Goal: Transaction & Acquisition: Book appointment/travel/reservation

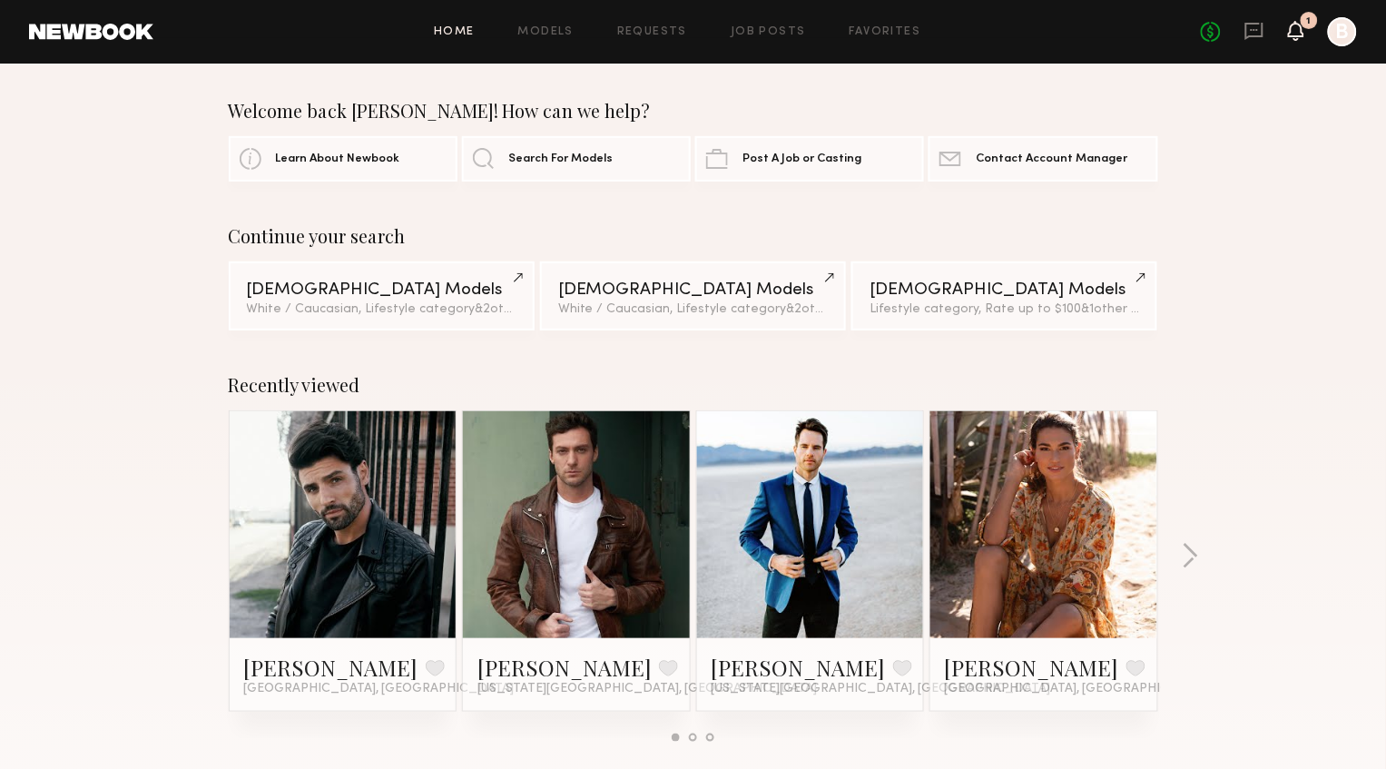
click at [1296, 31] on icon at bounding box center [1296, 30] width 15 height 13
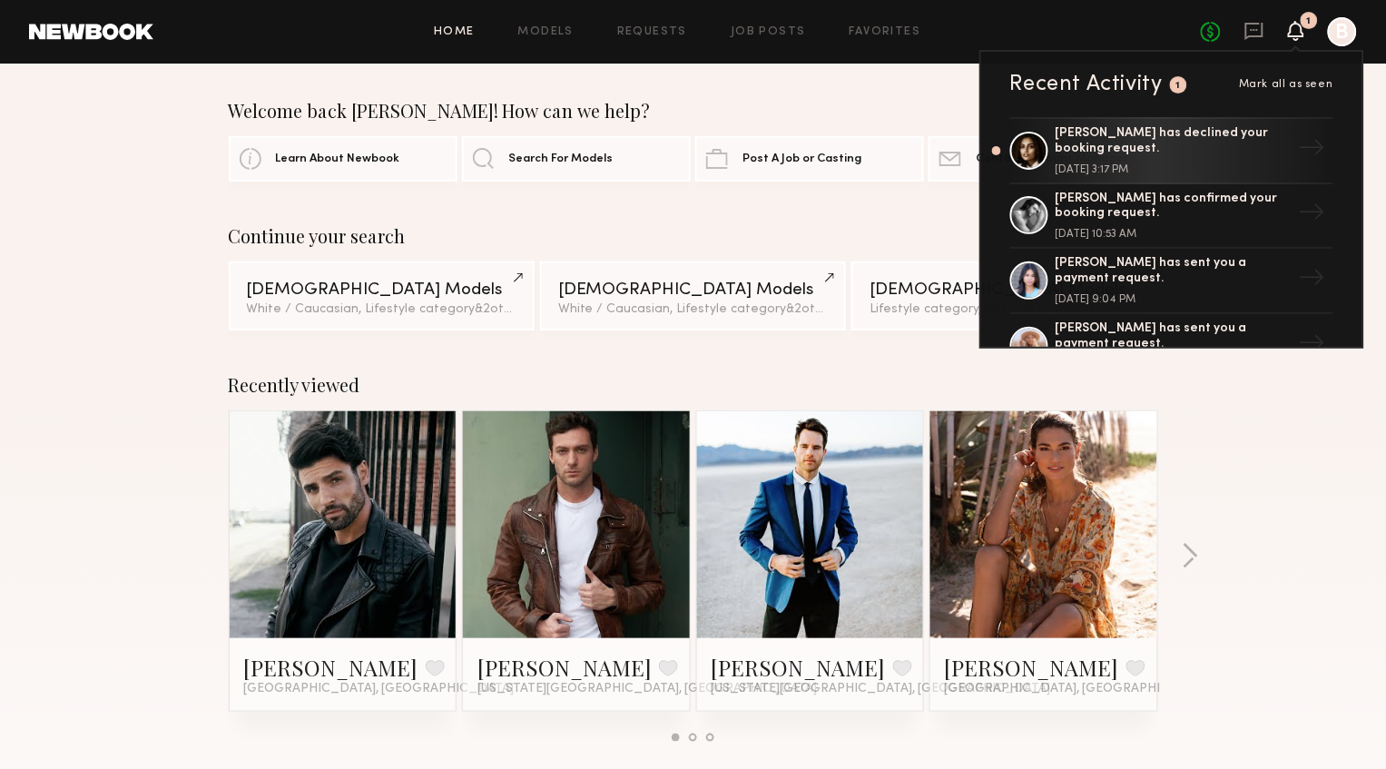
click at [1218, 159] on div "Slesha P. has declined your booking request. August 13, 2025 @ 3:17 PM" at bounding box center [1174, 150] width 236 height 49
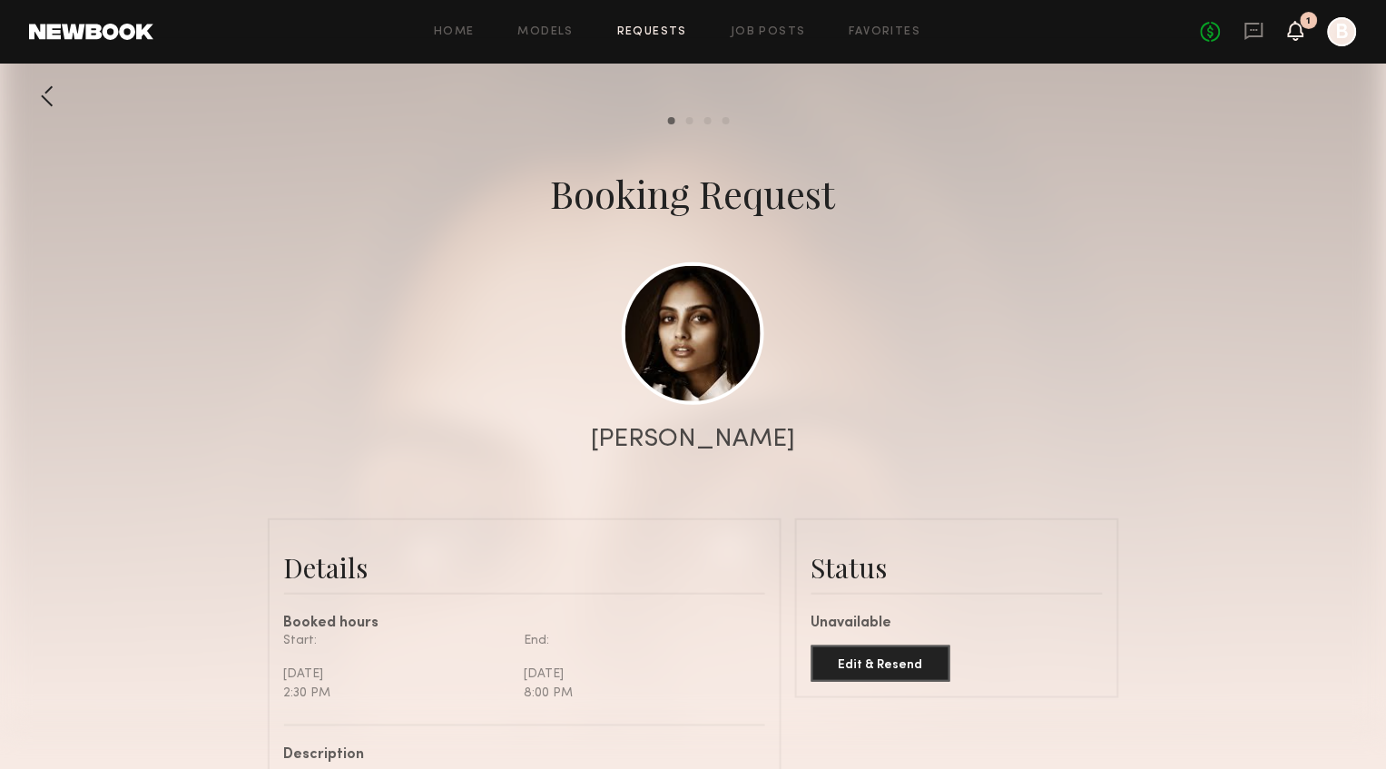
click at [1296, 26] on icon at bounding box center [1296, 30] width 15 height 13
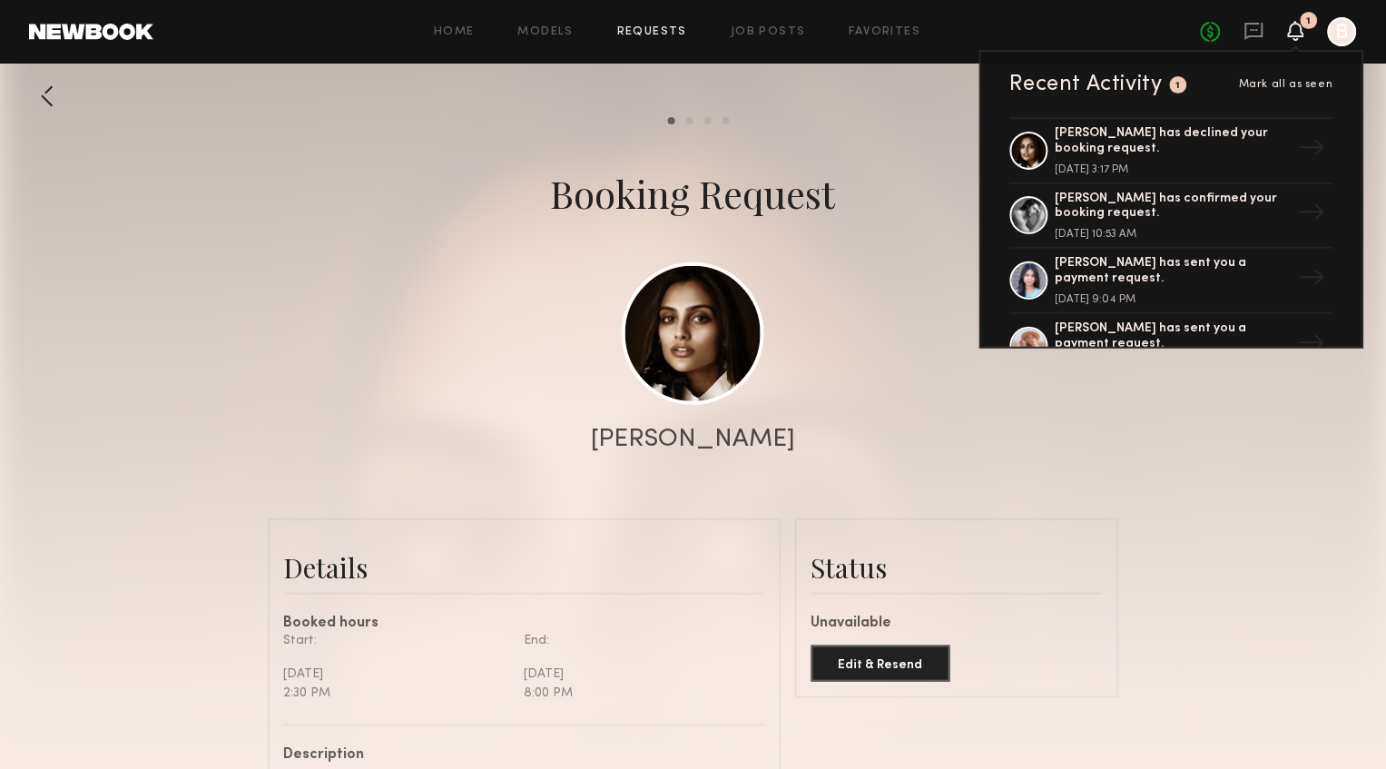
click at [1307, 84] on span "Mark all as seen" at bounding box center [1286, 84] width 94 height 11
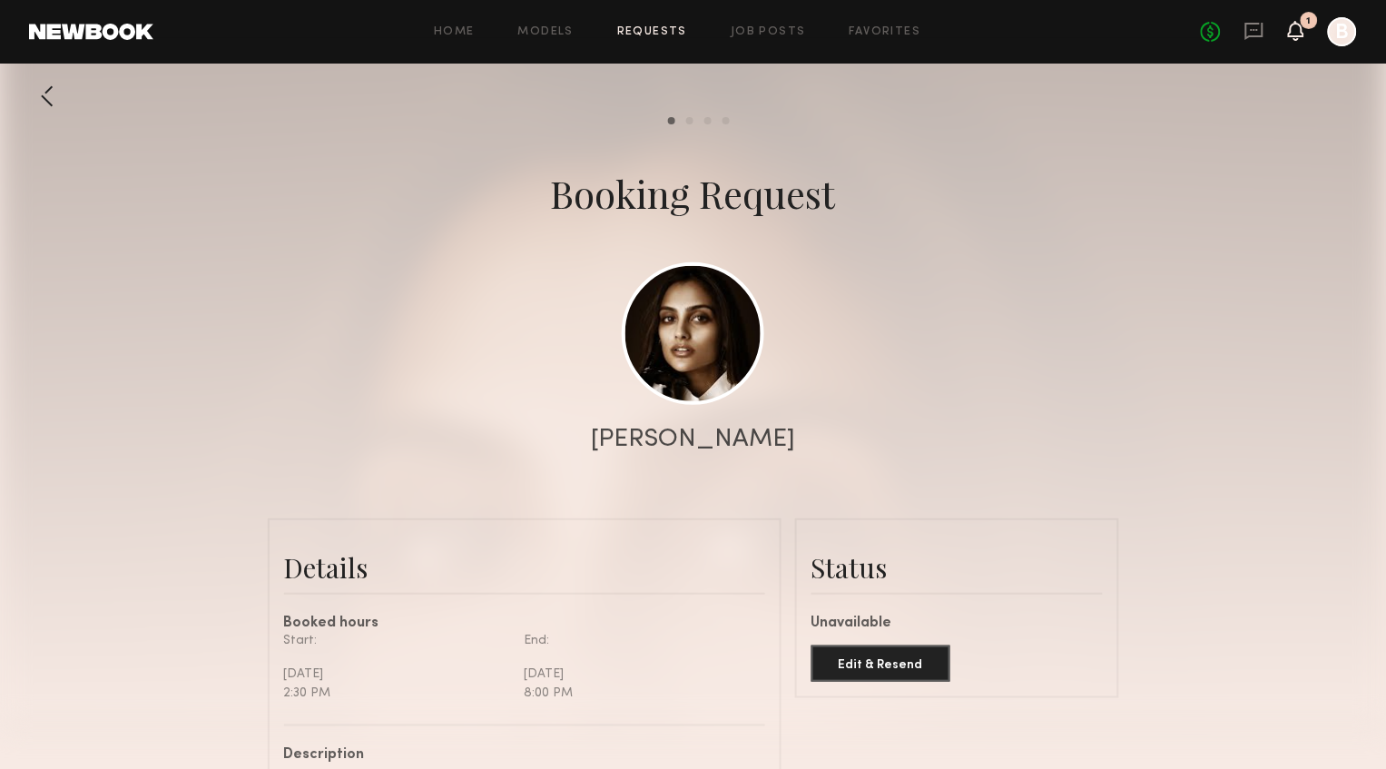
click at [1296, 30] on icon at bounding box center [1296, 30] width 15 height 13
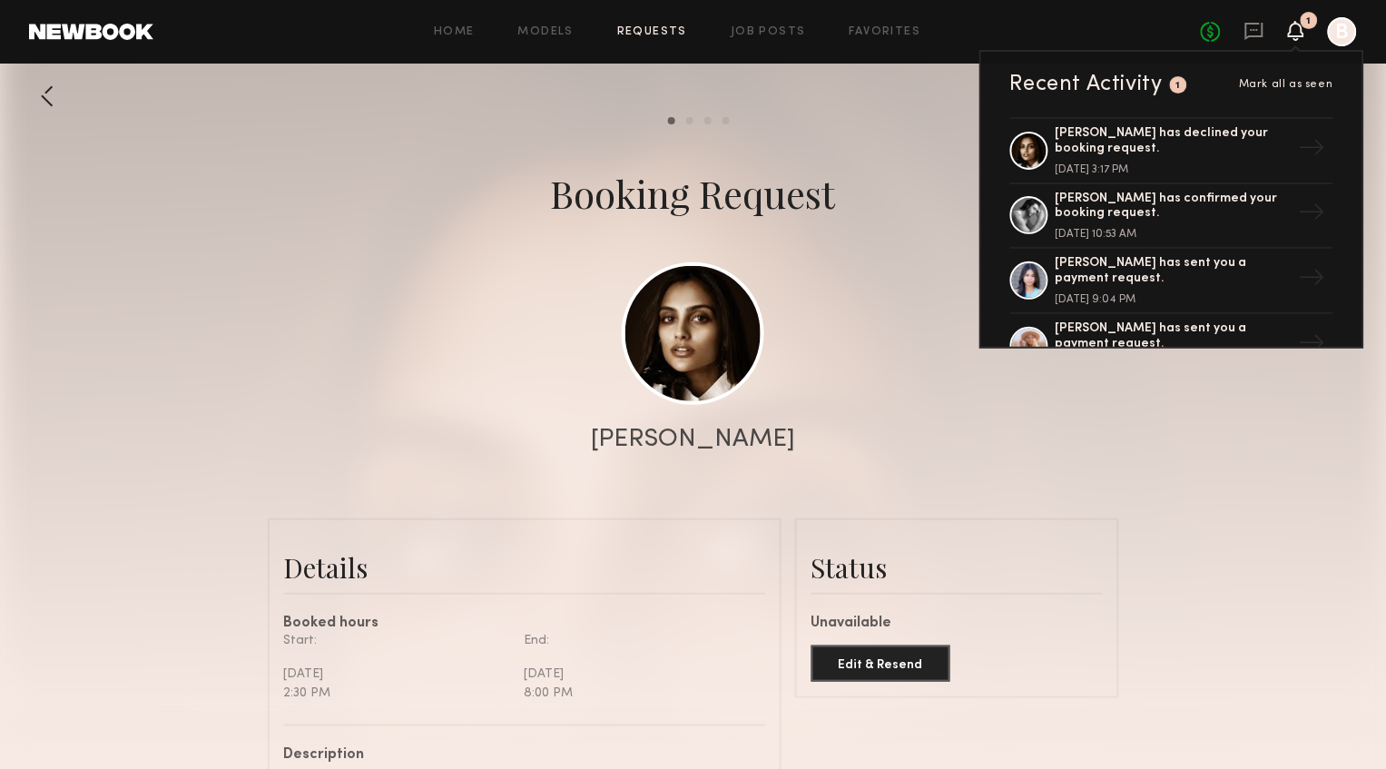
drag, startPoint x: 1149, startPoint y: 84, endPoint x: 1181, endPoint y: 84, distance: 31.8
click at [1150, 84] on div "Recent Activity" at bounding box center [1087, 85] width 153 height 22
click at [1181, 84] on div "1" at bounding box center [1179, 86] width 5 height 10
drag, startPoint x: 713, startPoint y: 96, endPoint x: 419, endPoint y: 134, distance: 295.7
click at [708, 96] on div at bounding box center [693, 363] width 1386 height 726
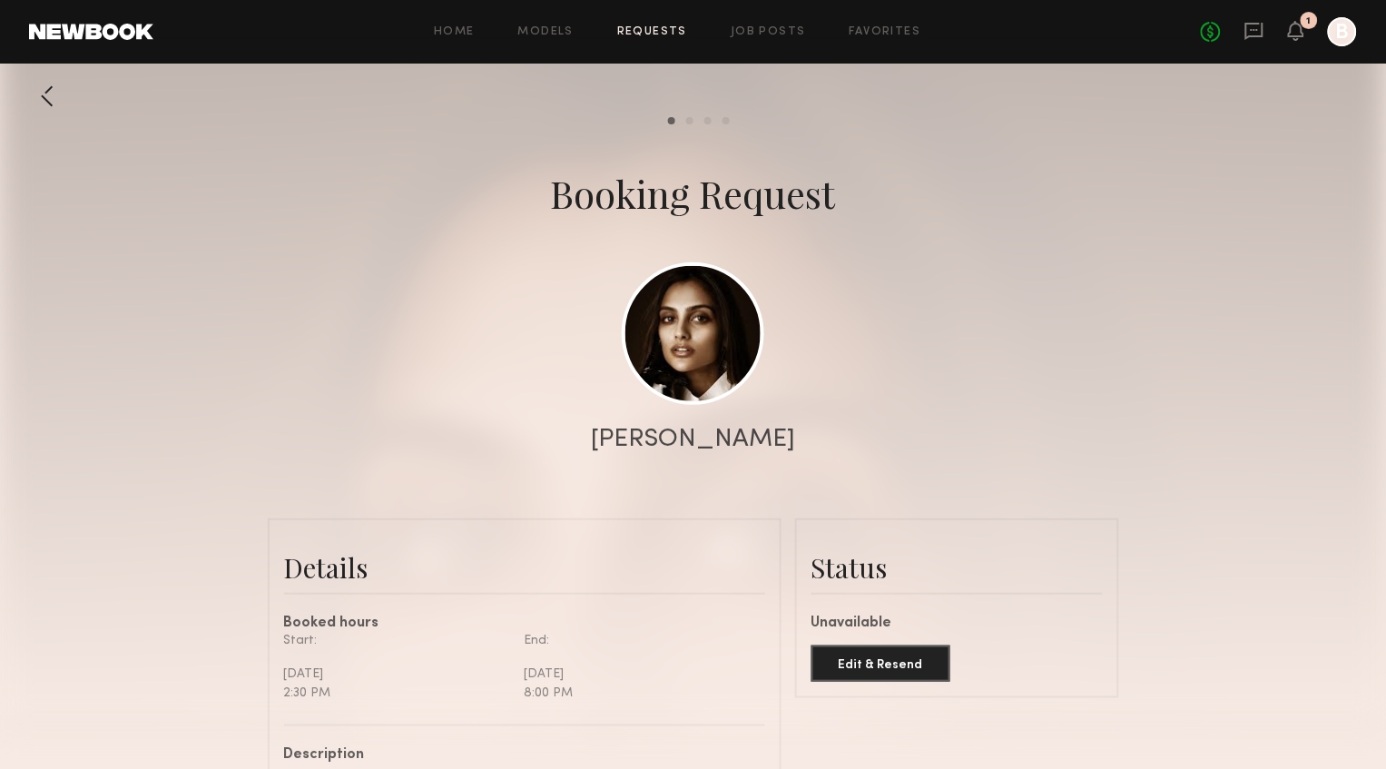
click at [1263, 40] on link at bounding box center [1255, 32] width 20 height 23
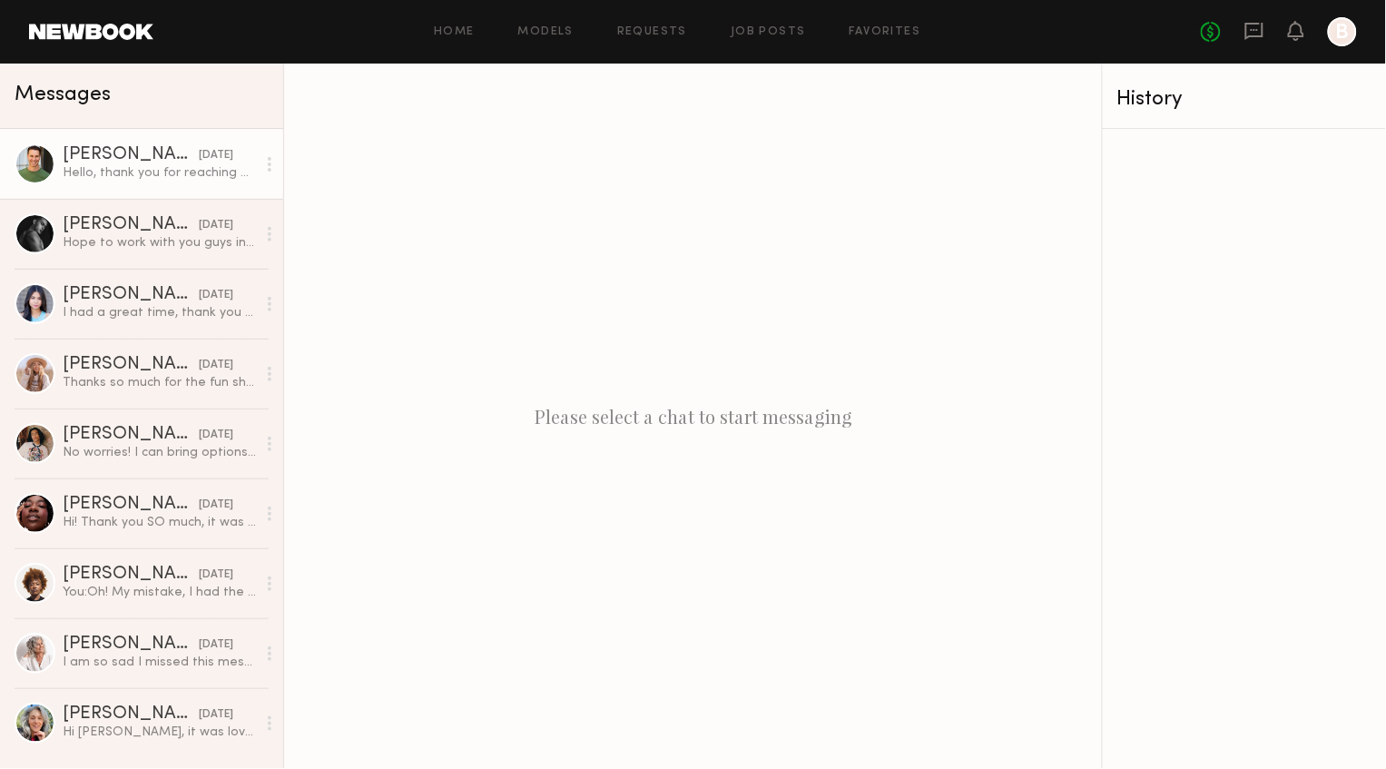
click at [173, 178] on div "Hello, thank you for reaching out in the opportunity for this booking. I am, ho…" at bounding box center [159, 172] width 193 height 17
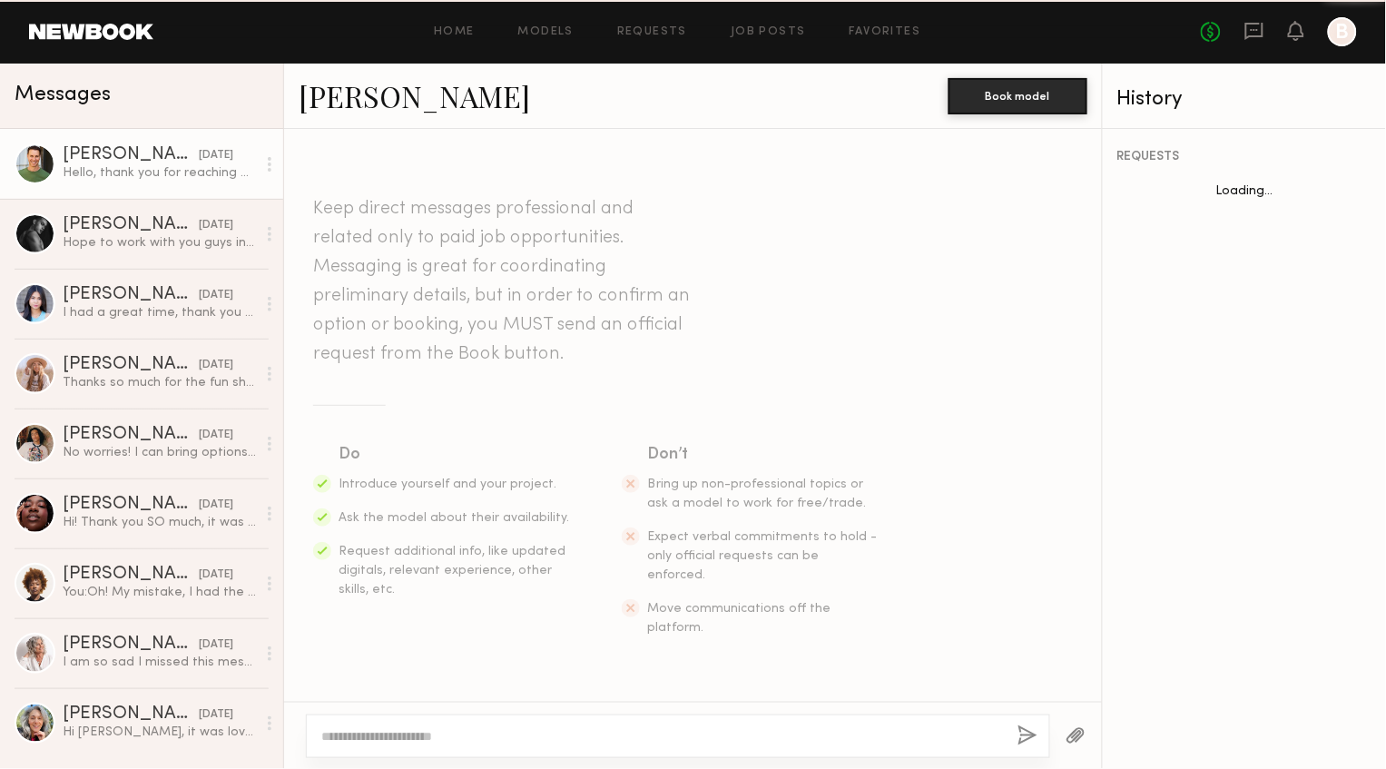
scroll to position [269, 0]
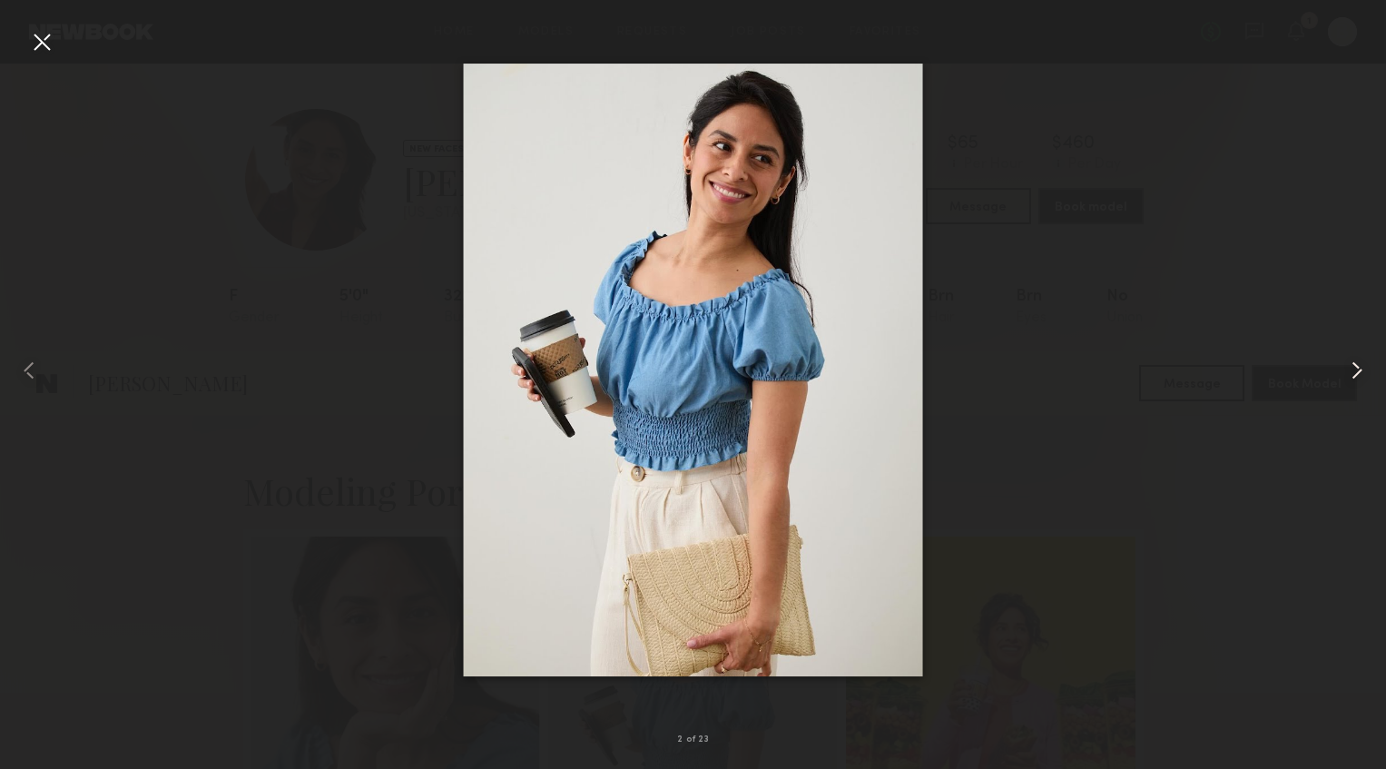
scroll to position [377, 0]
drag, startPoint x: 1324, startPoint y: 261, endPoint x: 1223, endPoint y: 267, distance: 101.0
click at [1324, 261] on div at bounding box center [693, 370] width 1386 height 682
click at [11, 376] on div at bounding box center [27, 370] width 55 height 682
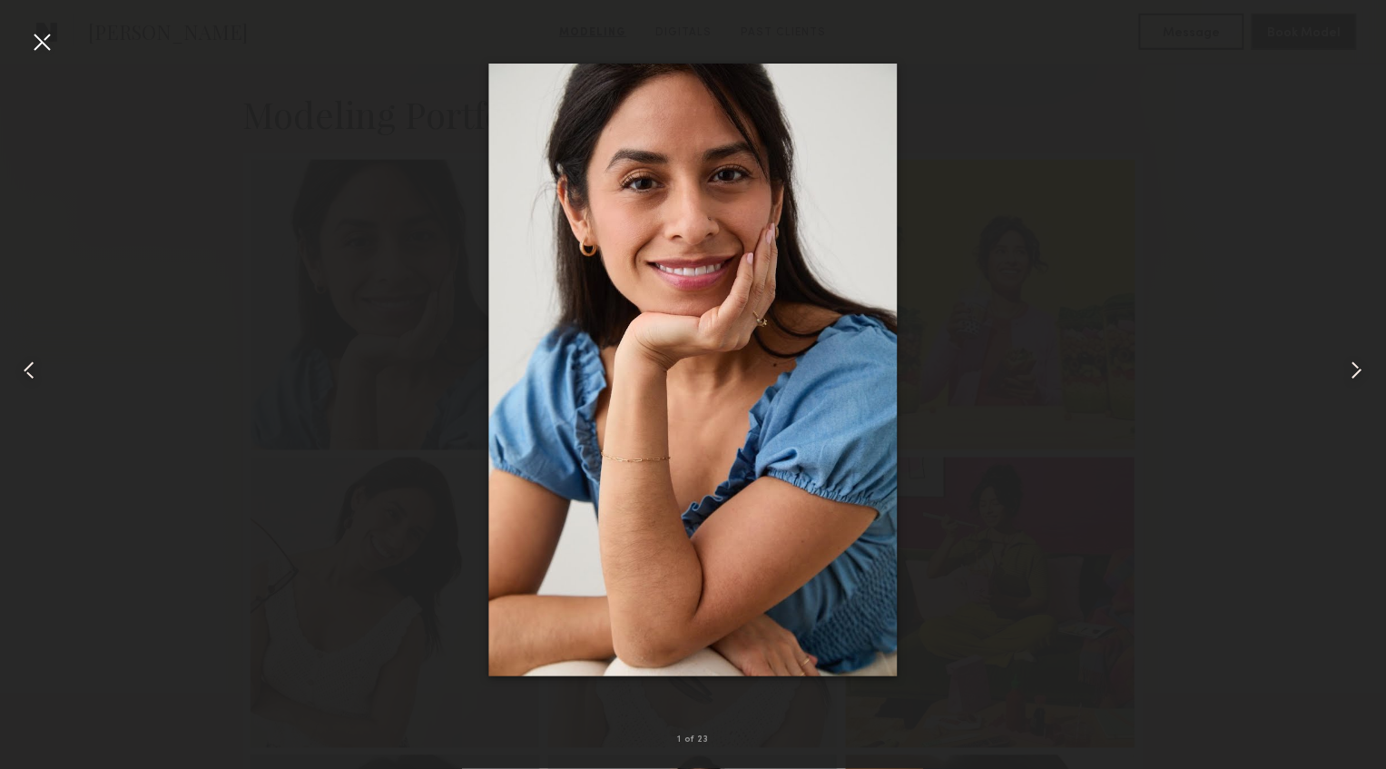
scroll to position [378, 0]
click at [12, 376] on div at bounding box center [27, 370] width 55 height 682
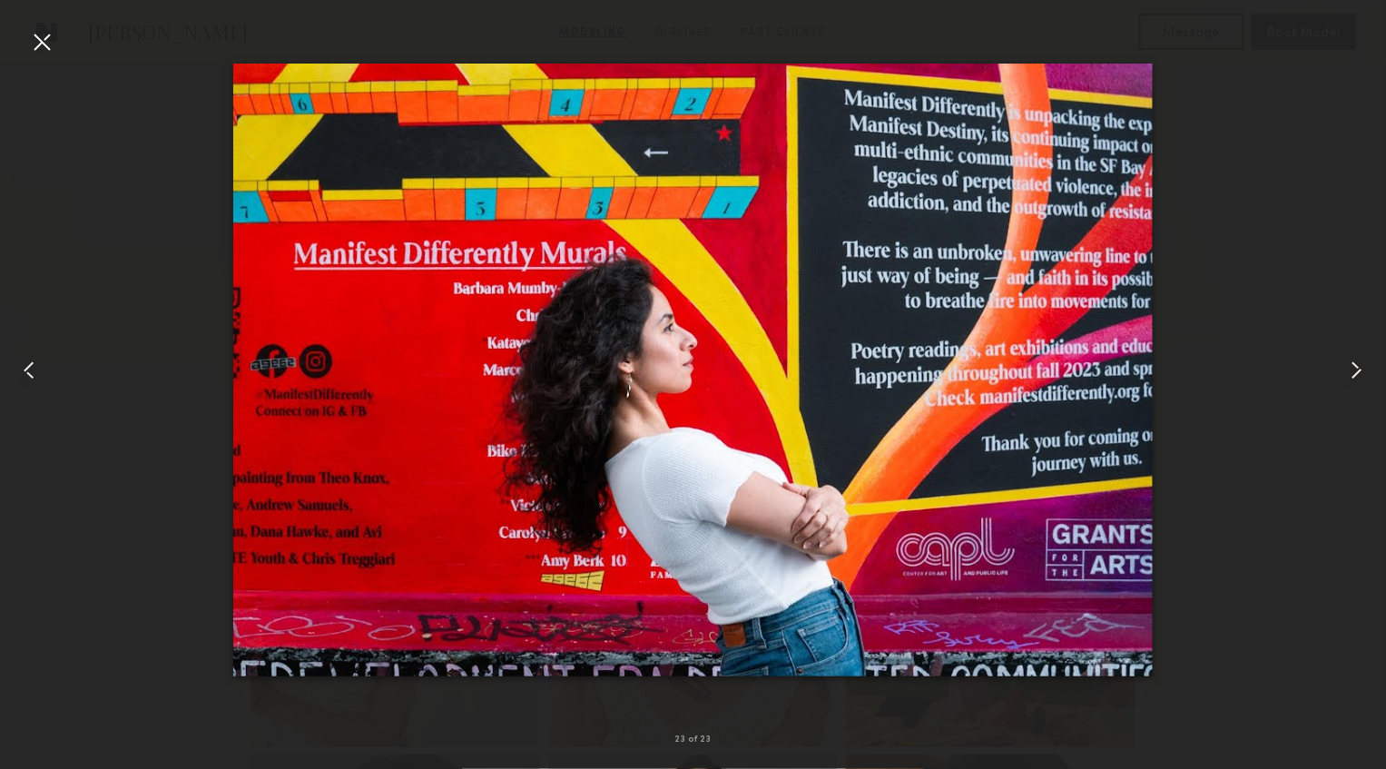
click at [12, 376] on div at bounding box center [27, 370] width 55 height 682
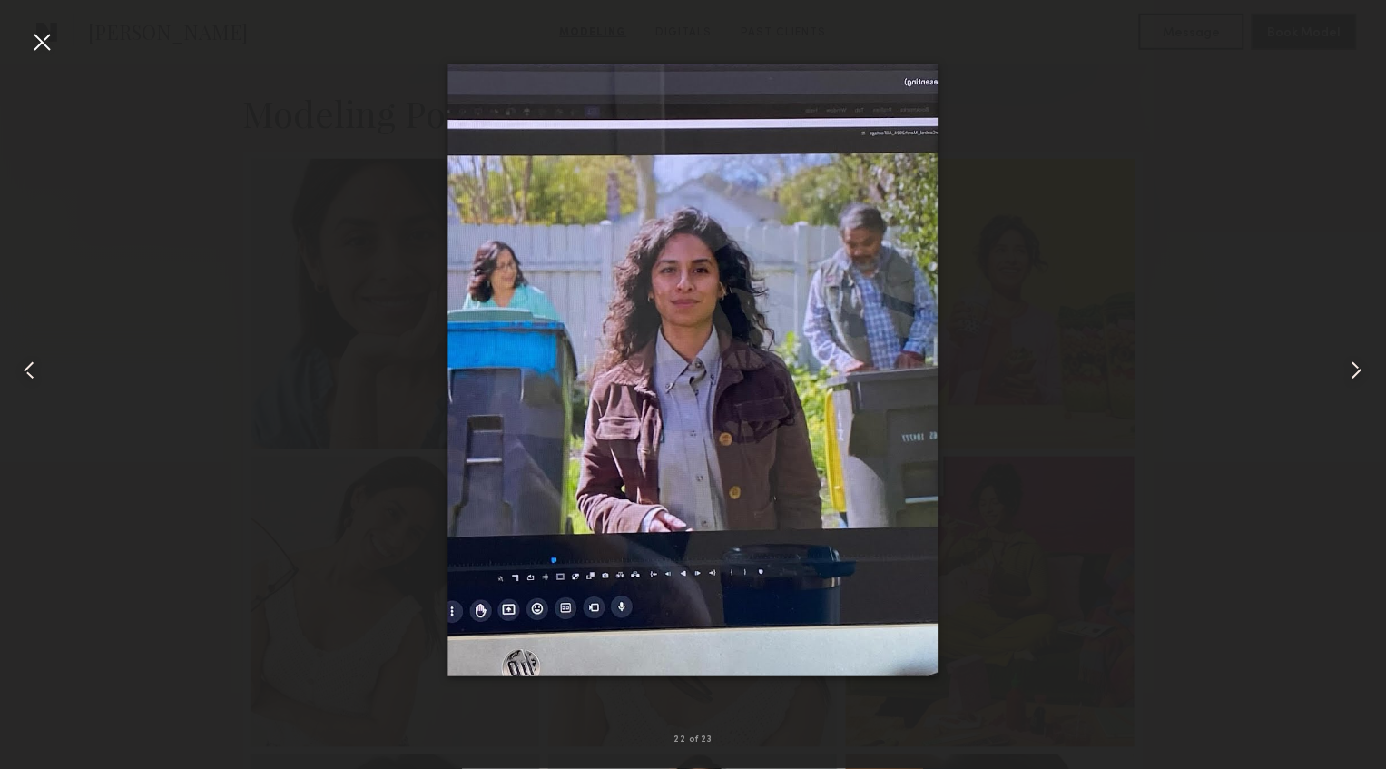
click at [12, 376] on div at bounding box center [27, 370] width 55 height 682
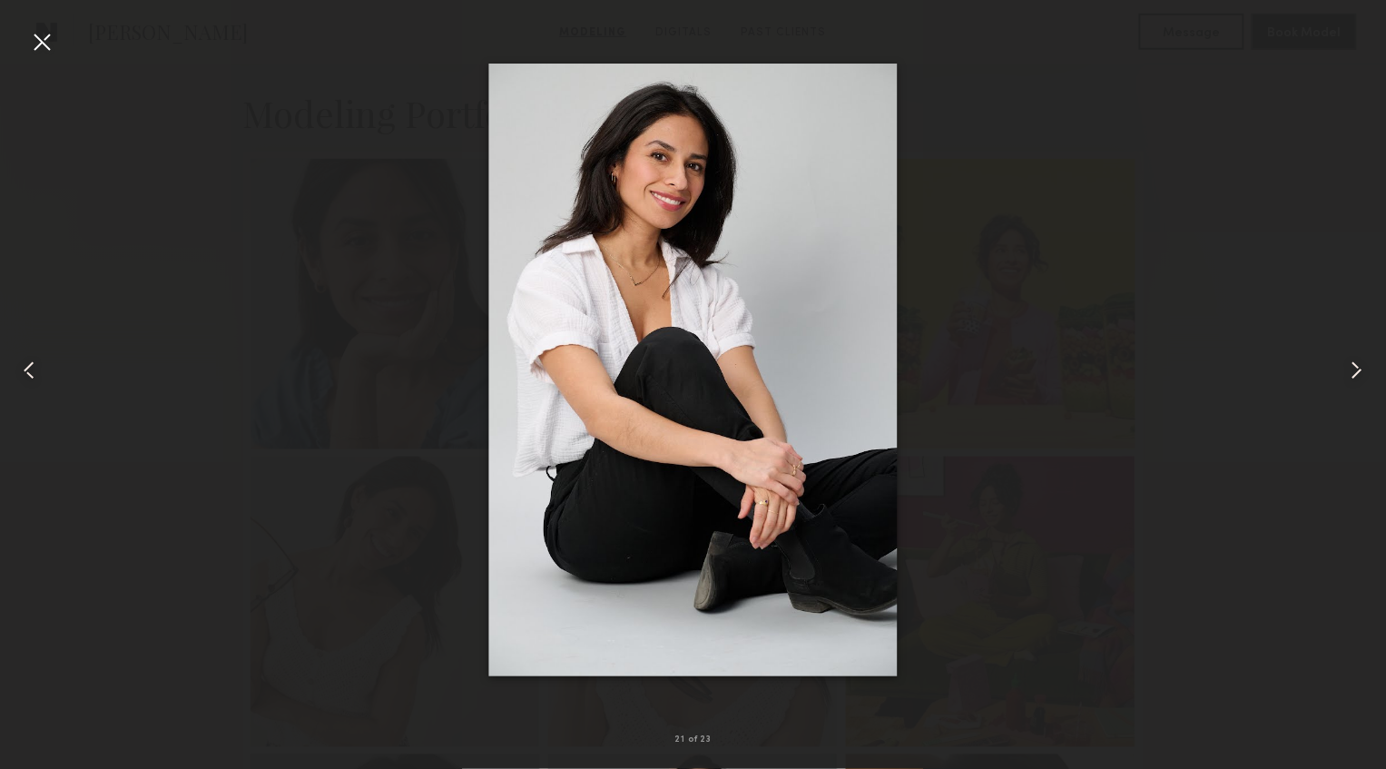
click at [12, 376] on div at bounding box center [27, 370] width 55 height 682
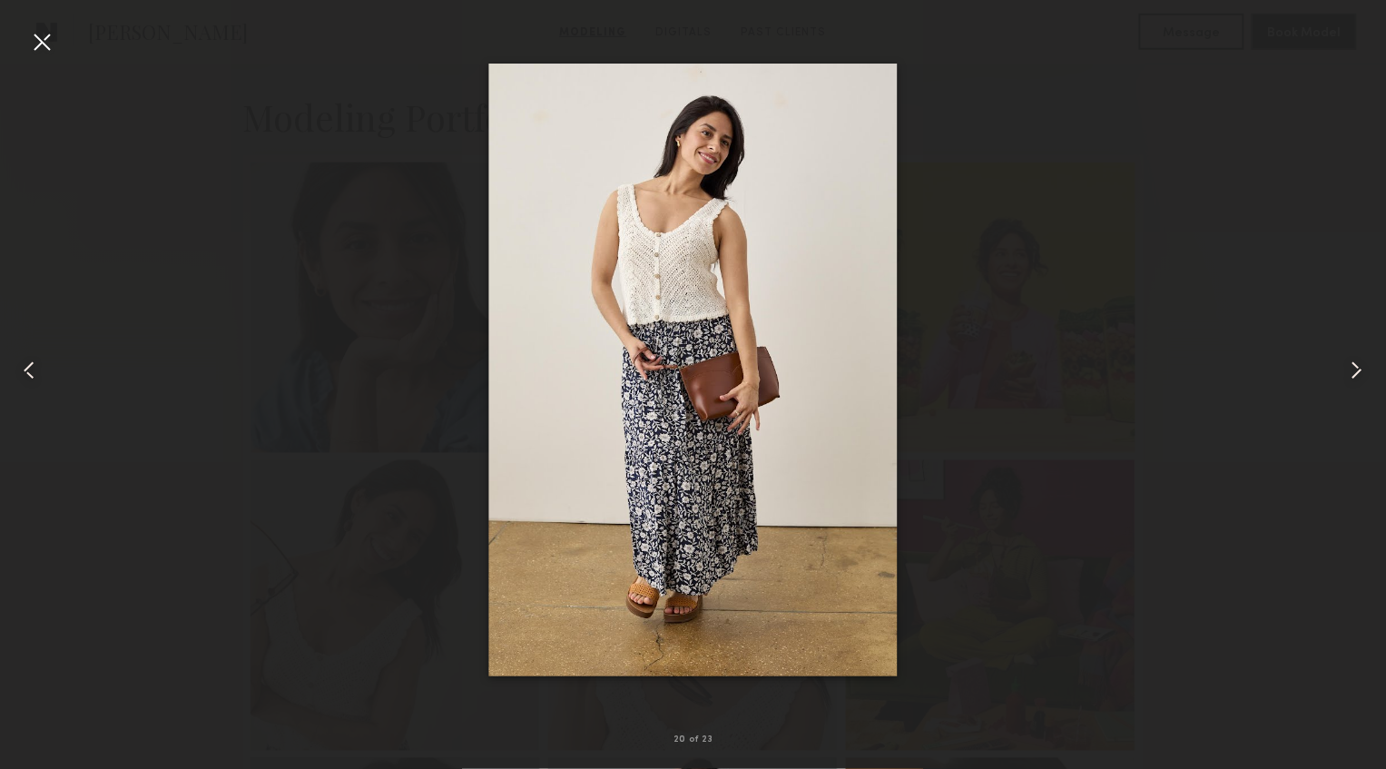
scroll to position [376, 0]
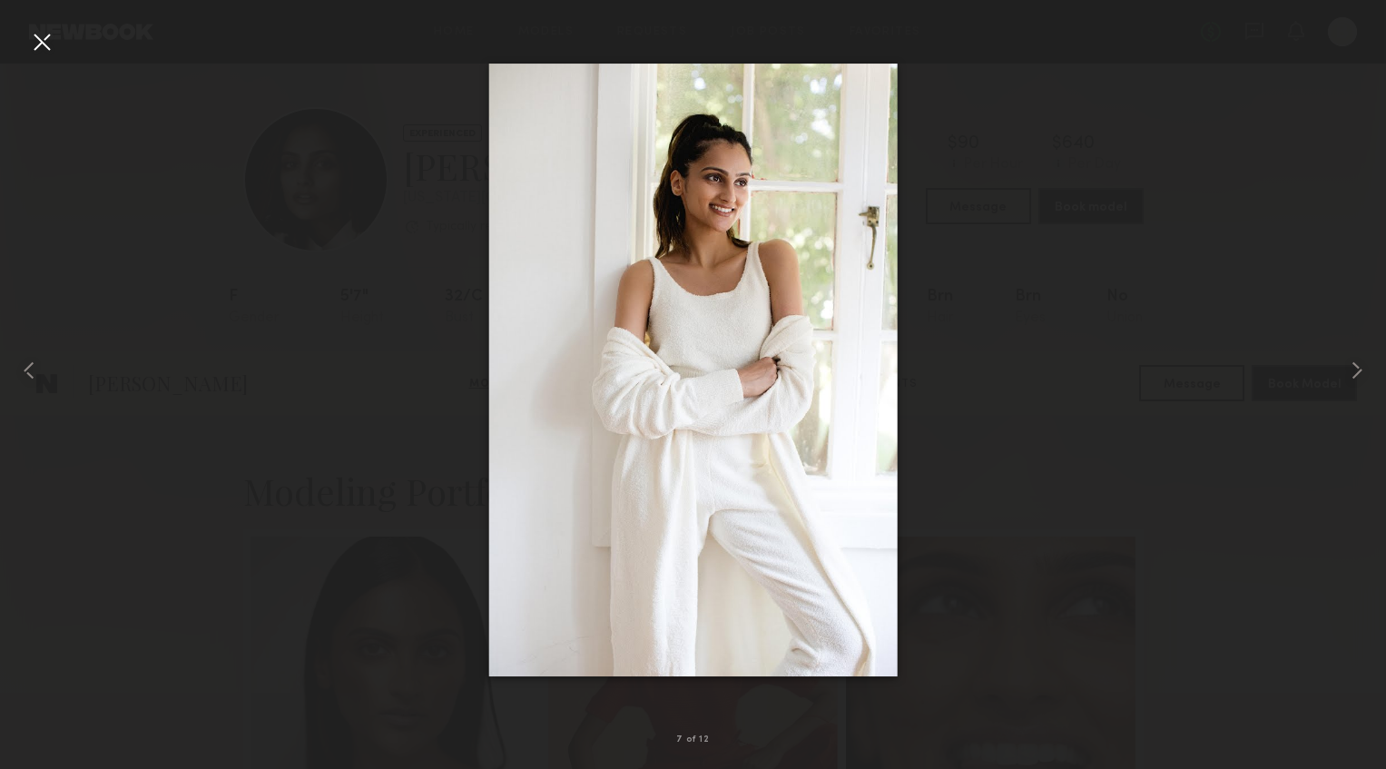
scroll to position [691, 0]
drag, startPoint x: 1364, startPoint y: 65, endPoint x: 1343, endPoint y: 69, distance: 21.2
click at [1361, 66] on div at bounding box center [1358, 370] width 55 height 682
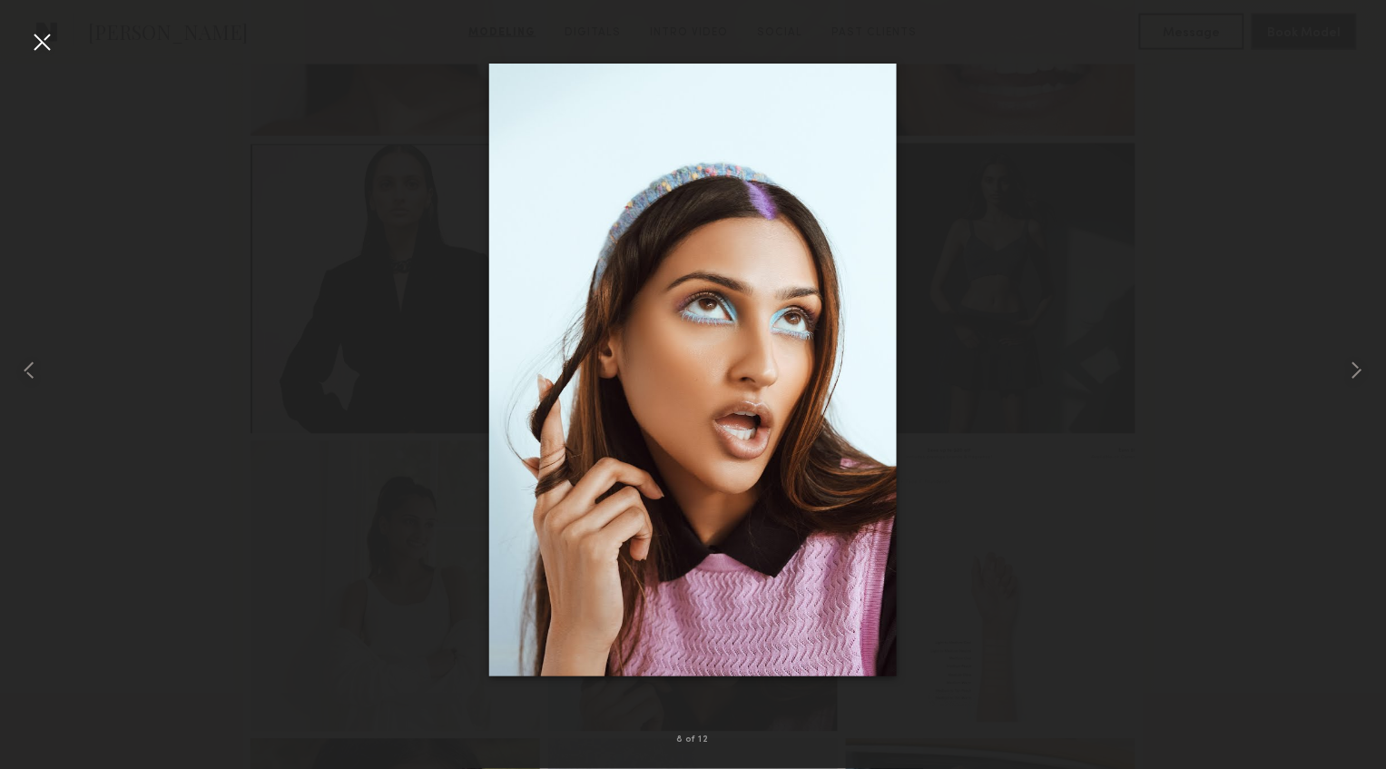
drag, startPoint x: 42, startPoint y: 41, endPoint x: 278, endPoint y: 1, distance: 239.4
click at [53, 40] on div at bounding box center [41, 41] width 29 height 29
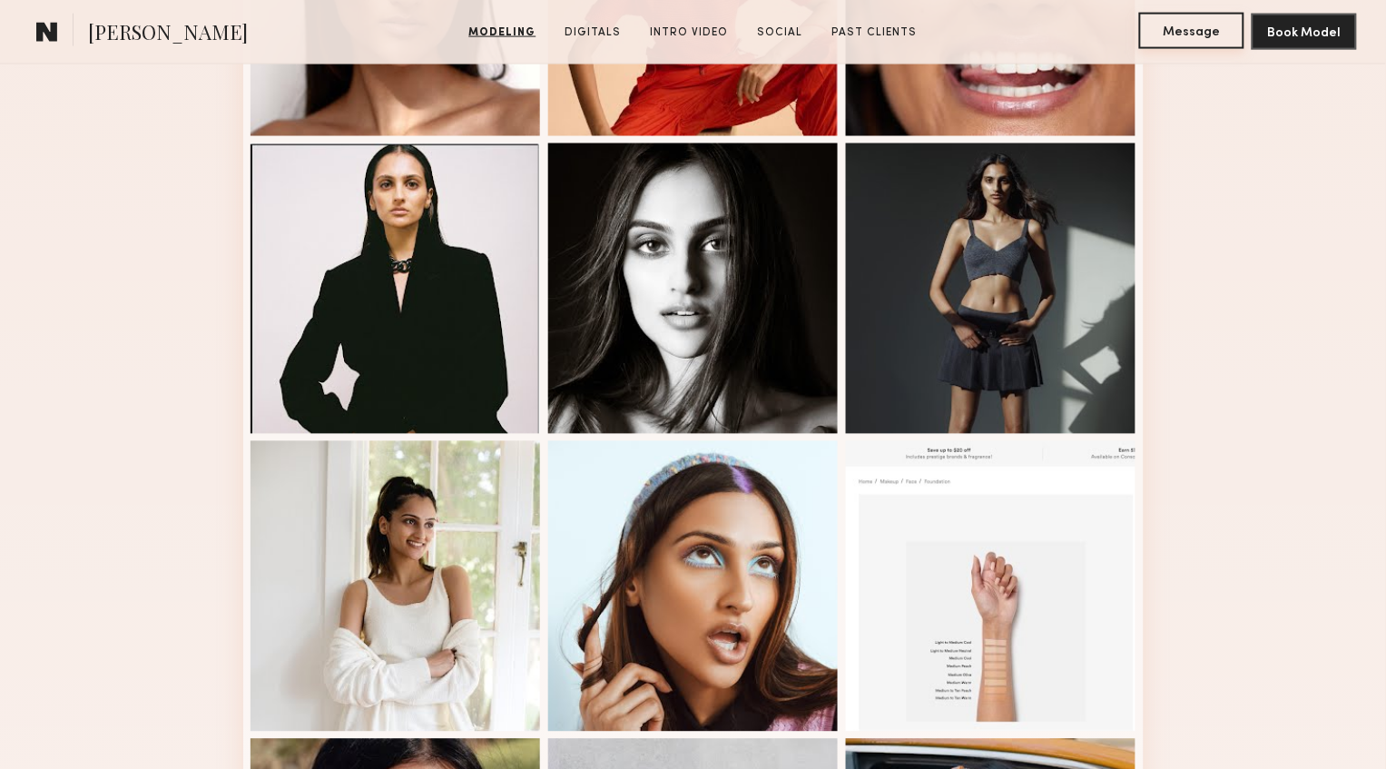
click at [1185, 38] on button "Message" at bounding box center [1191, 31] width 105 height 36
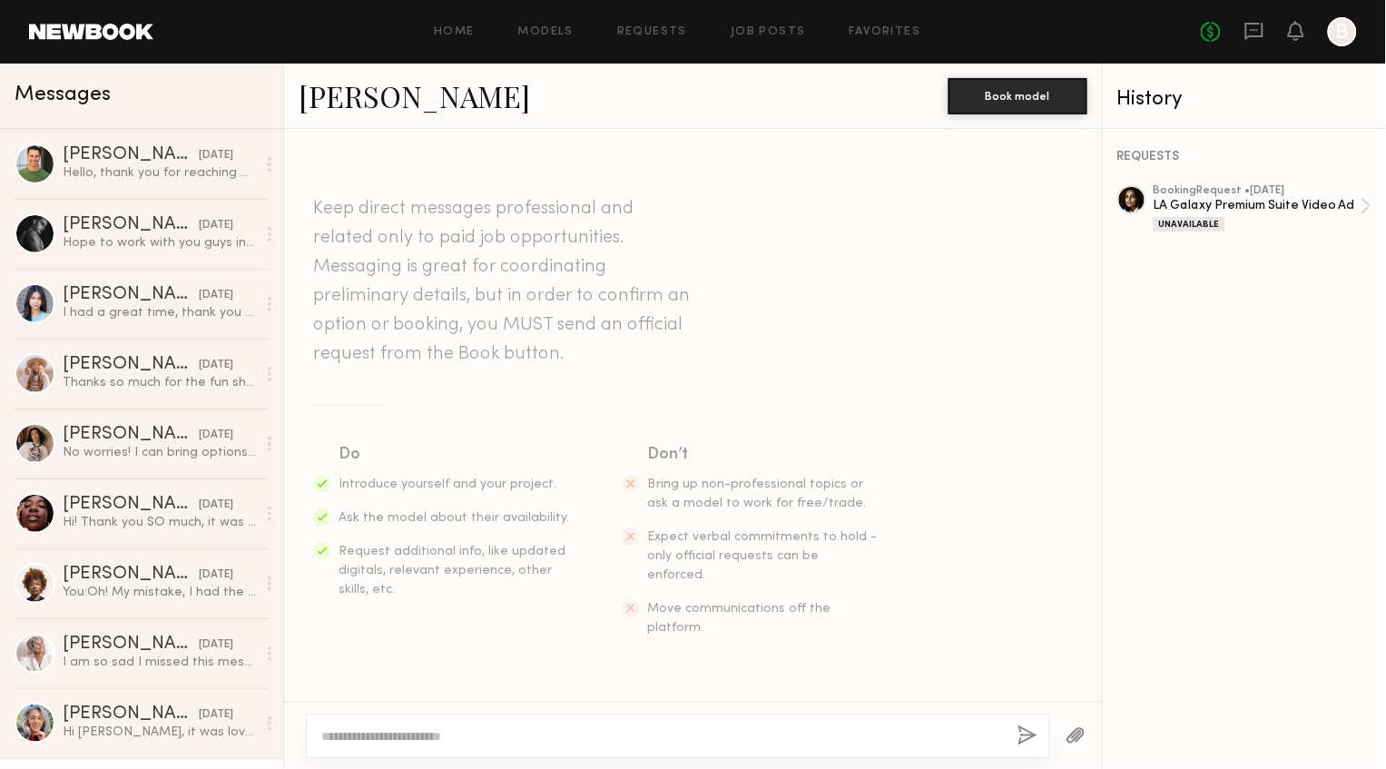
click at [586, 369] on header "Keep direct messages professional and related only to paid job opportunities. M…" at bounding box center [503, 281] width 381 height 174
click at [1302, 218] on div "Unavailable" at bounding box center [1257, 223] width 207 height 15
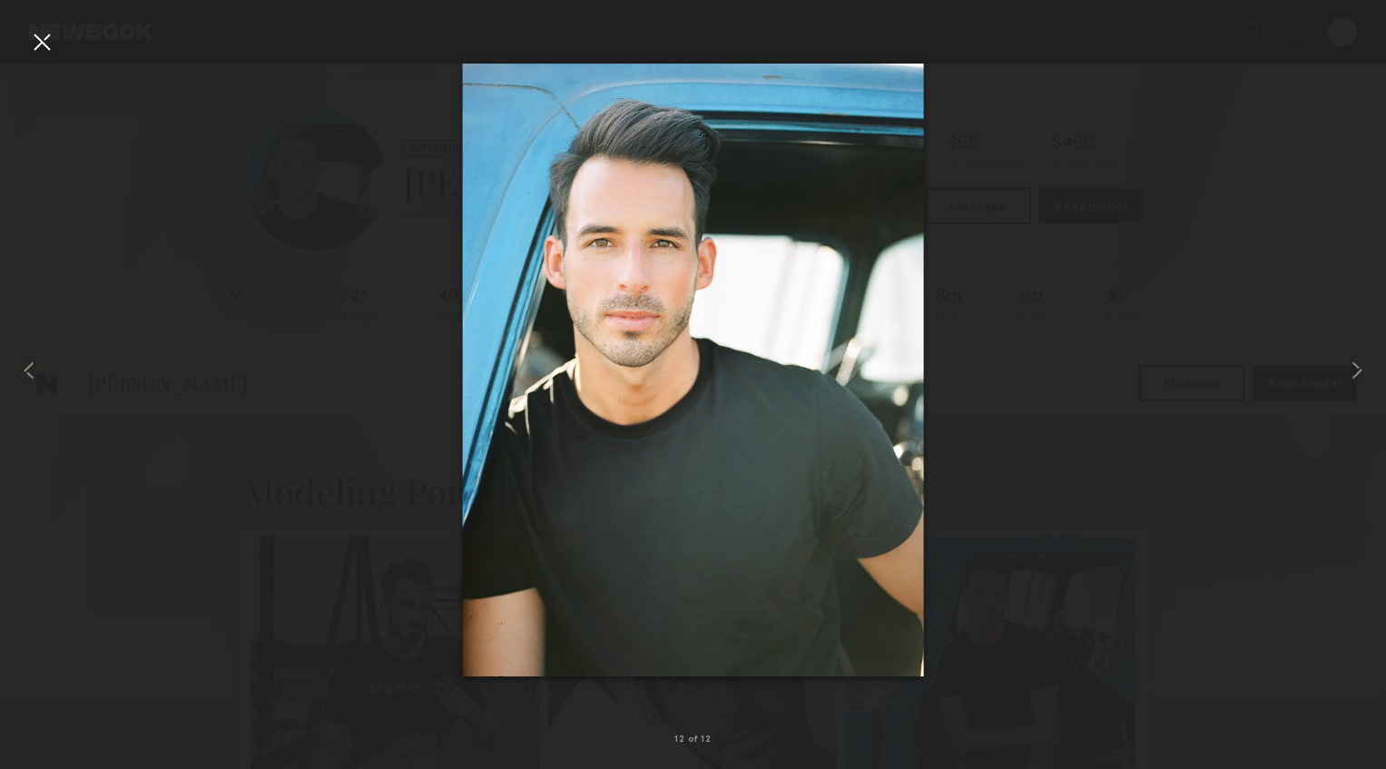
scroll to position [1198, 0]
click at [34, 378] on common-icon at bounding box center [29, 370] width 29 height 29
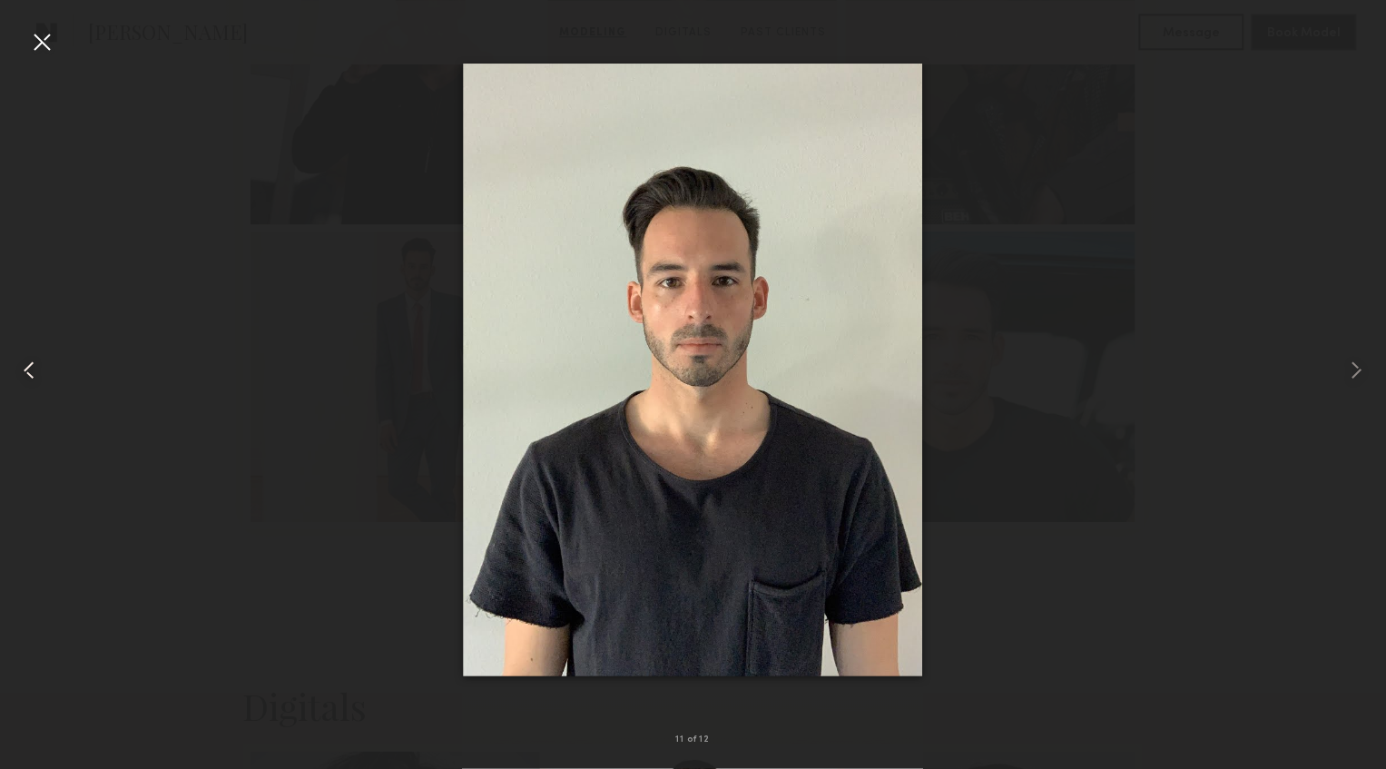
click at [34, 377] on common-icon at bounding box center [29, 370] width 29 height 29
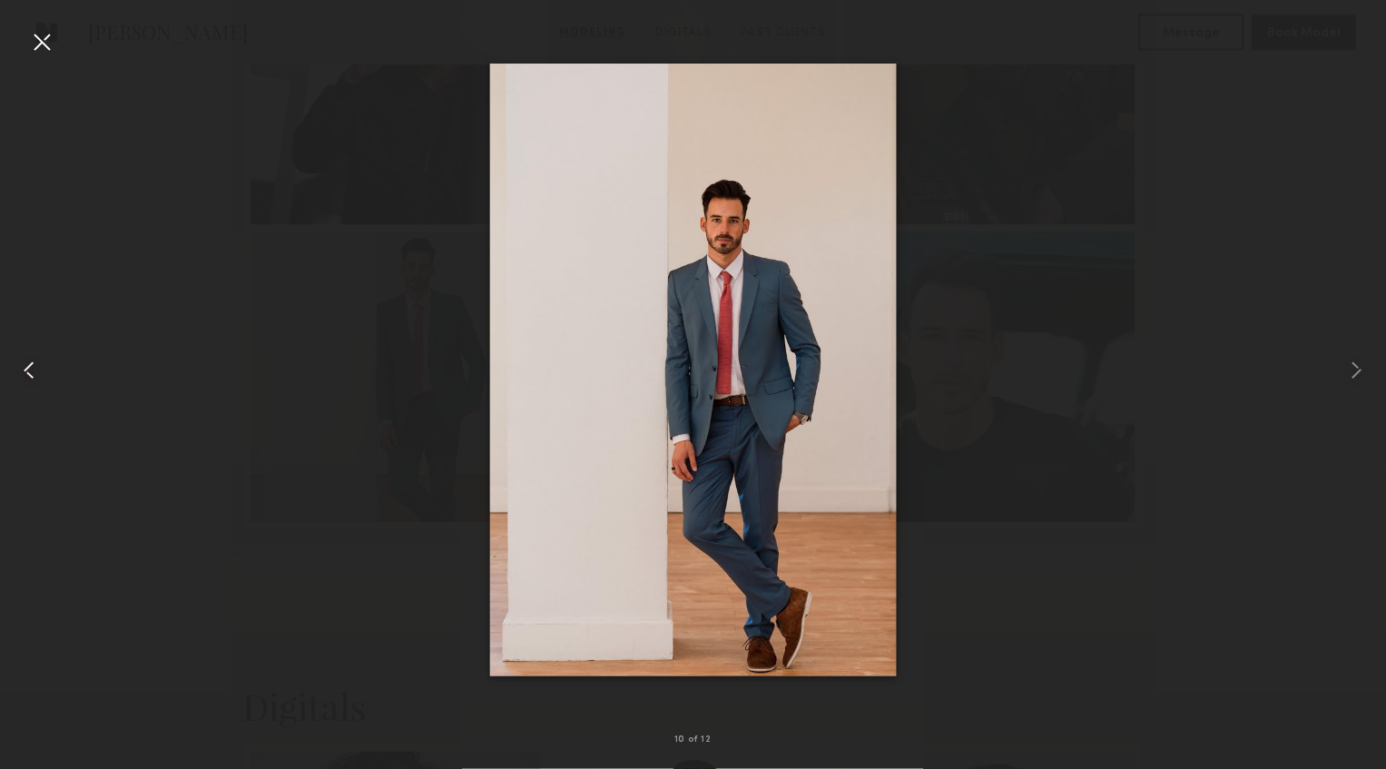
click at [33, 377] on common-icon at bounding box center [29, 370] width 29 height 29
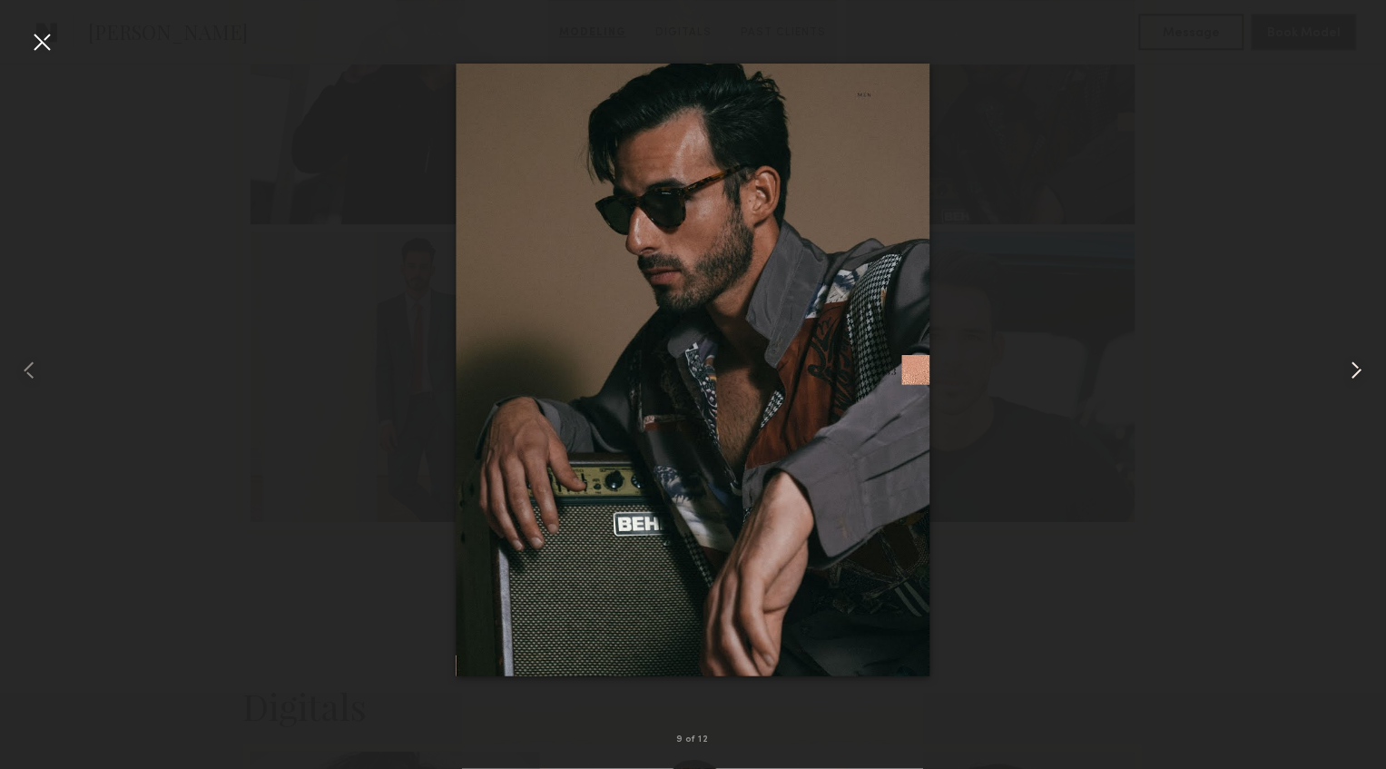
click at [1345, 367] on common-icon at bounding box center [1357, 370] width 29 height 29
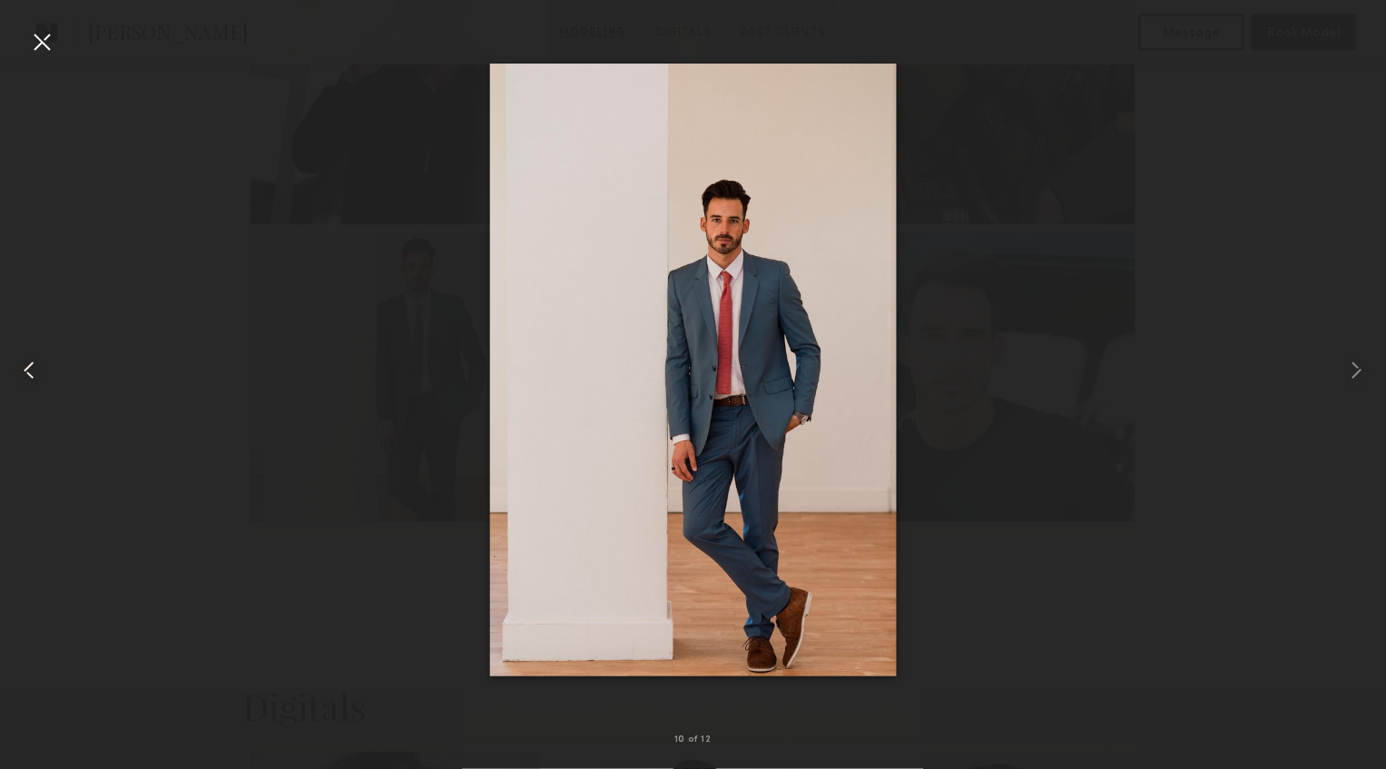
click at [29, 374] on common-icon at bounding box center [29, 370] width 29 height 29
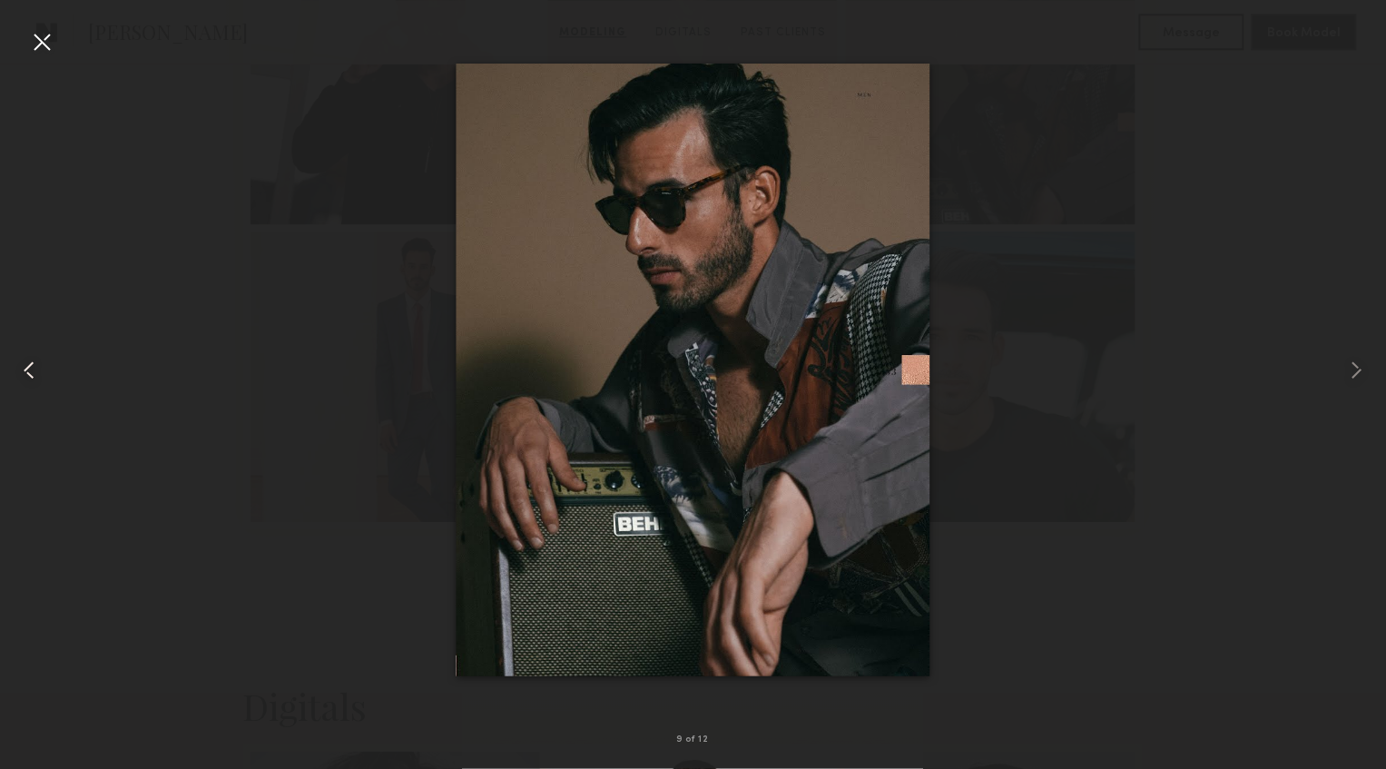
click at [29, 374] on common-icon at bounding box center [29, 370] width 29 height 29
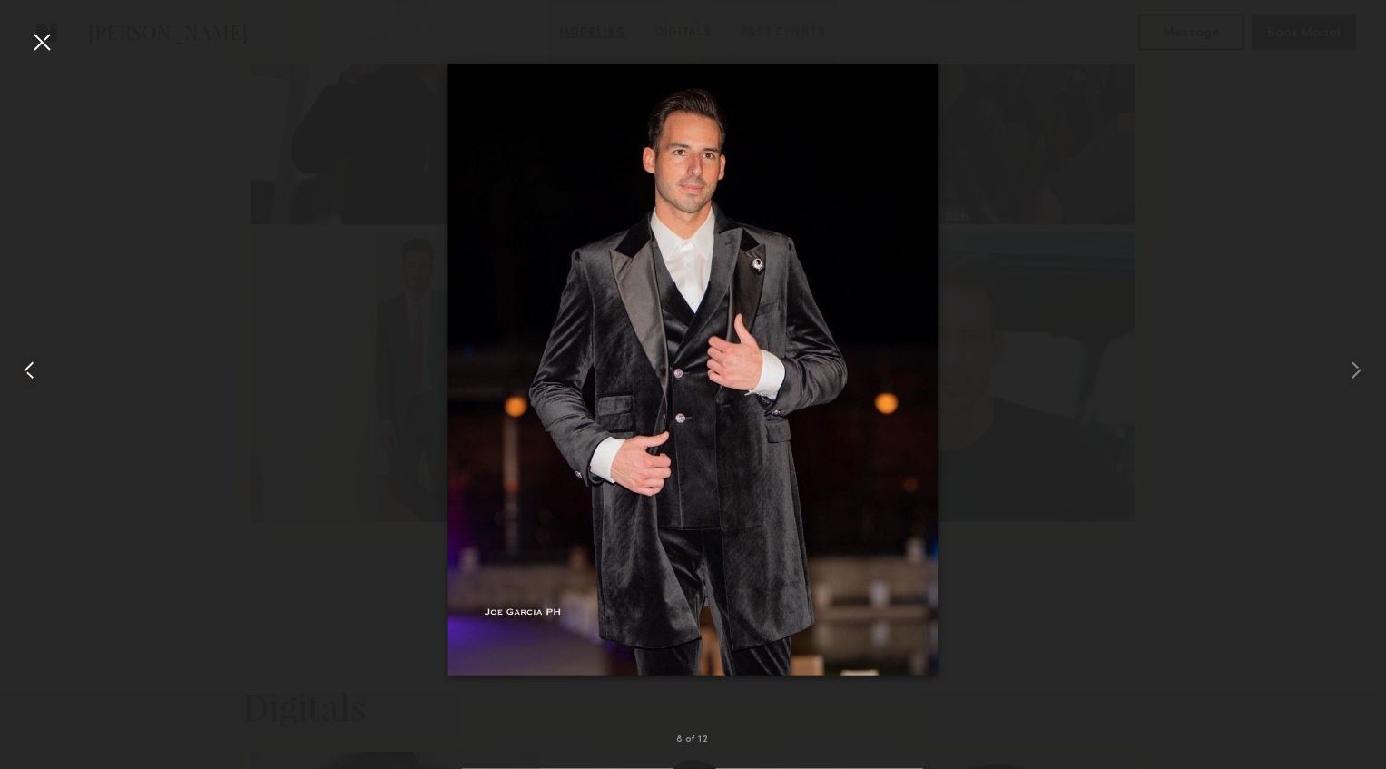
click at [29, 374] on common-icon at bounding box center [29, 370] width 29 height 29
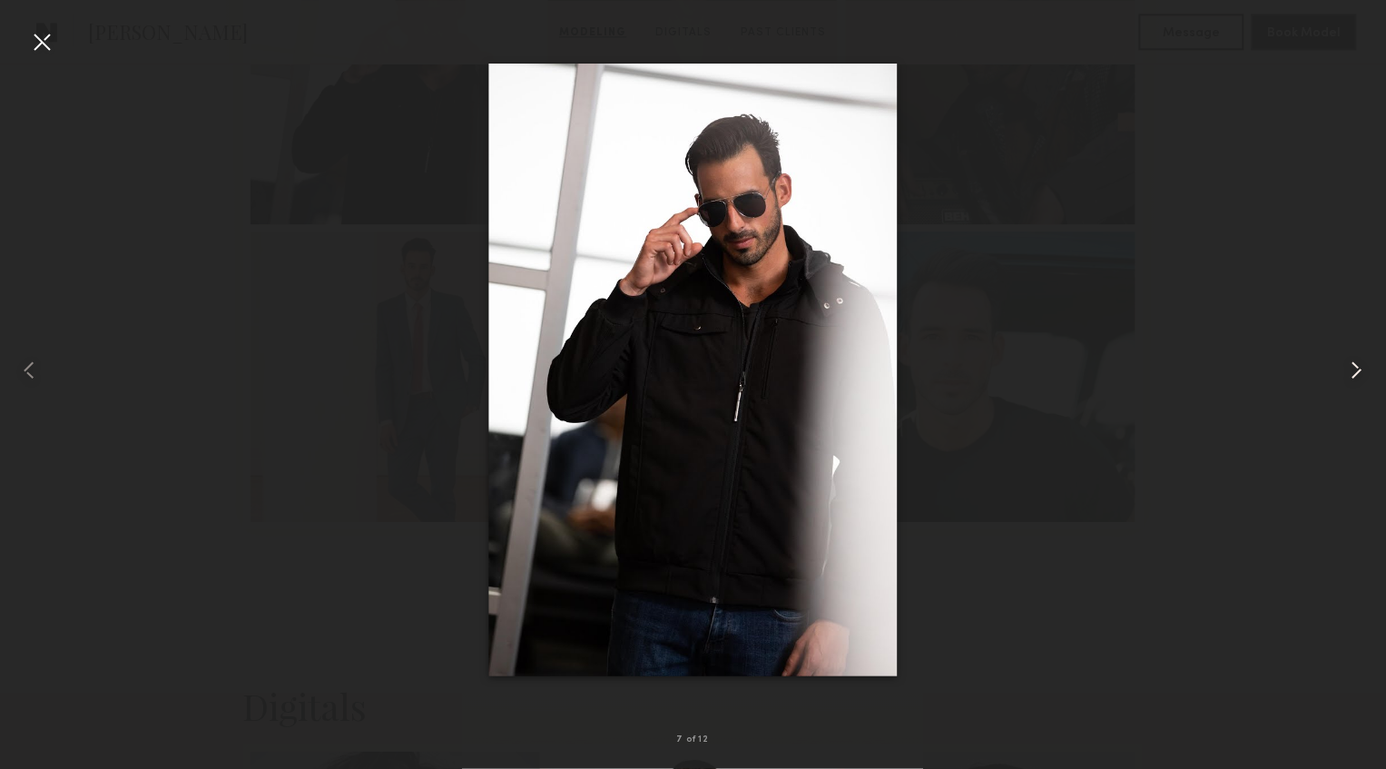
click at [1370, 378] on common-icon at bounding box center [1357, 370] width 29 height 29
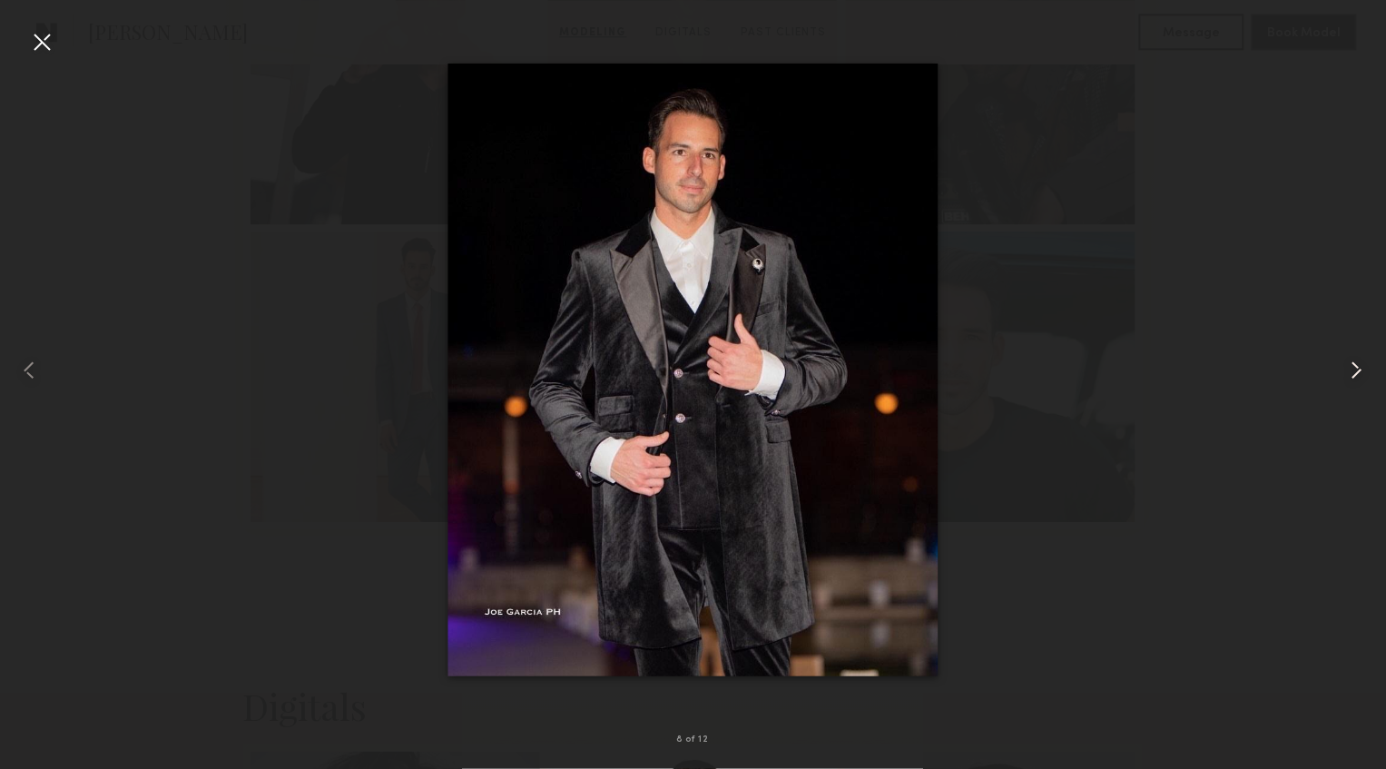
click at [1370, 378] on common-icon at bounding box center [1357, 370] width 29 height 29
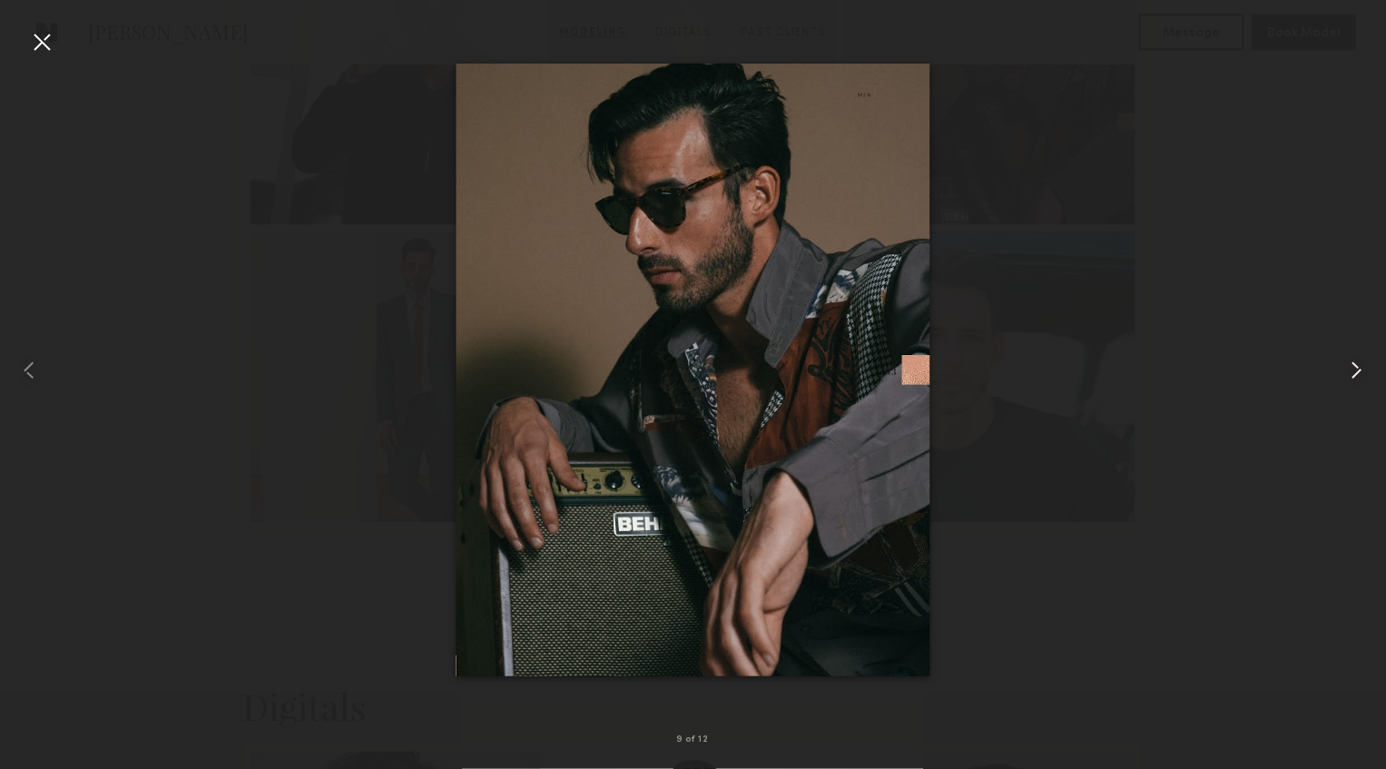
click at [1370, 378] on common-icon at bounding box center [1357, 370] width 29 height 29
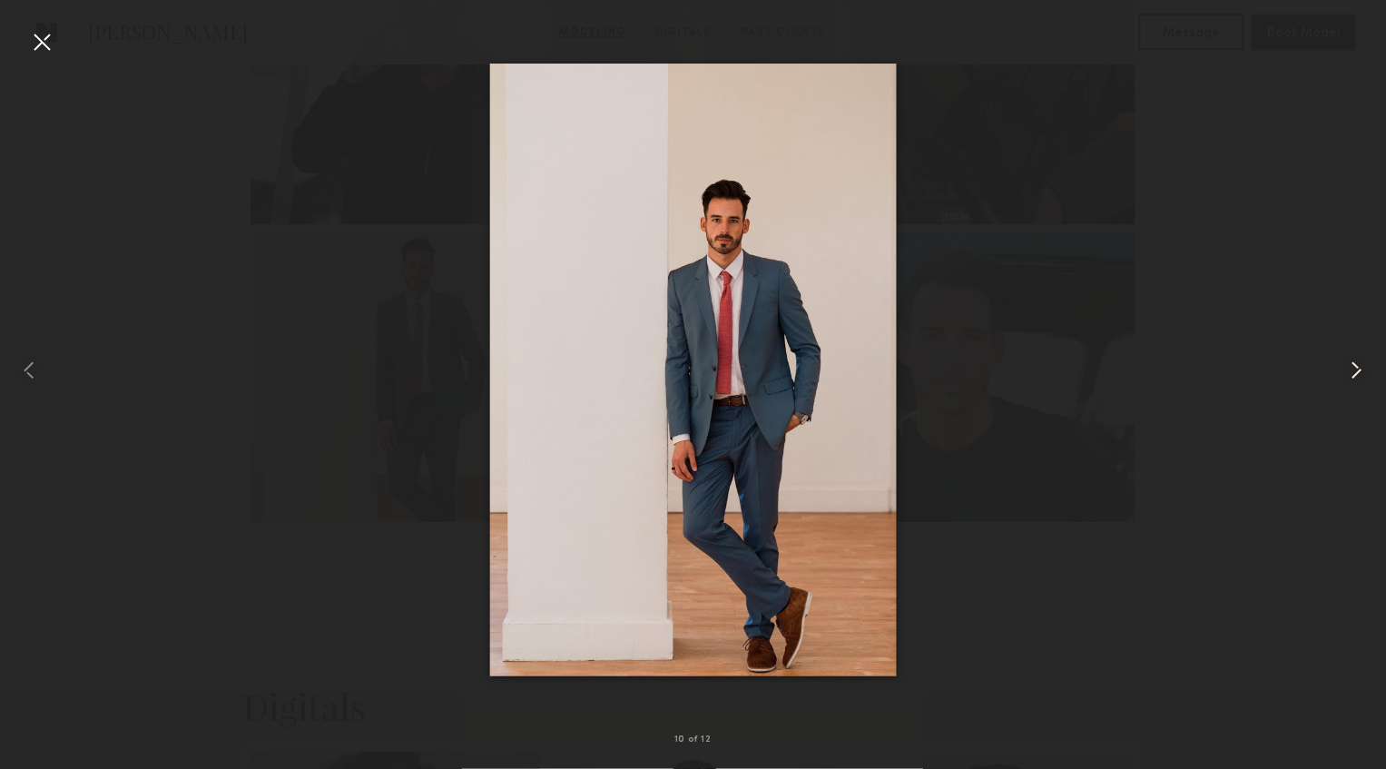
click at [1370, 378] on common-icon at bounding box center [1357, 370] width 29 height 29
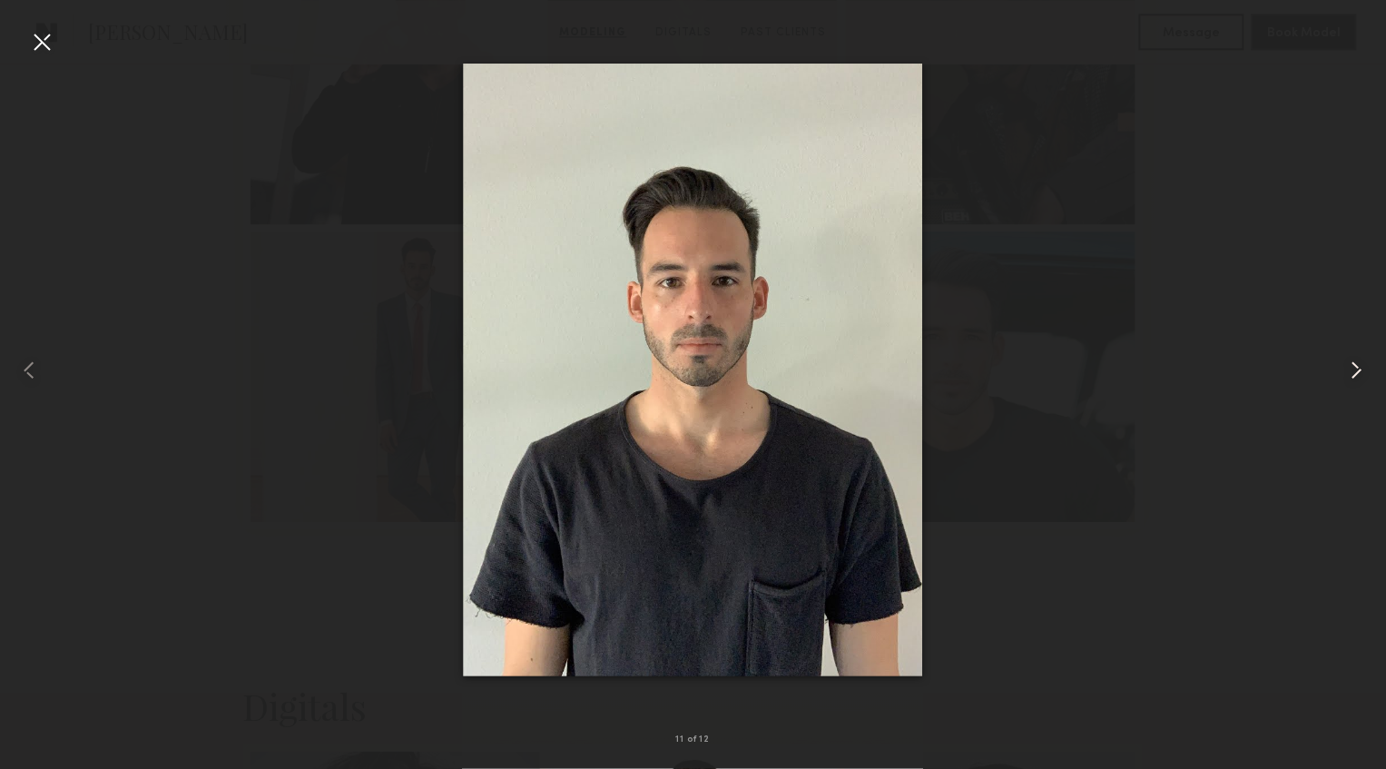
click at [1370, 378] on common-icon at bounding box center [1357, 370] width 29 height 29
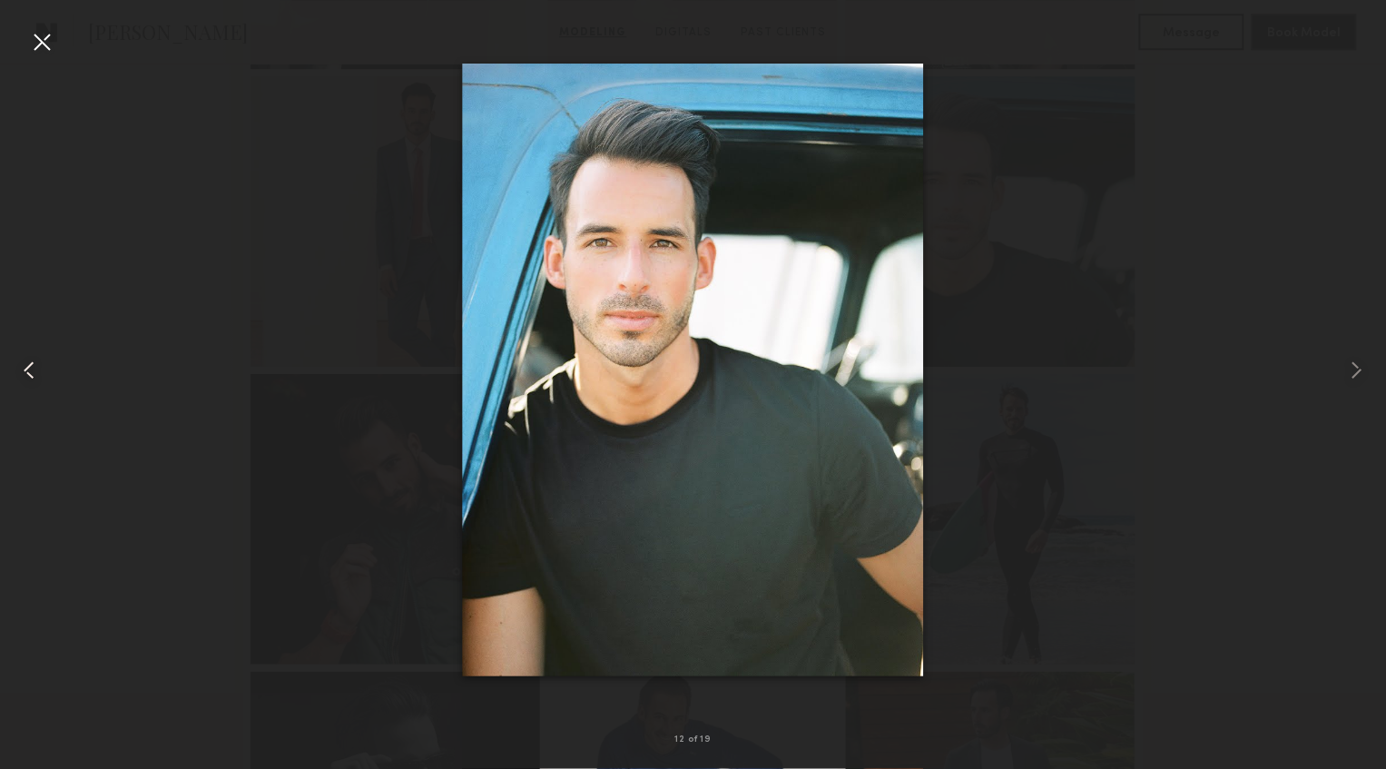
scroll to position [1359, 0]
drag, startPoint x: 1138, startPoint y: 151, endPoint x: 1151, endPoint y: 135, distance: 20.6
click at [1138, 151] on div at bounding box center [693, 370] width 1386 height 682
click at [44, 44] on div at bounding box center [41, 41] width 29 height 29
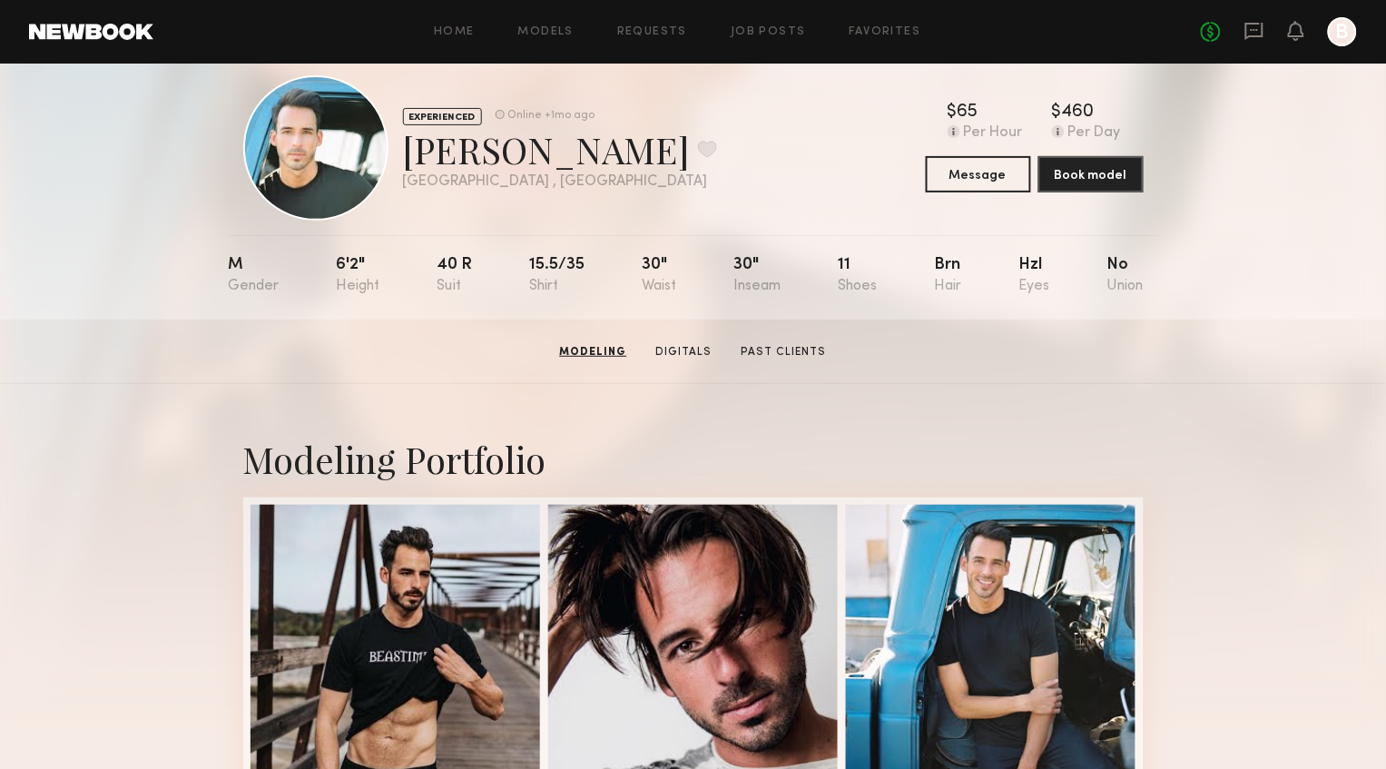
scroll to position [0, 0]
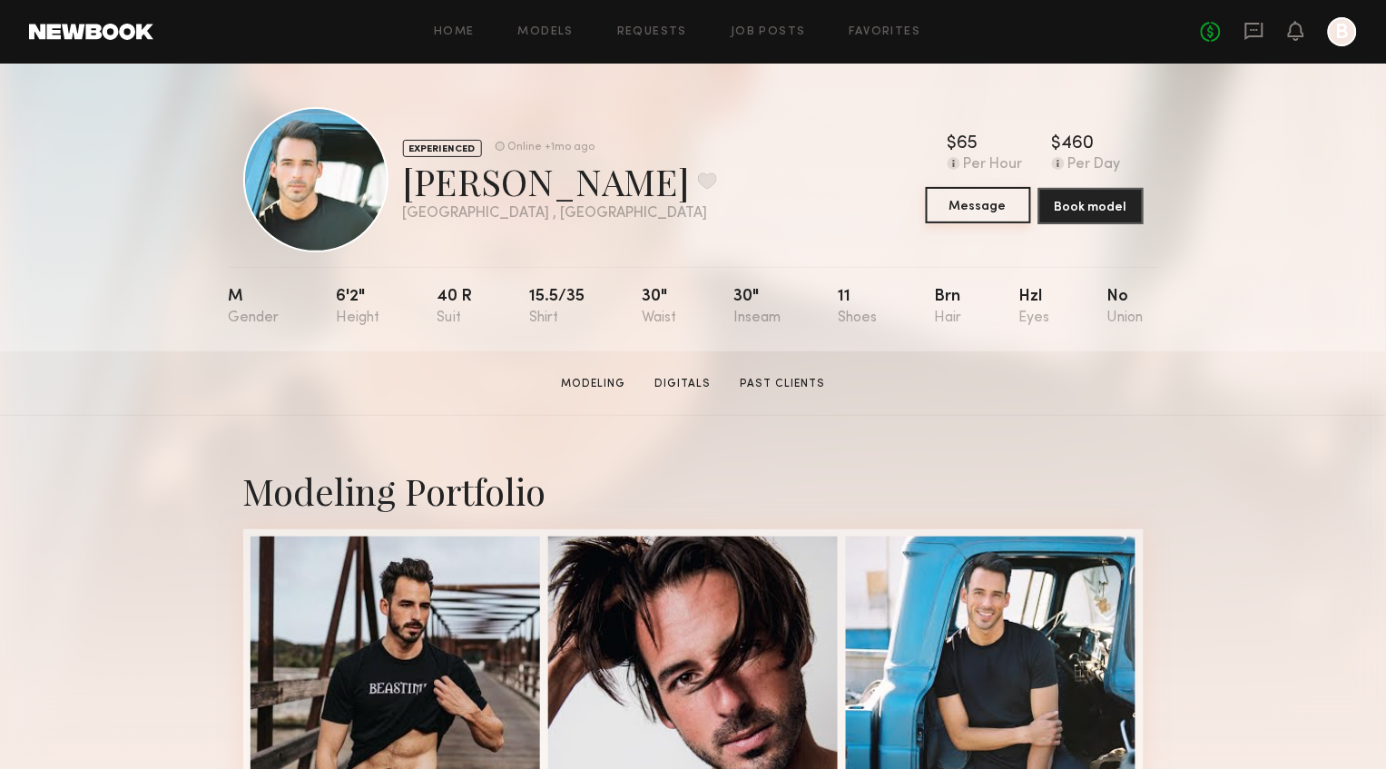
click at [991, 207] on button "Message" at bounding box center [978, 205] width 105 height 36
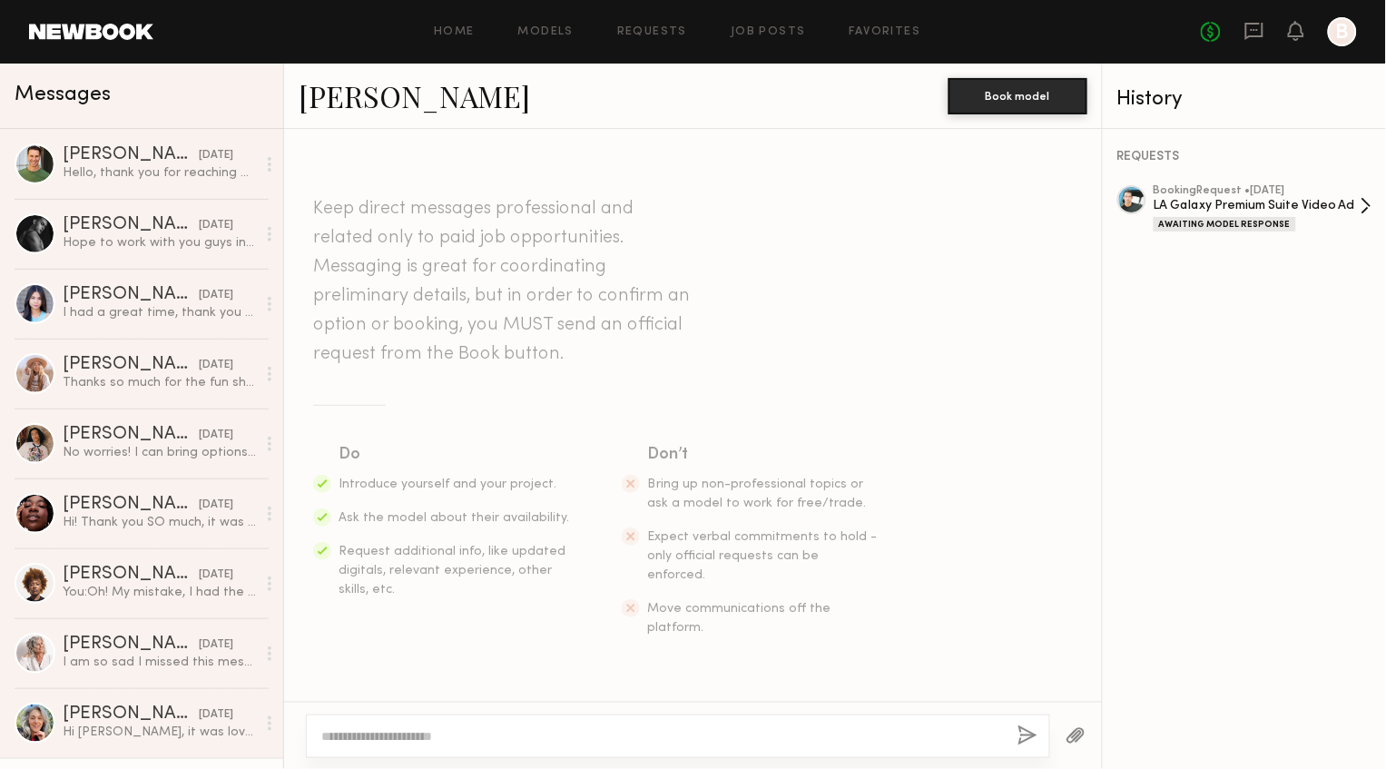
click at [1237, 210] on div "LA Galaxy Premium Suite Video Ad" at bounding box center [1257, 205] width 207 height 17
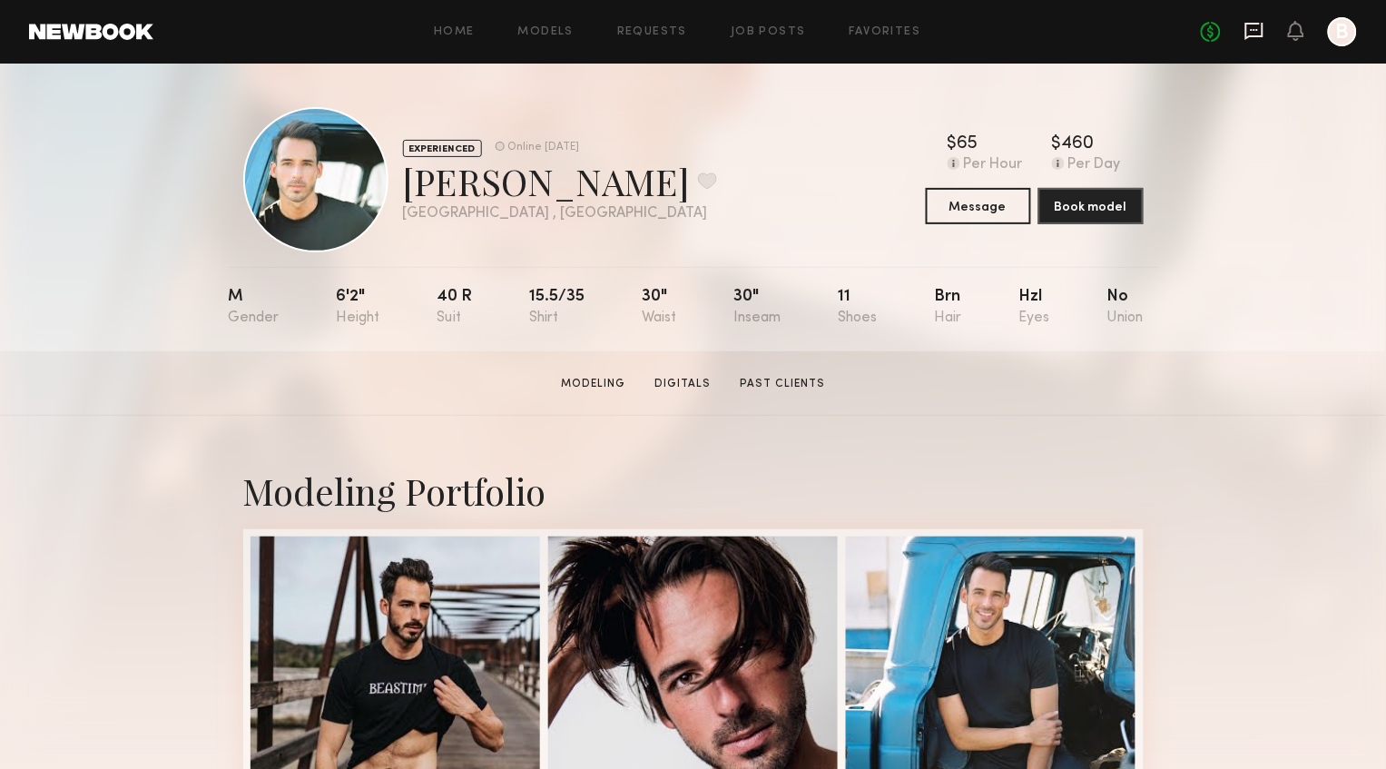
click at [1258, 35] on icon at bounding box center [1255, 31] width 18 height 17
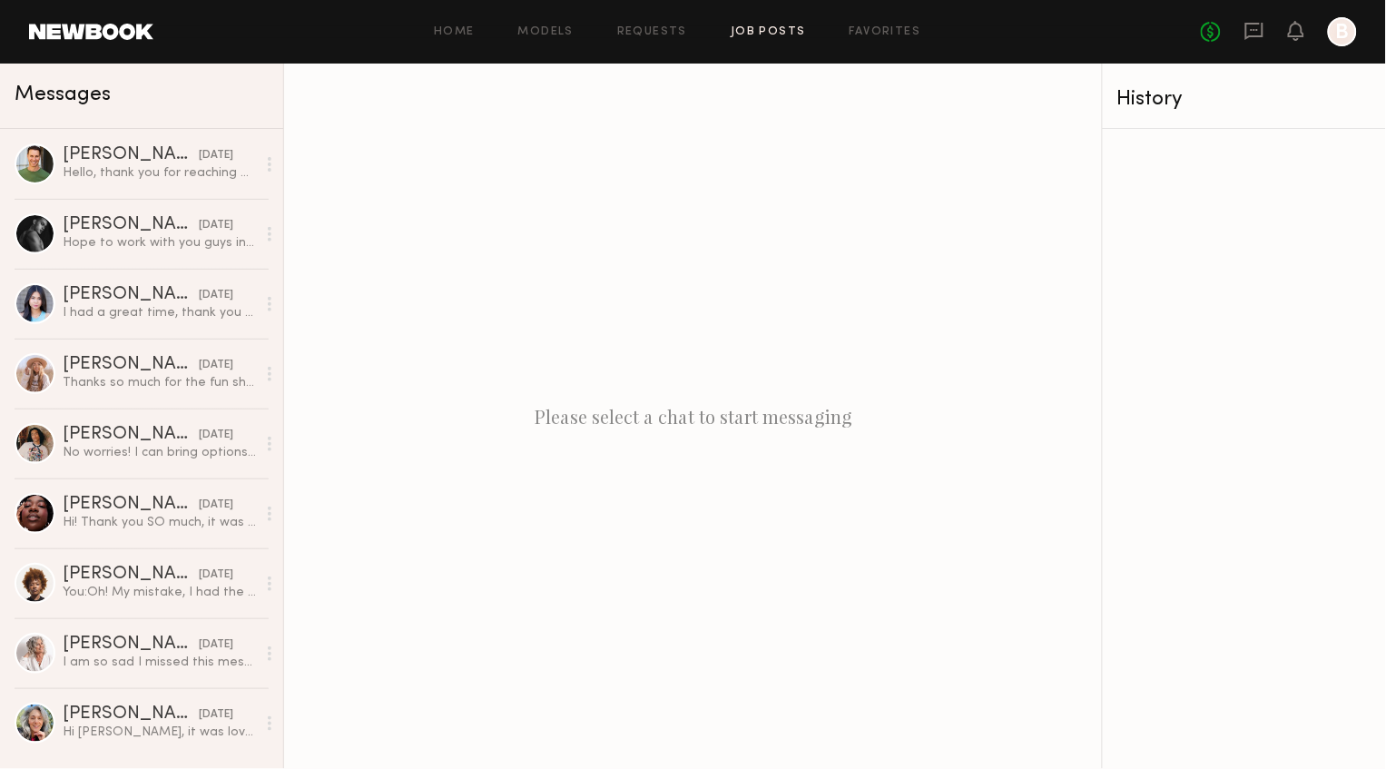
click at [767, 33] on link "Job Posts" at bounding box center [768, 32] width 75 height 12
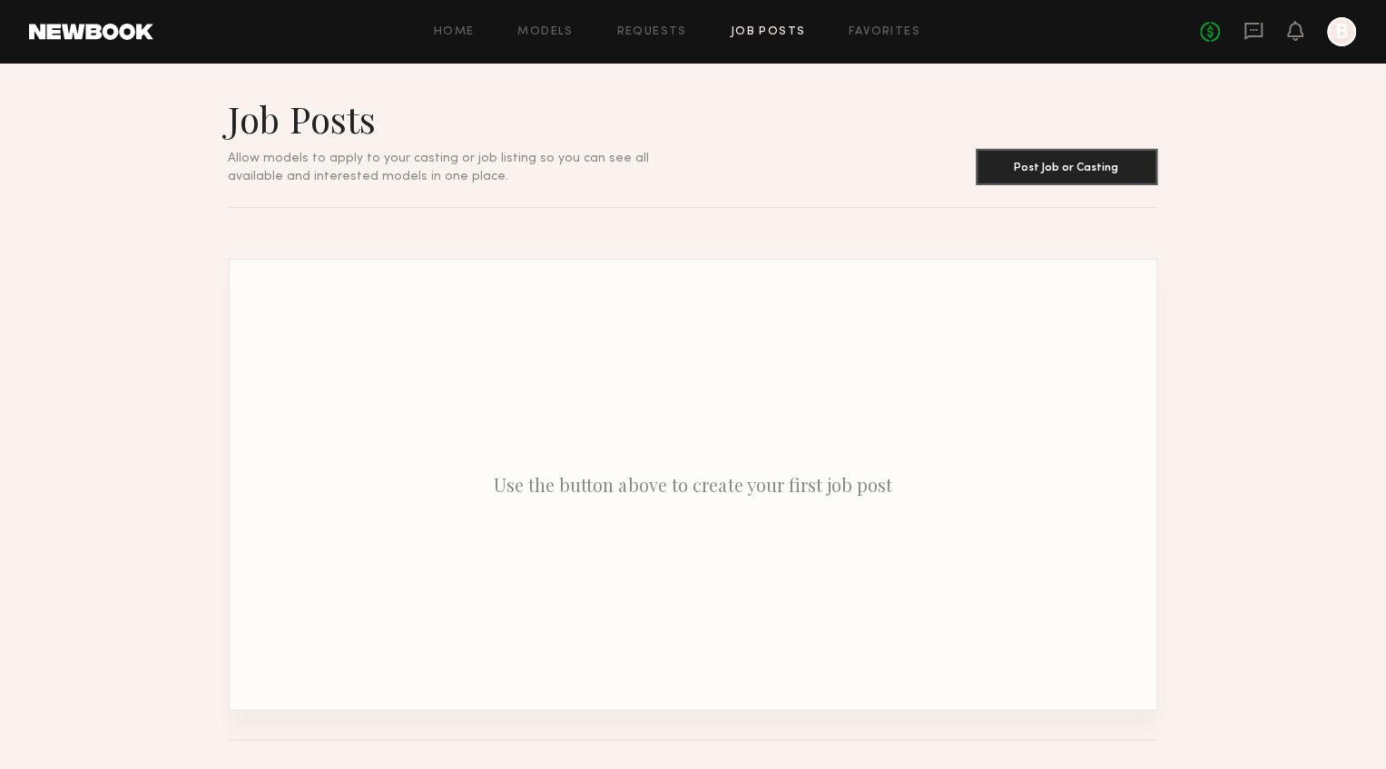
click at [669, 41] on div "Home Models Requests Job Posts Favorites Sign Out No fees up to $5,000 B" at bounding box center [755, 31] width 1204 height 29
click at [661, 31] on link "Requests" at bounding box center [652, 32] width 70 height 12
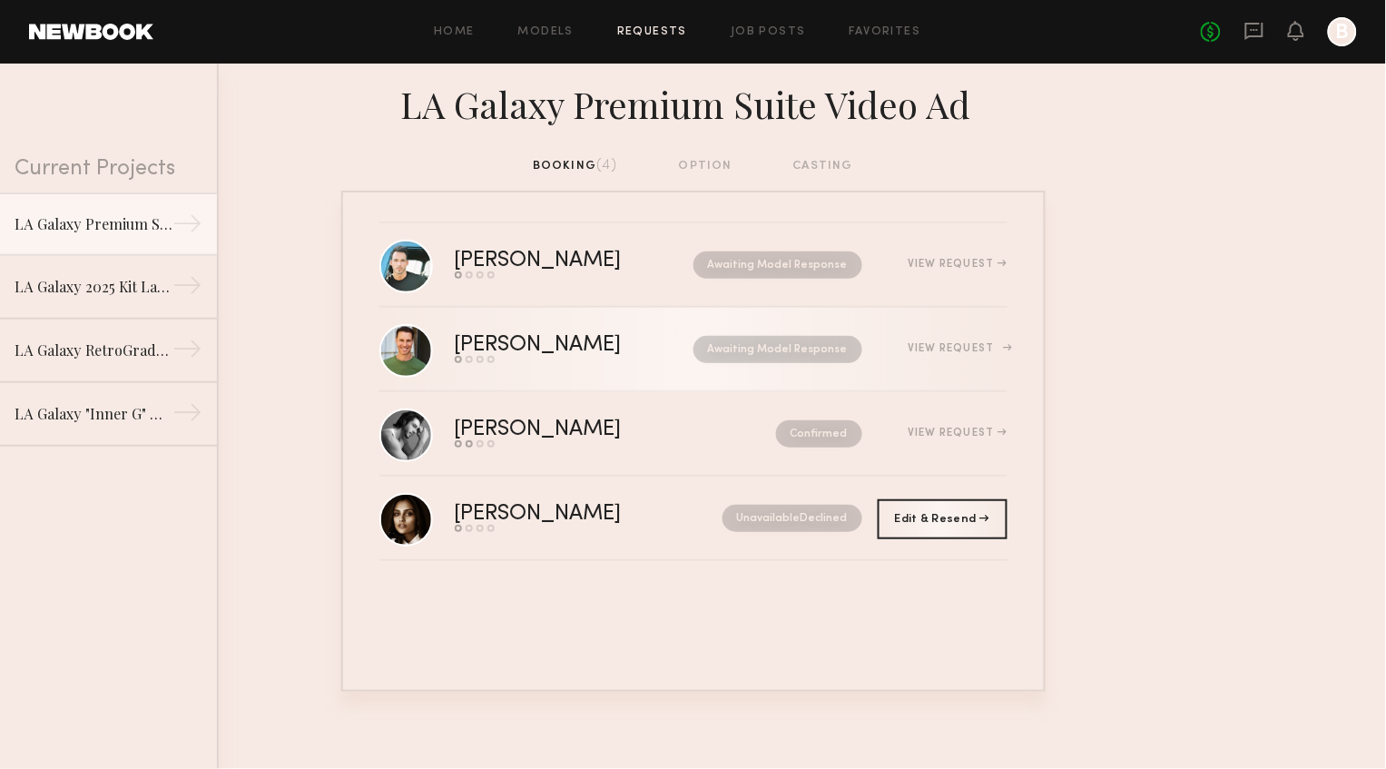
click at [975, 363] on link "Chad N. Send request Model response Review hours worked Pay model Awaiting Mode…" at bounding box center [694, 350] width 628 height 84
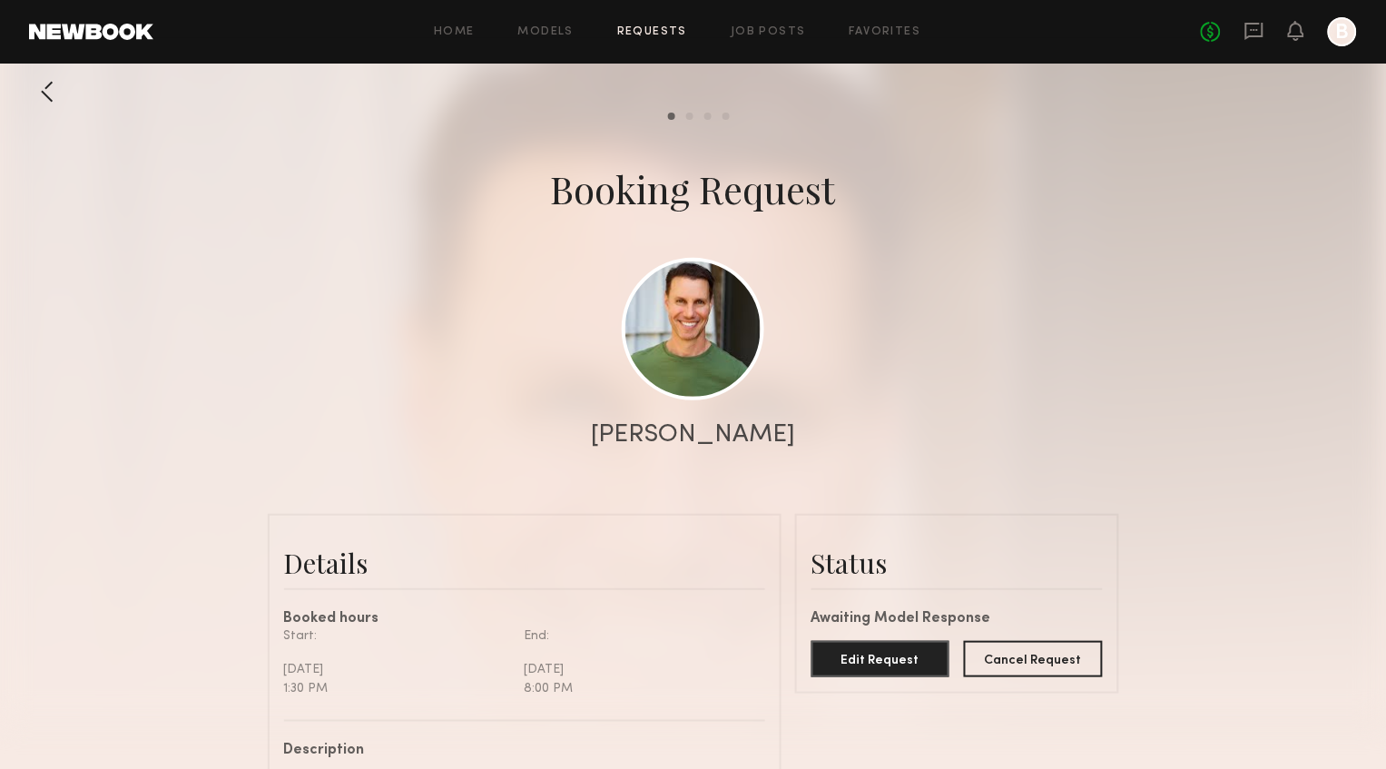
scroll to position [695, 0]
click at [1073, 646] on button "Cancel Request" at bounding box center [1033, 658] width 139 height 36
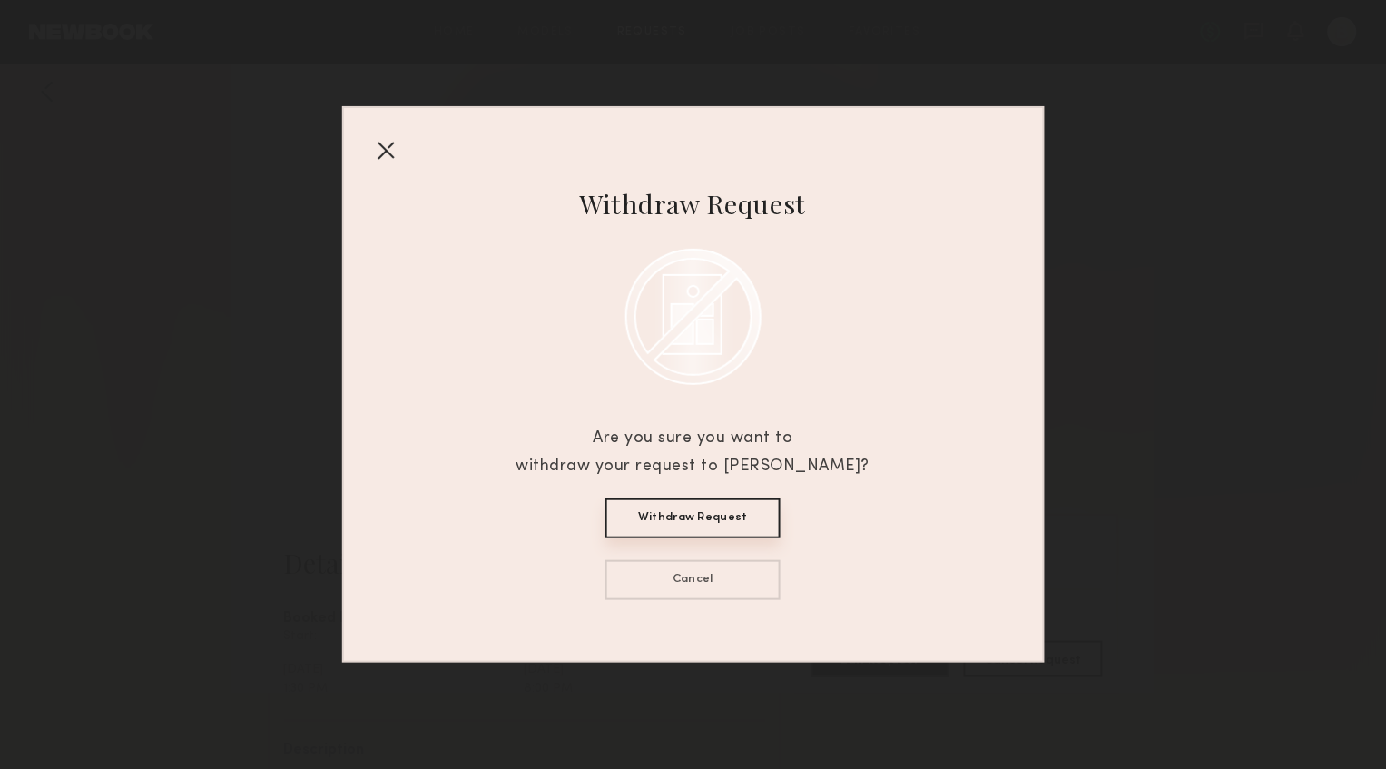
click at [745, 530] on button "Withdraw Request" at bounding box center [693, 518] width 175 height 40
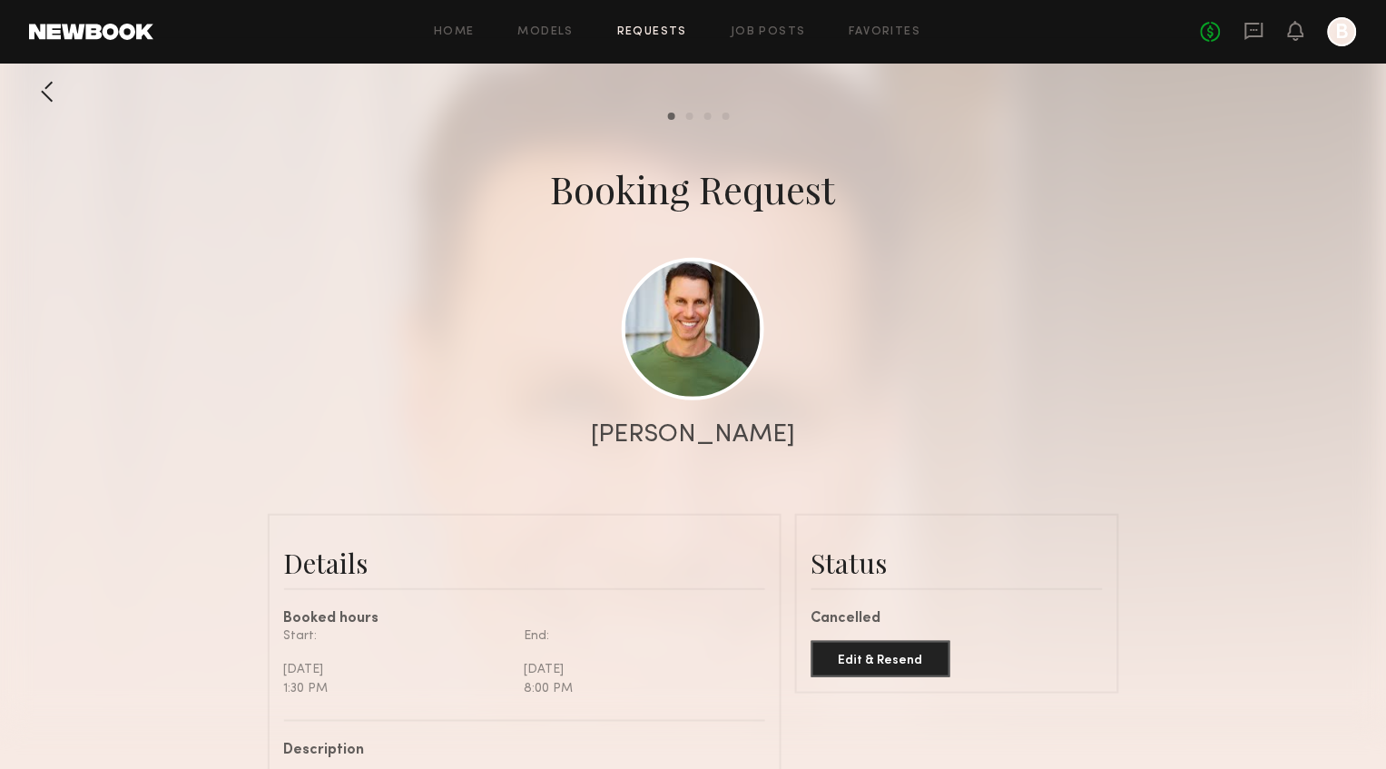
click at [47, 92] on div at bounding box center [47, 92] width 36 height 36
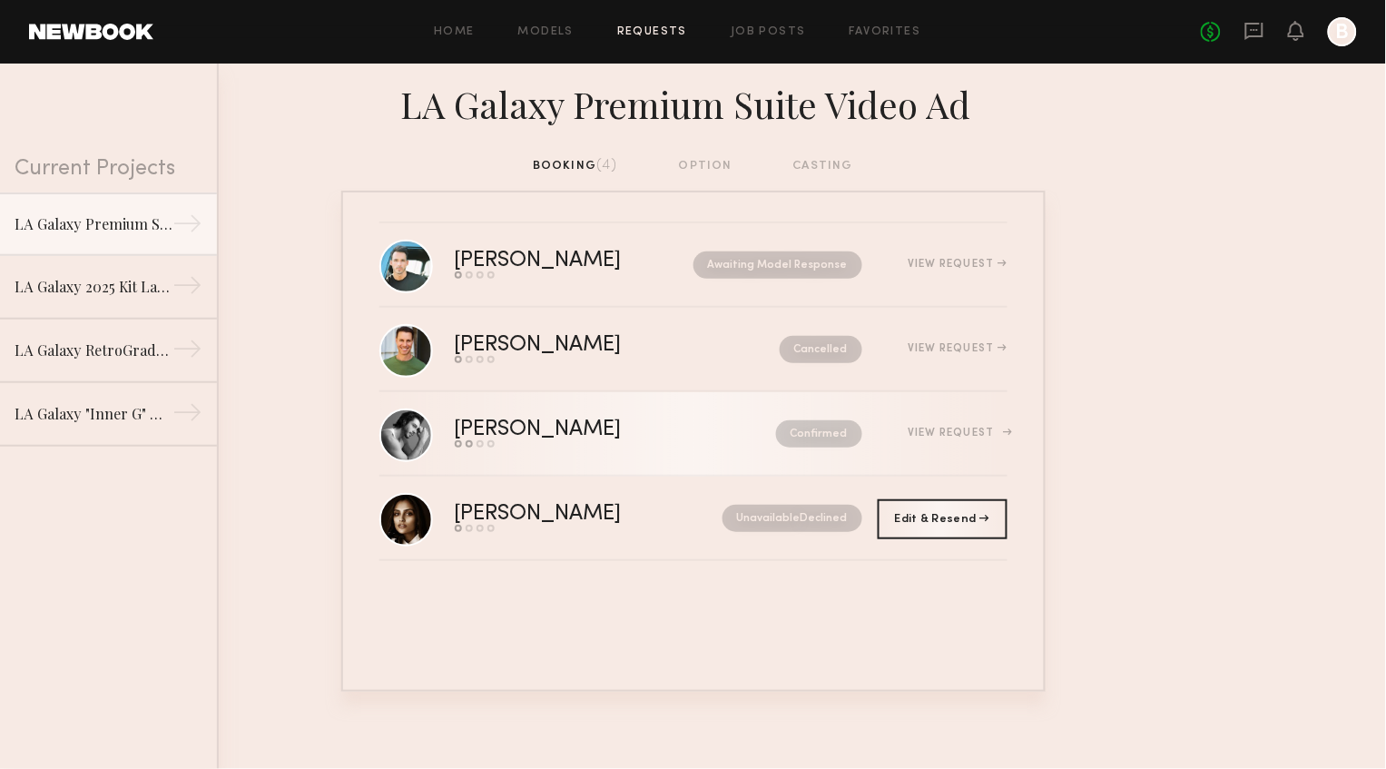
click at [980, 438] on div "Badimir A. Send request Model response Review hours worked Pay model Confirmed …" at bounding box center [731, 433] width 553 height 28
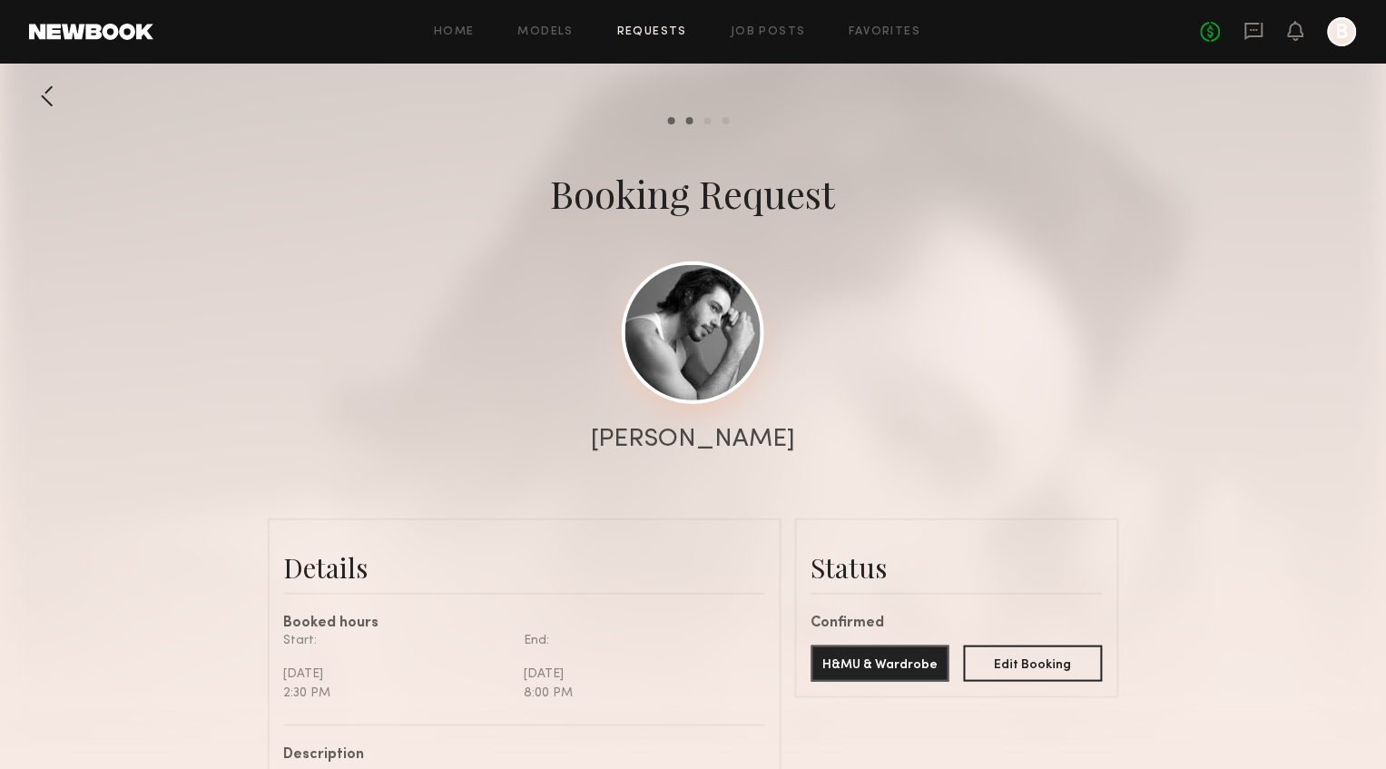
click at [719, 339] on link at bounding box center [693, 332] width 143 height 143
click at [44, 101] on div at bounding box center [47, 96] width 36 height 36
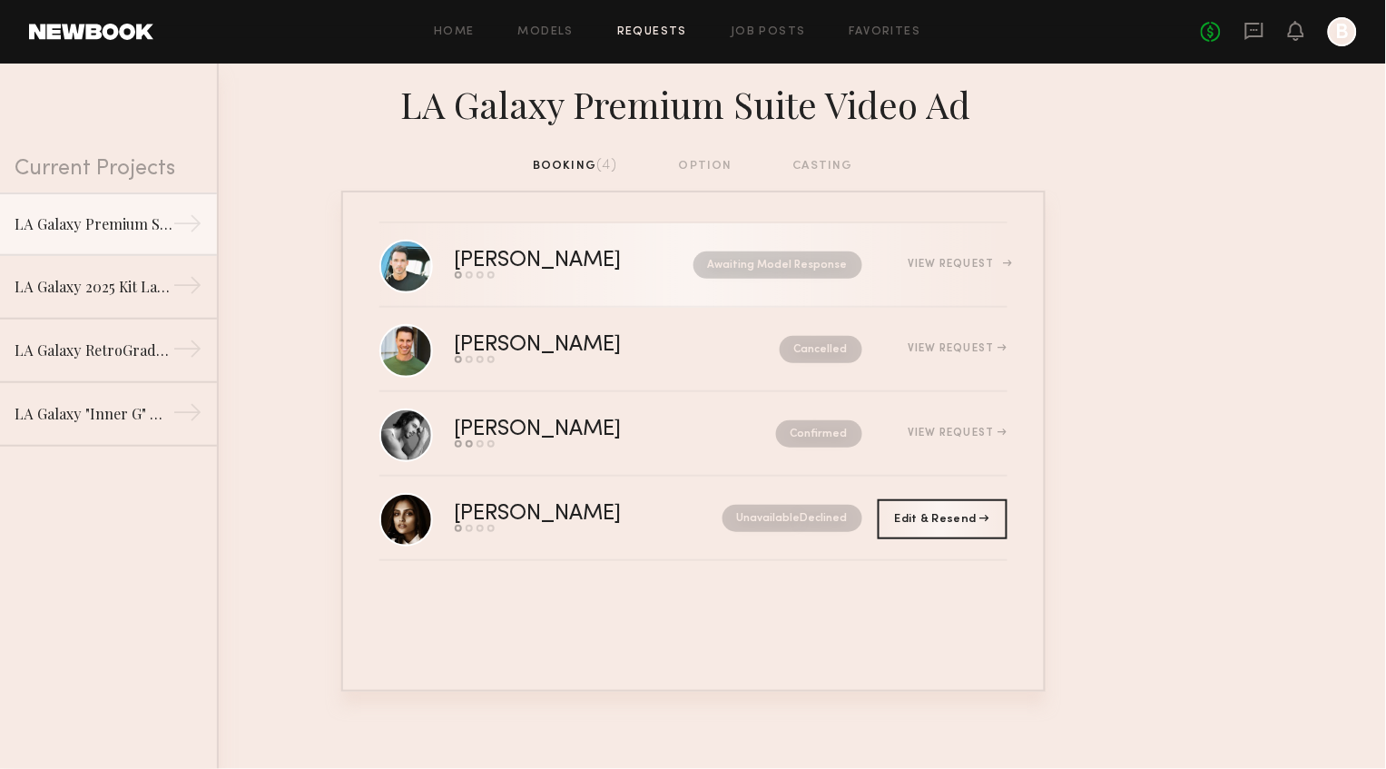
click at [493, 254] on div "Sean L." at bounding box center [556, 261] width 203 height 21
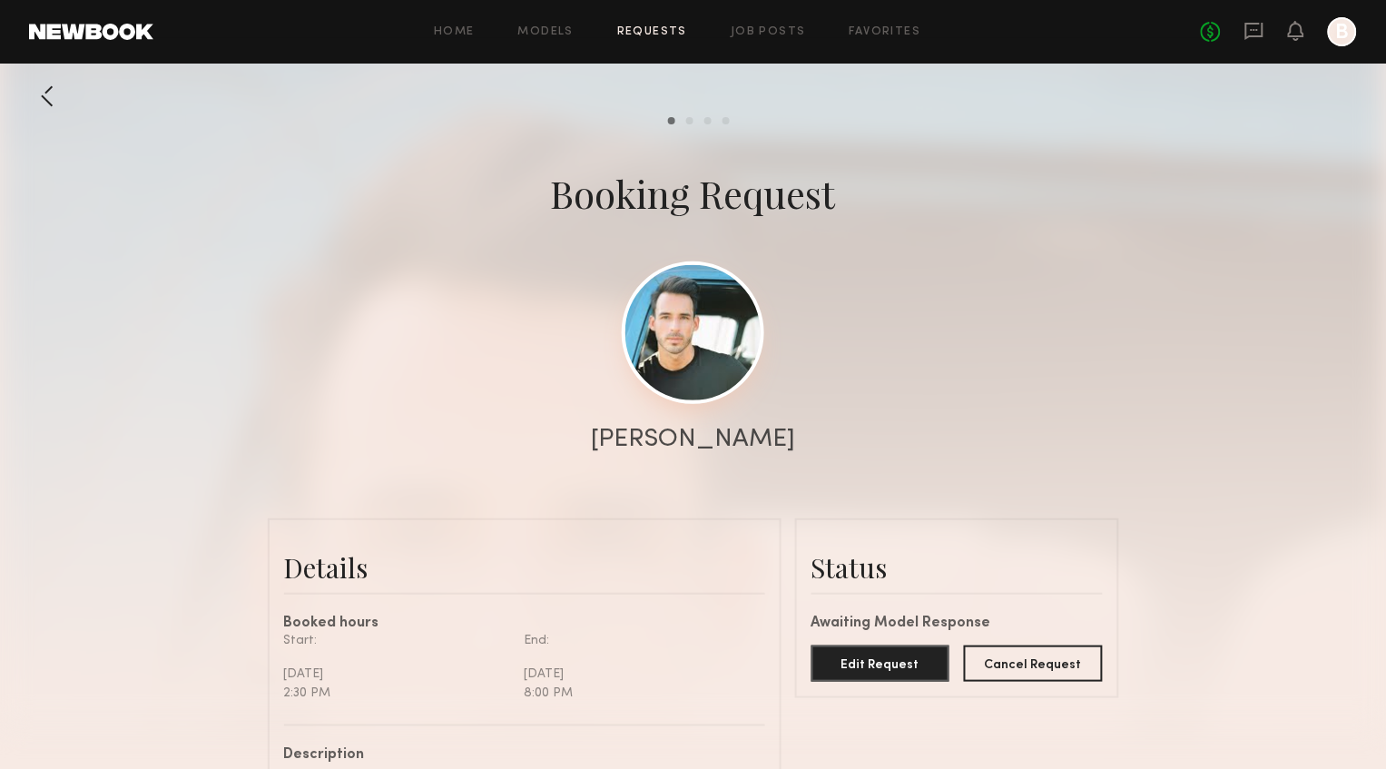
click at [702, 306] on link at bounding box center [693, 332] width 143 height 143
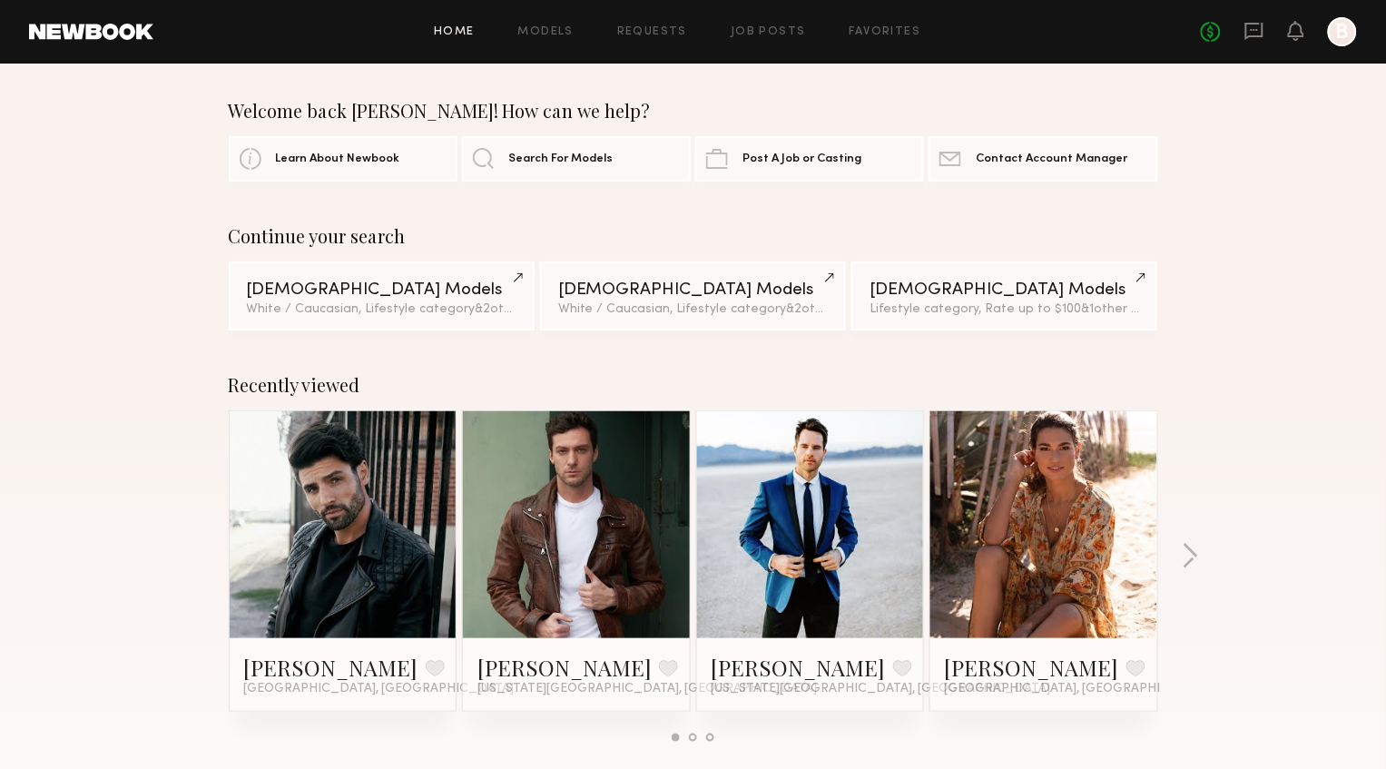
click at [125, 225] on div "Continue your search [DEMOGRAPHIC_DATA] Models White / Caucasian, Lifestyle cat…" at bounding box center [693, 277] width 1386 height 105
click at [549, 35] on link "Models" at bounding box center [545, 32] width 55 height 12
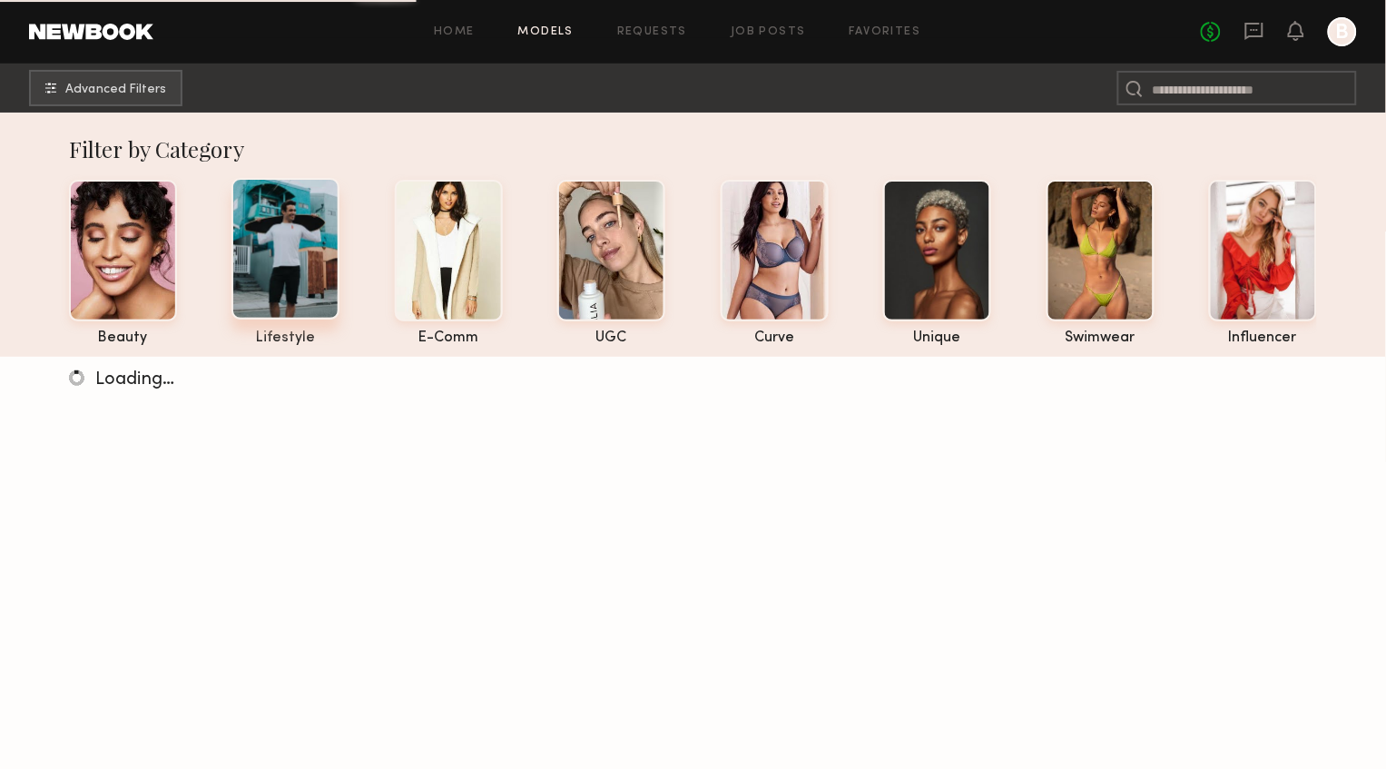
click at [296, 270] on div at bounding box center [286, 249] width 108 height 142
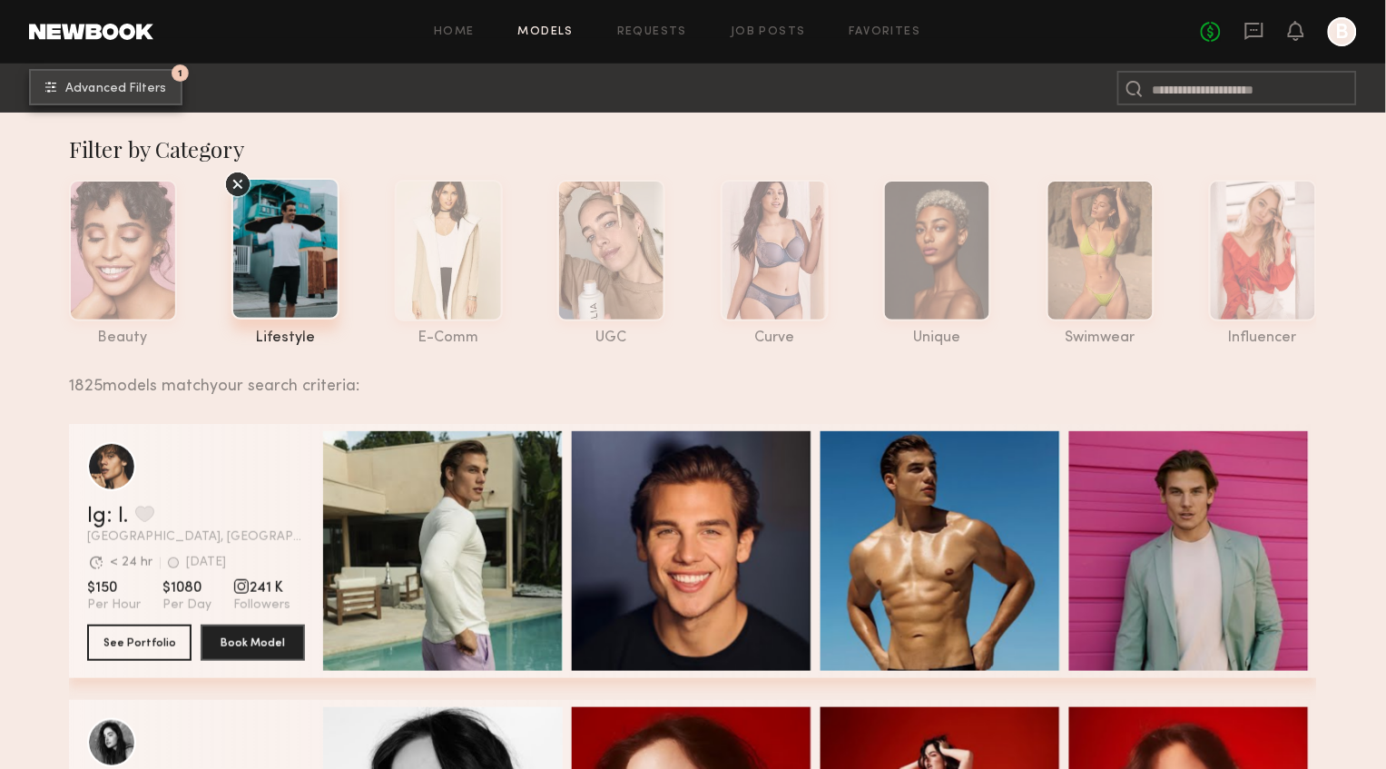
click at [122, 93] on span "Advanced Filters" at bounding box center [115, 89] width 101 height 13
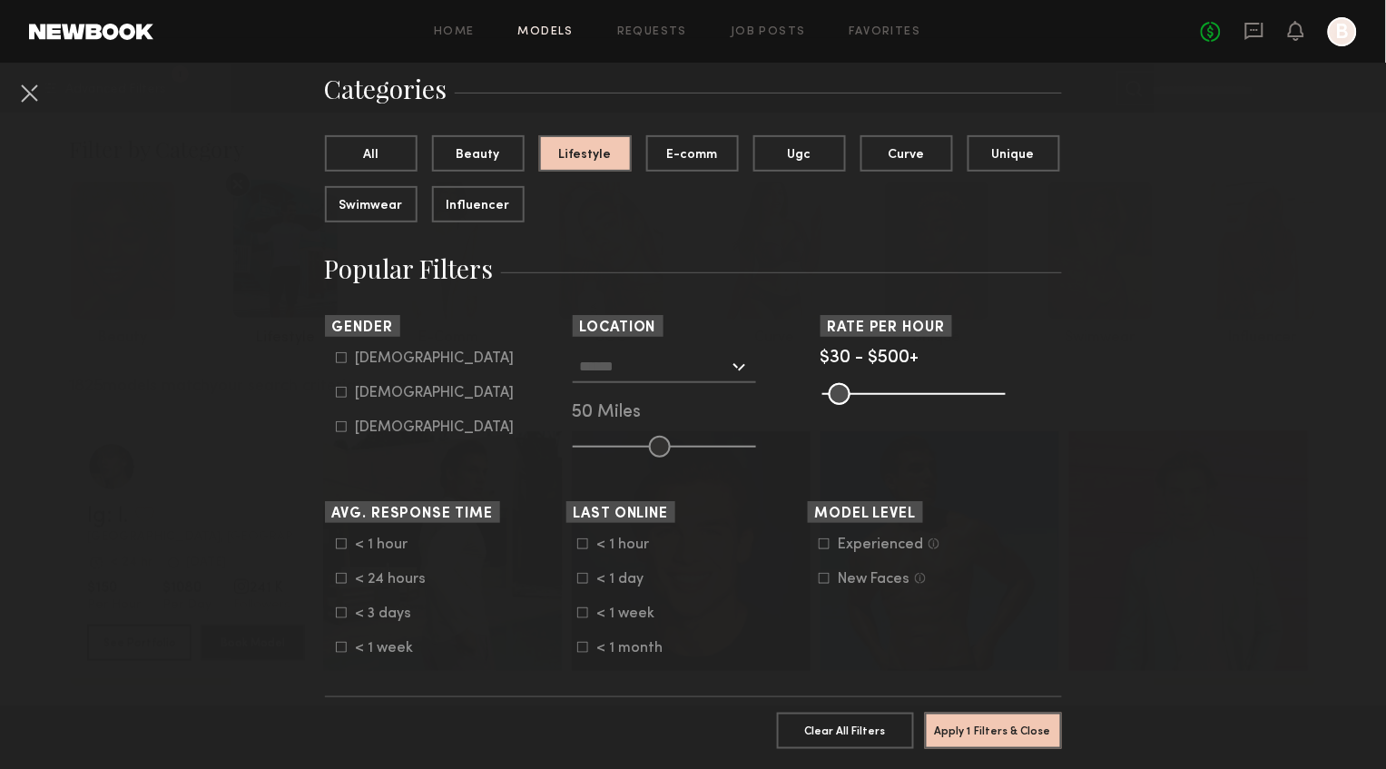
scroll to position [157, 0]
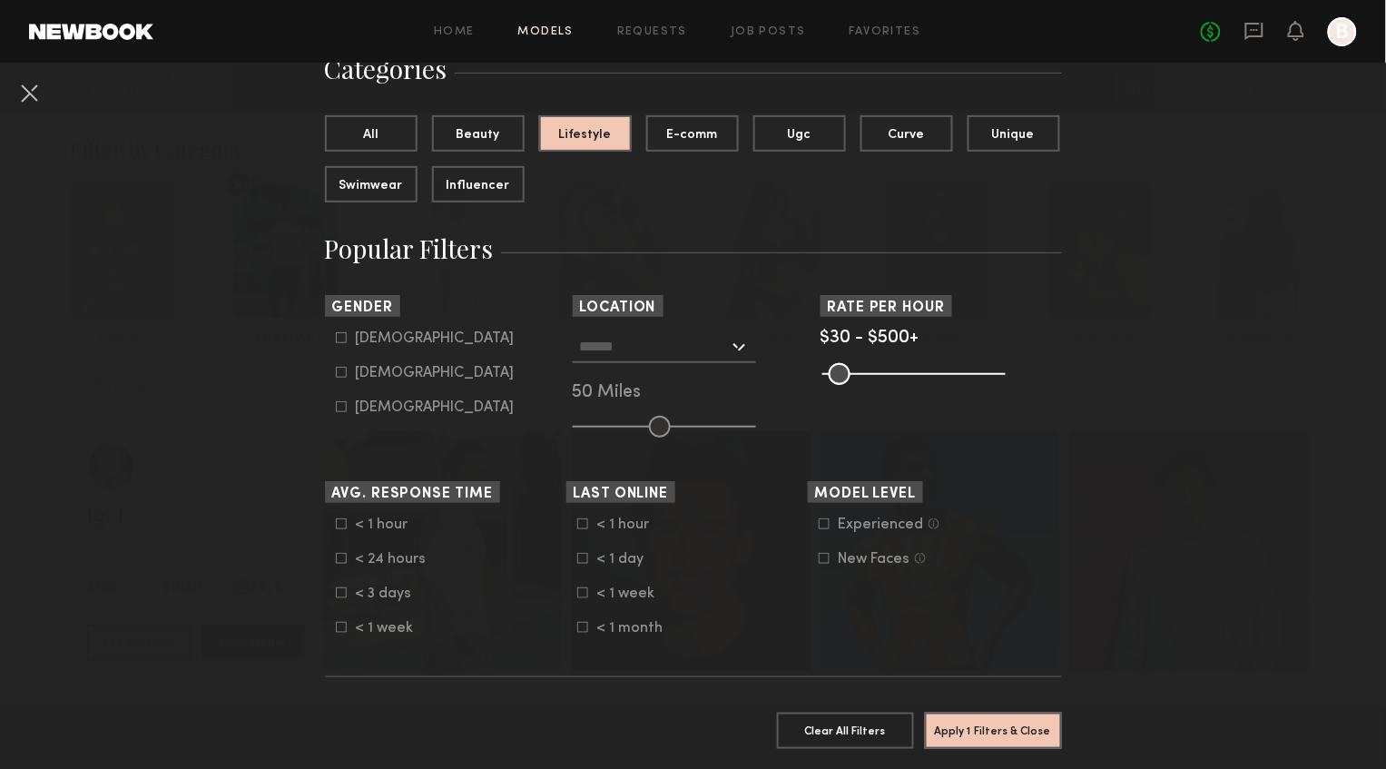
click at [370, 368] on div "Female" at bounding box center [435, 373] width 159 height 11
type input "**"
click at [873, 374] on common-range-minmax at bounding box center [912, 372] width 183 height 22
drag, startPoint x: 984, startPoint y: 375, endPoint x: 1012, endPoint y: 379, distance: 28.4
click at [942, 382] on div "Pro Tip: Rates are often negotiable. We recommend increasing search max by $50." at bounding box center [942, 372] width 242 height 22
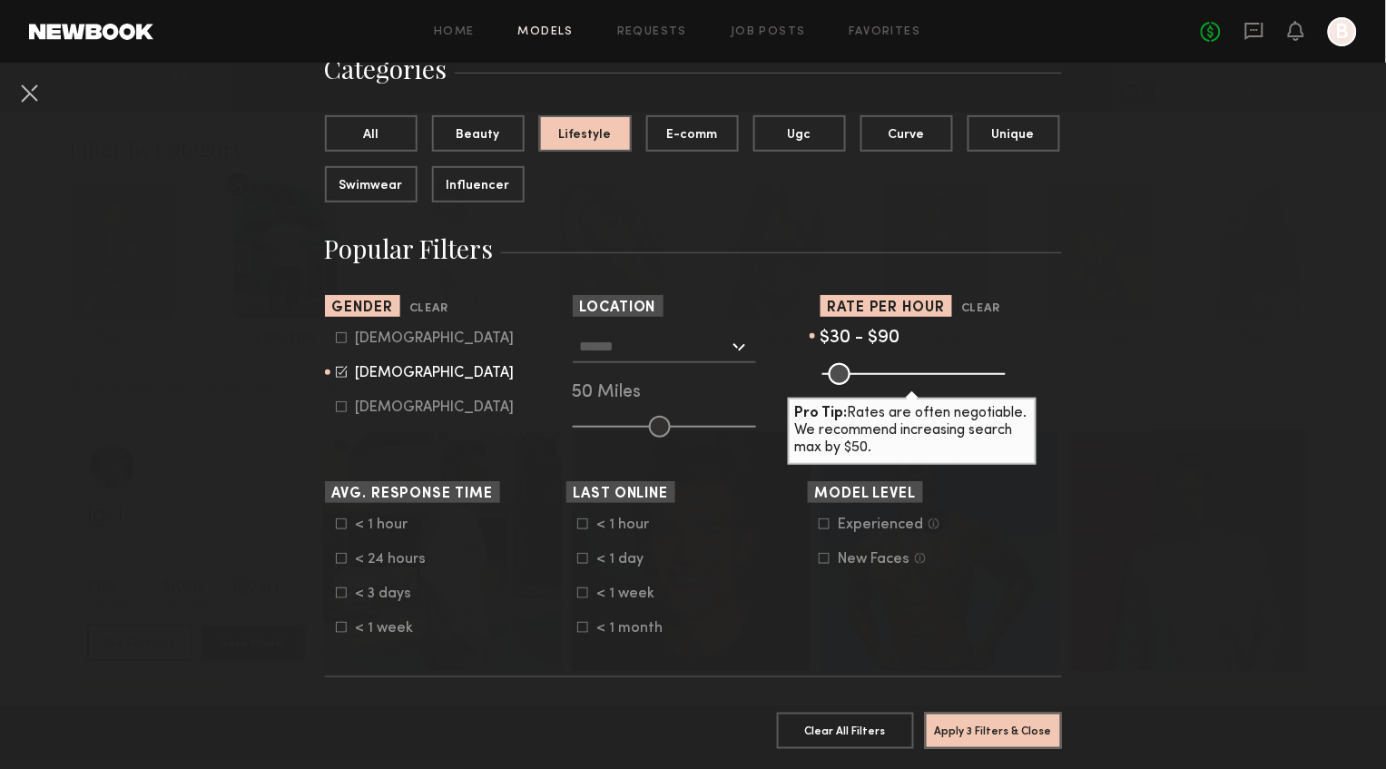
drag, startPoint x: 978, startPoint y: 378, endPoint x: 853, endPoint y: 381, distance: 124.4
click at [853, 381] on input "range" at bounding box center [914, 374] width 183 height 22
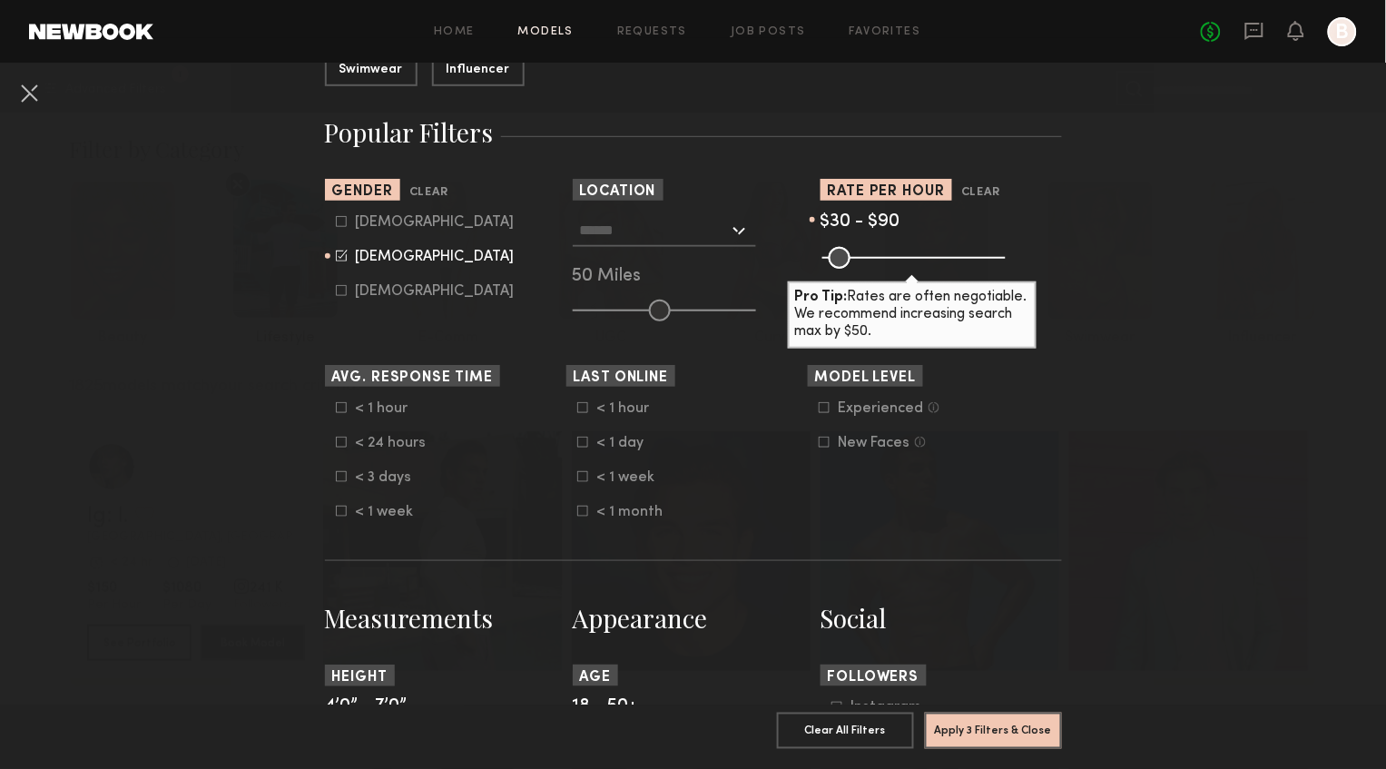
scroll to position [277, 0]
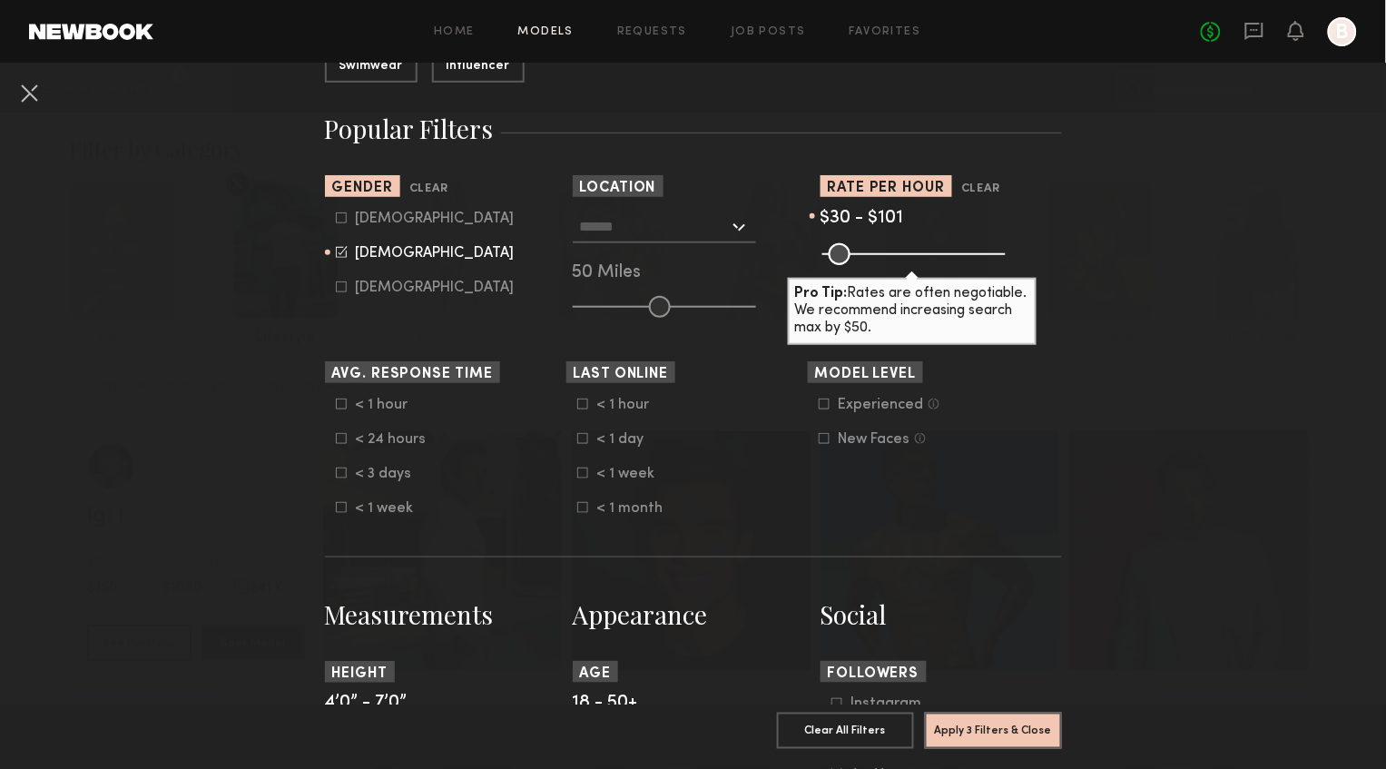
click at [857, 253] on input "range" at bounding box center [914, 254] width 183 height 22
click at [882, 215] on span "$30 - $101" at bounding box center [863, 218] width 84 height 17
type input "***"
click at [857, 253] on input "range" at bounding box center [914, 254] width 183 height 22
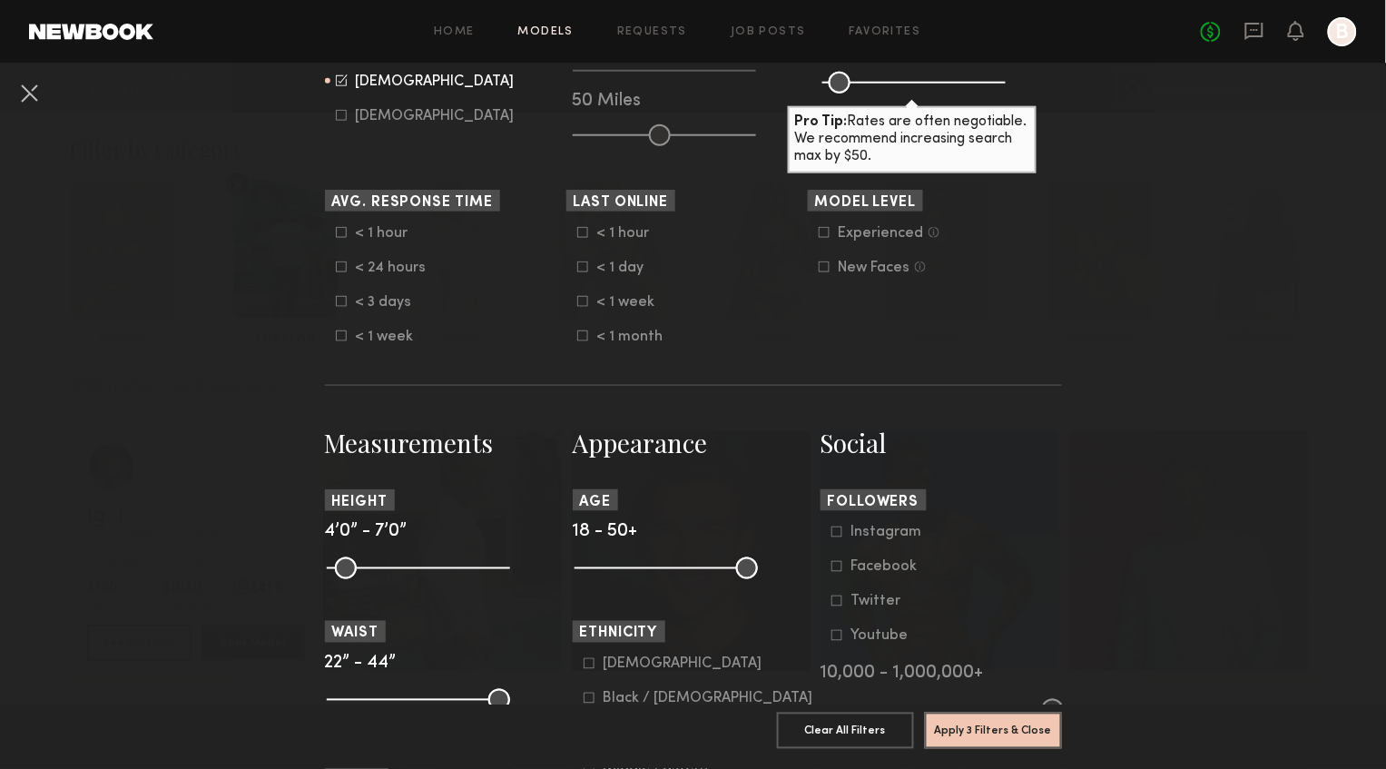
scroll to position [451, 0]
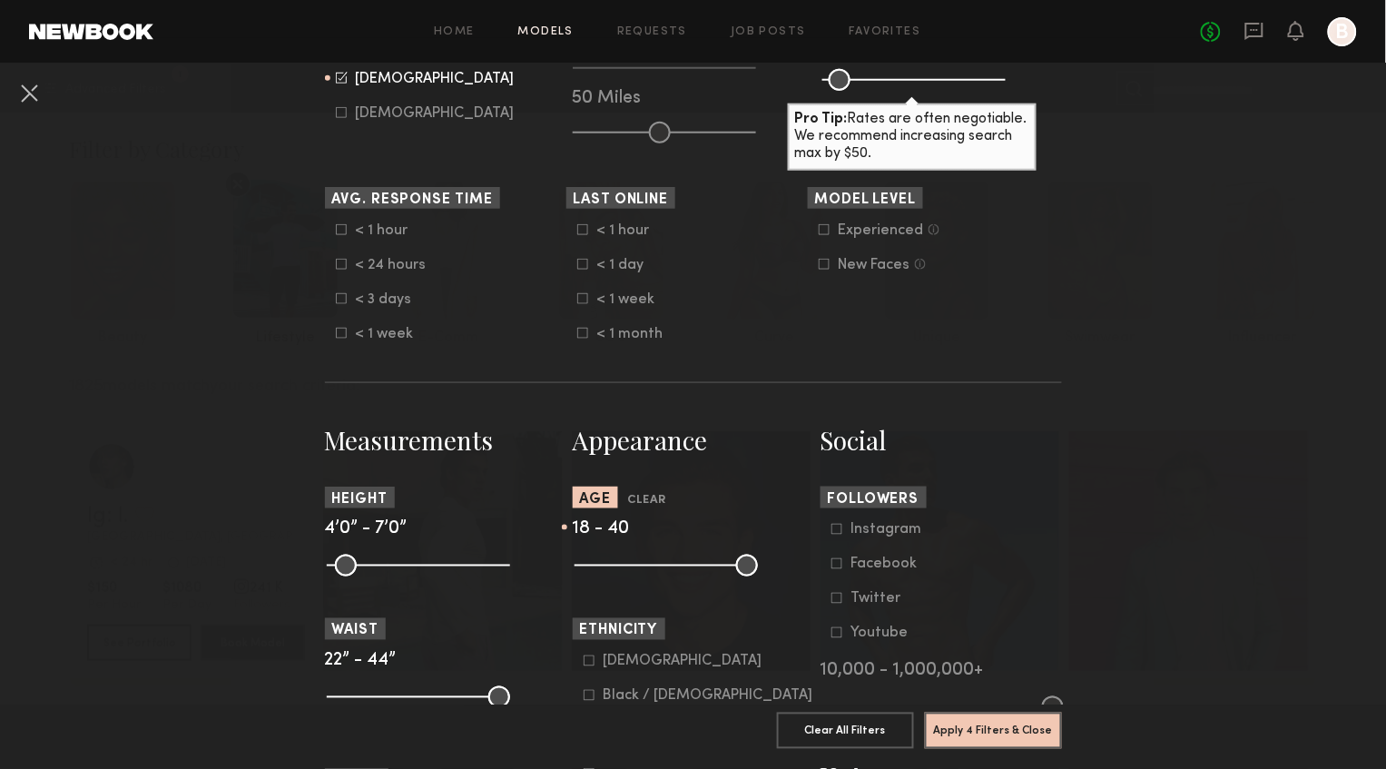
drag, startPoint x: 750, startPoint y: 565, endPoint x: 697, endPoint y: 572, distance: 53.2
type input "**"
click at [697, 572] on input "range" at bounding box center [666, 566] width 183 height 22
click at [1039, 735] on button "Apply 4 Filters & Close" at bounding box center [993, 730] width 137 height 36
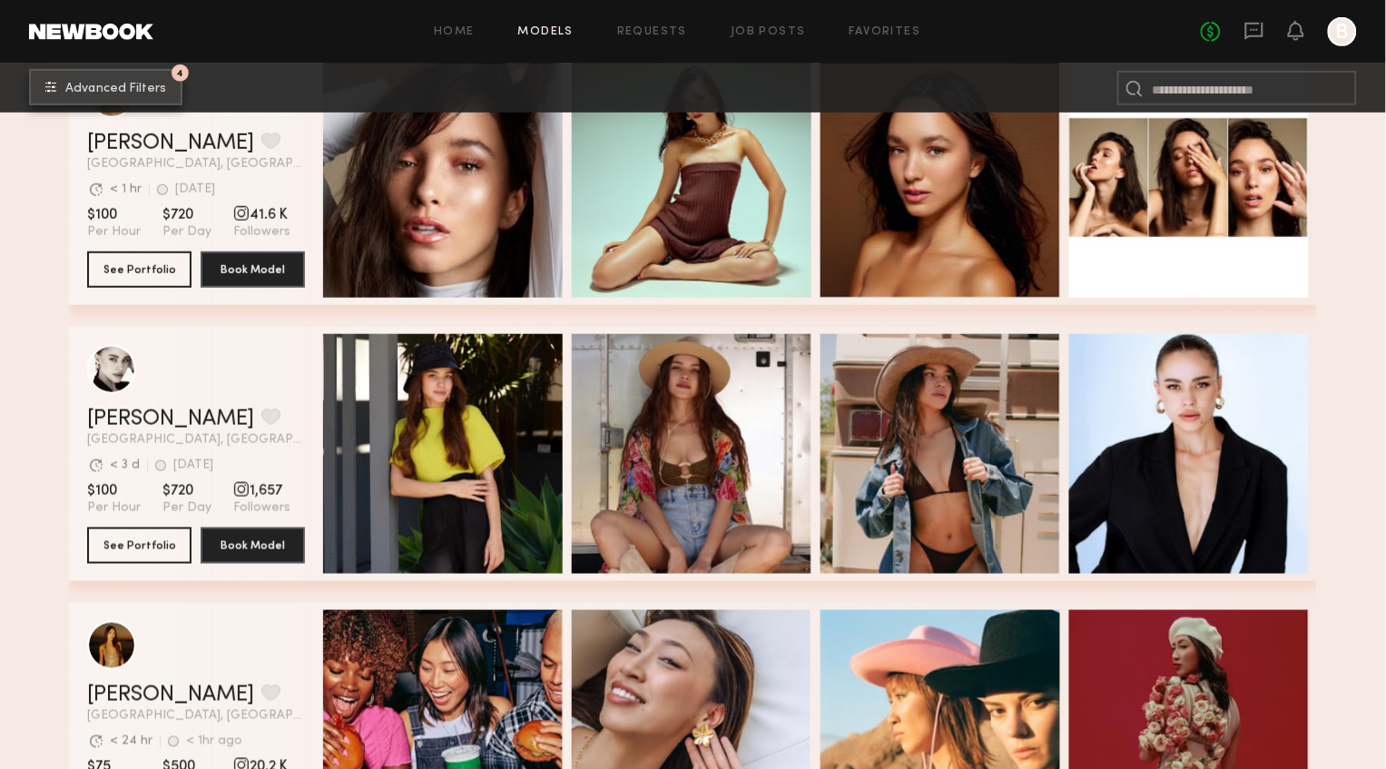
scroll to position [5618, 0]
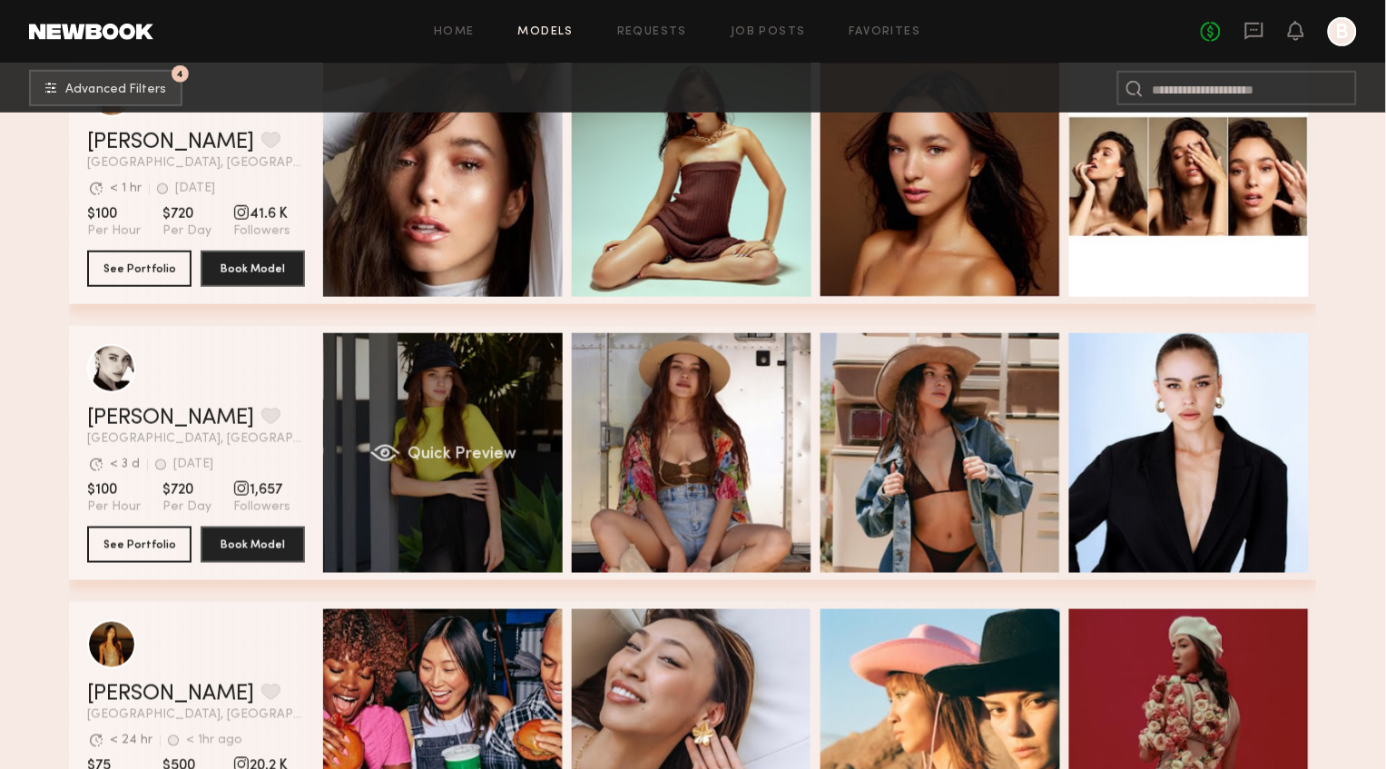
click at [508, 526] on div "Quick Preview" at bounding box center [443, 453] width 240 height 240
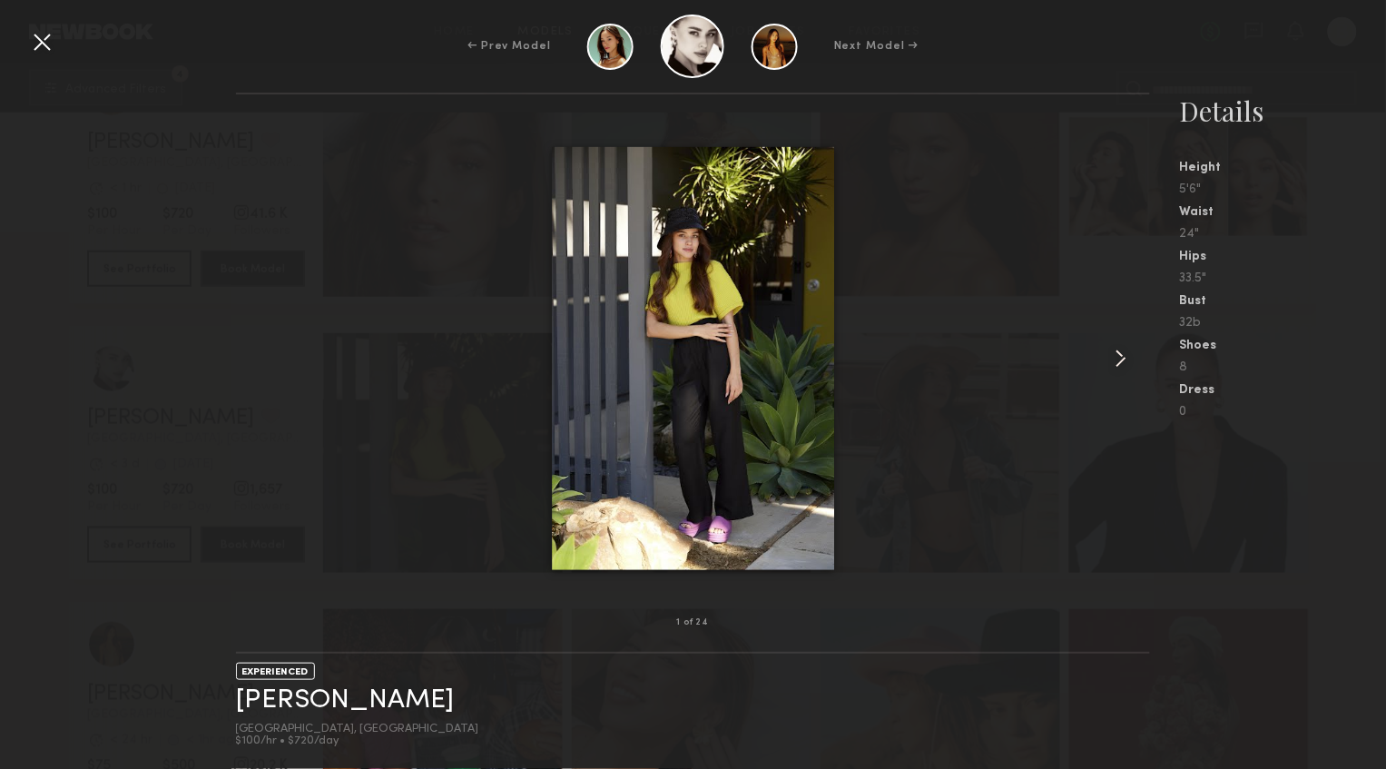
click at [1119, 359] on common-icon at bounding box center [1121, 358] width 29 height 29
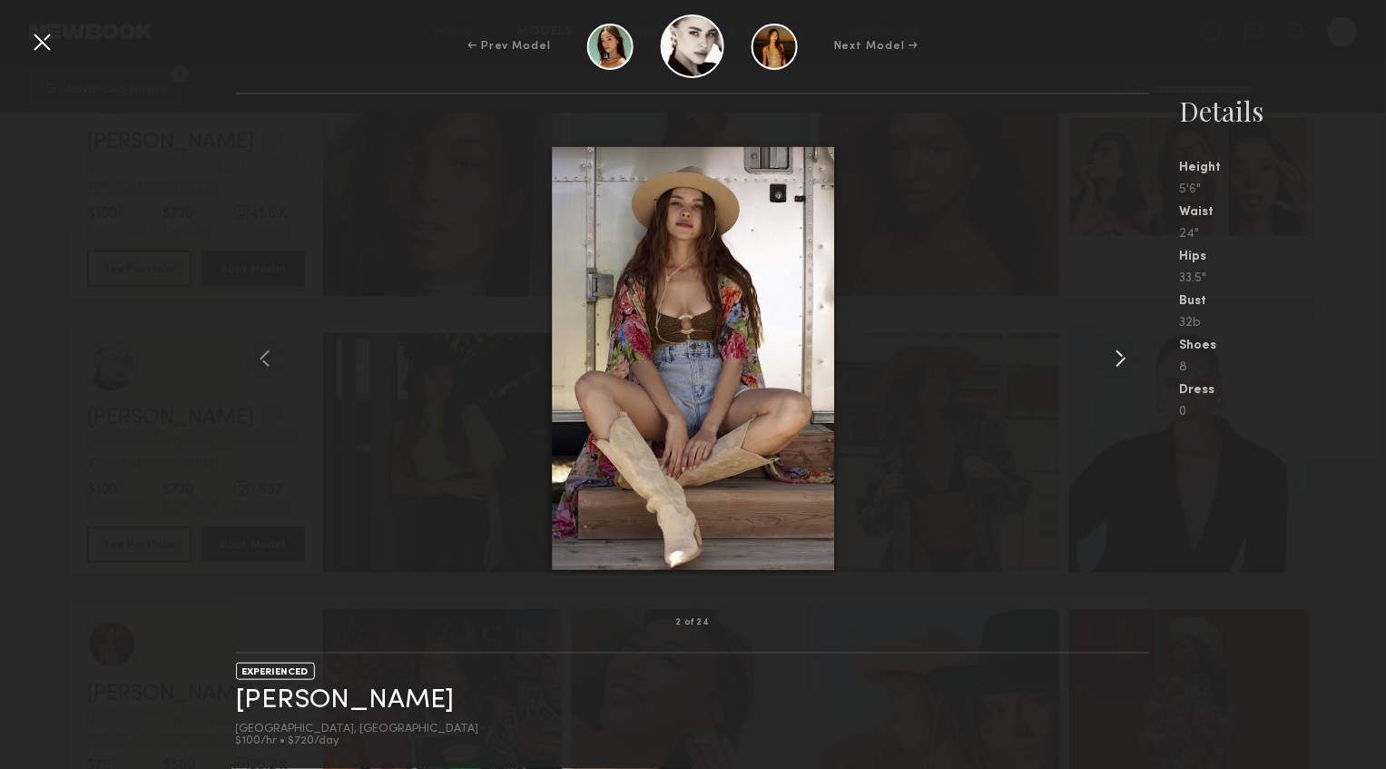
click at [1119, 359] on common-icon at bounding box center [1121, 358] width 29 height 29
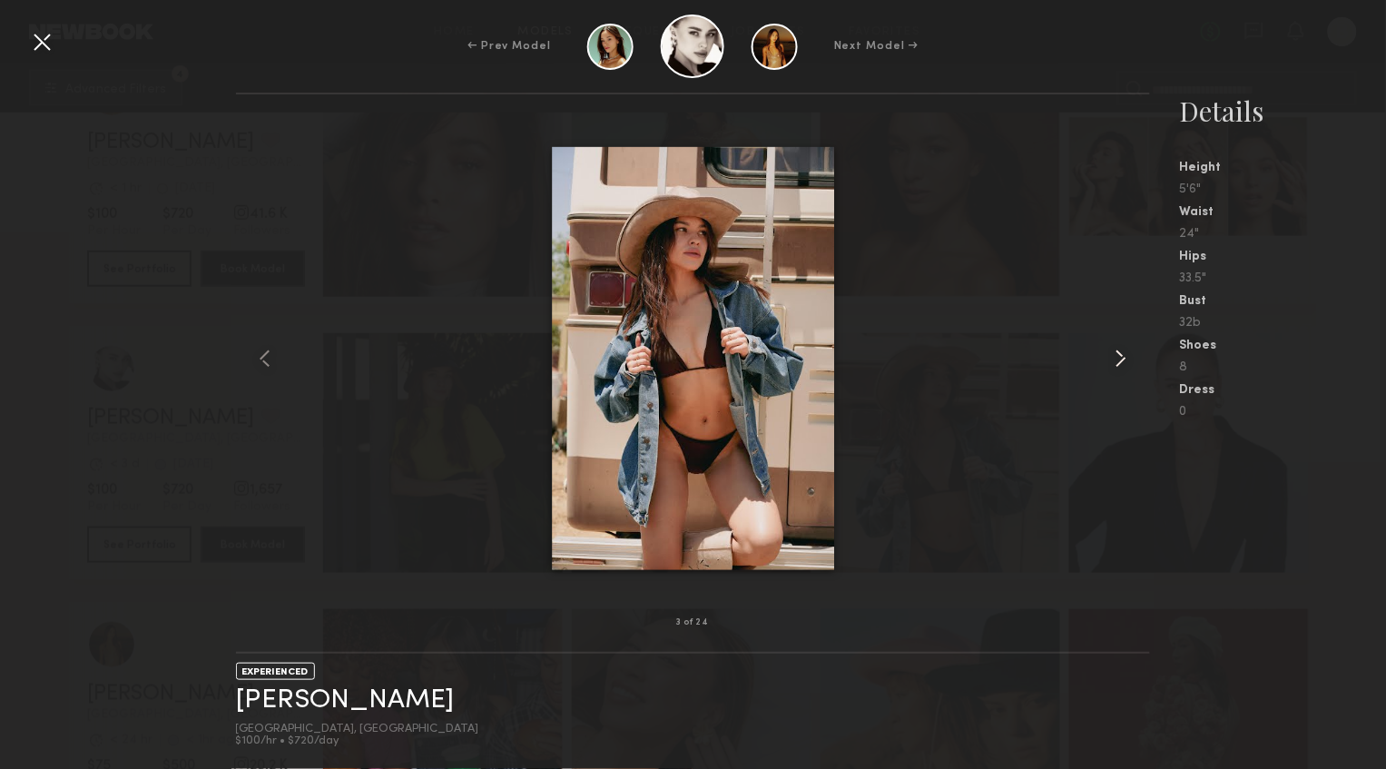
click at [1119, 359] on common-icon at bounding box center [1121, 358] width 29 height 29
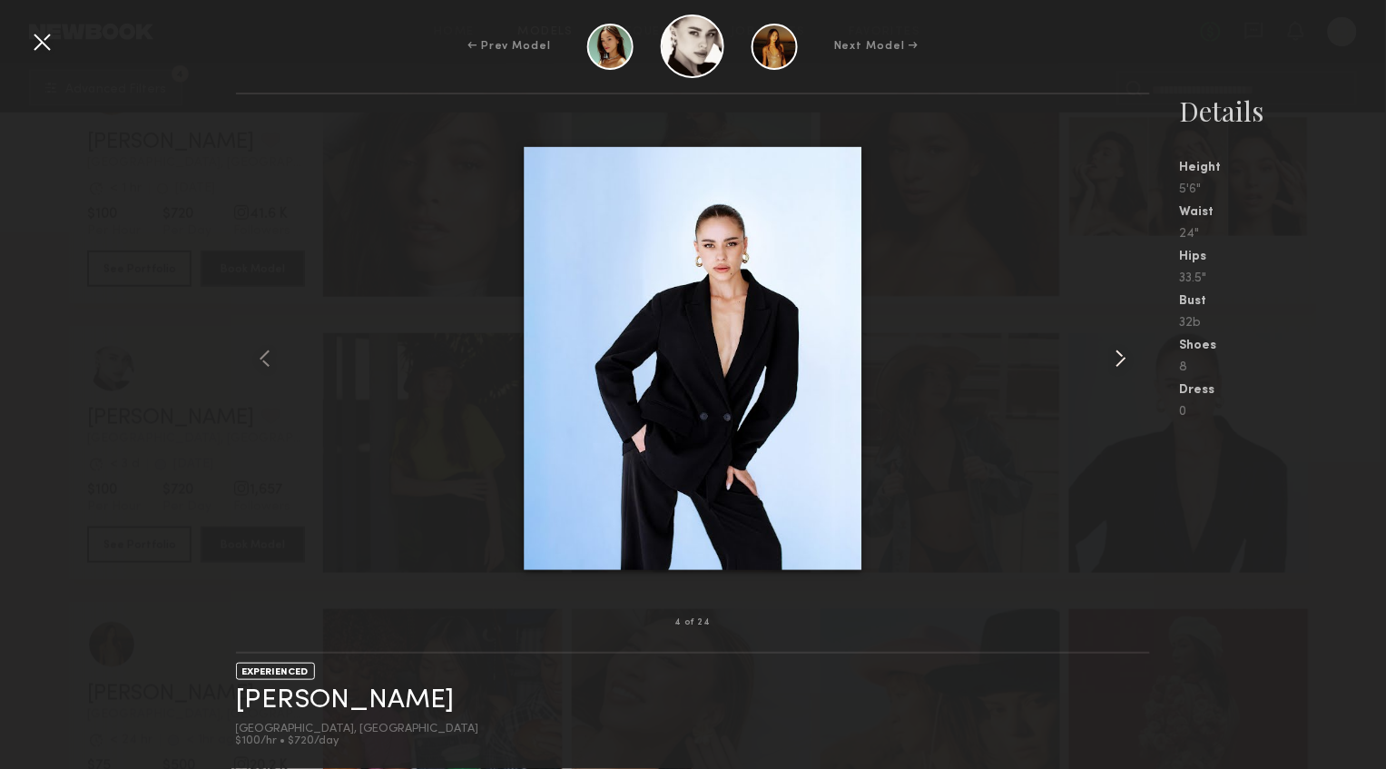
click at [1120, 359] on common-icon at bounding box center [1121, 358] width 29 height 29
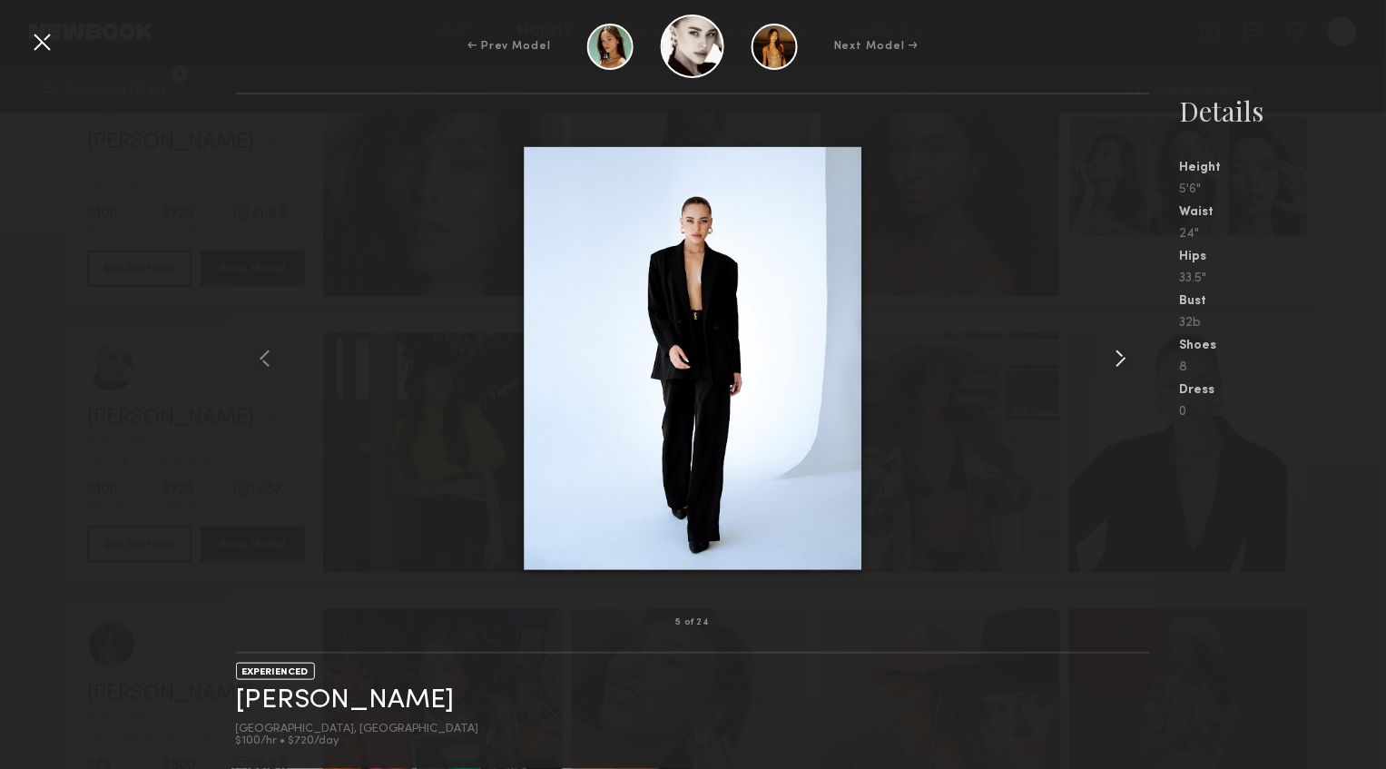
click at [1120, 359] on common-icon at bounding box center [1121, 358] width 29 height 29
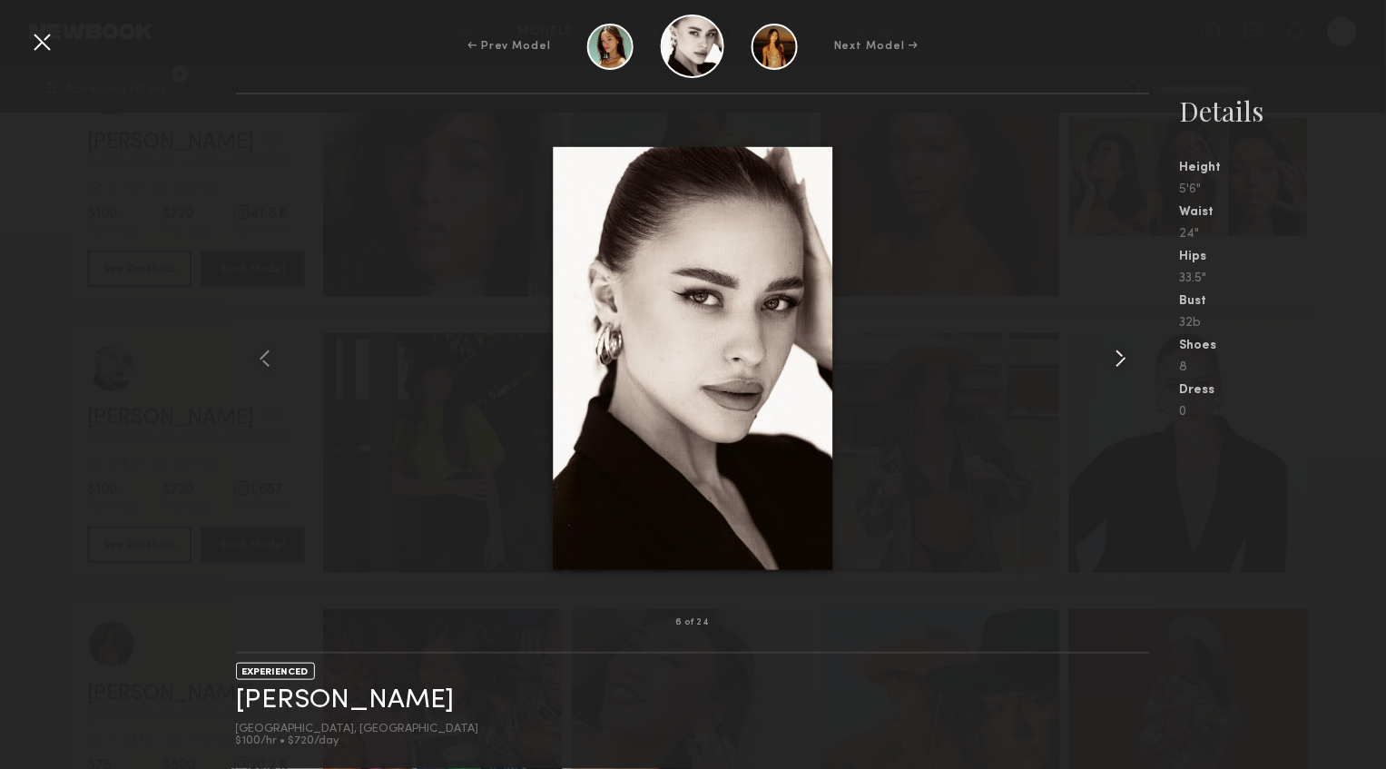
click at [1120, 359] on common-icon at bounding box center [1121, 358] width 29 height 29
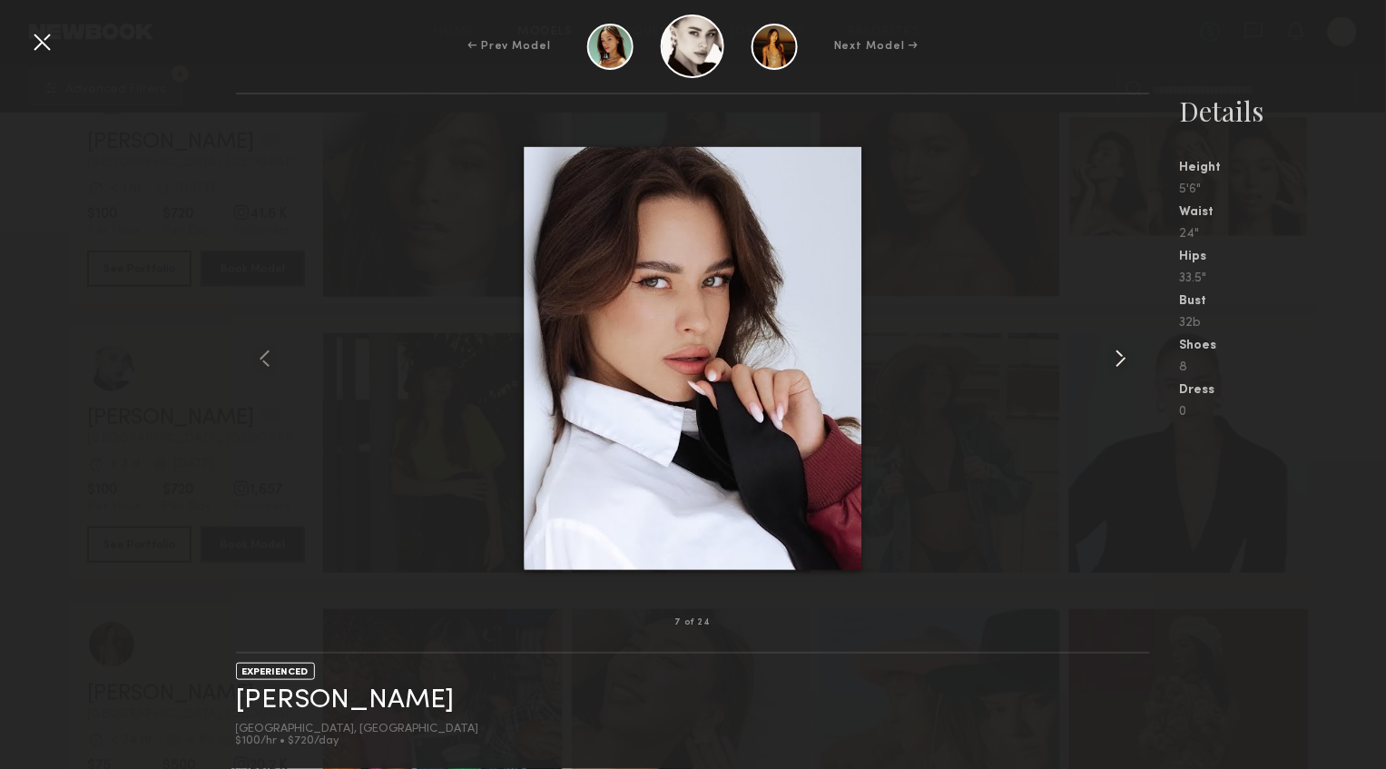
click at [1120, 359] on common-icon at bounding box center [1121, 358] width 29 height 29
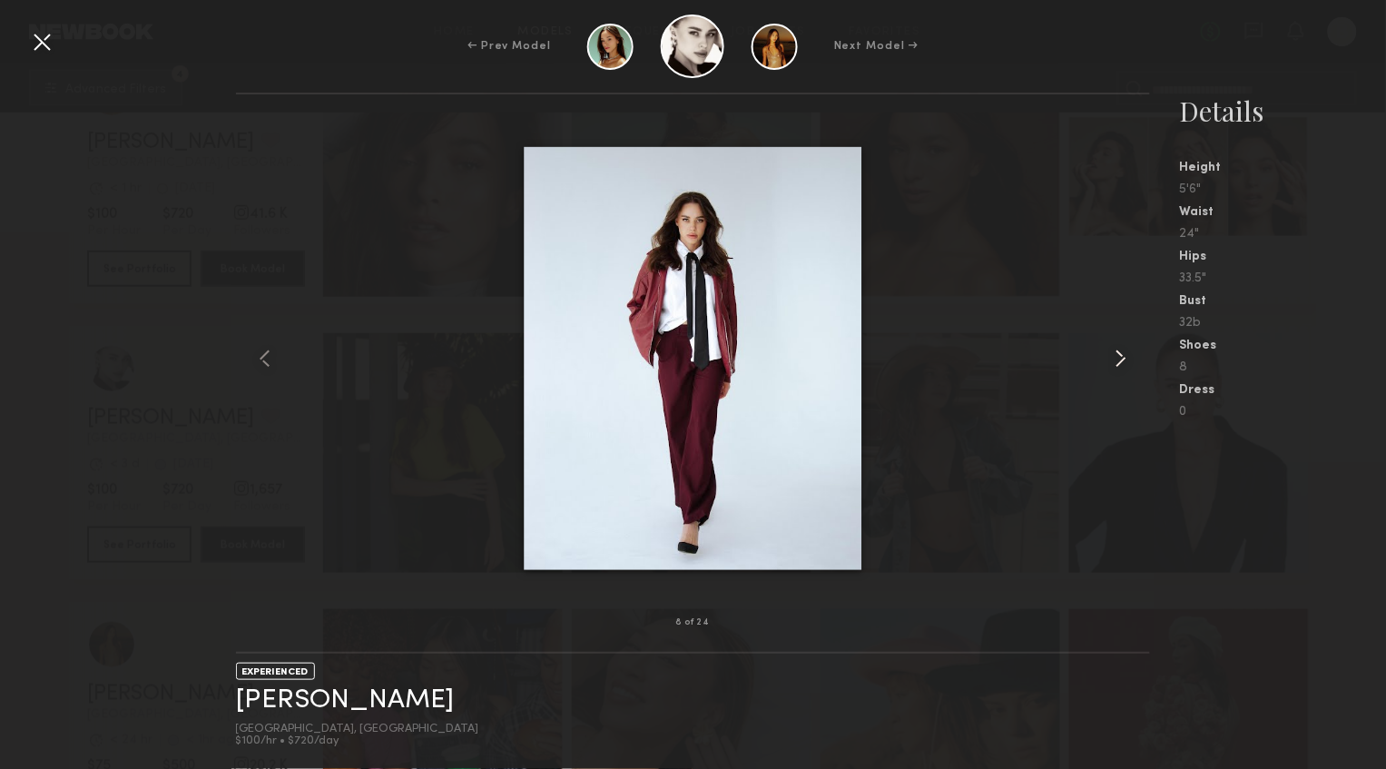
click at [1120, 359] on common-icon at bounding box center [1121, 358] width 29 height 29
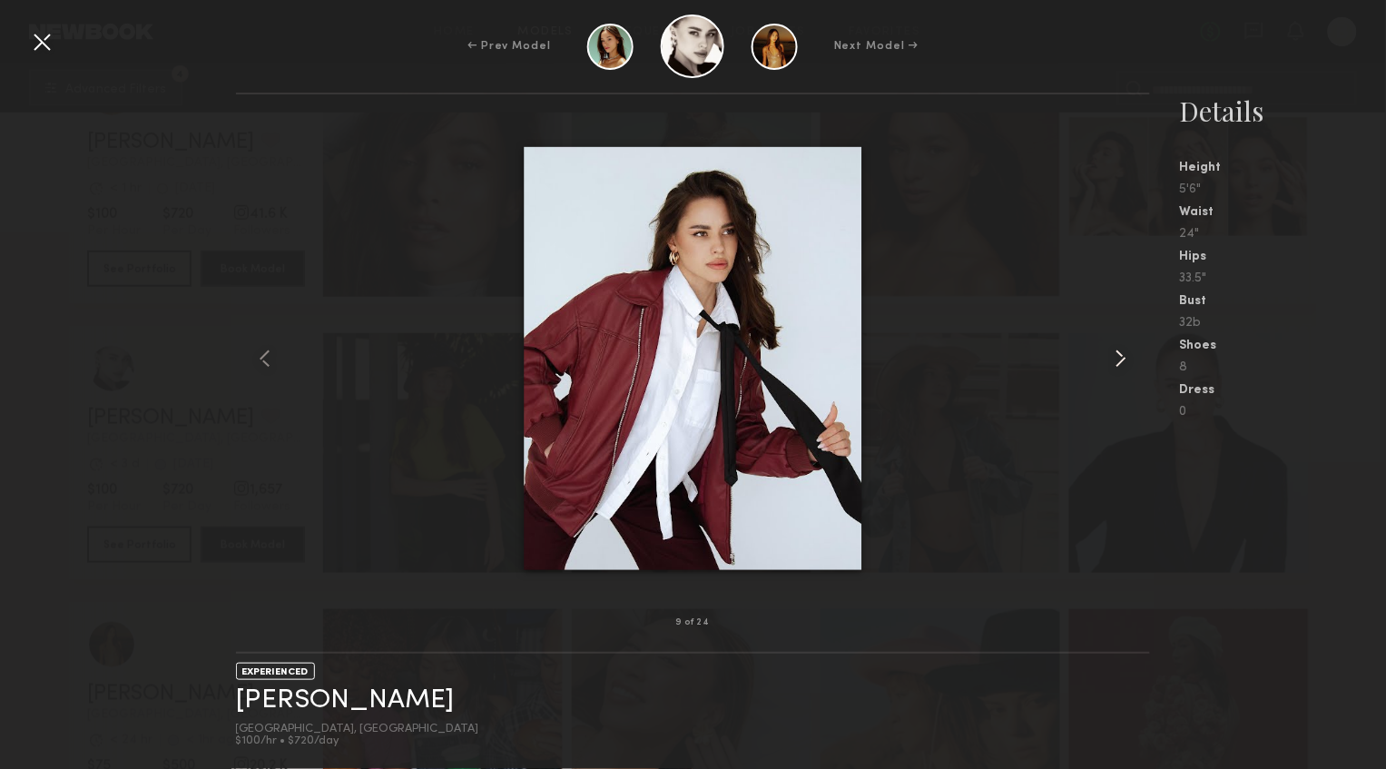
click at [1120, 359] on common-icon at bounding box center [1121, 358] width 29 height 29
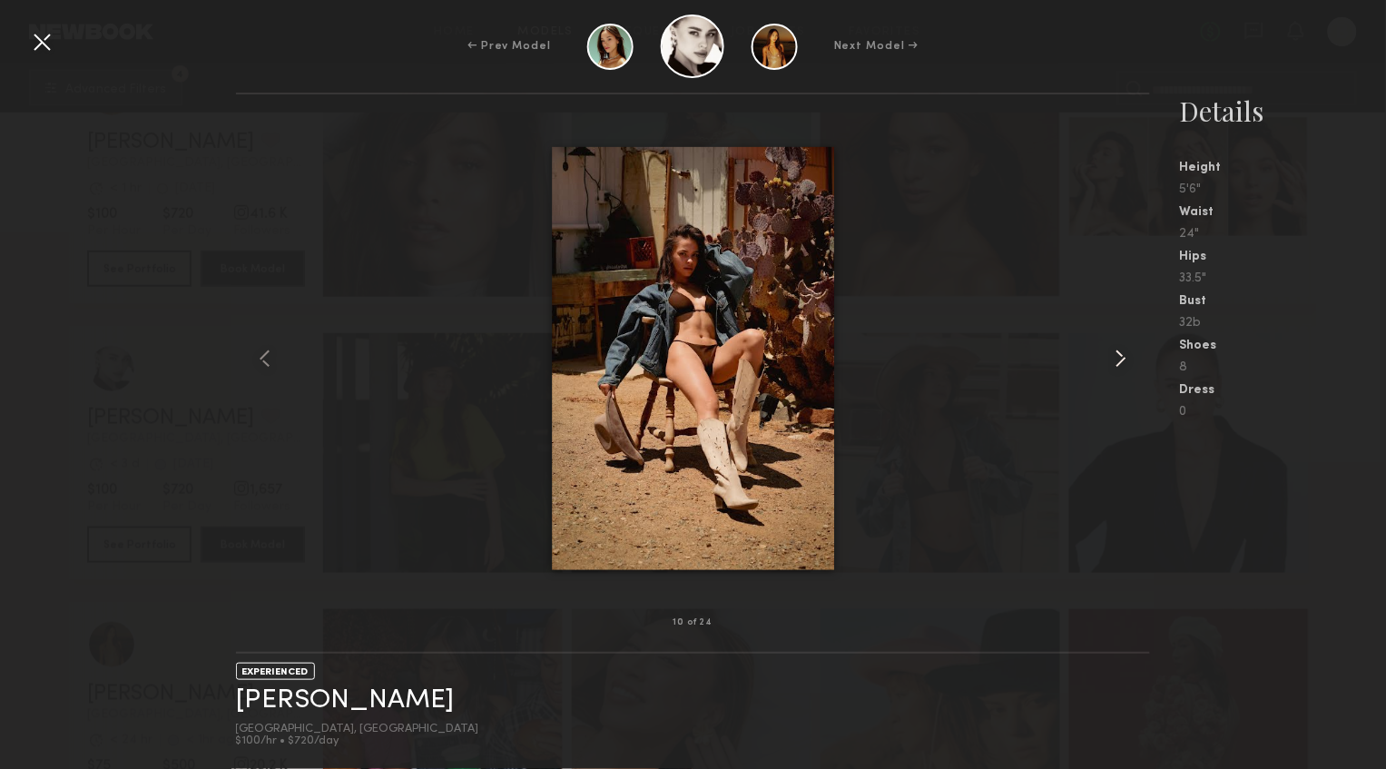
click at [1120, 359] on common-icon at bounding box center [1121, 358] width 29 height 29
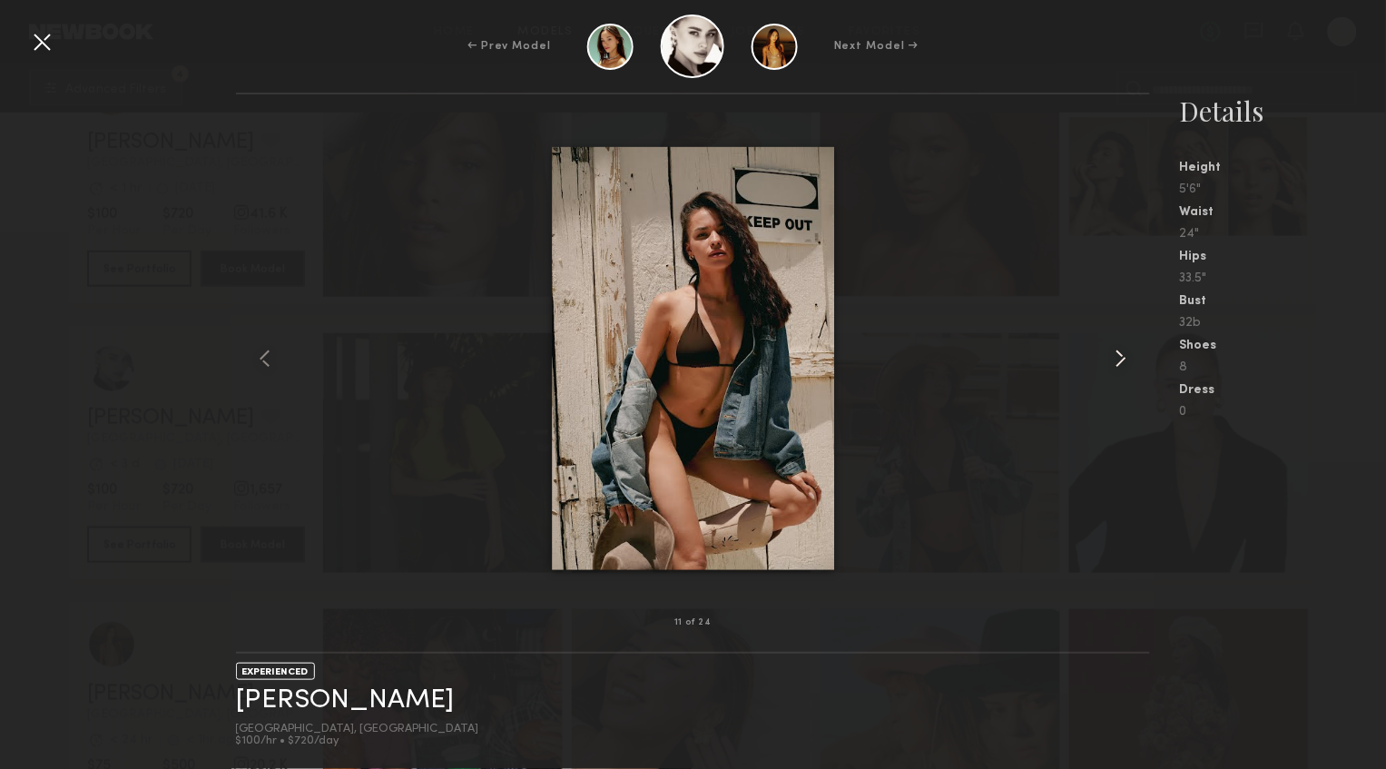
click at [1120, 359] on common-icon at bounding box center [1121, 358] width 29 height 29
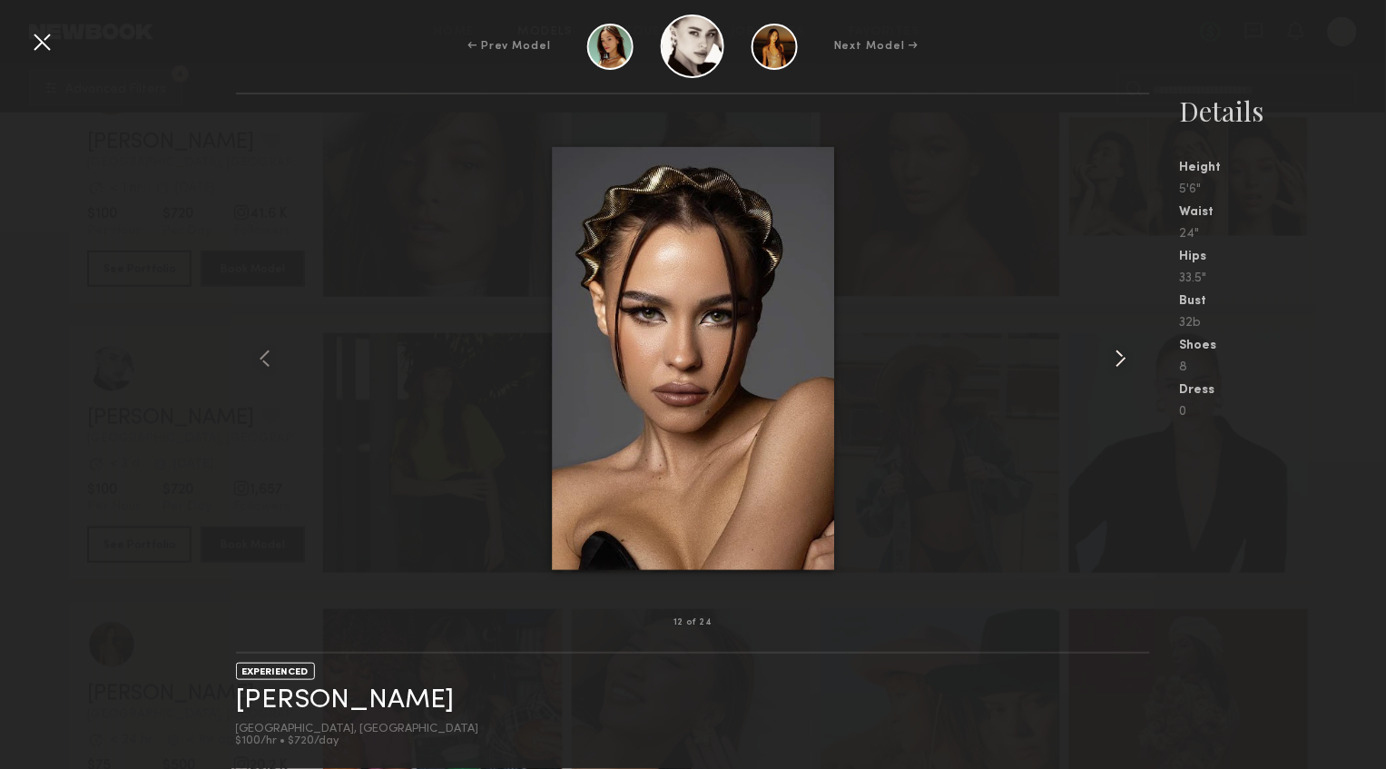
click at [1120, 359] on common-icon at bounding box center [1121, 358] width 29 height 29
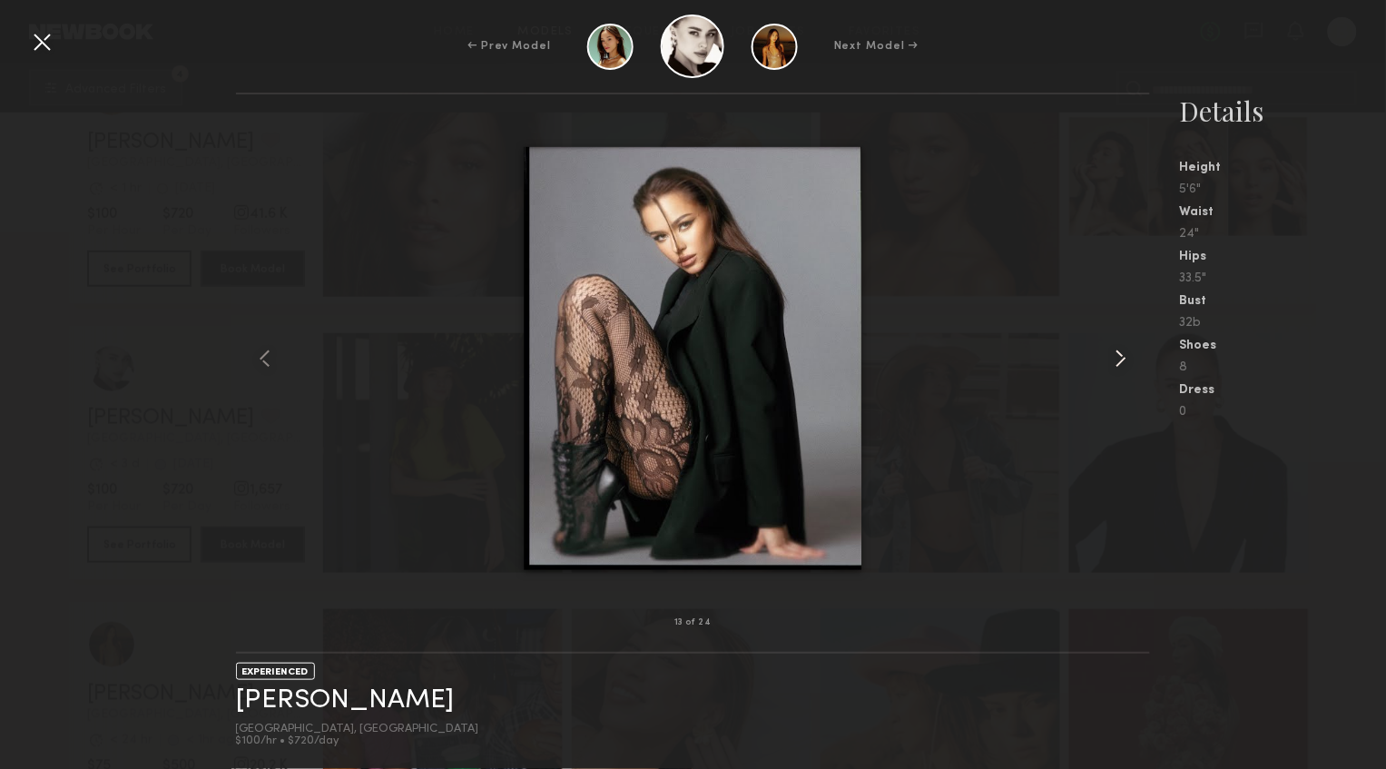
scroll to position [5620, 0]
click at [30, 48] on div at bounding box center [41, 41] width 29 height 29
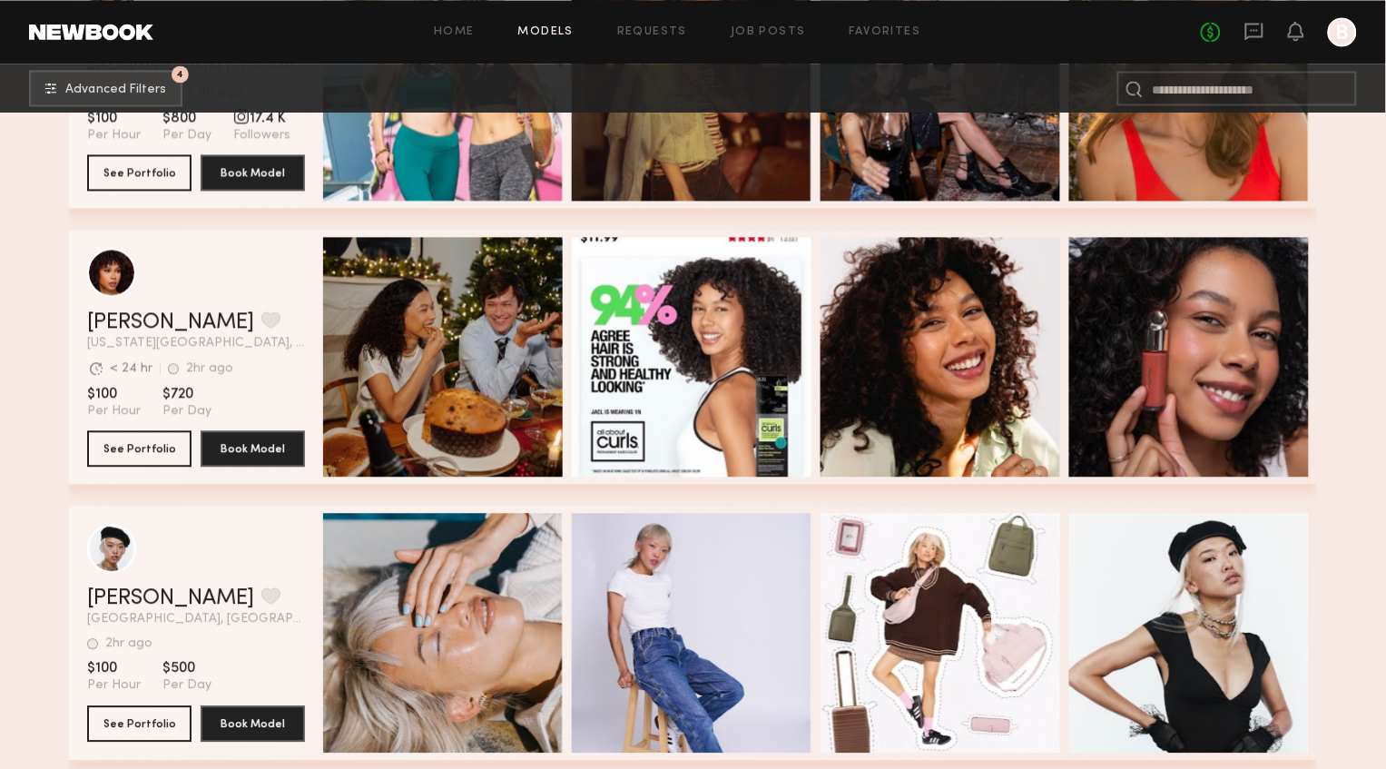
scroll to position [2684, 0]
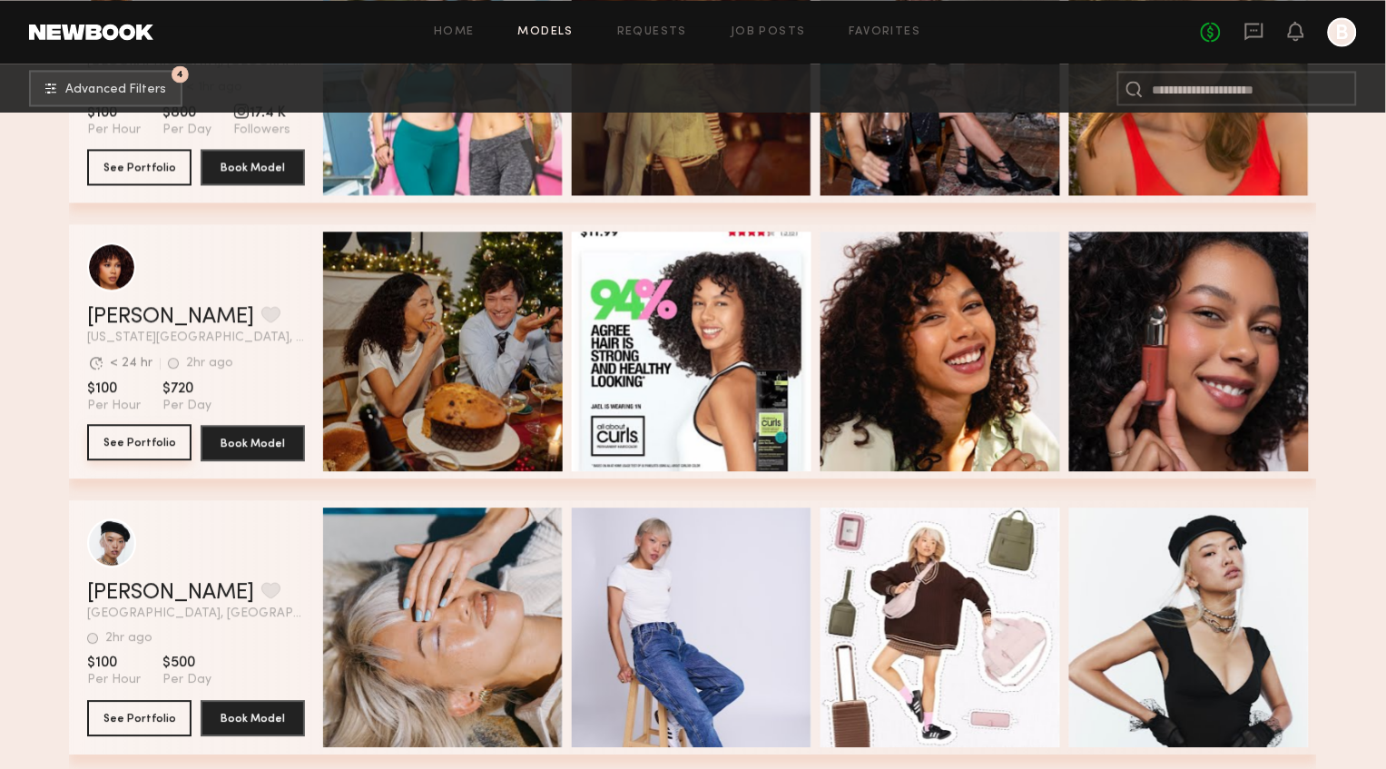
click at [132, 445] on button "See Portfolio" at bounding box center [139, 442] width 104 height 36
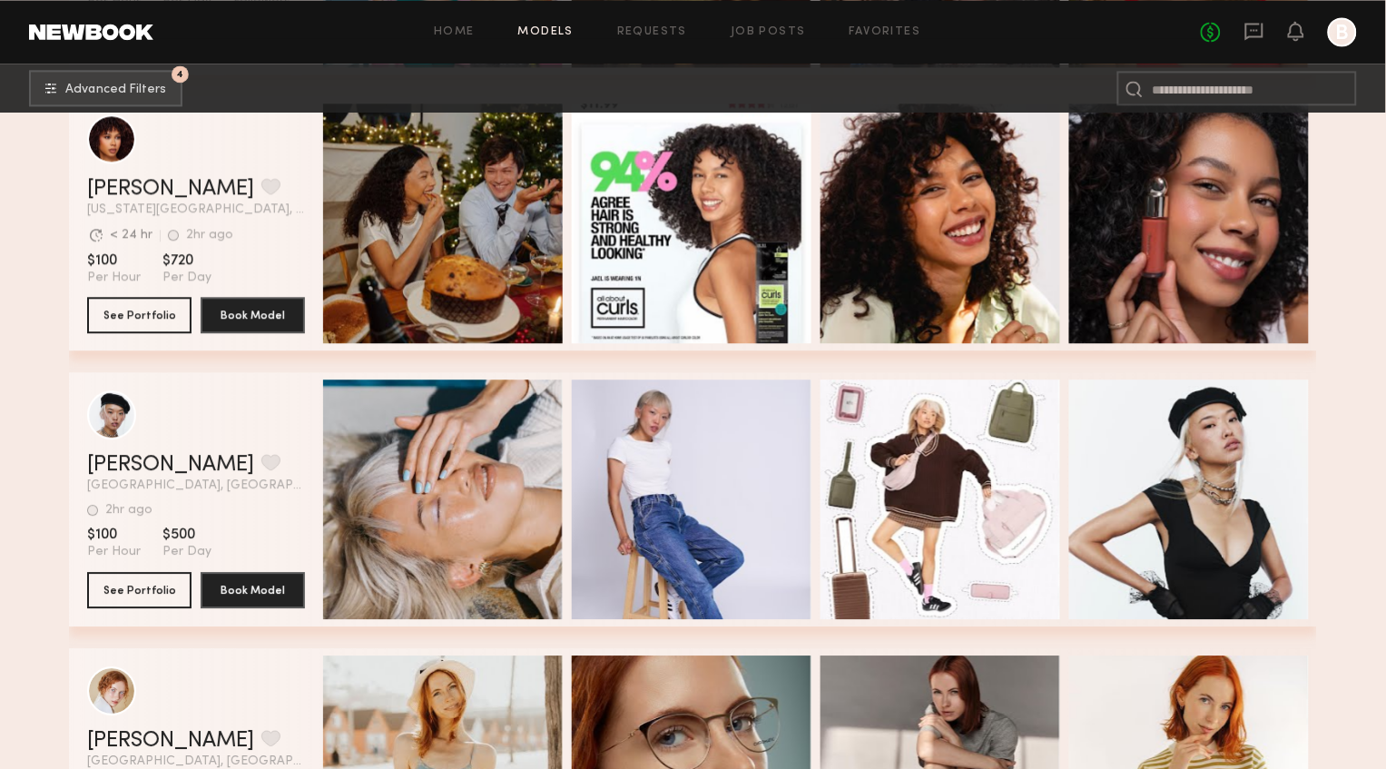
scroll to position [2813, 0]
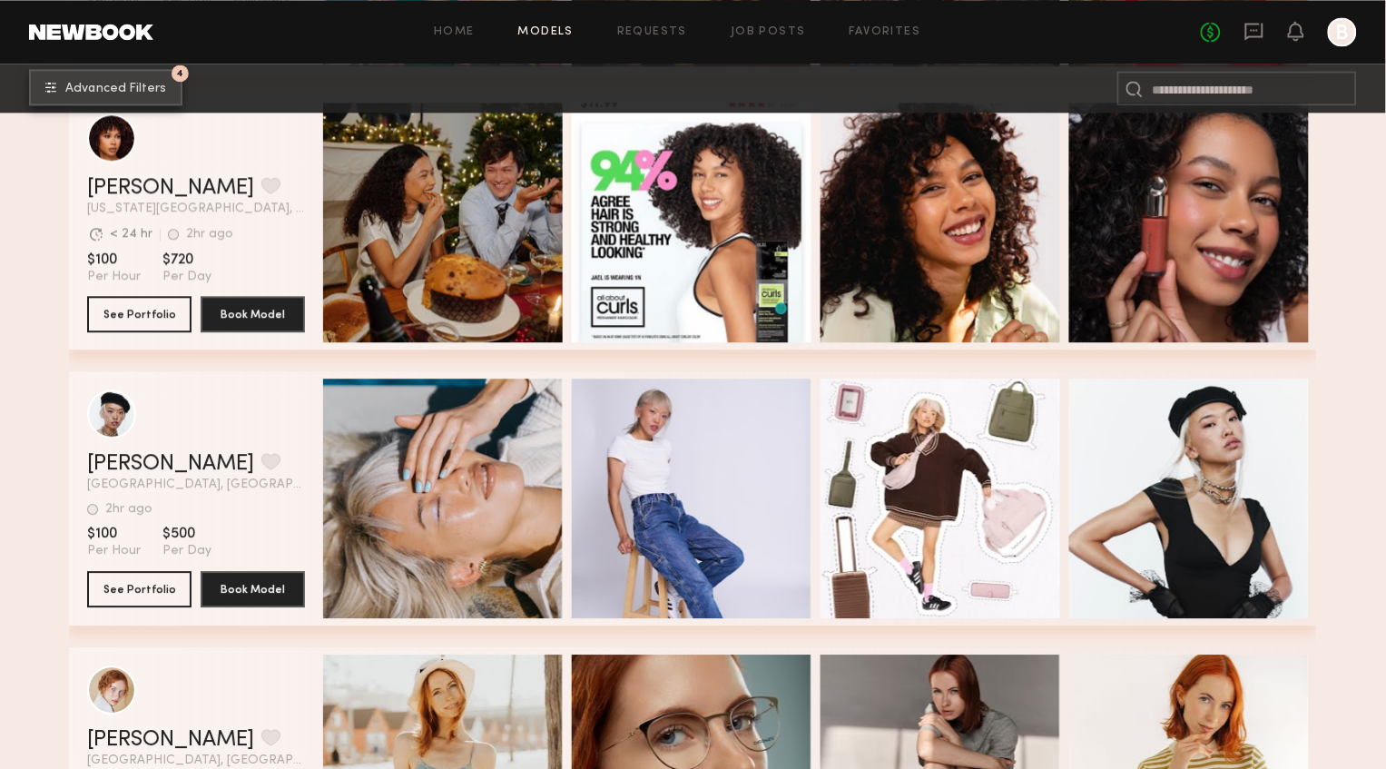
click at [106, 93] on span "Advanced Filters" at bounding box center [115, 89] width 101 height 13
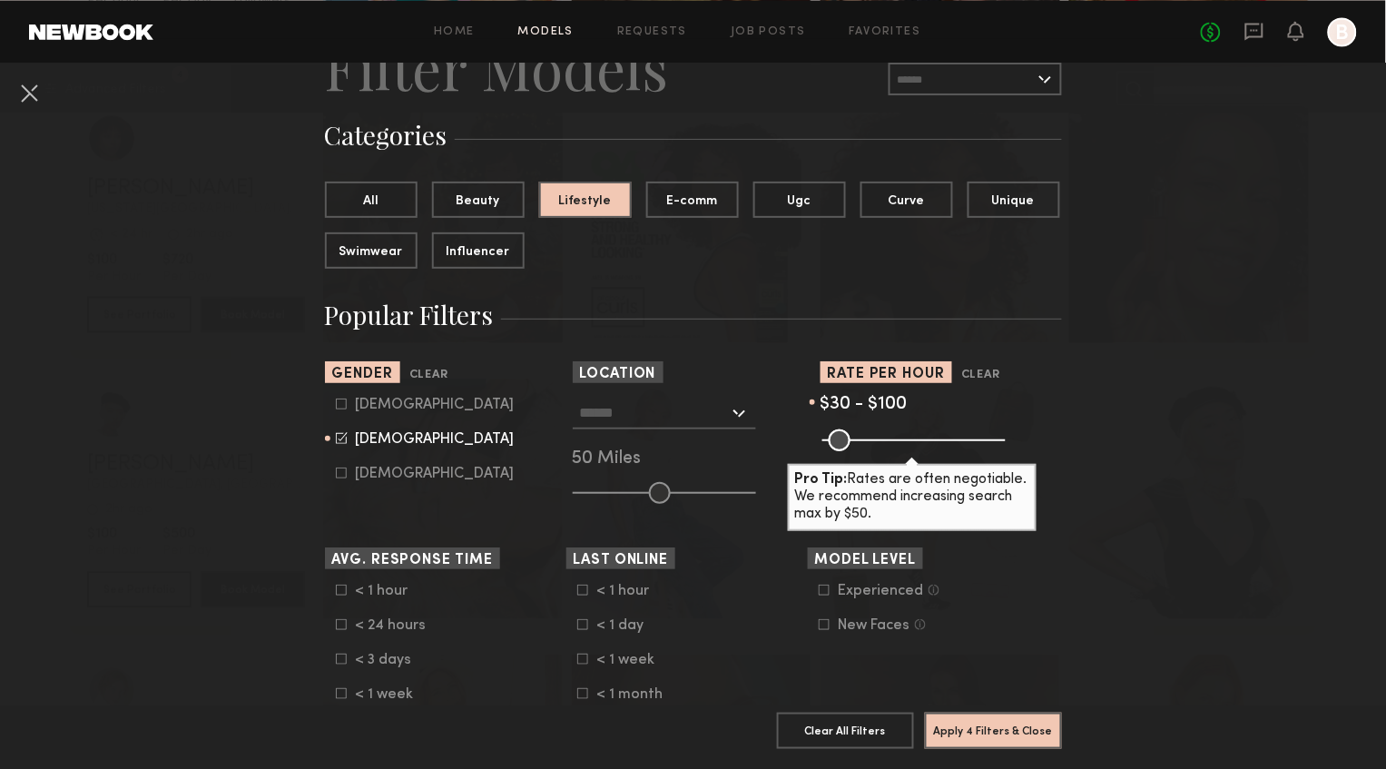
scroll to position [103, 0]
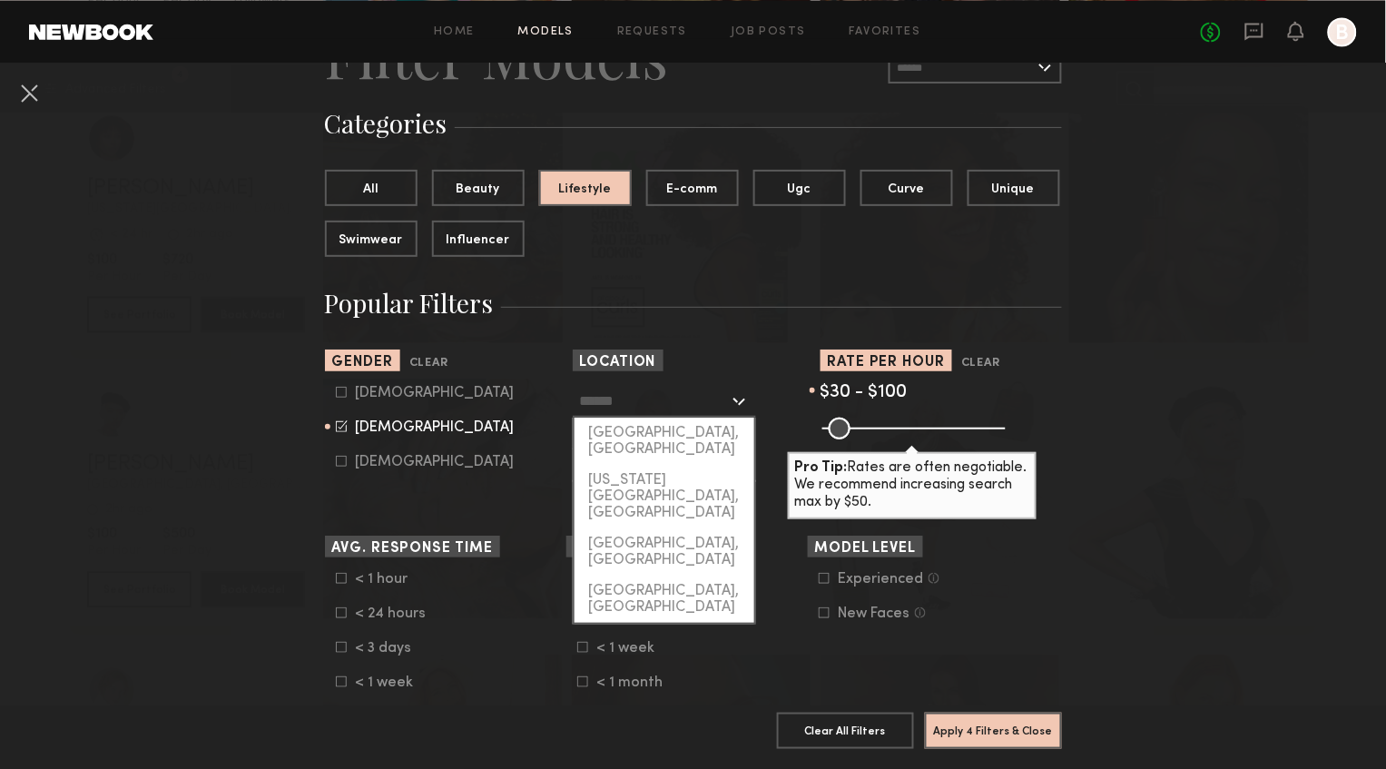
click at [656, 410] on input "text" at bounding box center [654, 400] width 149 height 31
click at [661, 434] on div "[GEOGRAPHIC_DATA], [GEOGRAPHIC_DATA]" at bounding box center [665, 441] width 180 height 47
type input "**********"
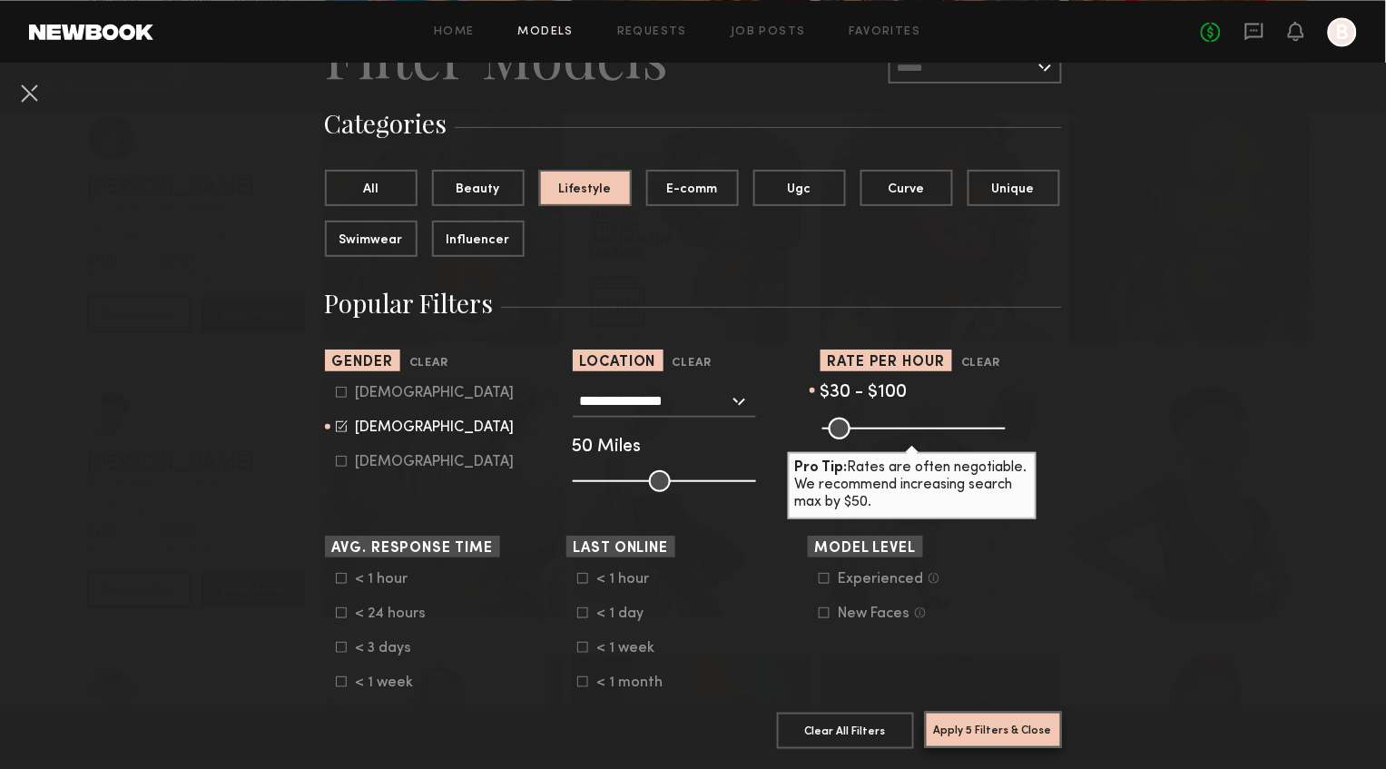
click at [1020, 735] on button "Apply 5 Filters & Close" at bounding box center [993, 730] width 137 height 36
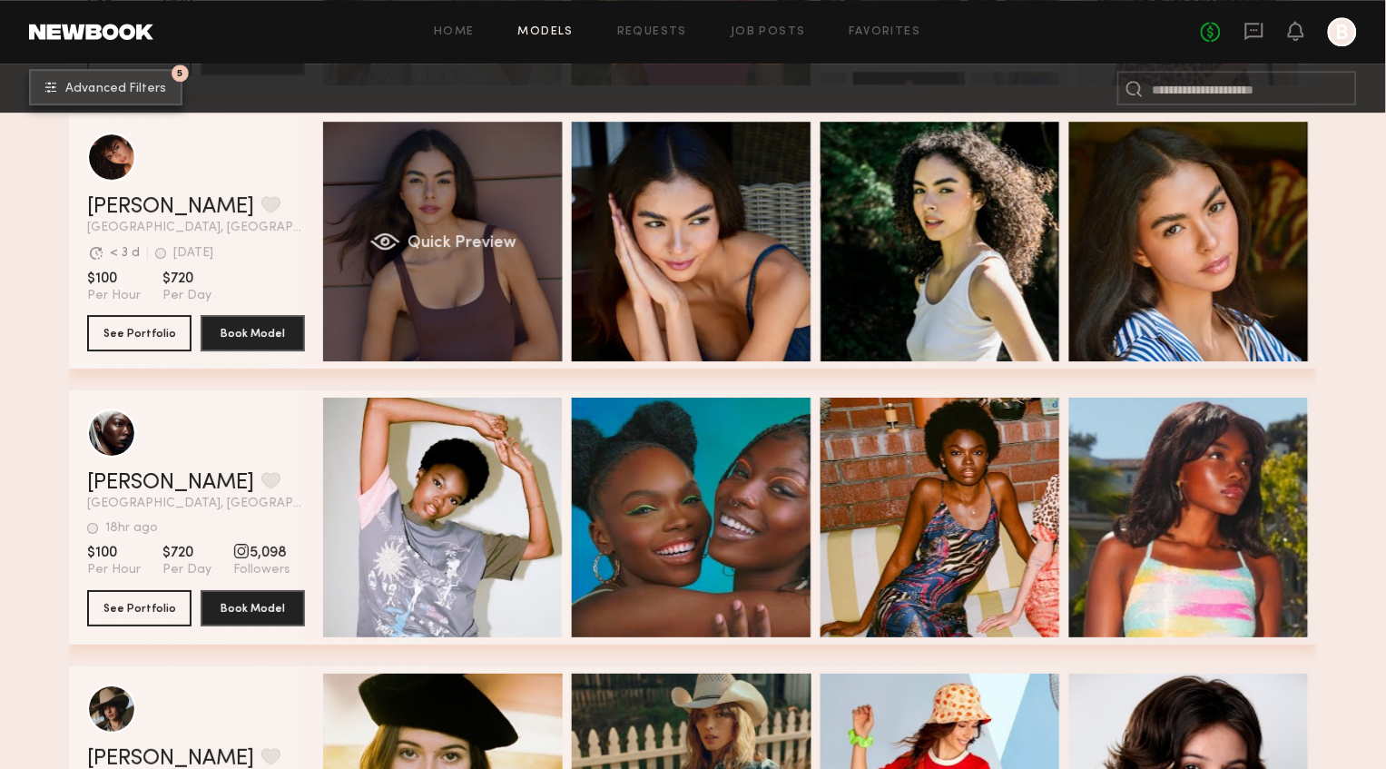
scroll to position [0, 1]
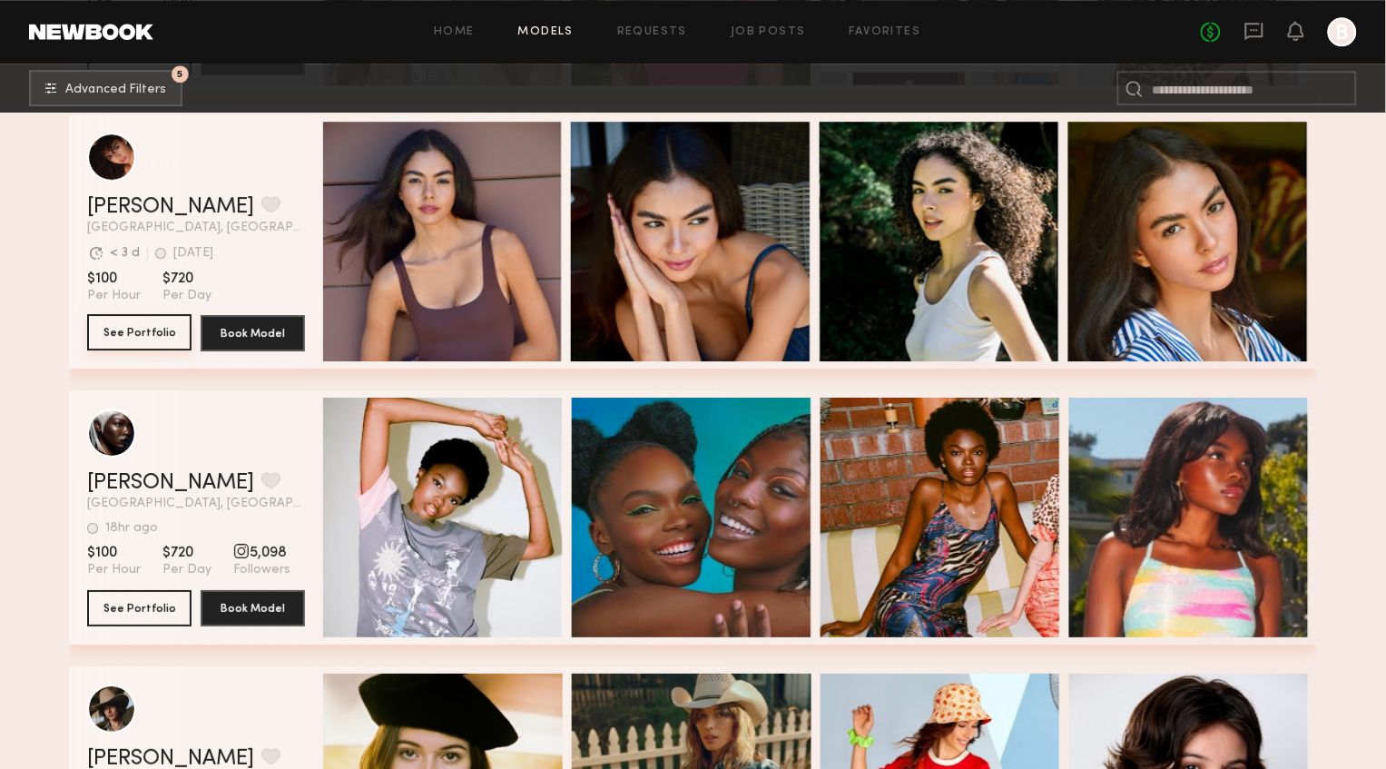
click at [139, 335] on button "See Portfolio" at bounding box center [139, 332] width 104 height 36
click at [143, 328] on button "See Portfolio" at bounding box center [139, 332] width 104 height 36
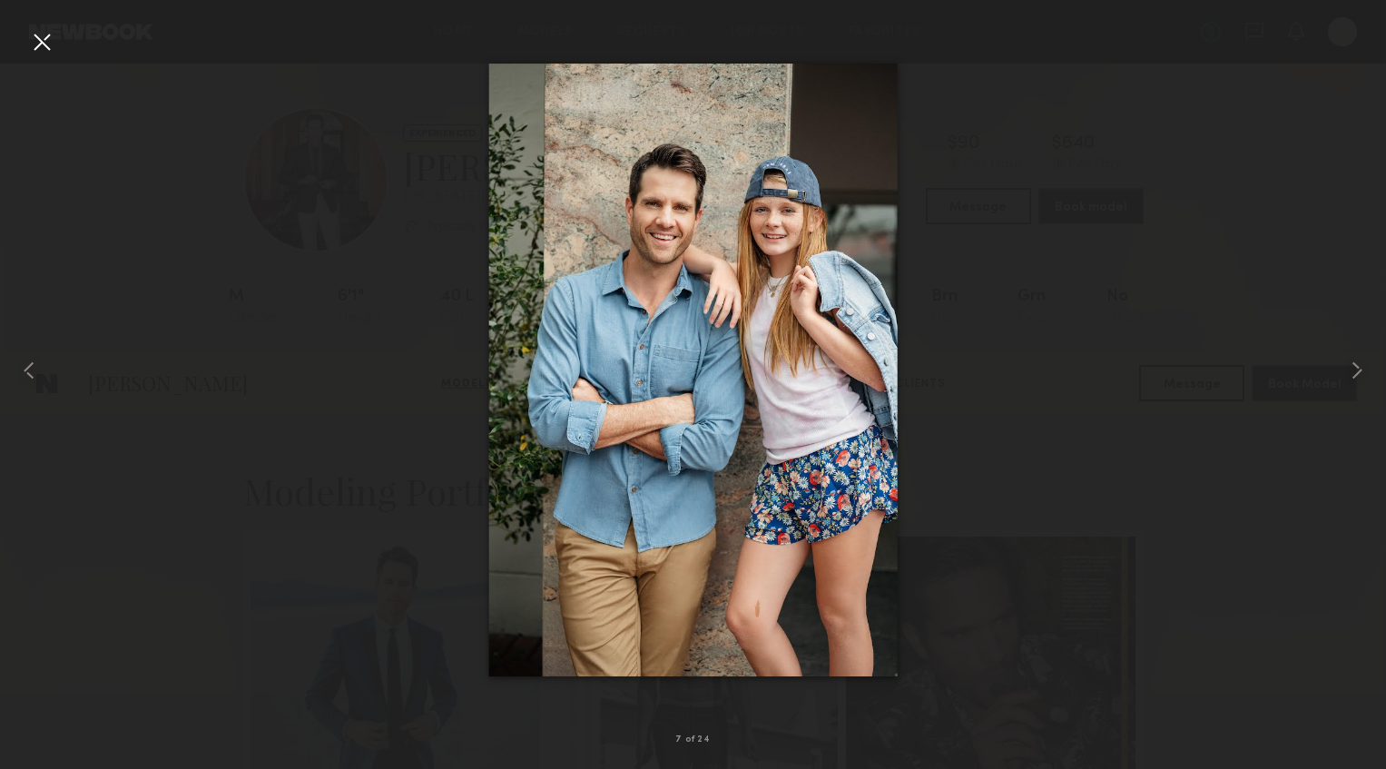
scroll to position [1005, 0]
click at [1306, 428] on div at bounding box center [693, 370] width 1386 height 682
click at [1235, 449] on div at bounding box center [693, 370] width 1386 height 682
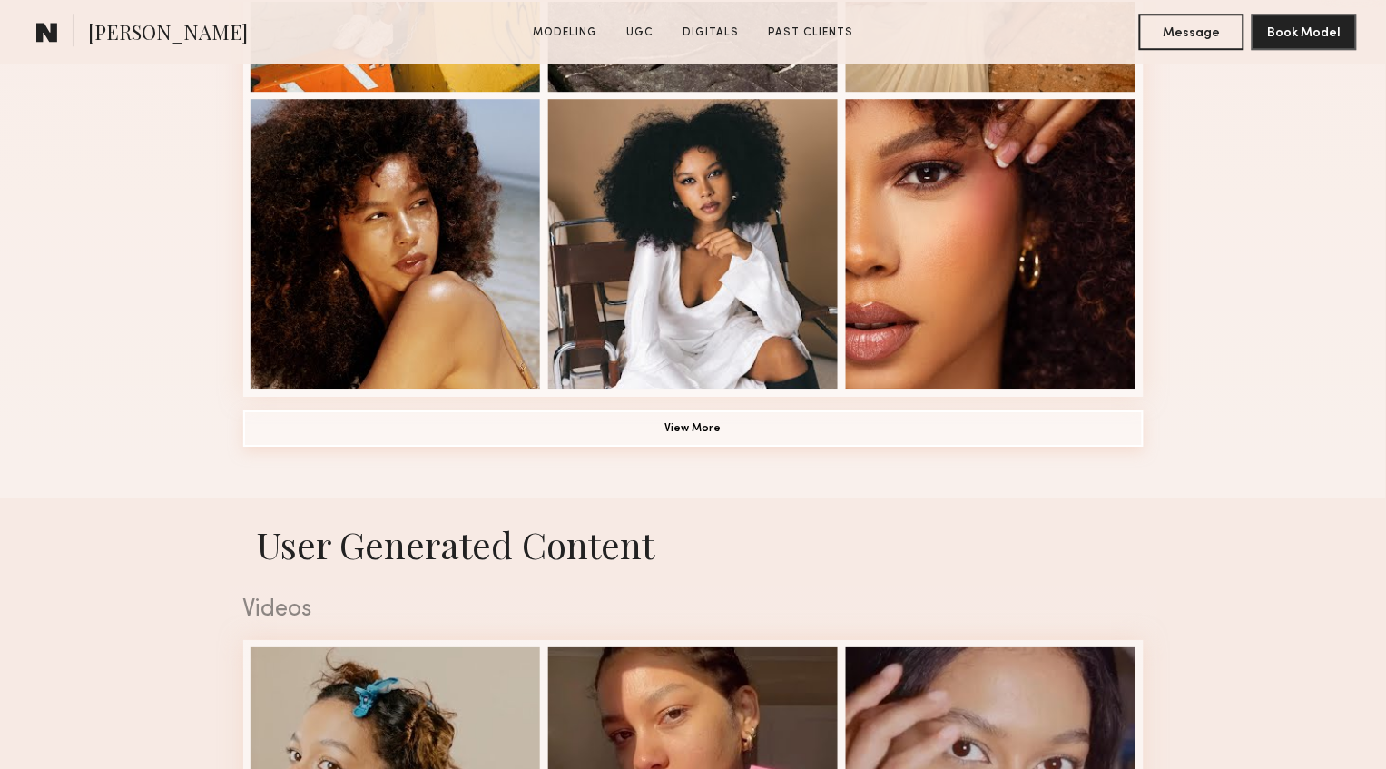
scroll to position [1333, 0]
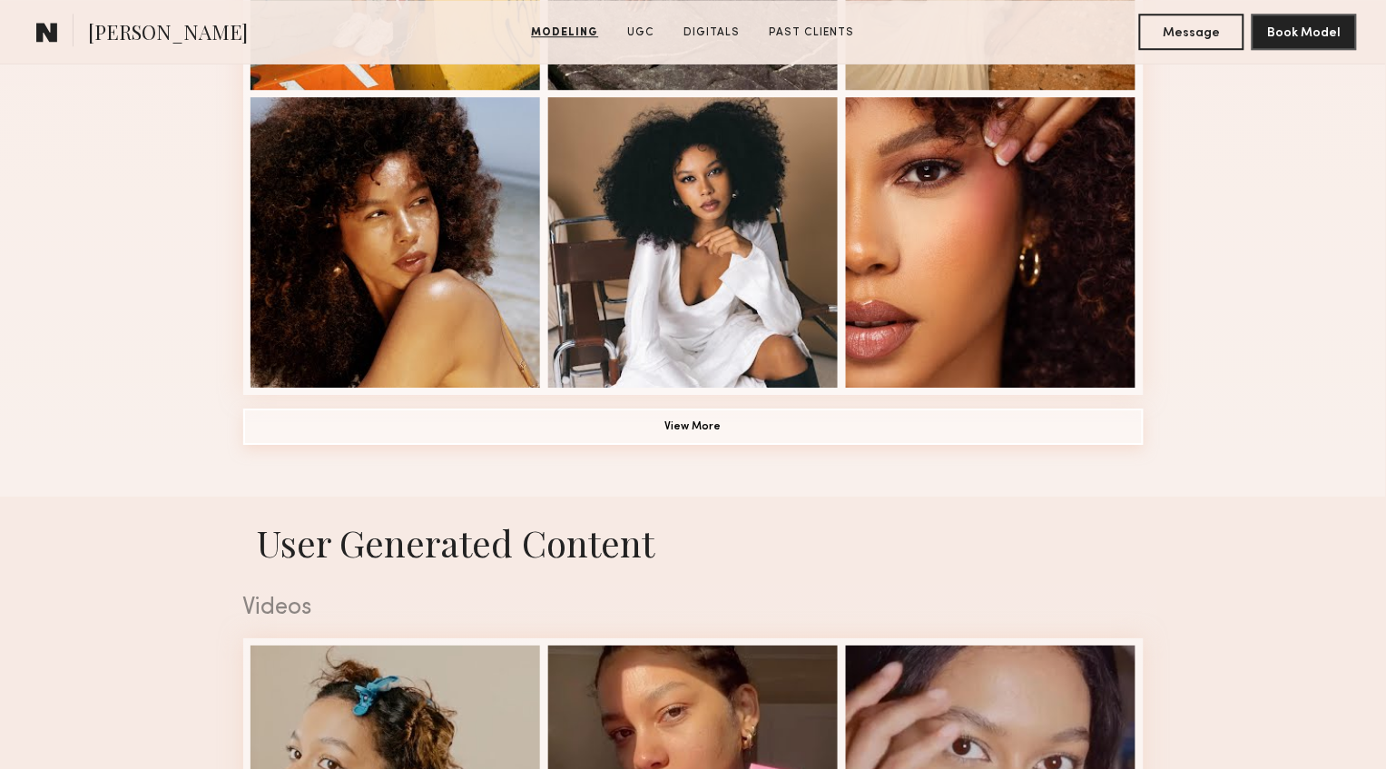
click at [726, 429] on button "View More" at bounding box center [693, 427] width 901 height 36
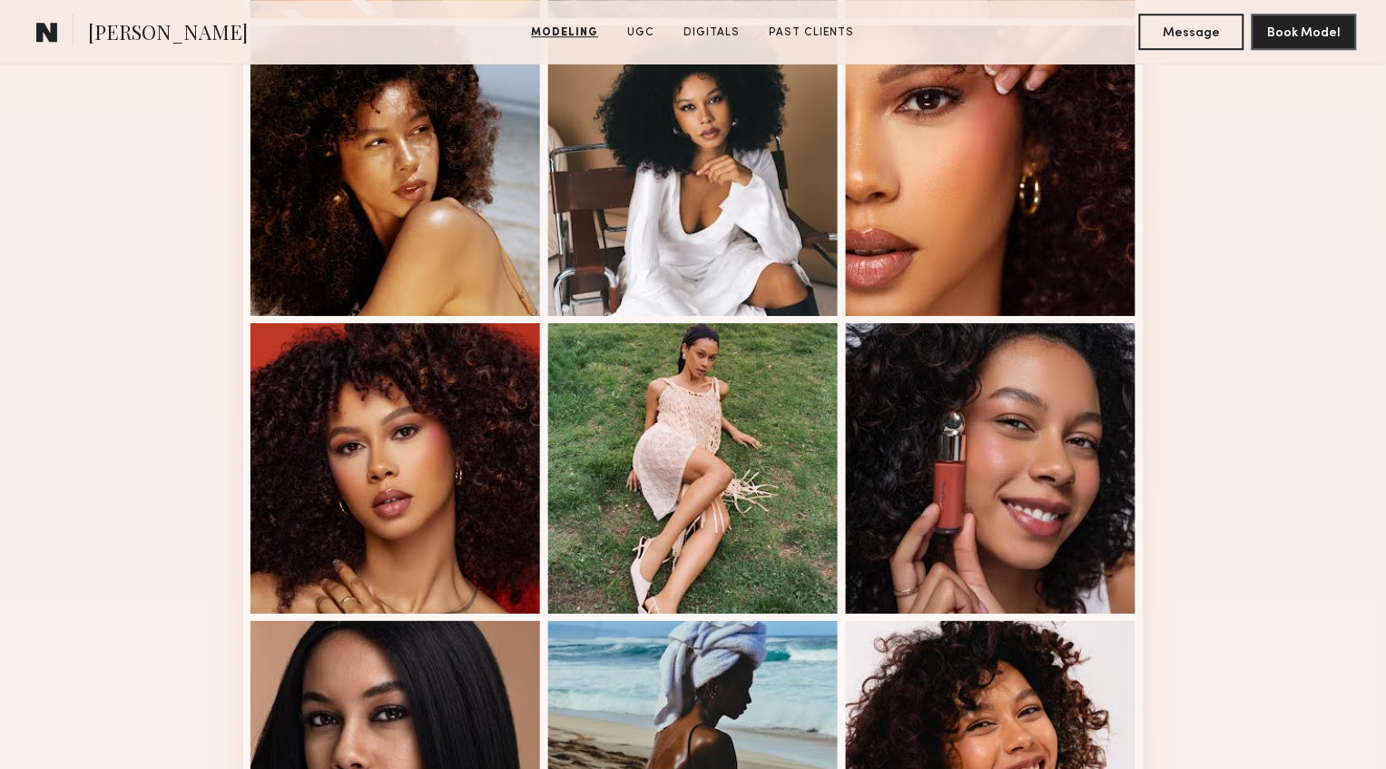
scroll to position [1396, 0]
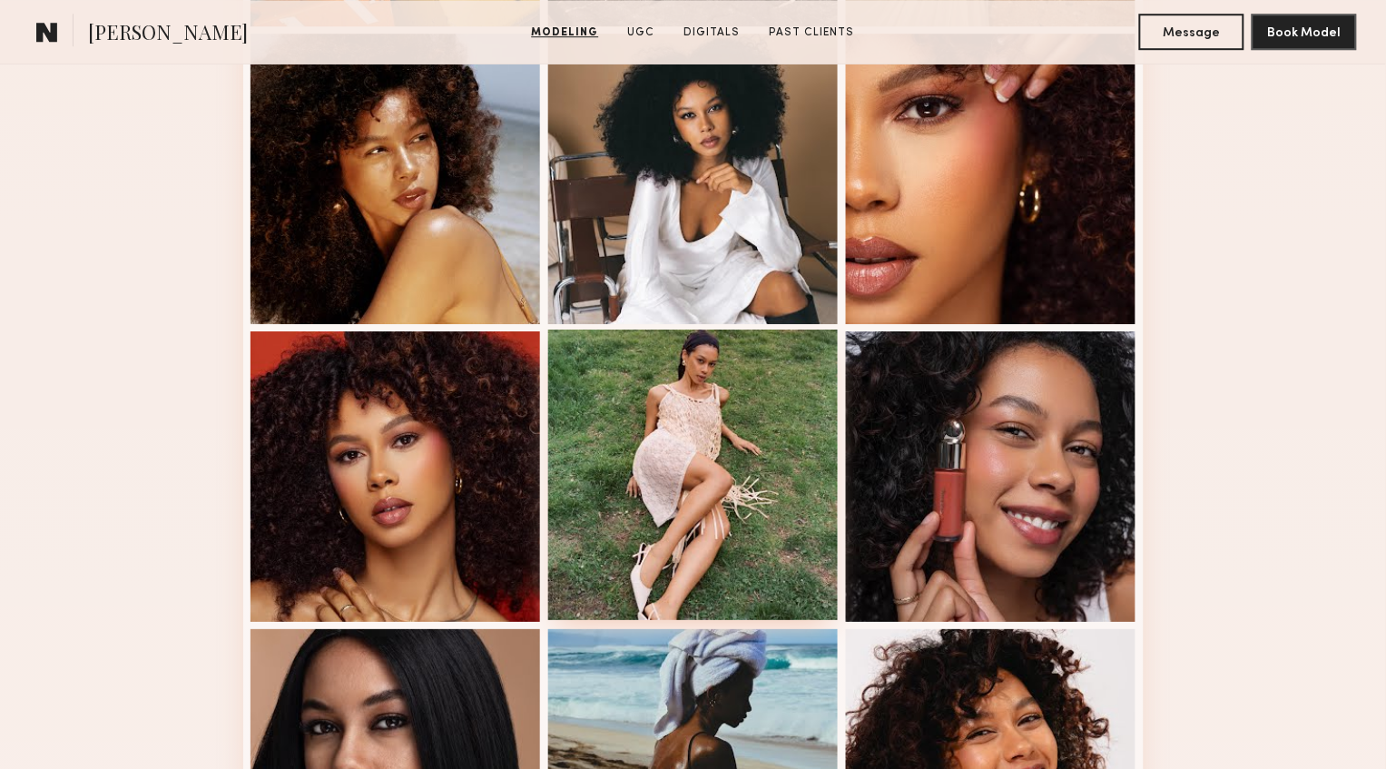
click at [744, 395] on div at bounding box center [693, 475] width 291 height 291
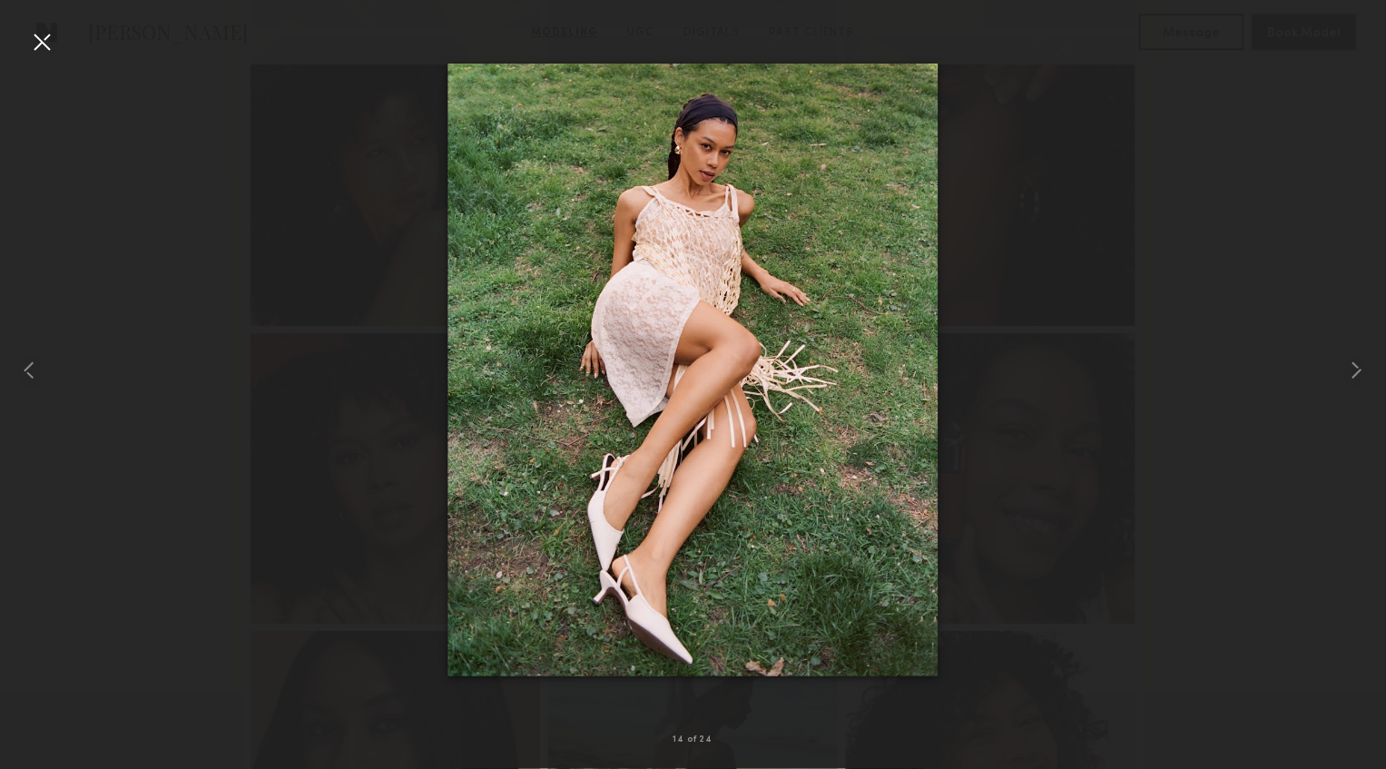
click at [428, 192] on div at bounding box center [693, 370] width 1386 height 682
click at [1148, 186] on div at bounding box center [693, 370] width 1386 height 682
click at [40, 28] on div at bounding box center [41, 41] width 29 height 29
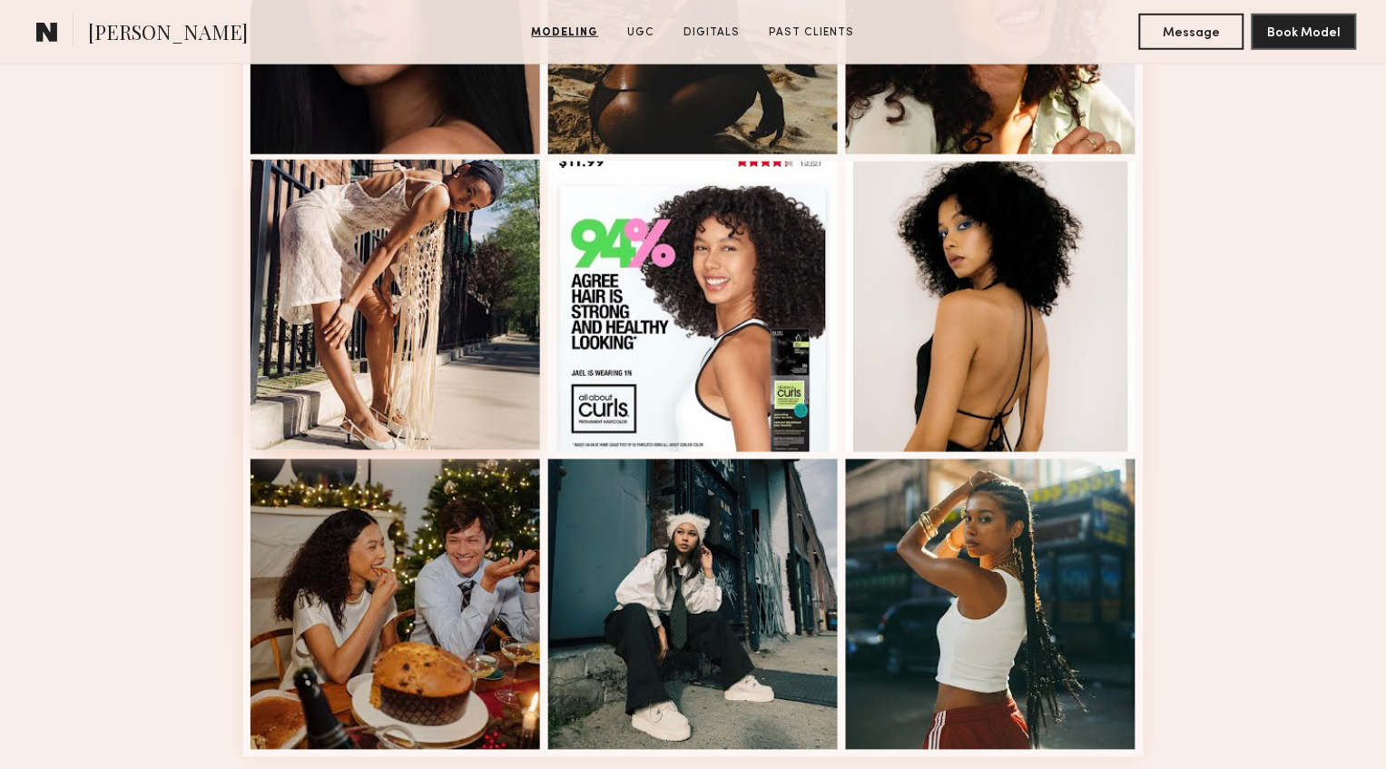
scroll to position [2163, 0]
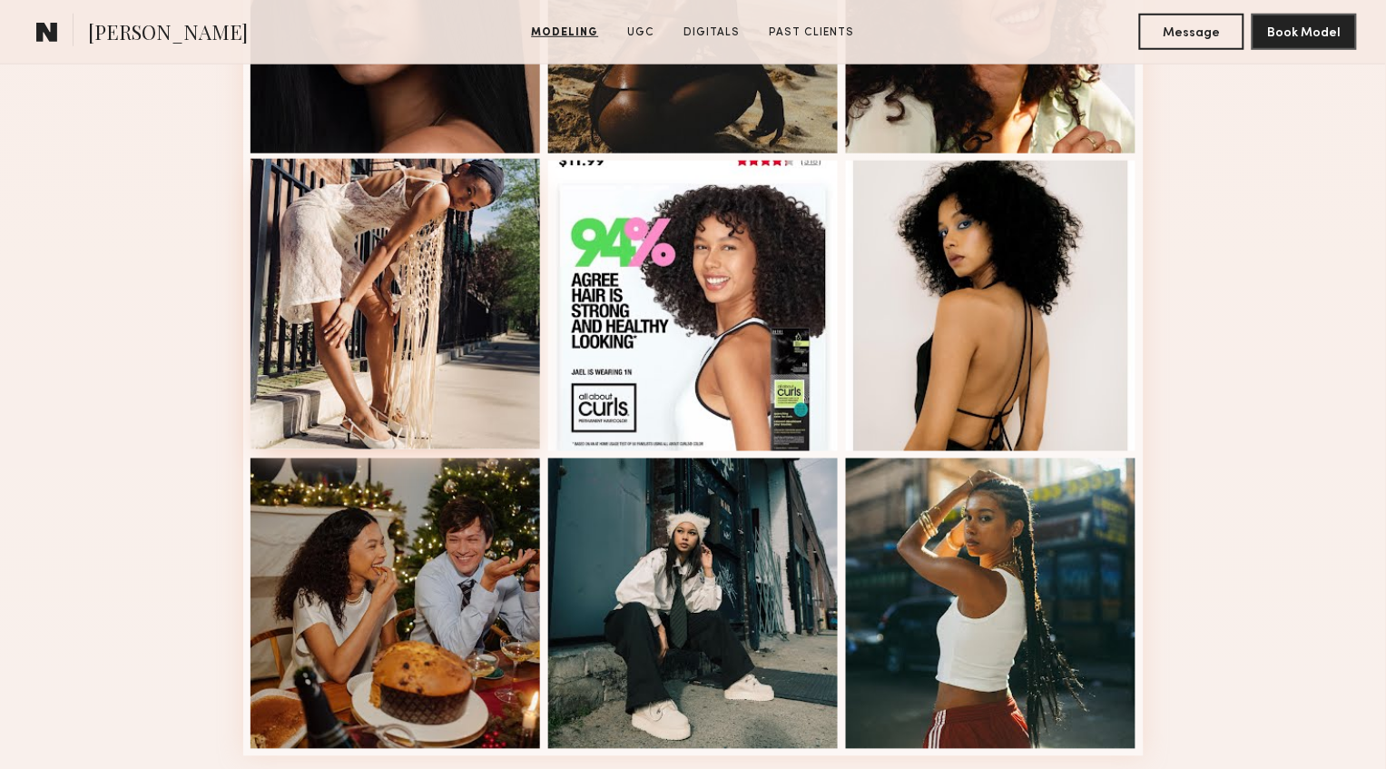
click at [359, 288] on div at bounding box center [396, 304] width 291 height 291
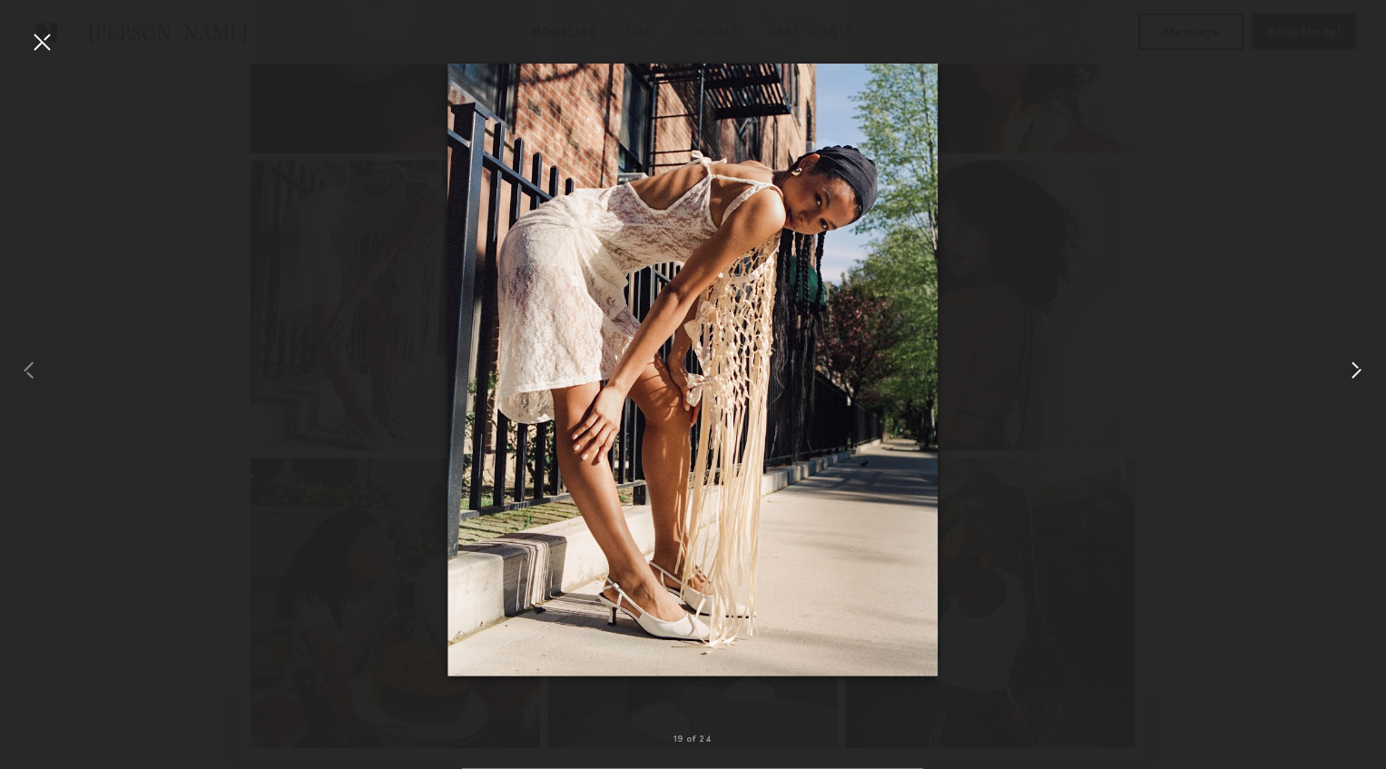
click at [1357, 364] on common-icon at bounding box center [1357, 370] width 29 height 29
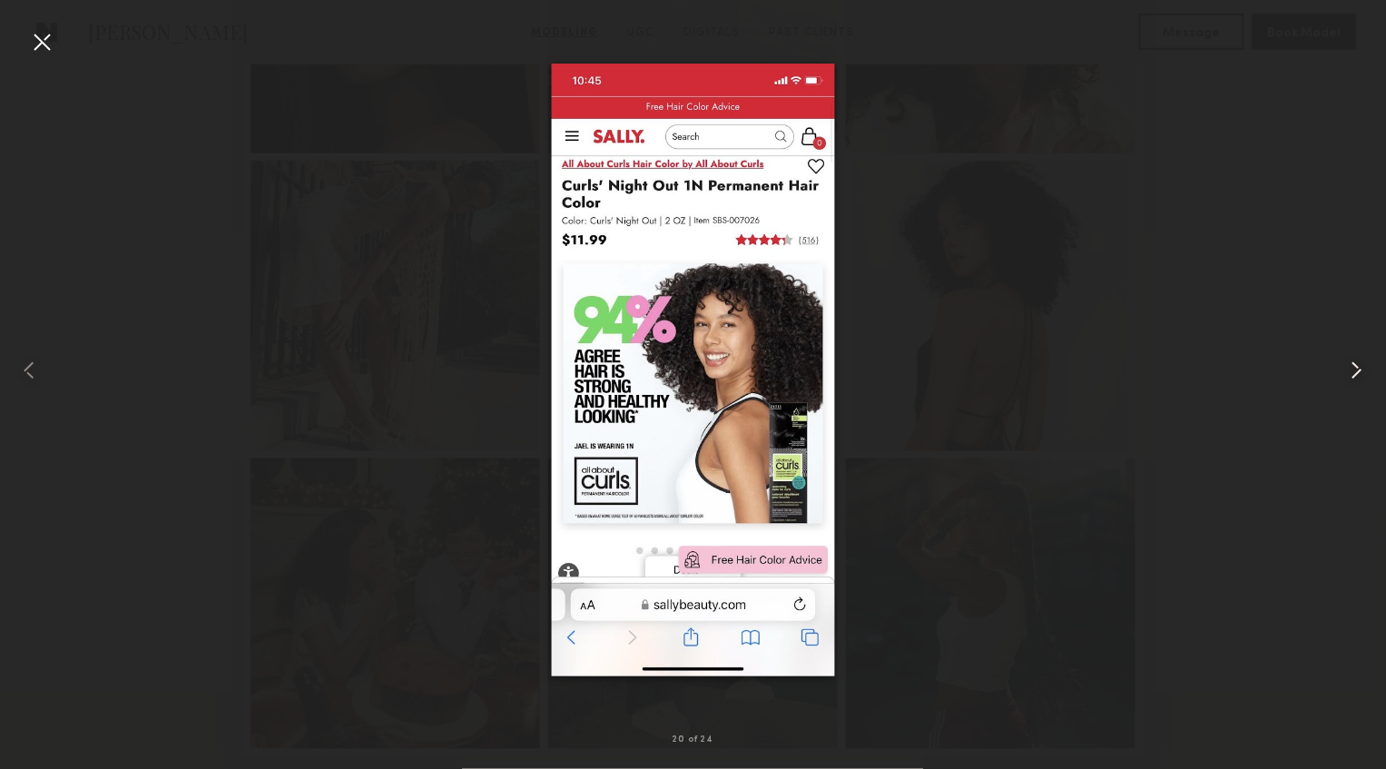
click at [1357, 364] on common-icon at bounding box center [1357, 370] width 29 height 29
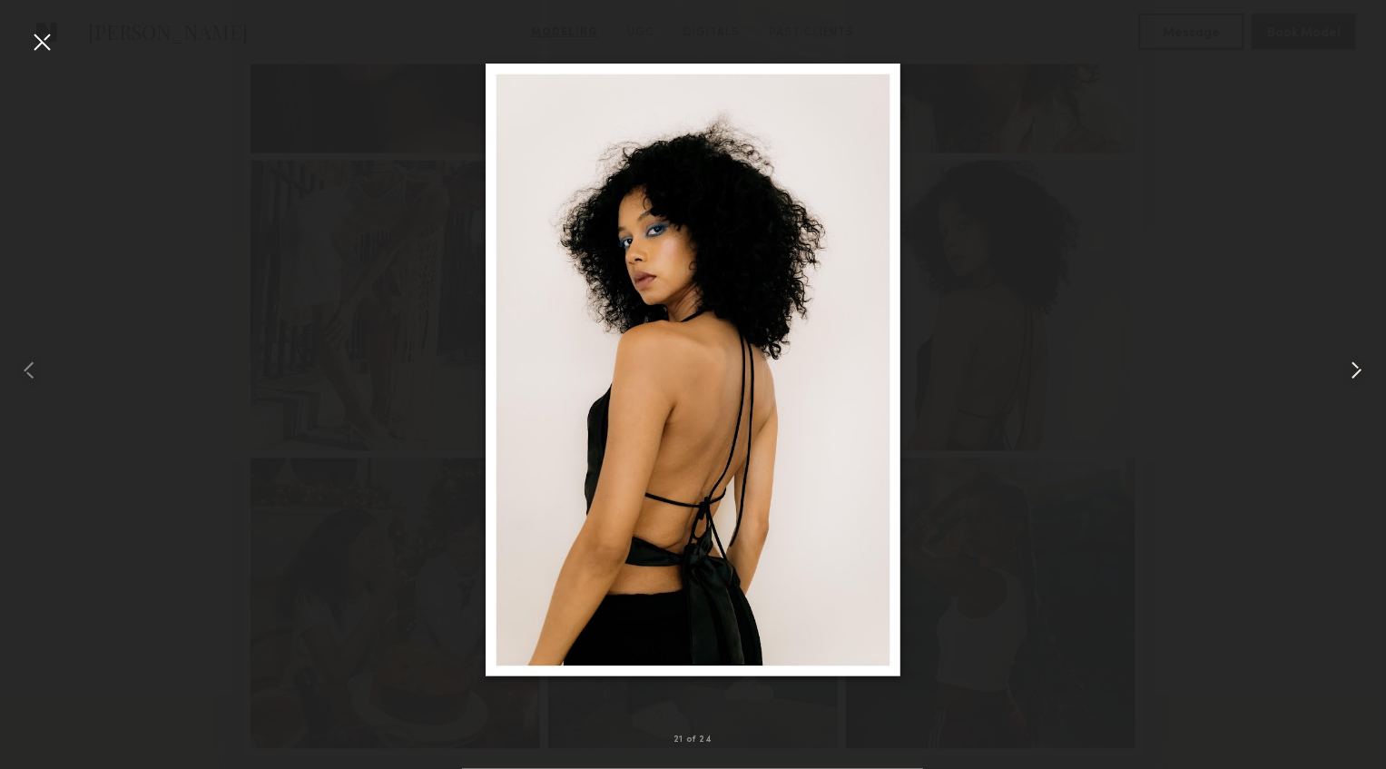
click at [1357, 364] on common-icon at bounding box center [1357, 370] width 29 height 29
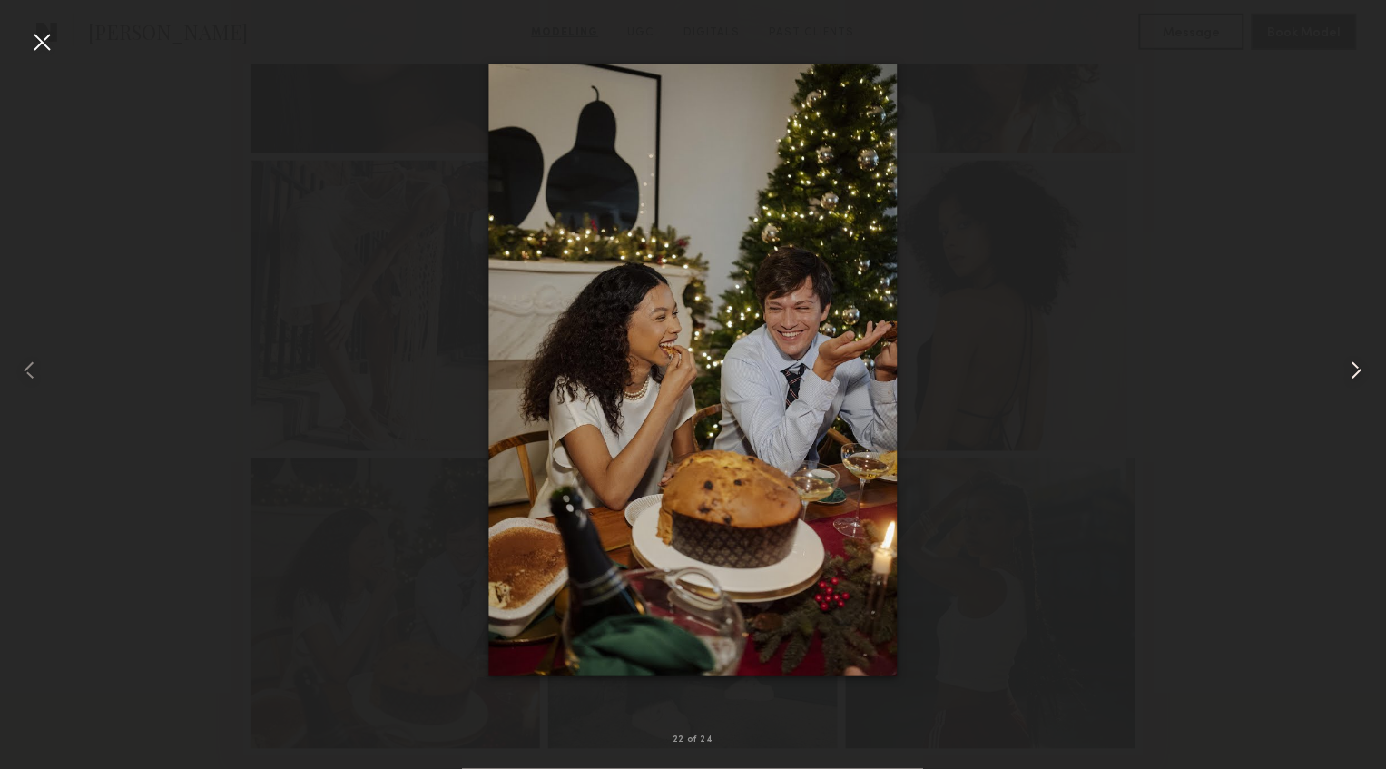
click at [1357, 364] on common-icon at bounding box center [1357, 370] width 29 height 29
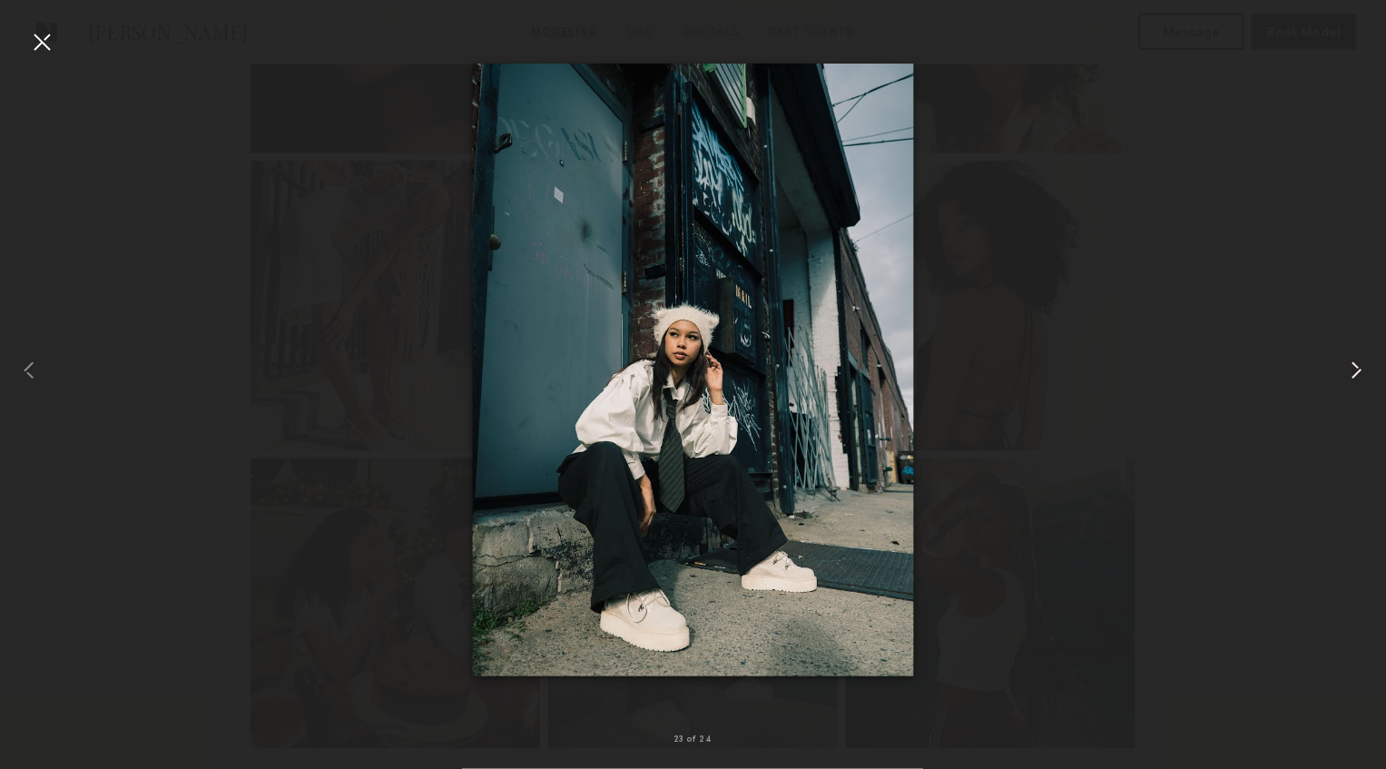
click at [1357, 364] on common-icon at bounding box center [1357, 370] width 29 height 29
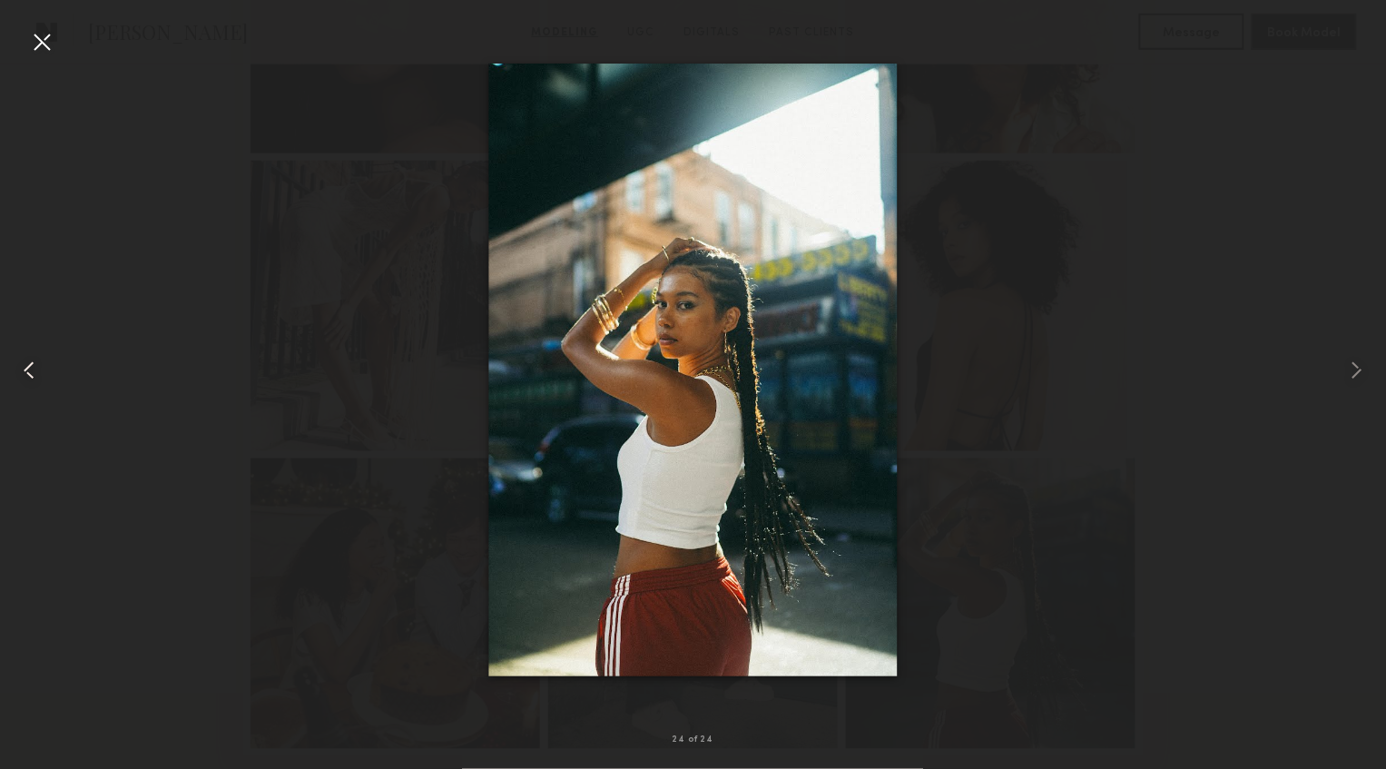
click at [51, 376] on div at bounding box center [27, 370] width 55 height 682
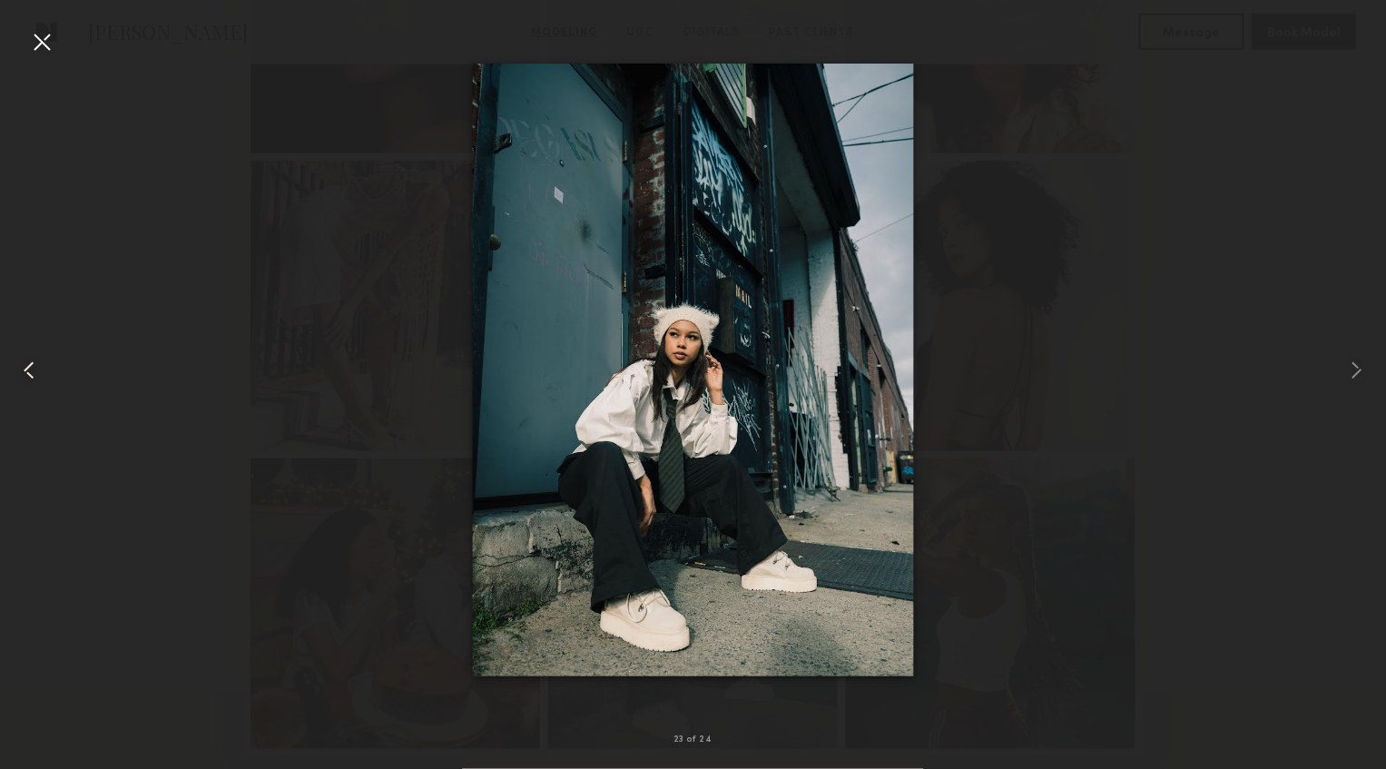
click at [44, 377] on div at bounding box center [27, 370] width 55 height 682
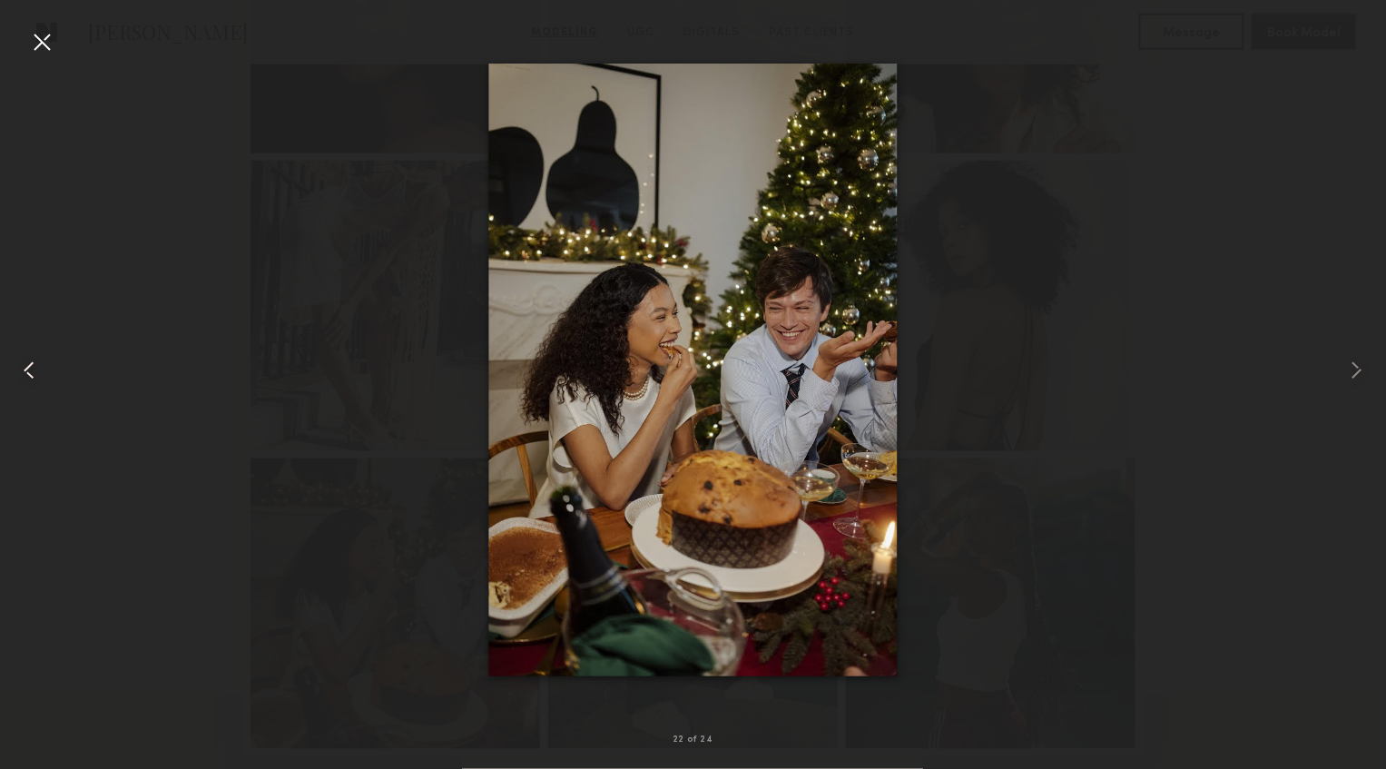
click at [44, 377] on div at bounding box center [27, 370] width 55 height 682
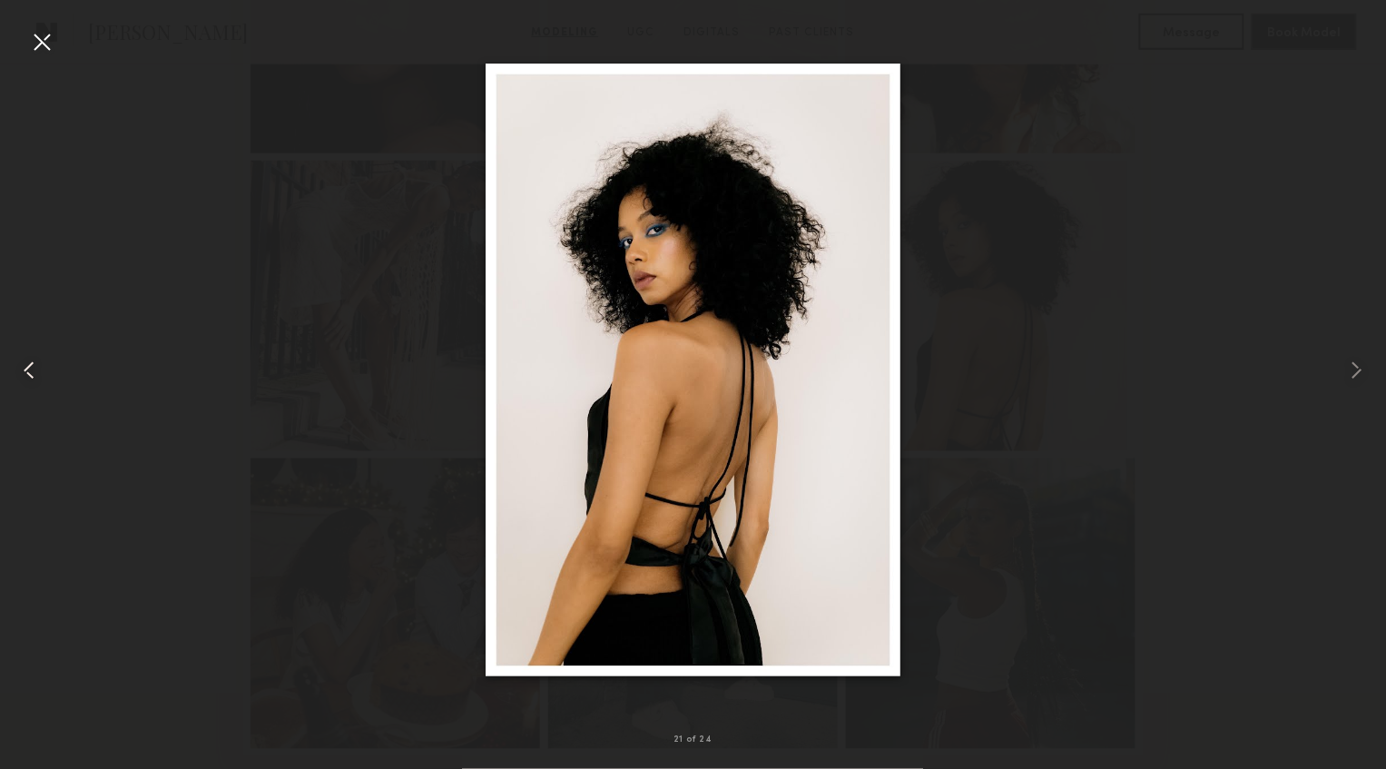
click at [44, 377] on div at bounding box center [27, 370] width 55 height 682
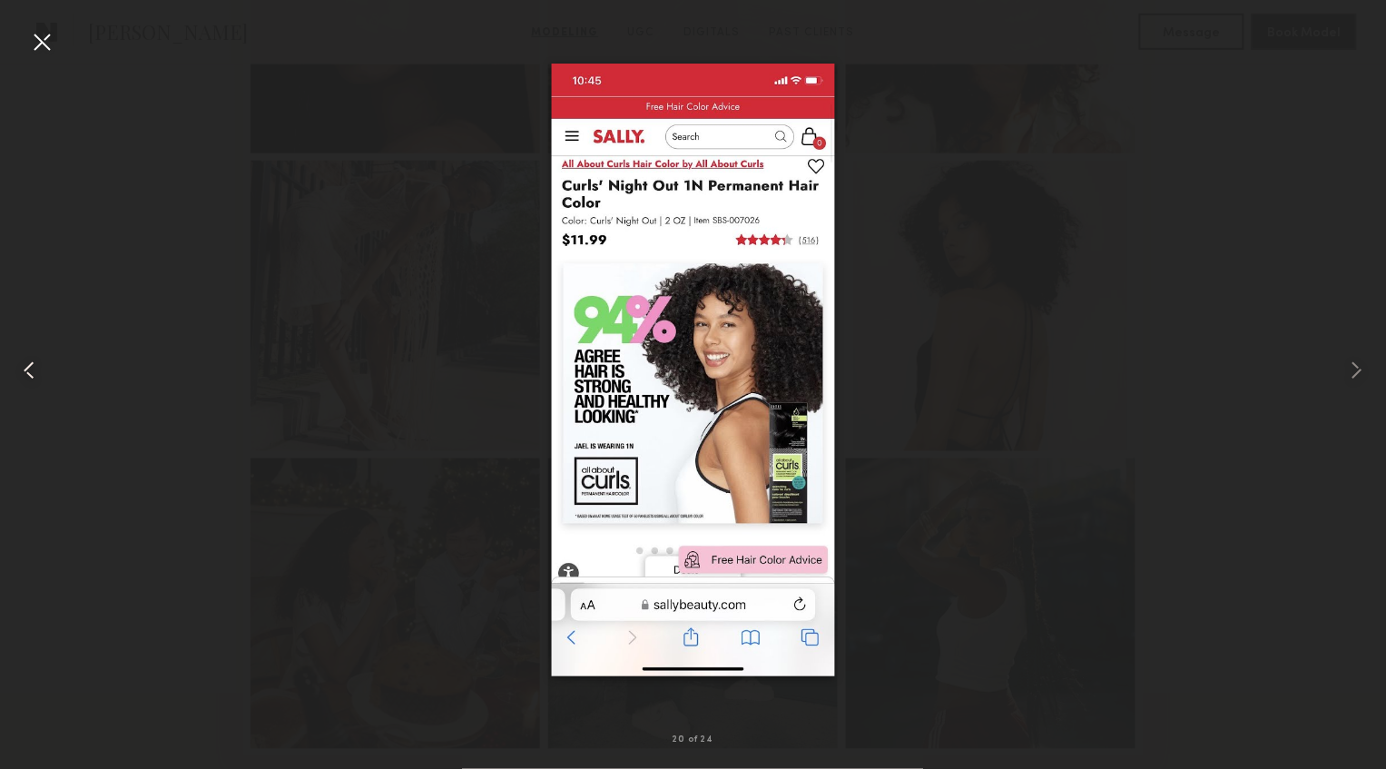
click at [44, 377] on div at bounding box center [27, 370] width 55 height 682
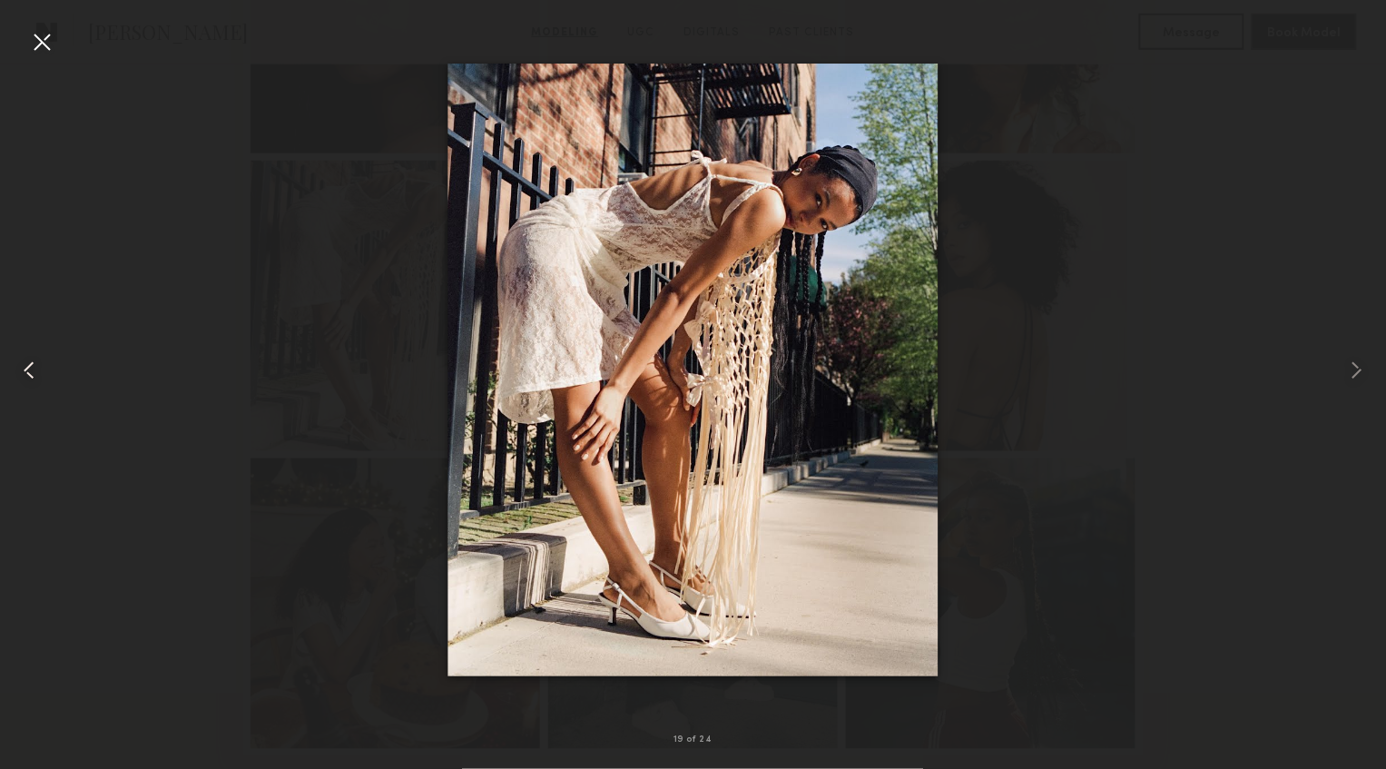
click at [44, 377] on div at bounding box center [27, 370] width 55 height 682
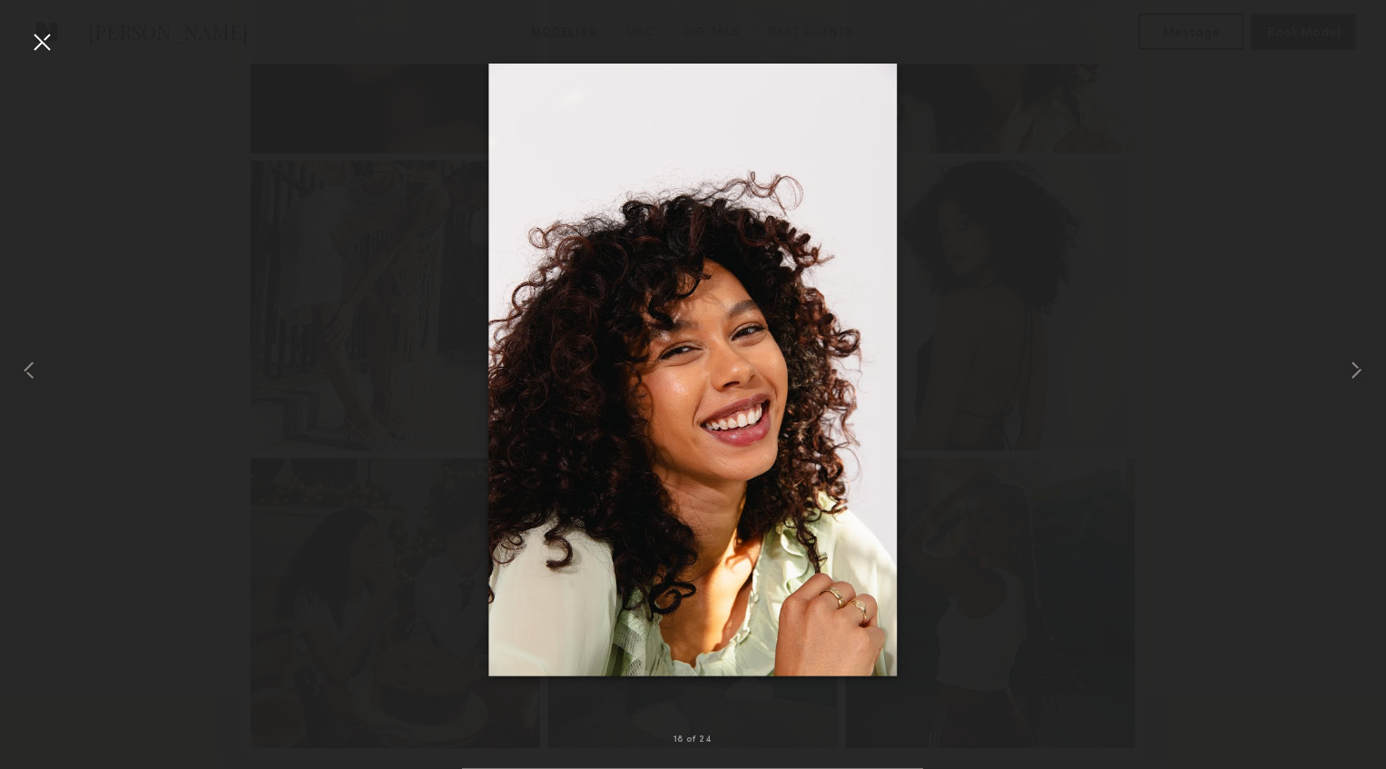
click at [183, 313] on div at bounding box center [693, 370] width 1386 height 682
click at [53, 47] on div at bounding box center [41, 41] width 29 height 29
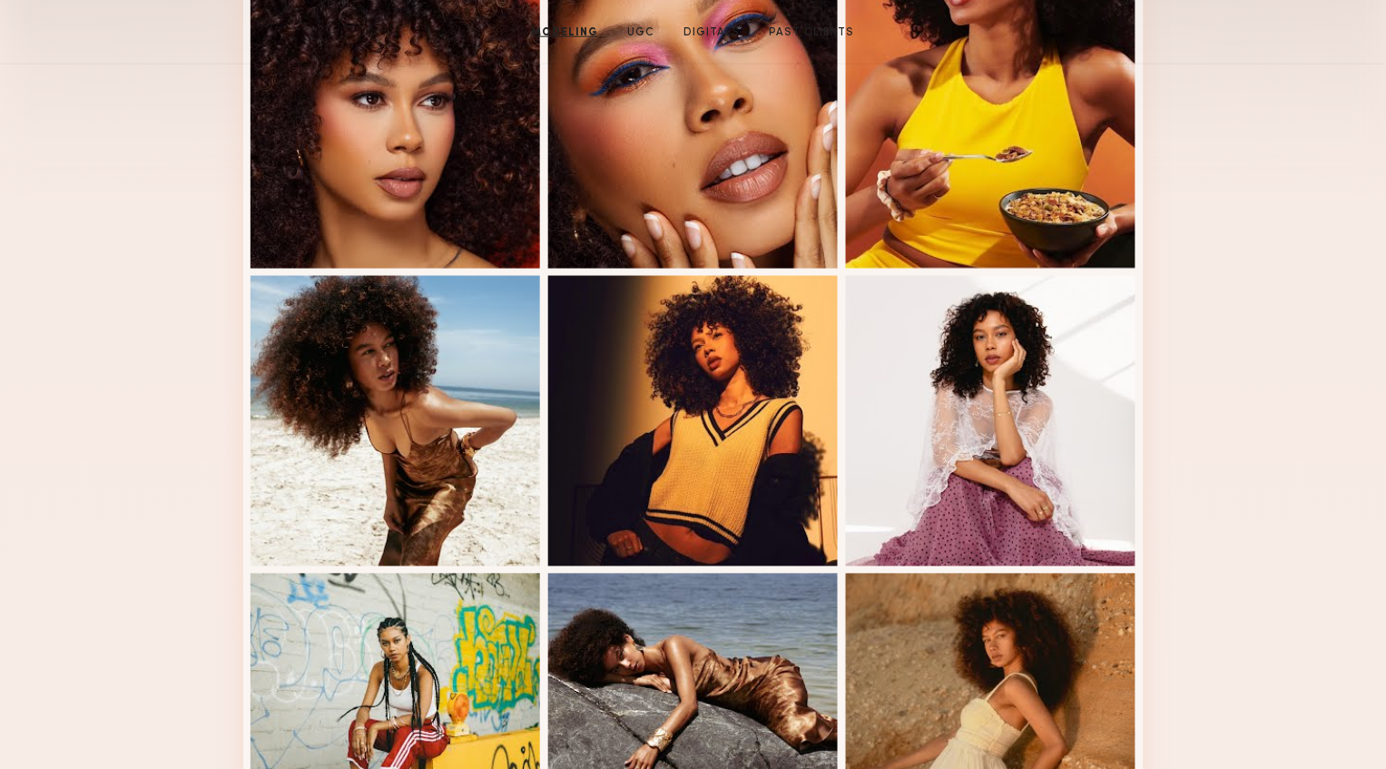
scroll to position [0, 0]
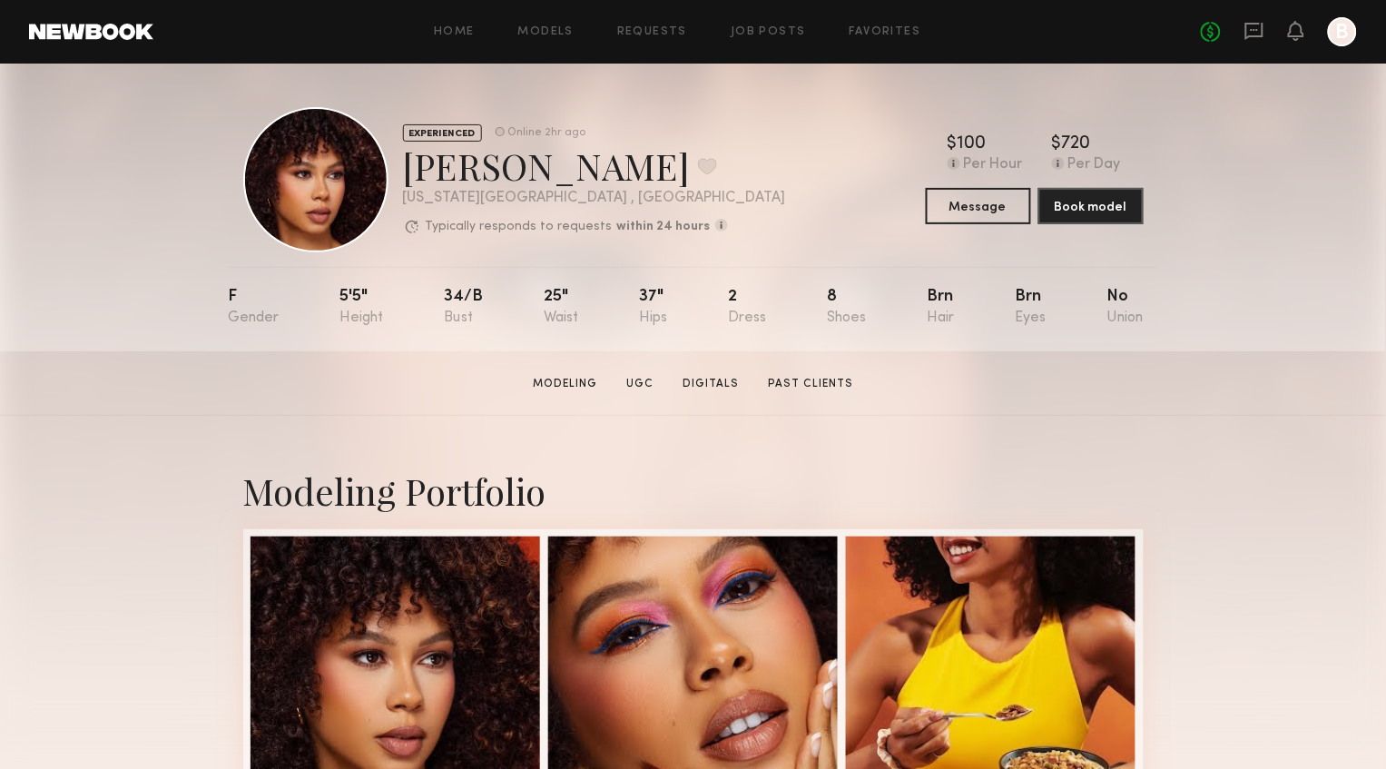
drag, startPoint x: 1304, startPoint y: 353, endPoint x: 1016, endPoint y: 212, distance: 320.8
click at [1303, 353] on section "Jael H. Modeling UGC Digitals Past Clients Message Book Model" at bounding box center [693, 383] width 1386 height 64
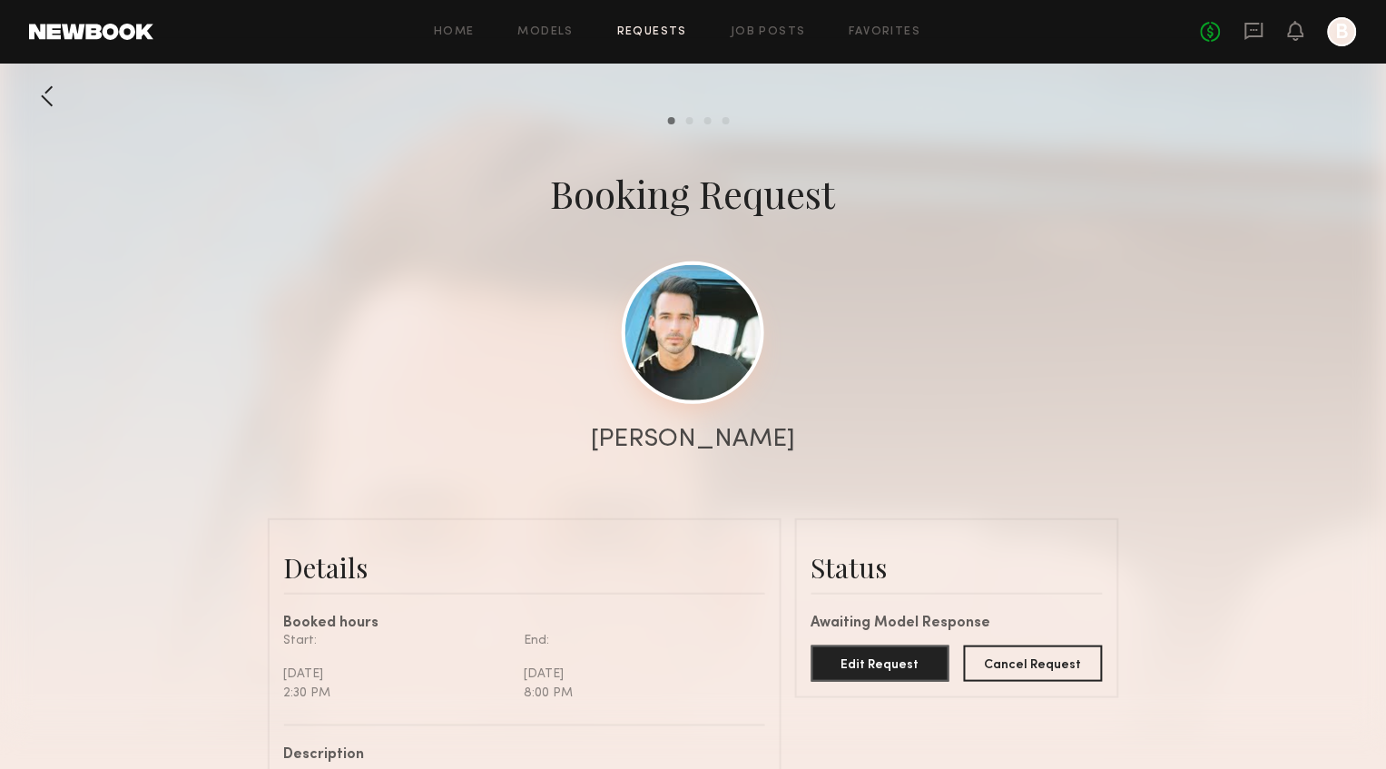
click at [697, 356] on link at bounding box center [693, 332] width 143 height 143
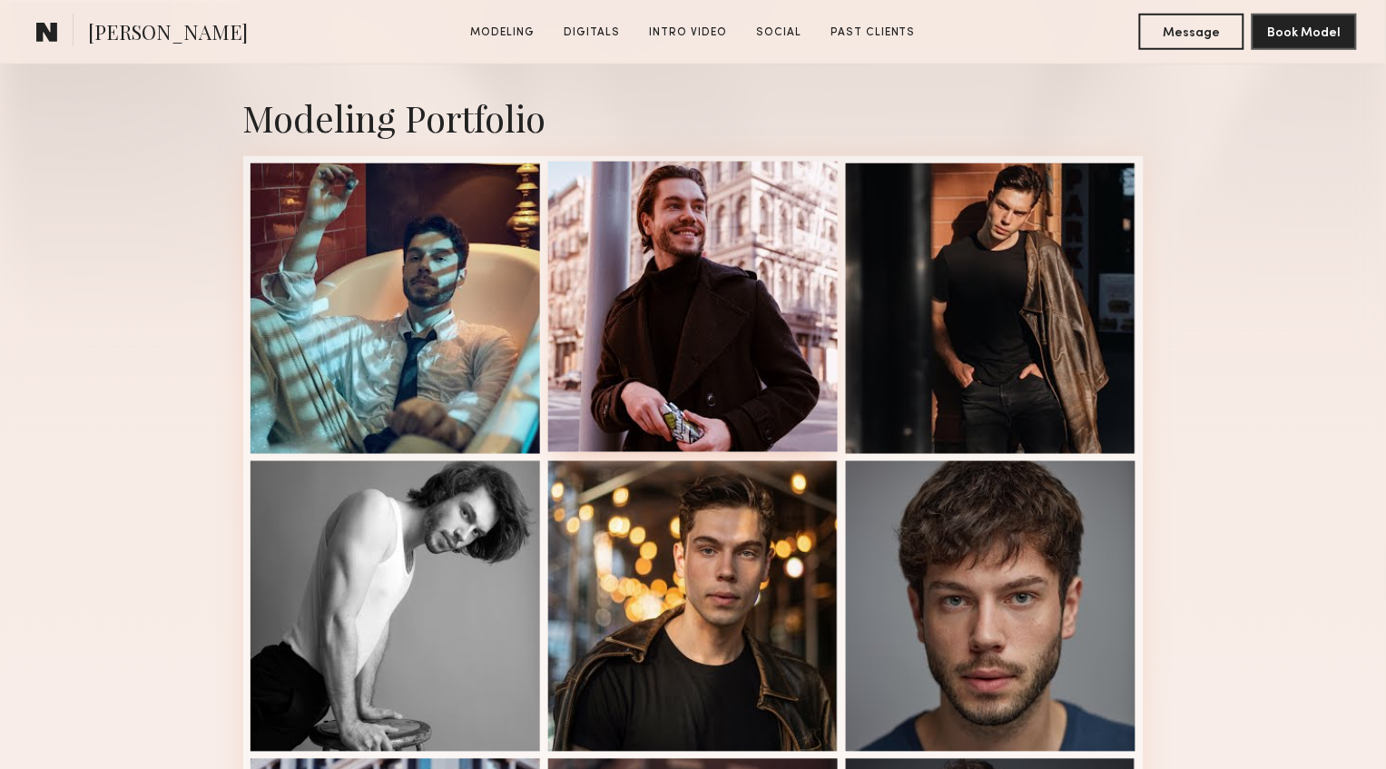
scroll to position [377, 0]
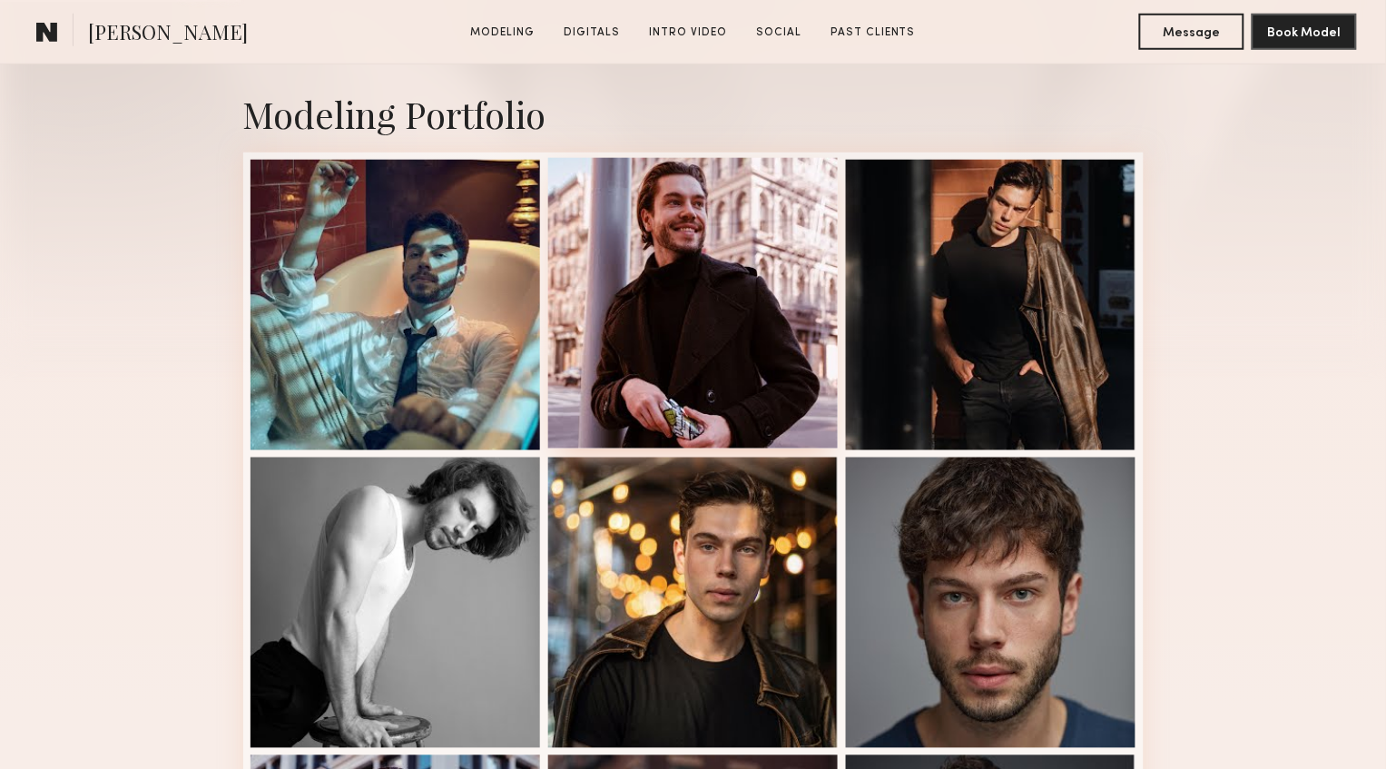
click at [756, 379] on div at bounding box center [693, 303] width 291 height 291
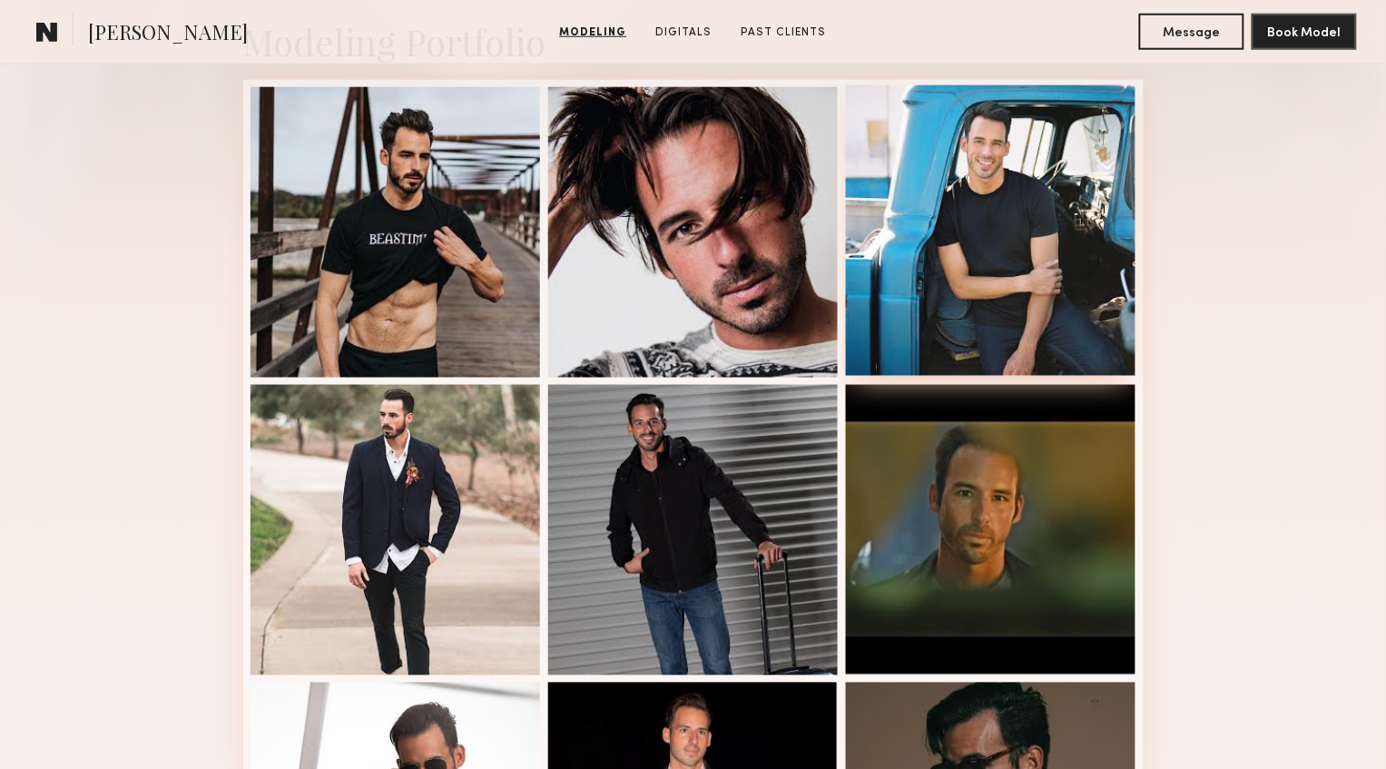
scroll to position [450, 0]
click at [1020, 324] on div at bounding box center [991, 229] width 291 height 291
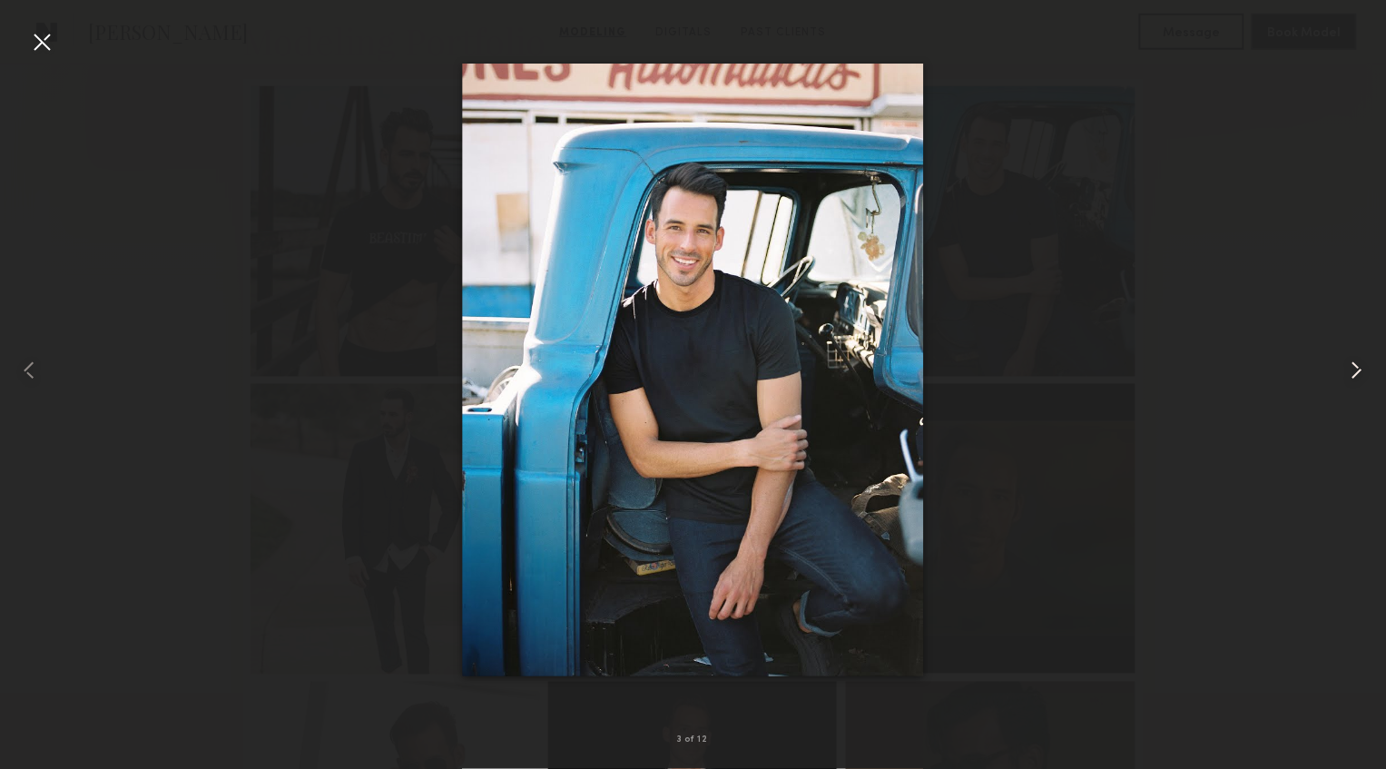
click at [1366, 147] on div at bounding box center [1358, 370] width 55 height 682
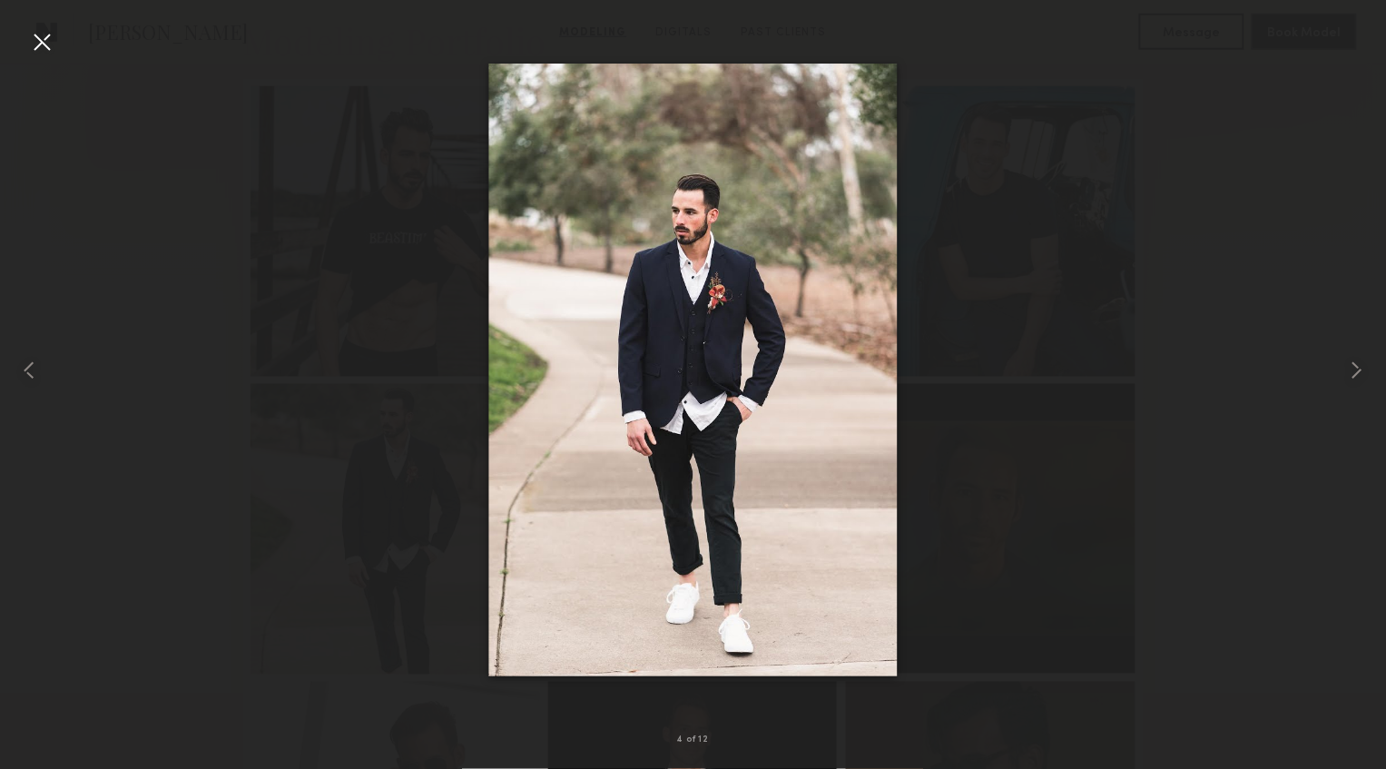
click at [39, 40] on div at bounding box center [41, 41] width 29 height 29
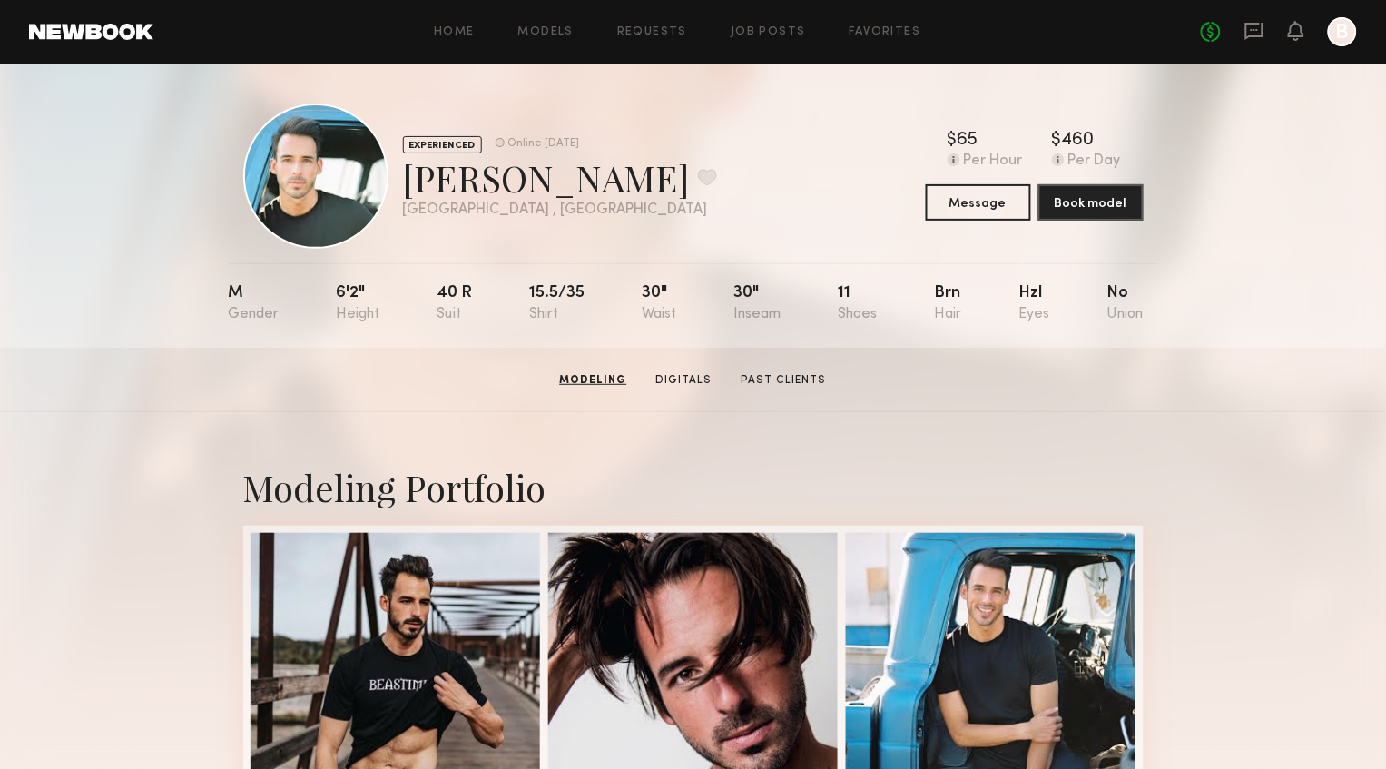
scroll to position [0, 0]
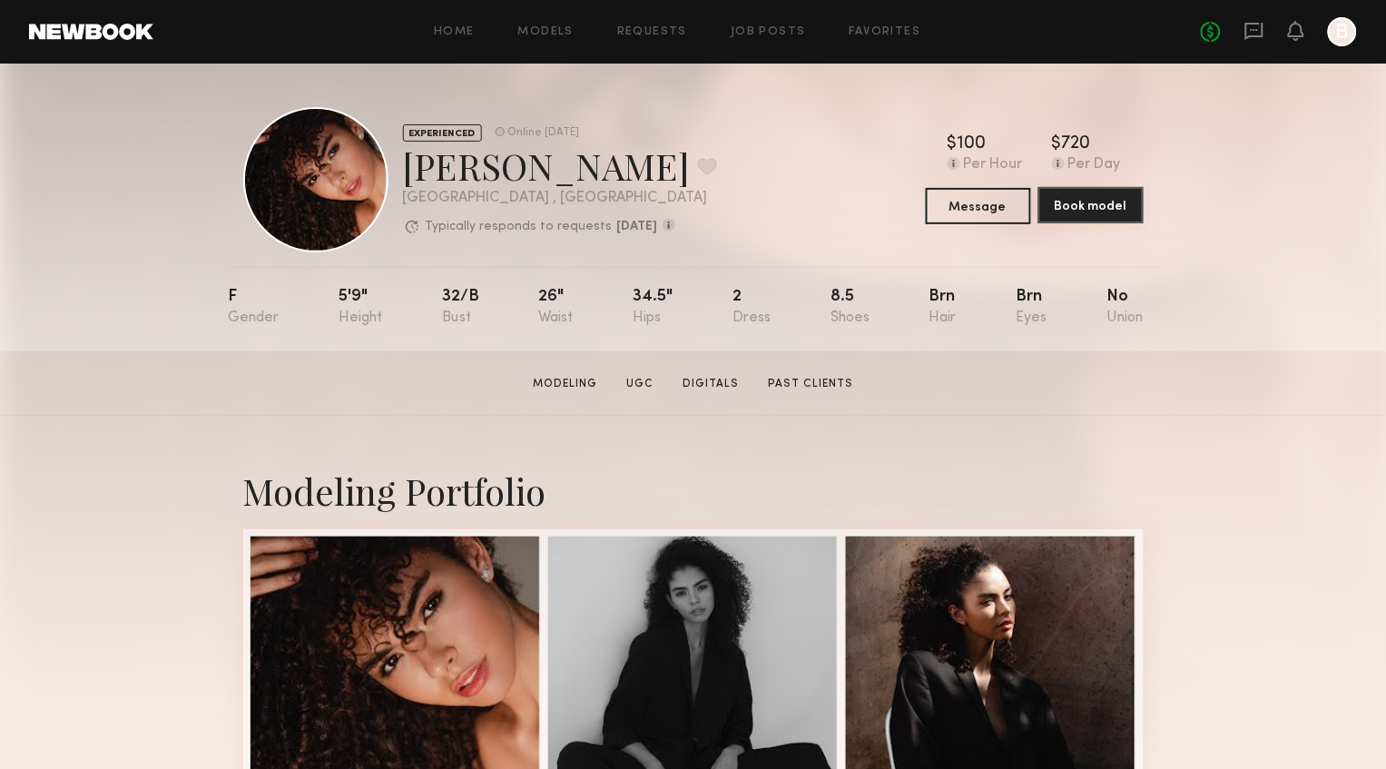
click at [1110, 209] on button "Book model" at bounding box center [1091, 205] width 105 height 36
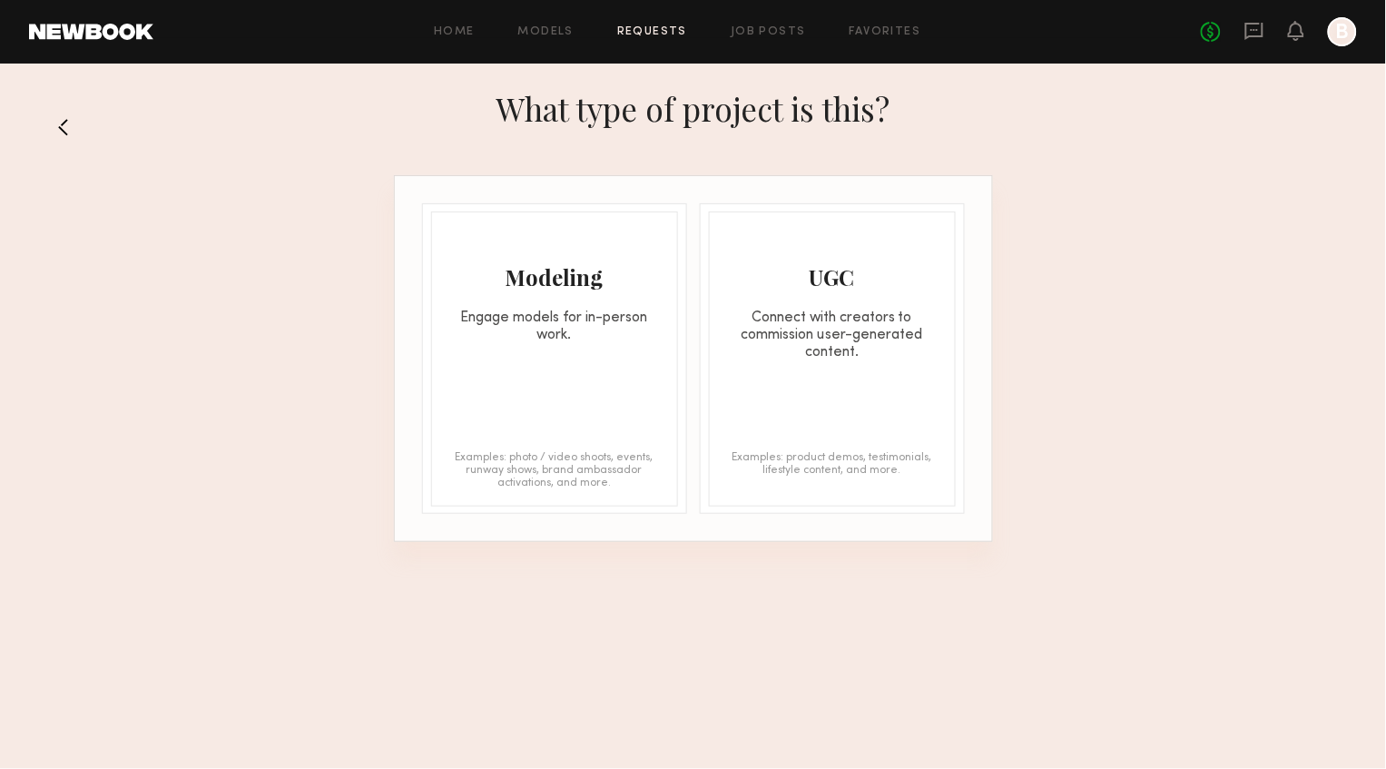
click at [585, 270] on div "Modeling" at bounding box center [554, 276] width 245 height 29
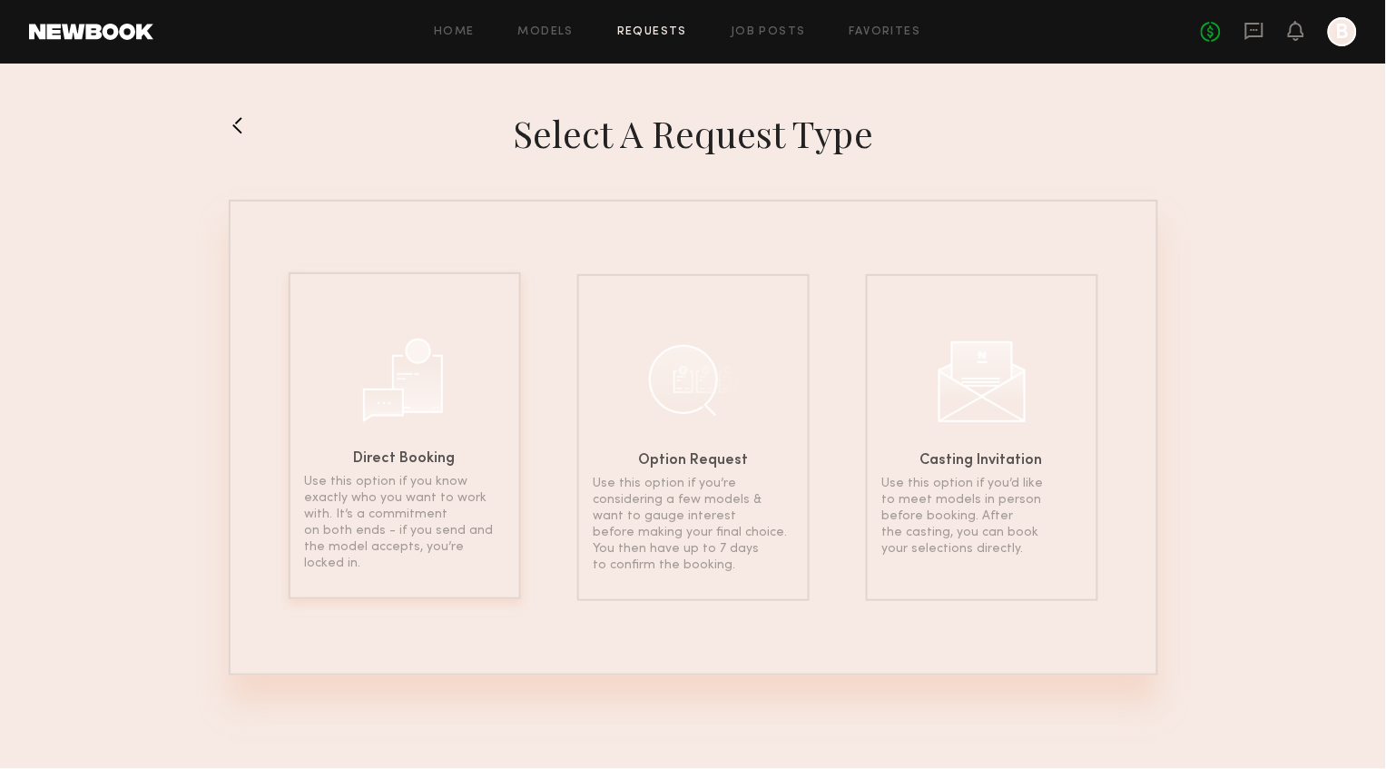
click at [429, 351] on div at bounding box center [405, 377] width 91 height 91
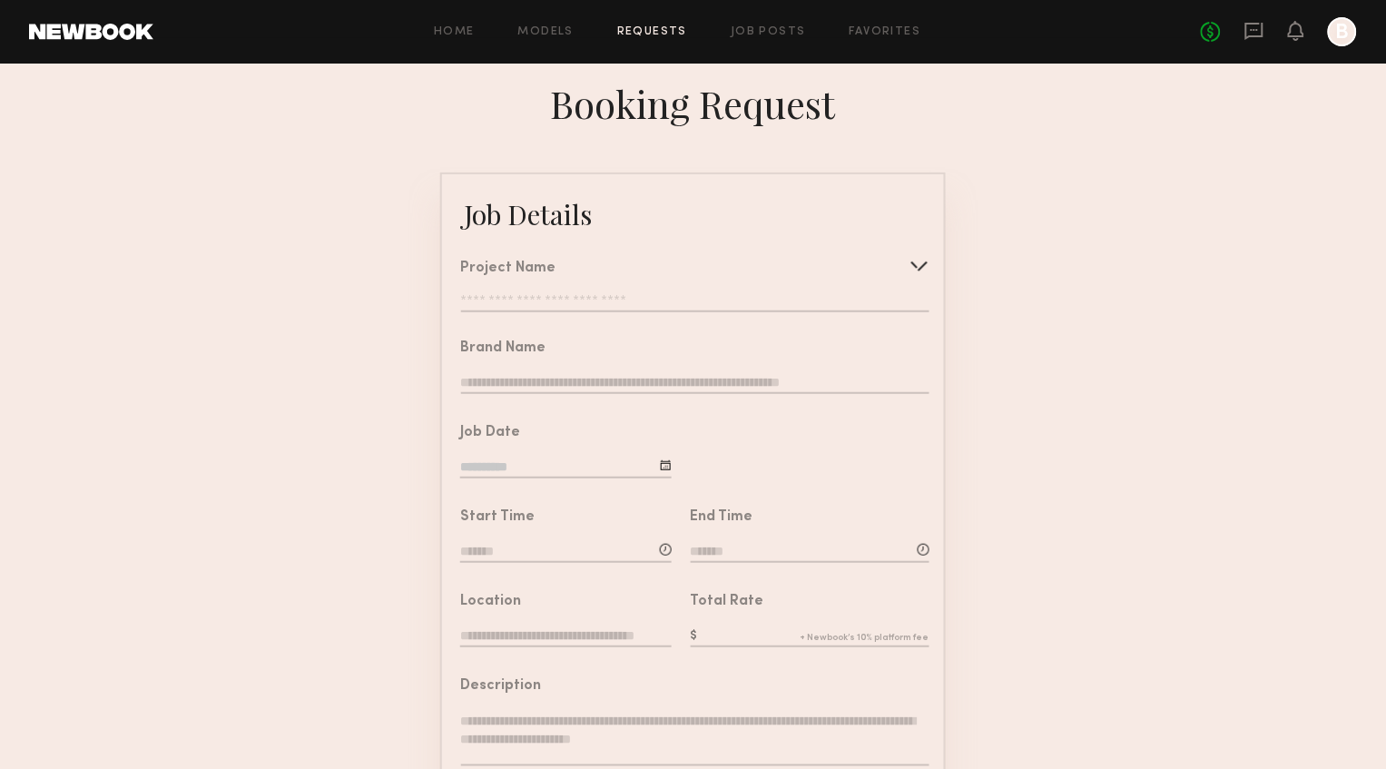
click at [629, 281] on div "Project Name Create Use recent modeling project LA Galaxy Premium Suite Video A…" at bounding box center [695, 286] width 468 height 51
click at [627, 294] on input "text" at bounding box center [695, 303] width 468 height 18
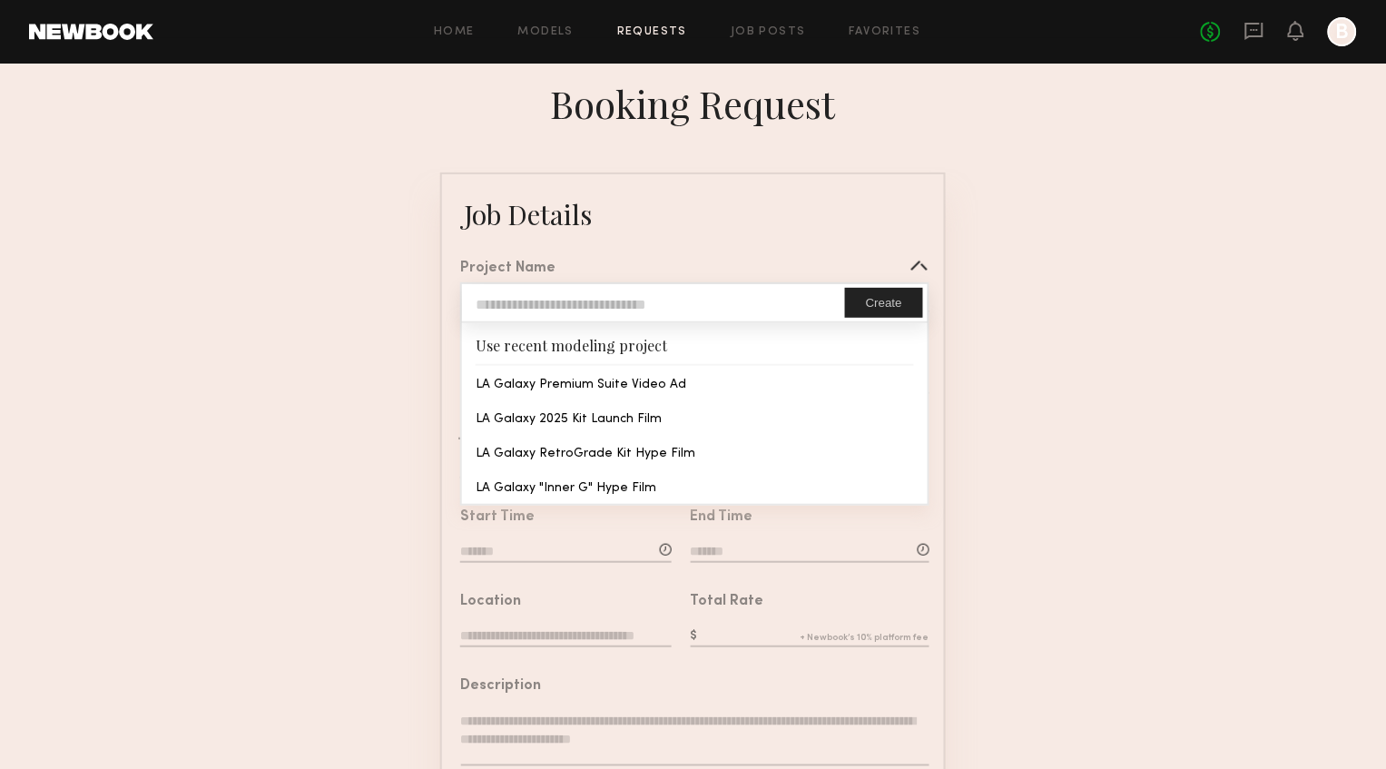
type input "**********"
type input "*********"
type input "**********"
type textarea "**********"
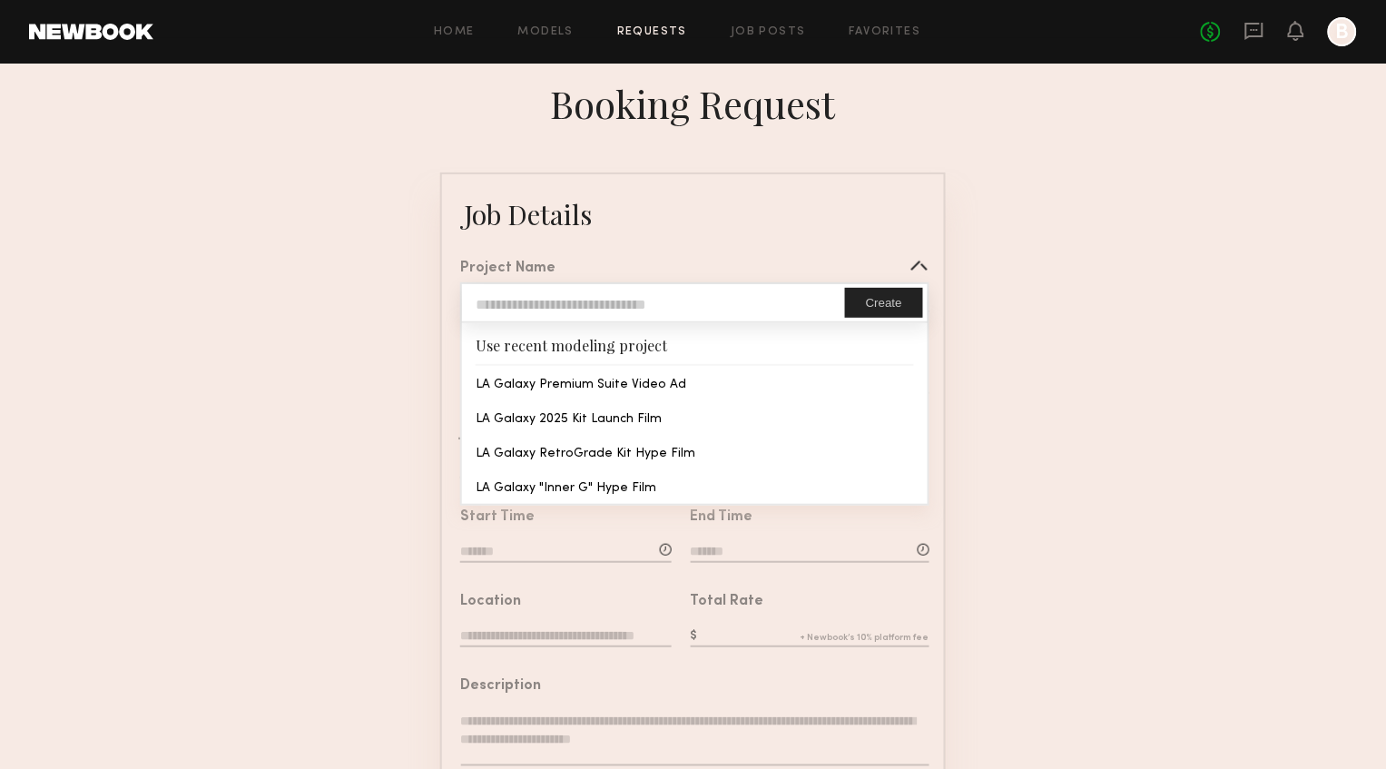
type textarea "**********"
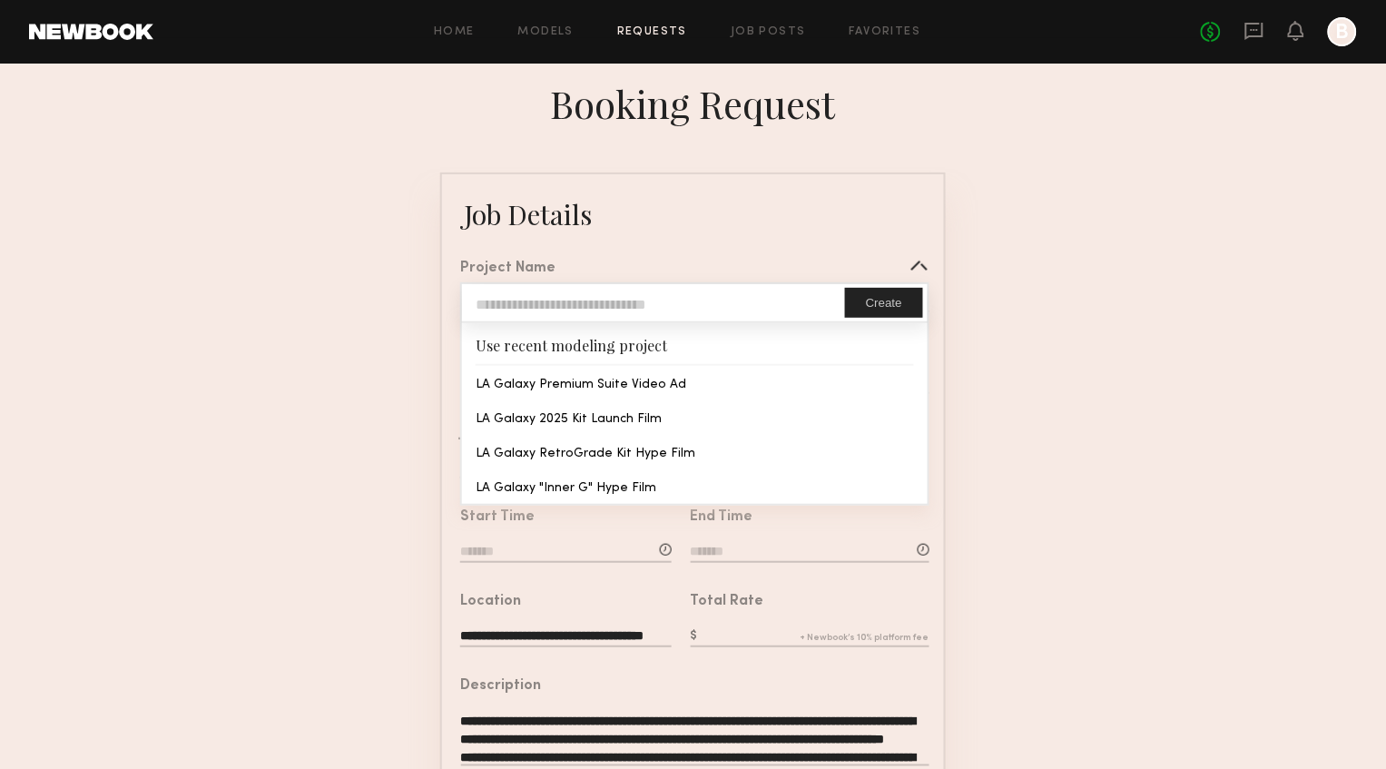
click at [664, 374] on common-border "**********" at bounding box center [693, 678] width 506 height 1011
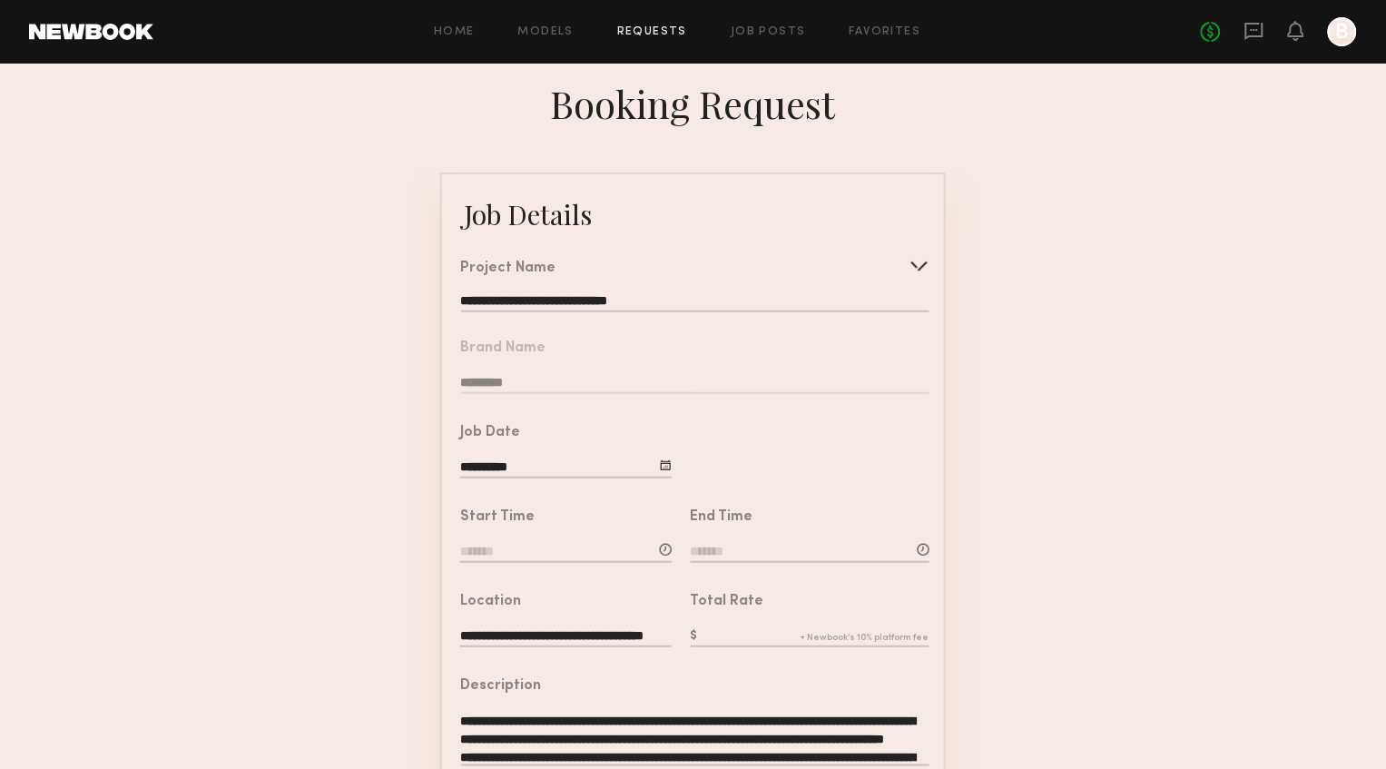
click at [576, 534] on div "Start Time" at bounding box center [566, 537] width 212 height 55
click at [662, 544] on div at bounding box center [666, 550] width 12 height 12
click at [513, 586] on span at bounding box center [513, 596] width 20 height 20
type input "*******"
type input "**"
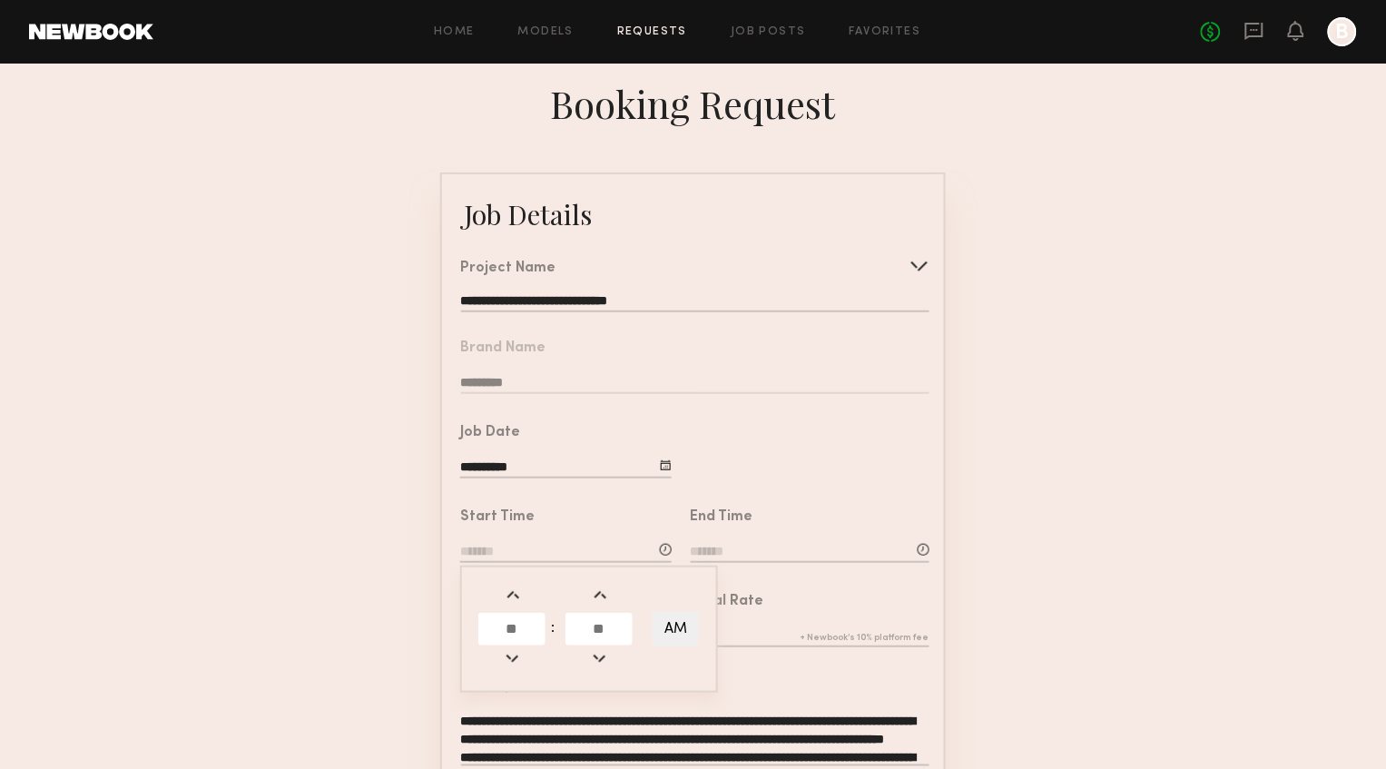
type input "**"
click at [513, 586] on span at bounding box center [513, 596] width 20 height 20
type input "*******"
type input "**"
click at [606, 586] on span at bounding box center [600, 596] width 20 height 20
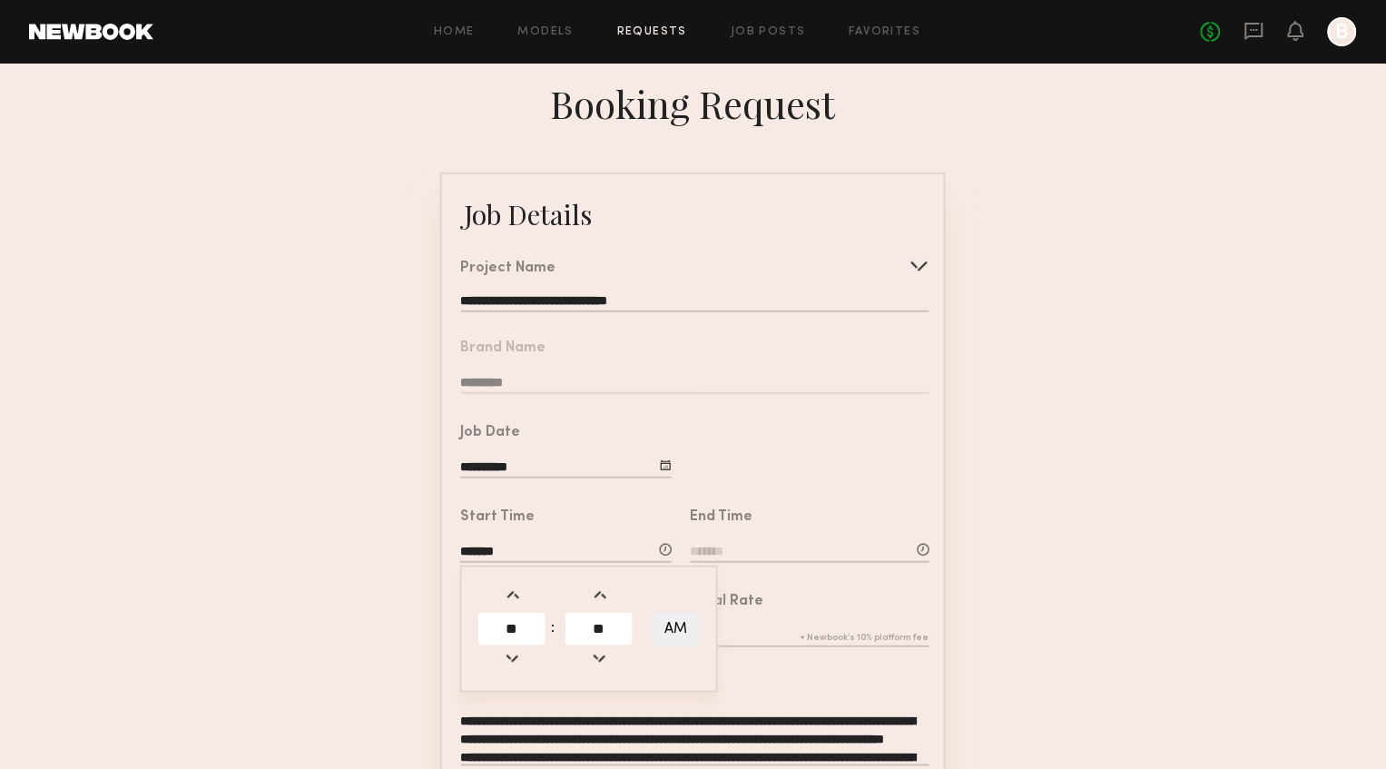
type input "*******"
type input "**"
click at [606, 586] on span at bounding box center [600, 596] width 20 height 20
type input "*******"
type input "**"
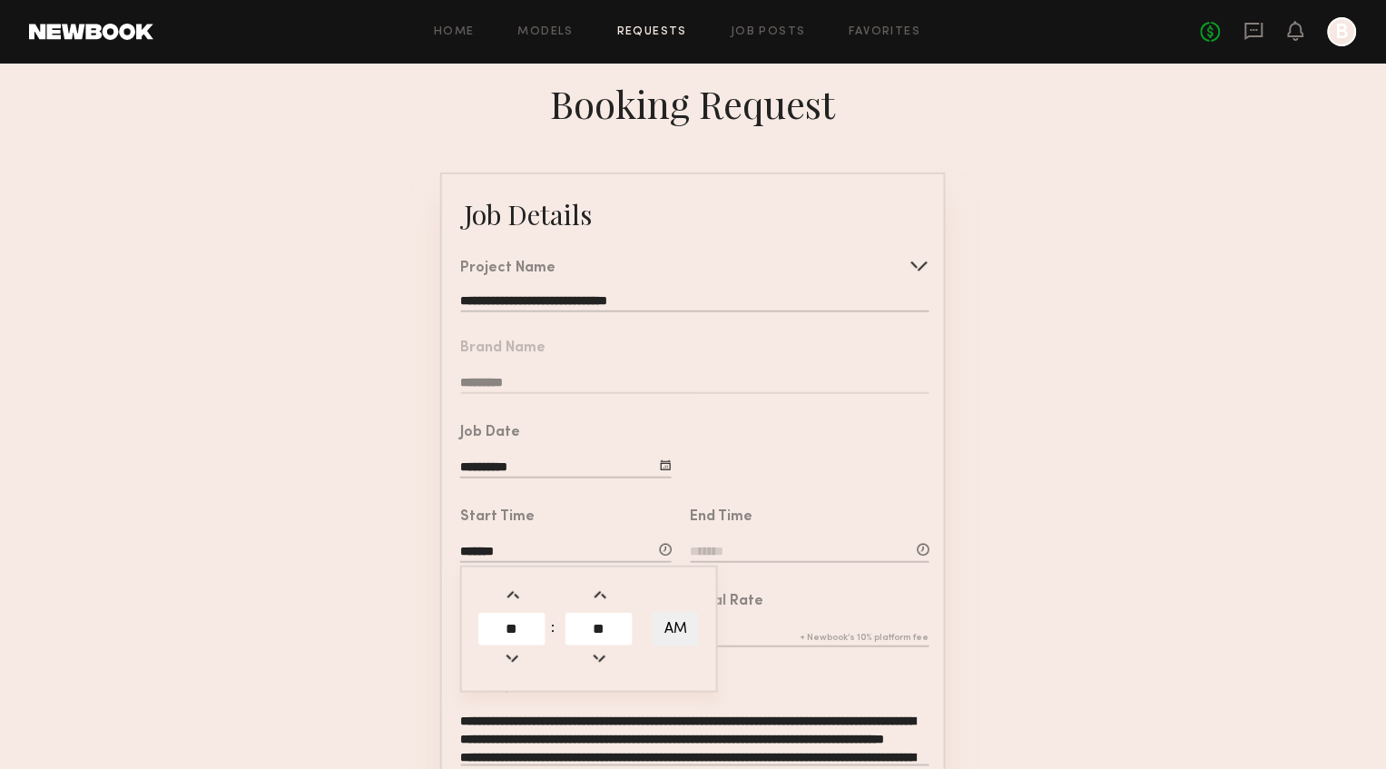
click at [606, 586] on span at bounding box center [600, 596] width 20 height 20
type input "*******"
type input "**"
click at [606, 586] on span at bounding box center [600, 596] width 20 height 20
type input "*******"
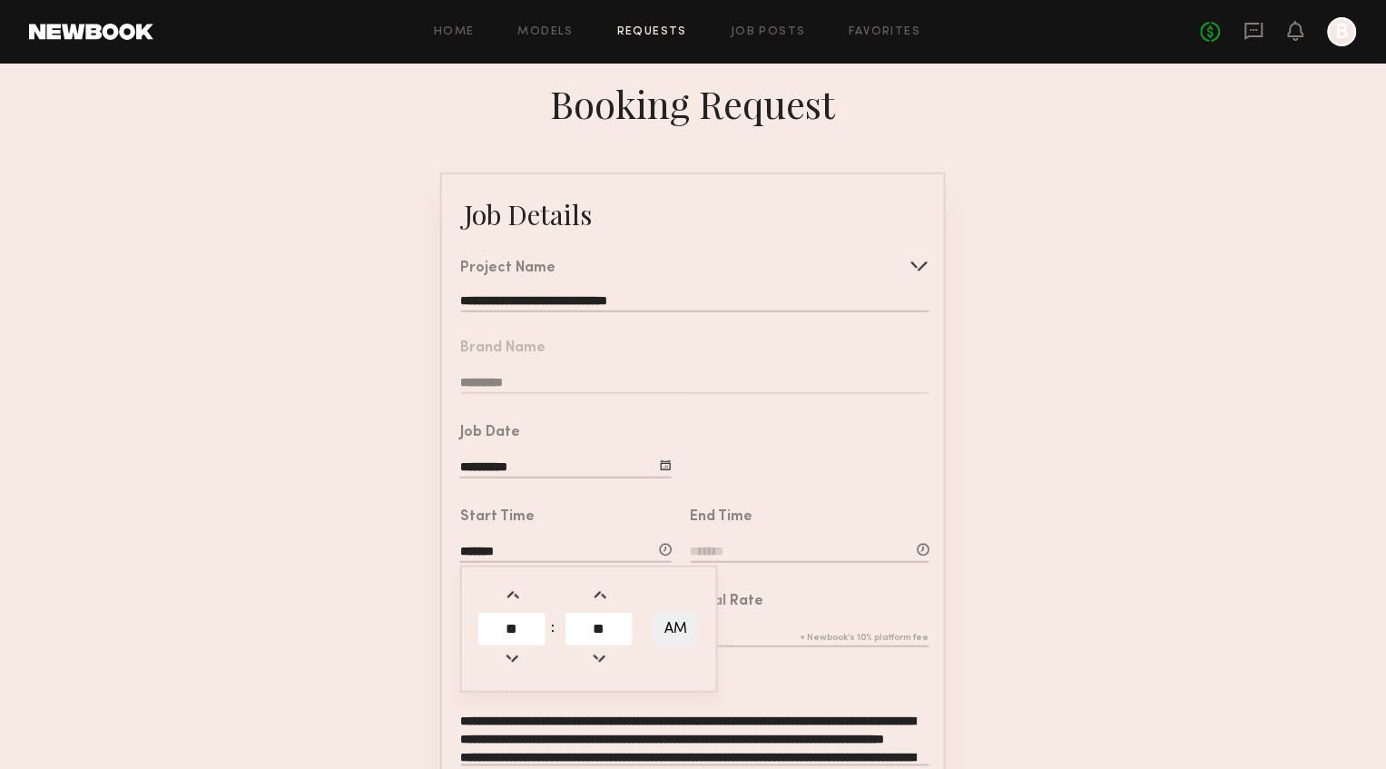
type input "**"
click at [606, 586] on span at bounding box center [600, 596] width 20 height 20
type input "*******"
type input "**"
click at [606, 586] on span at bounding box center [600, 596] width 20 height 20
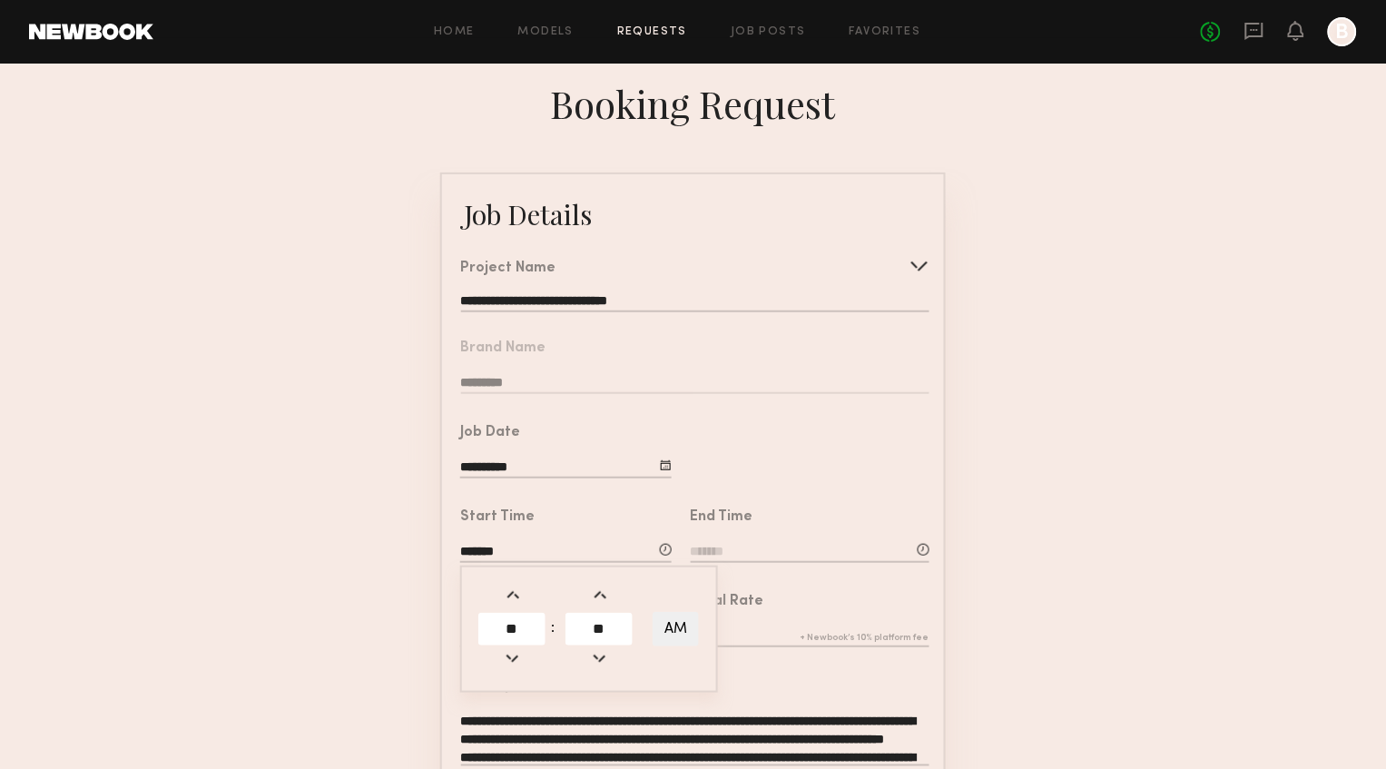
type input "*******"
type input "**"
click at [606, 586] on span at bounding box center [600, 596] width 20 height 20
type input "*******"
type input "**"
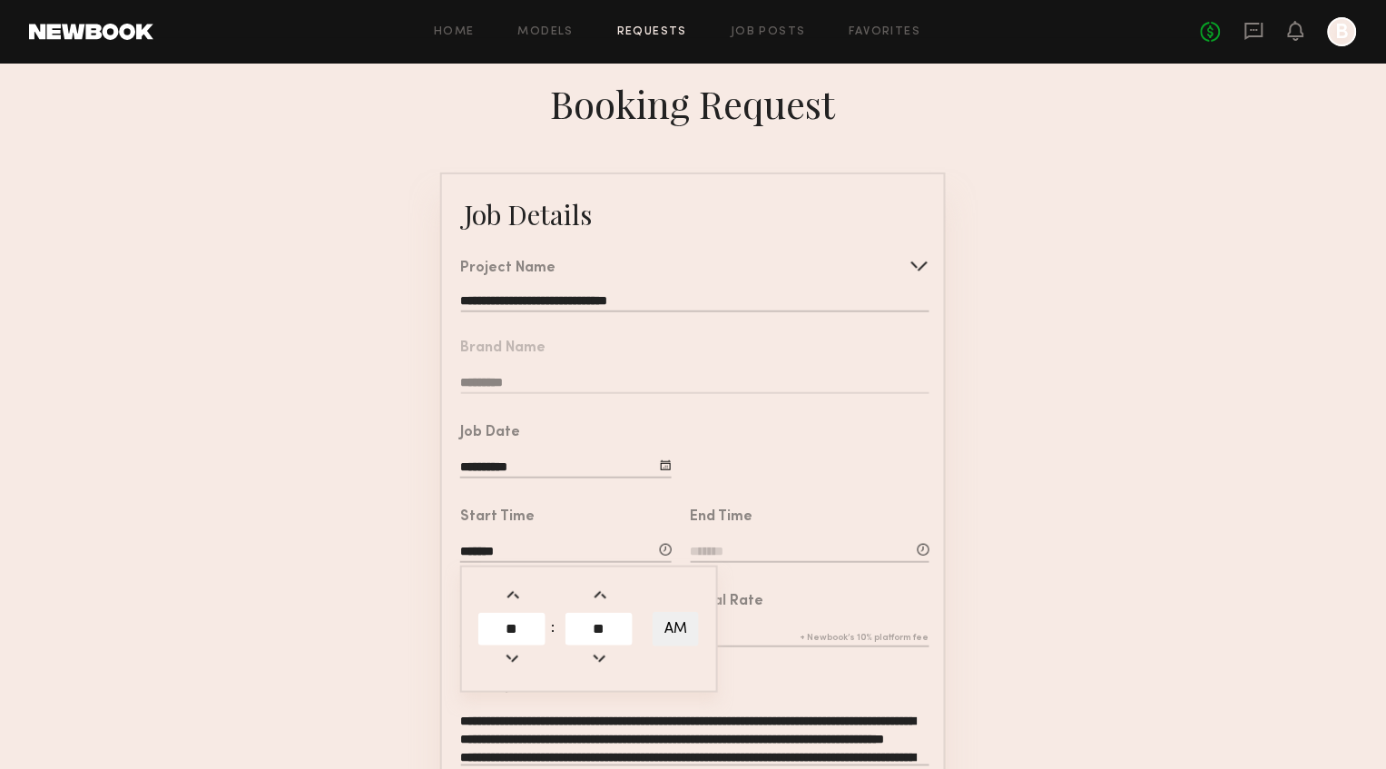
click at [604, 650] on span at bounding box center [600, 658] width 20 height 20
type input "*******"
type input "**"
click at [690, 623] on button "AM" at bounding box center [676, 629] width 46 height 35
type input "*******"
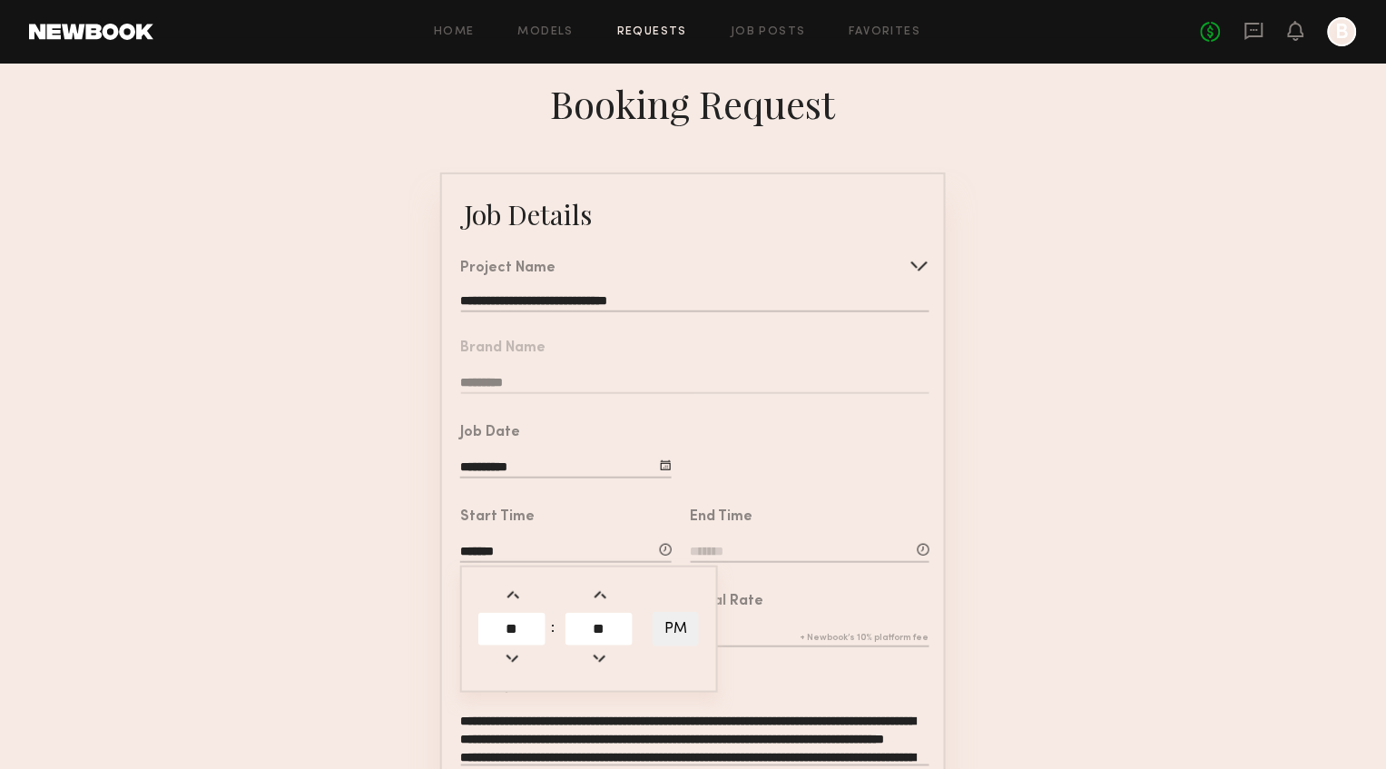
click at [841, 525] on div "End Time" at bounding box center [810, 537] width 239 height 55
click at [716, 548] on input at bounding box center [810, 553] width 239 height 20
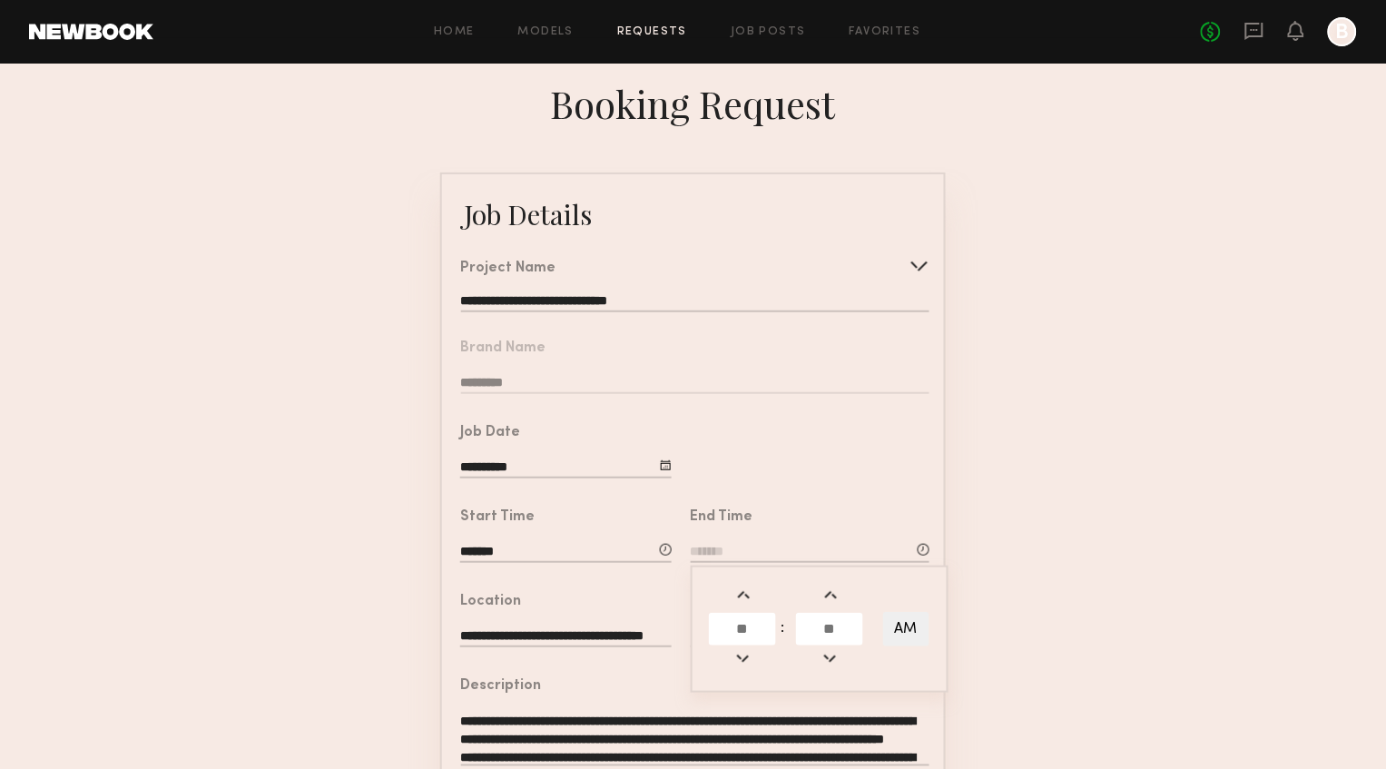
click at [747, 655] on span at bounding box center [744, 658] width 20 height 20
type input "********"
type input "**"
click at [747, 655] on span at bounding box center [744, 658] width 20 height 20
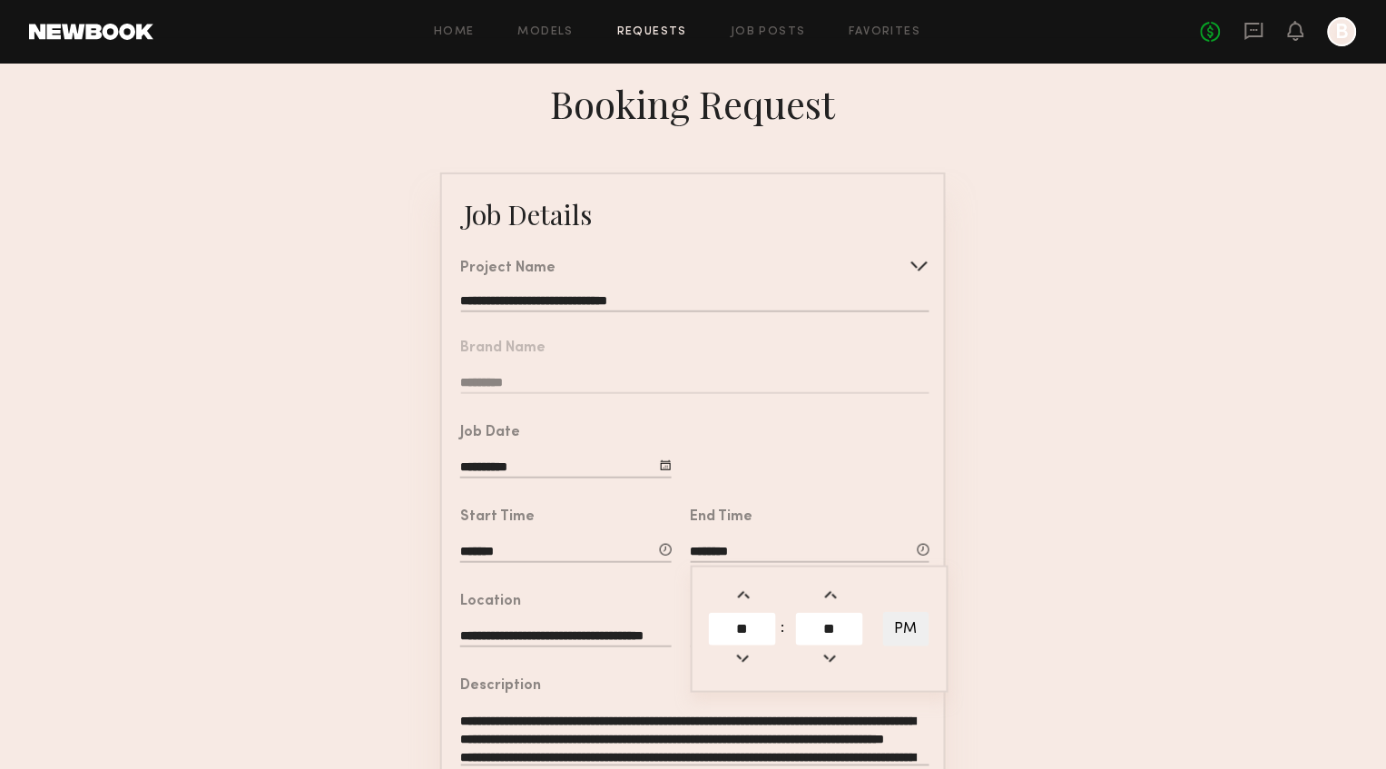
type input "********"
type input "**"
click at [747, 655] on span at bounding box center [744, 658] width 20 height 20
type input "*******"
type input "**"
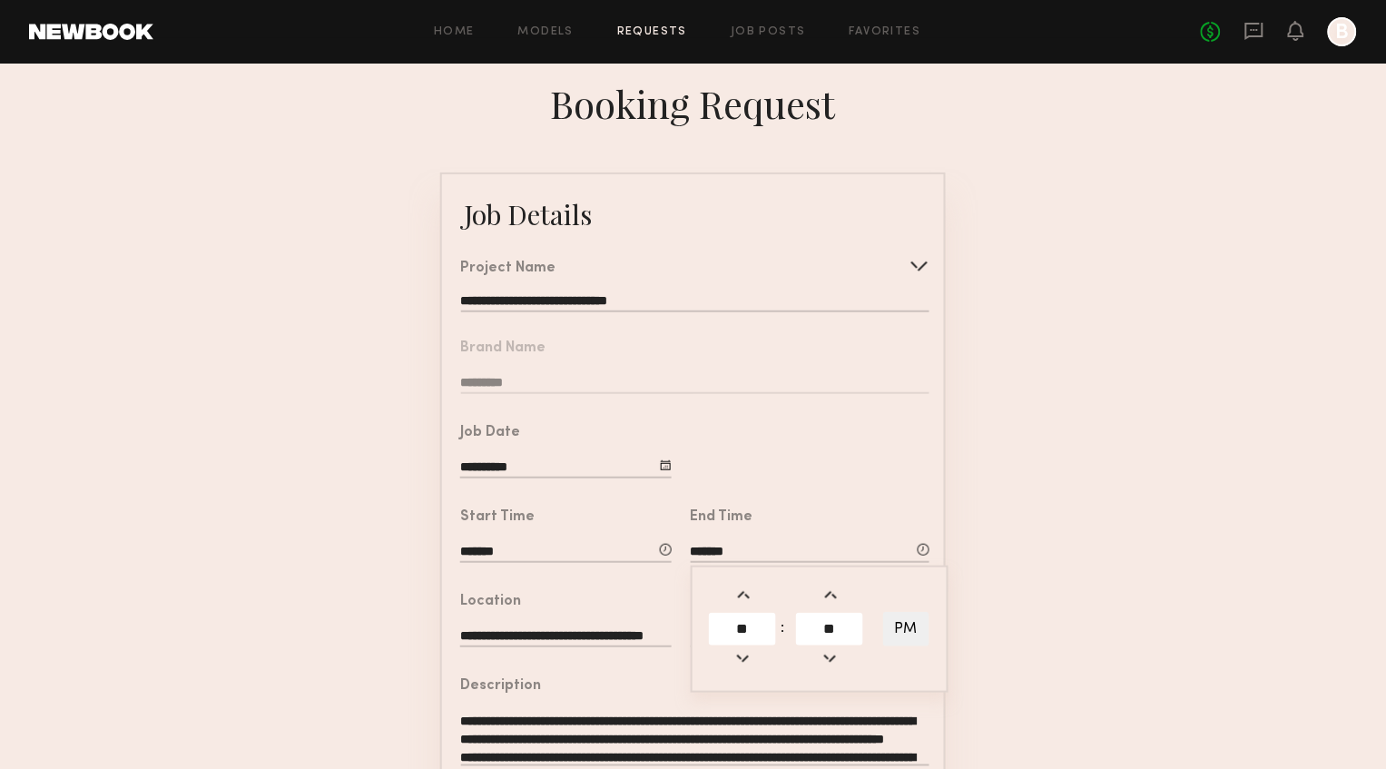
click at [747, 655] on span at bounding box center [744, 658] width 20 height 20
type input "*******"
type input "**"
drag, startPoint x: 1135, startPoint y: 611, endPoint x: 1115, endPoint y: 613, distance: 20.1
click at [1134, 611] on form "**********" at bounding box center [693, 678] width 1386 height 1011
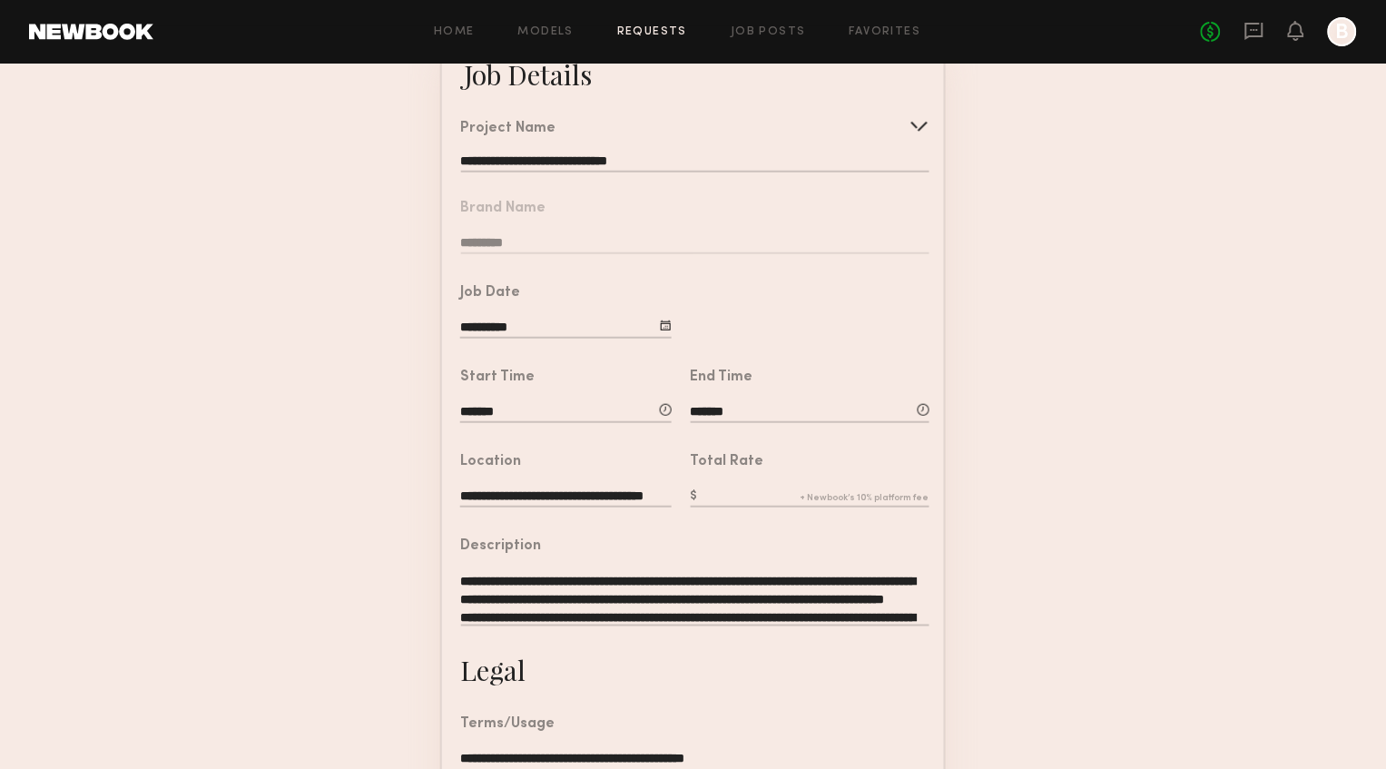
scroll to position [245, 0]
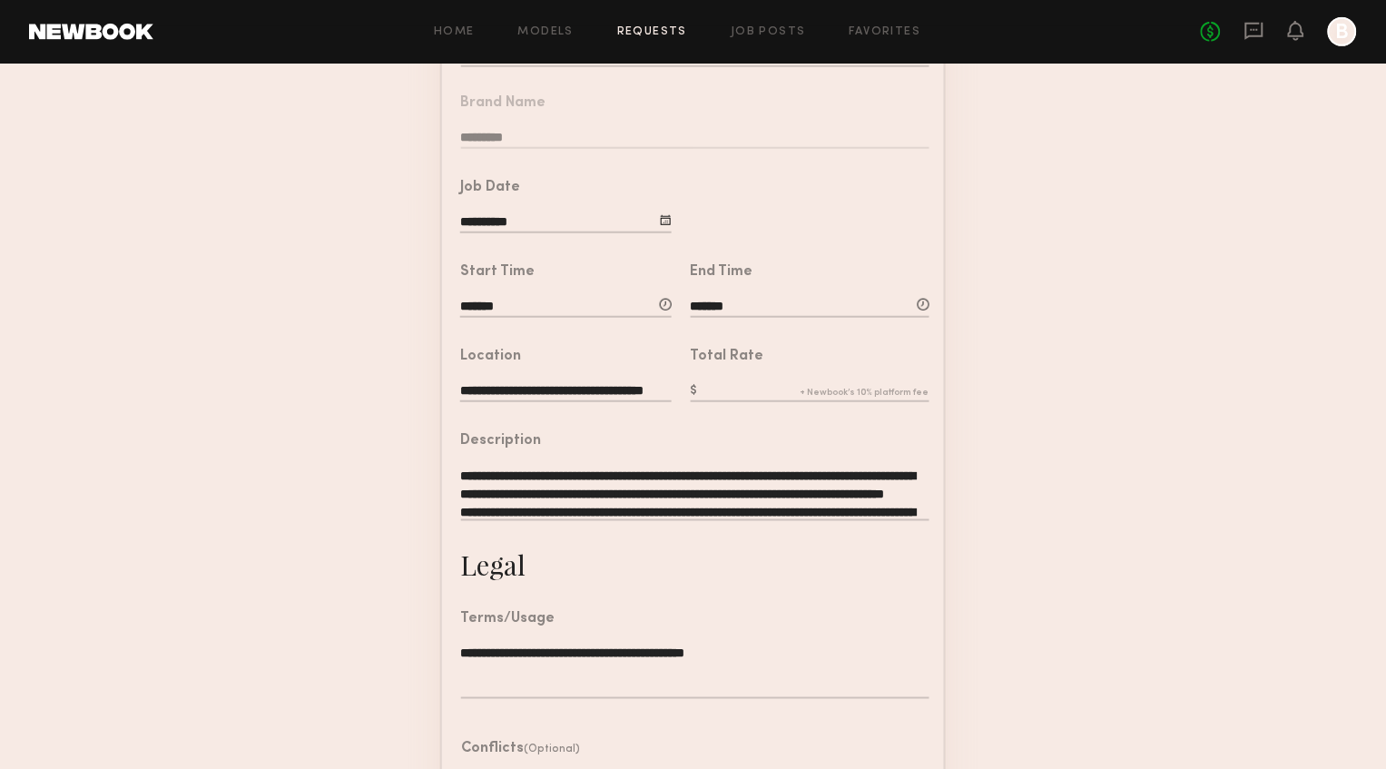
drag, startPoint x: 789, startPoint y: 378, endPoint x: 763, endPoint y: 382, distance: 26.7
click at [786, 382] on input "text" at bounding box center [810, 392] width 239 height 20
type input "***"
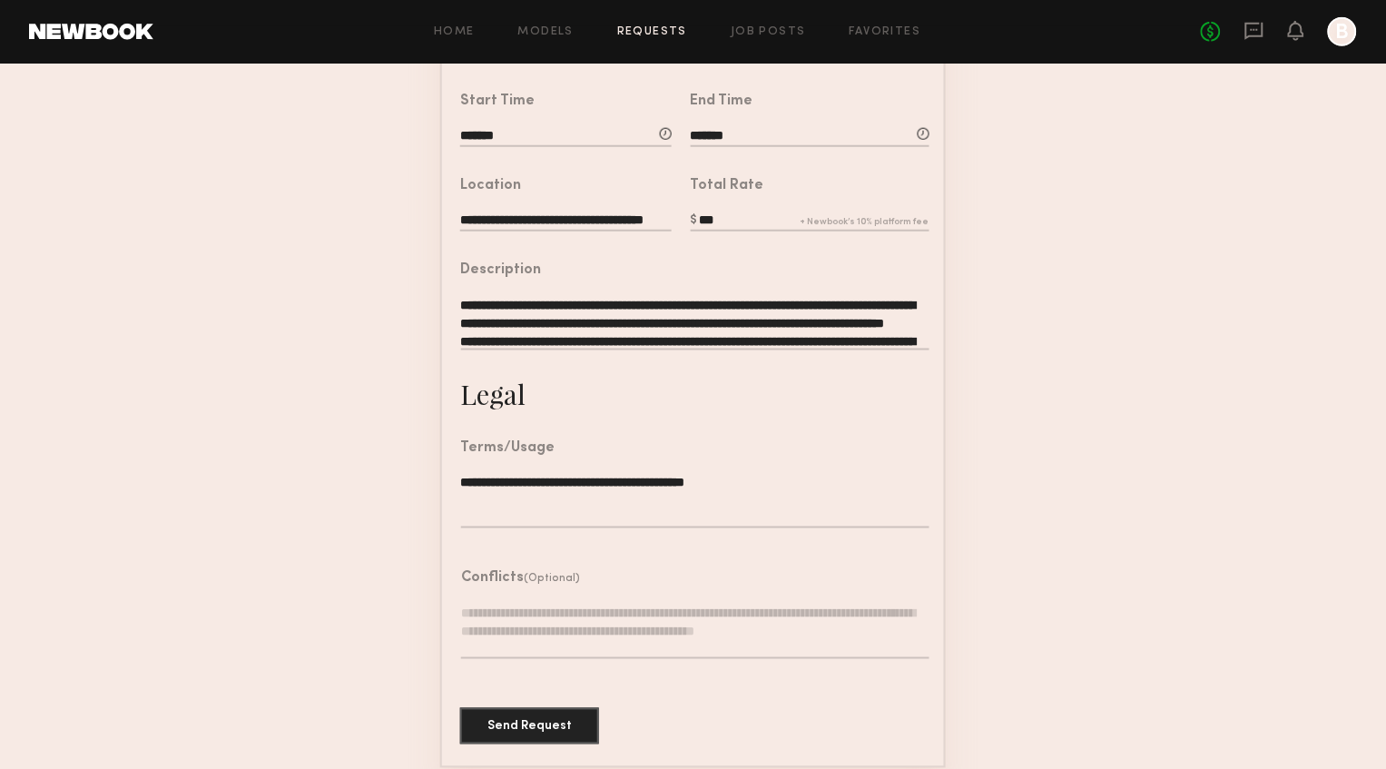
click at [750, 329] on textarea "**********" at bounding box center [695, 323] width 468 height 54
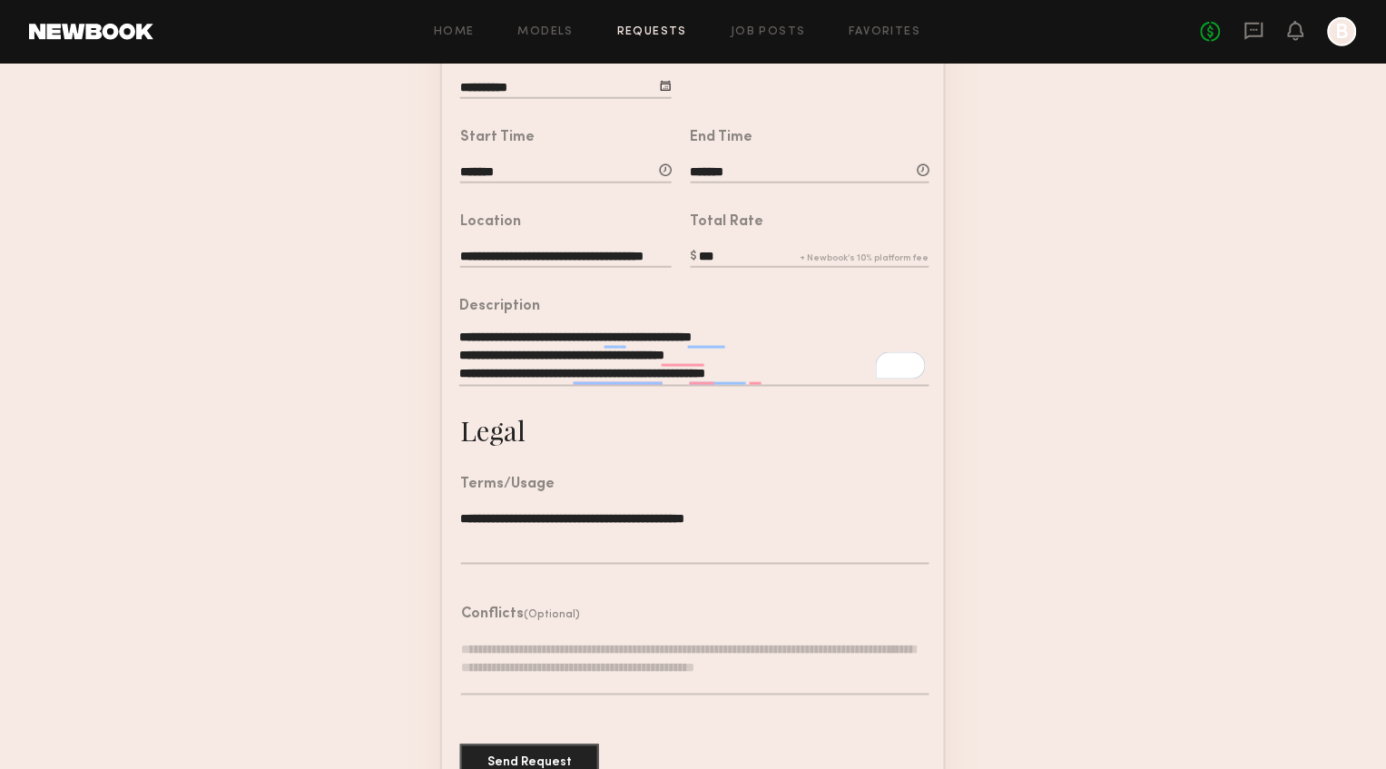
scroll to position [374, 0]
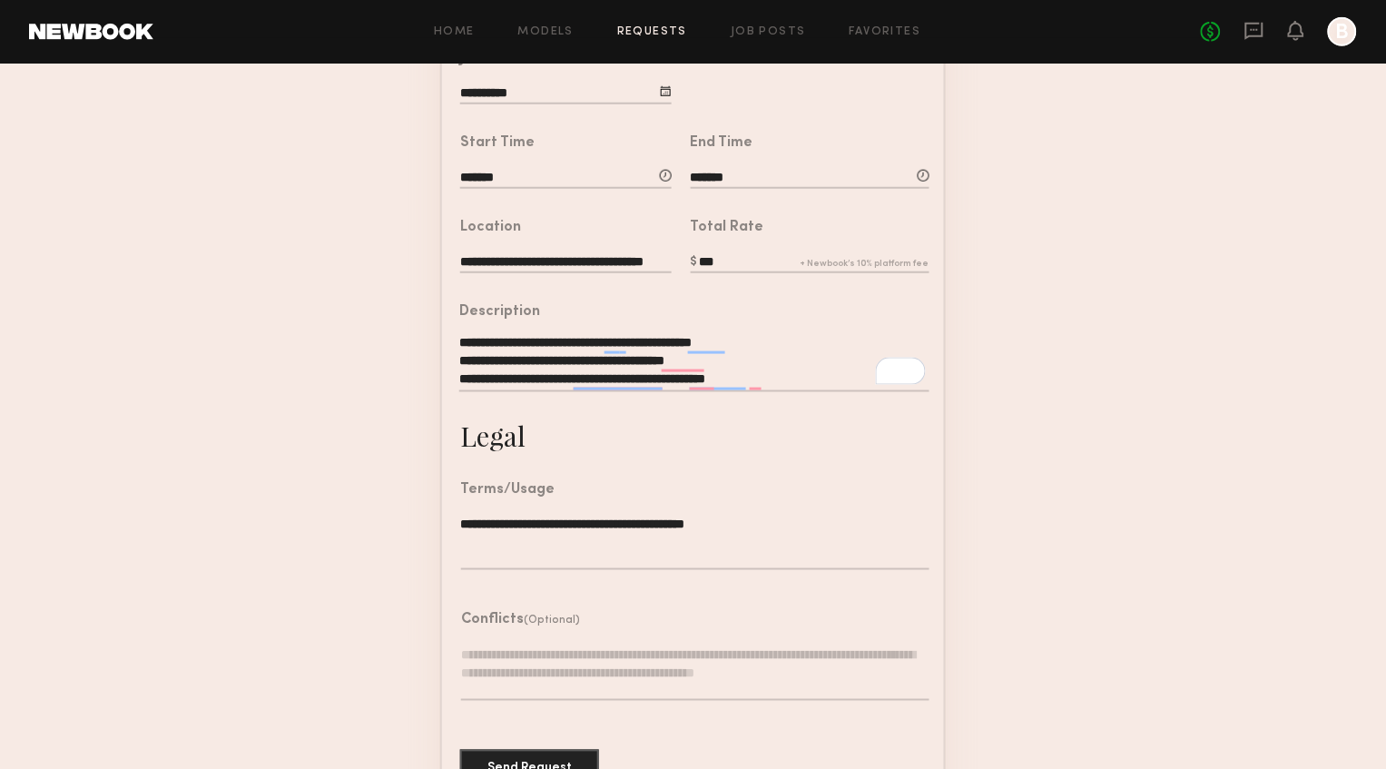
click at [687, 338] on textarea "**********" at bounding box center [694, 365] width 470 height 54
click at [1268, 499] on form "**********" at bounding box center [693, 303] width 1386 height 1011
click at [538, 756] on button "Send Request" at bounding box center [529, 767] width 139 height 36
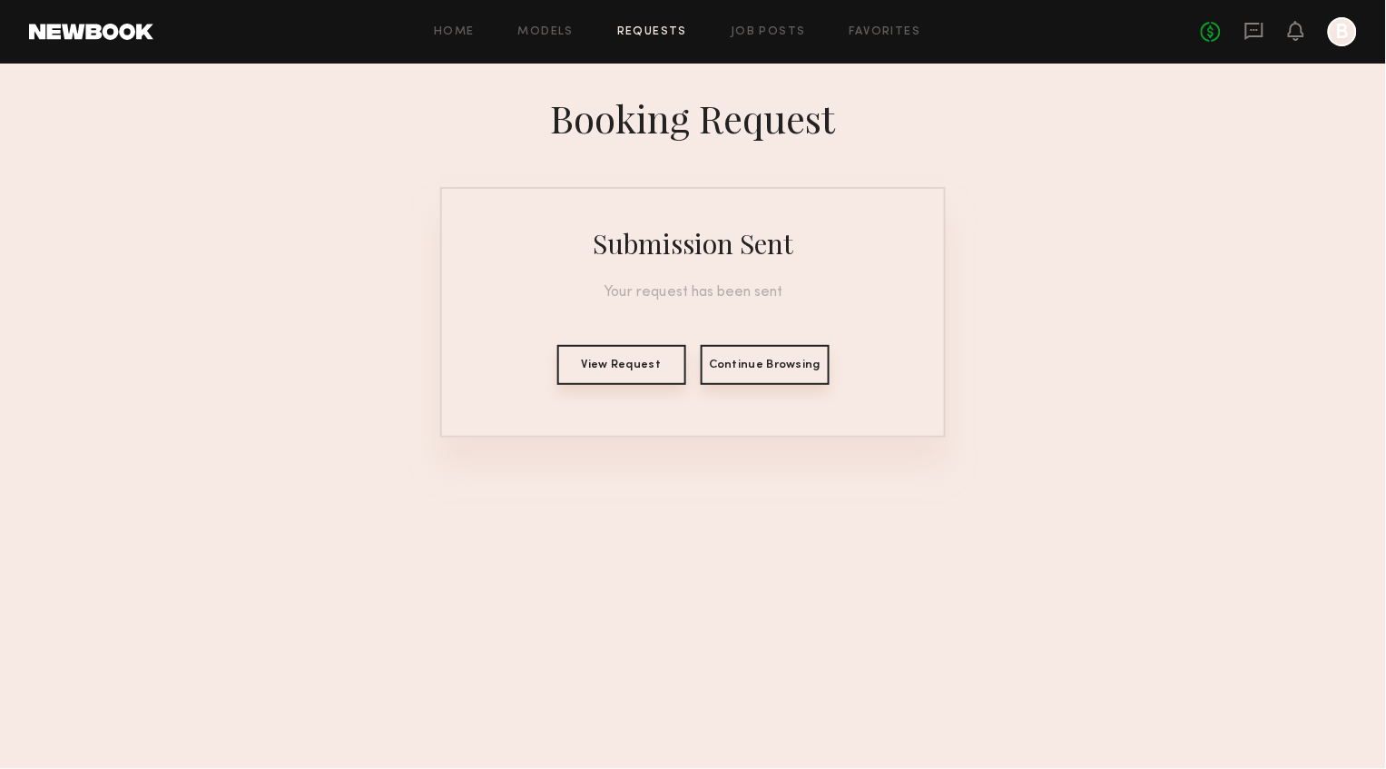
click at [766, 375] on button "Continue Browsing" at bounding box center [765, 365] width 129 height 40
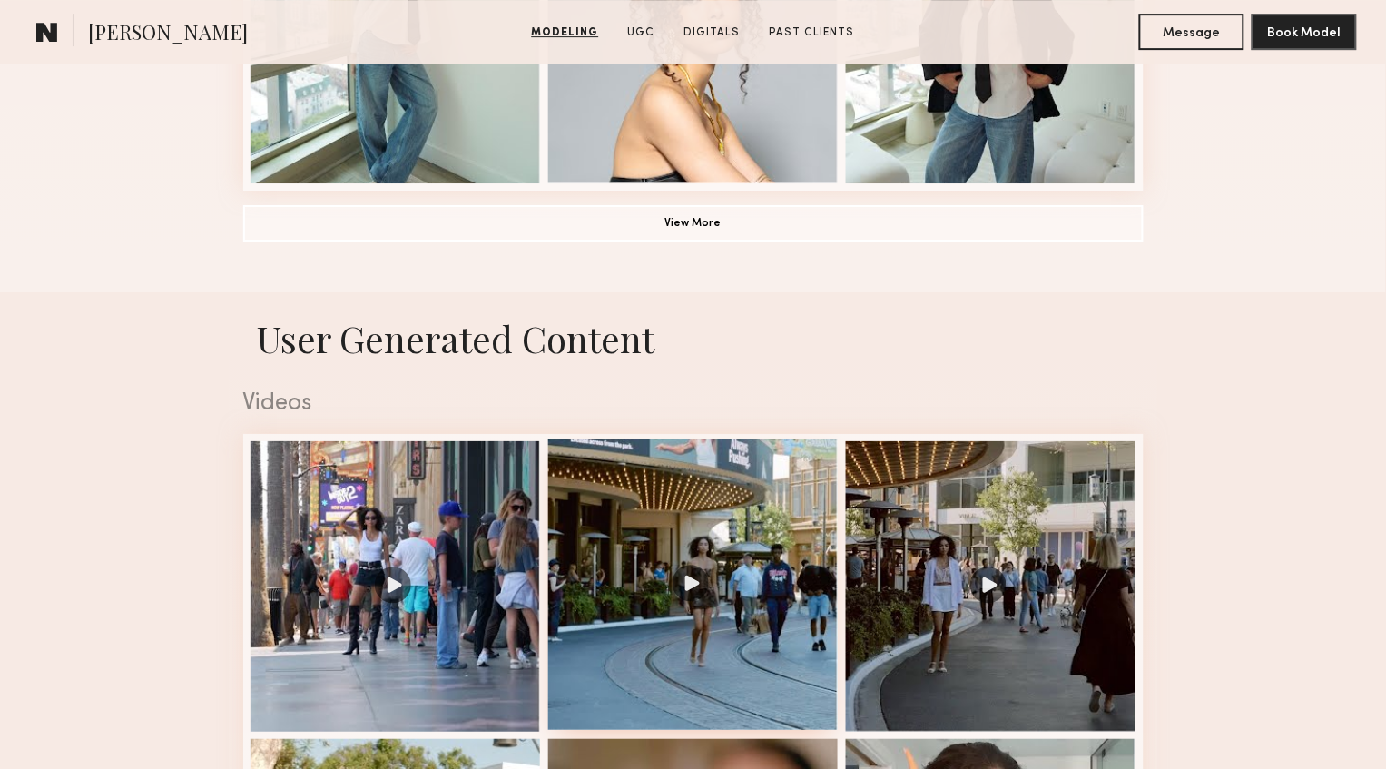
scroll to position [1528, 0]
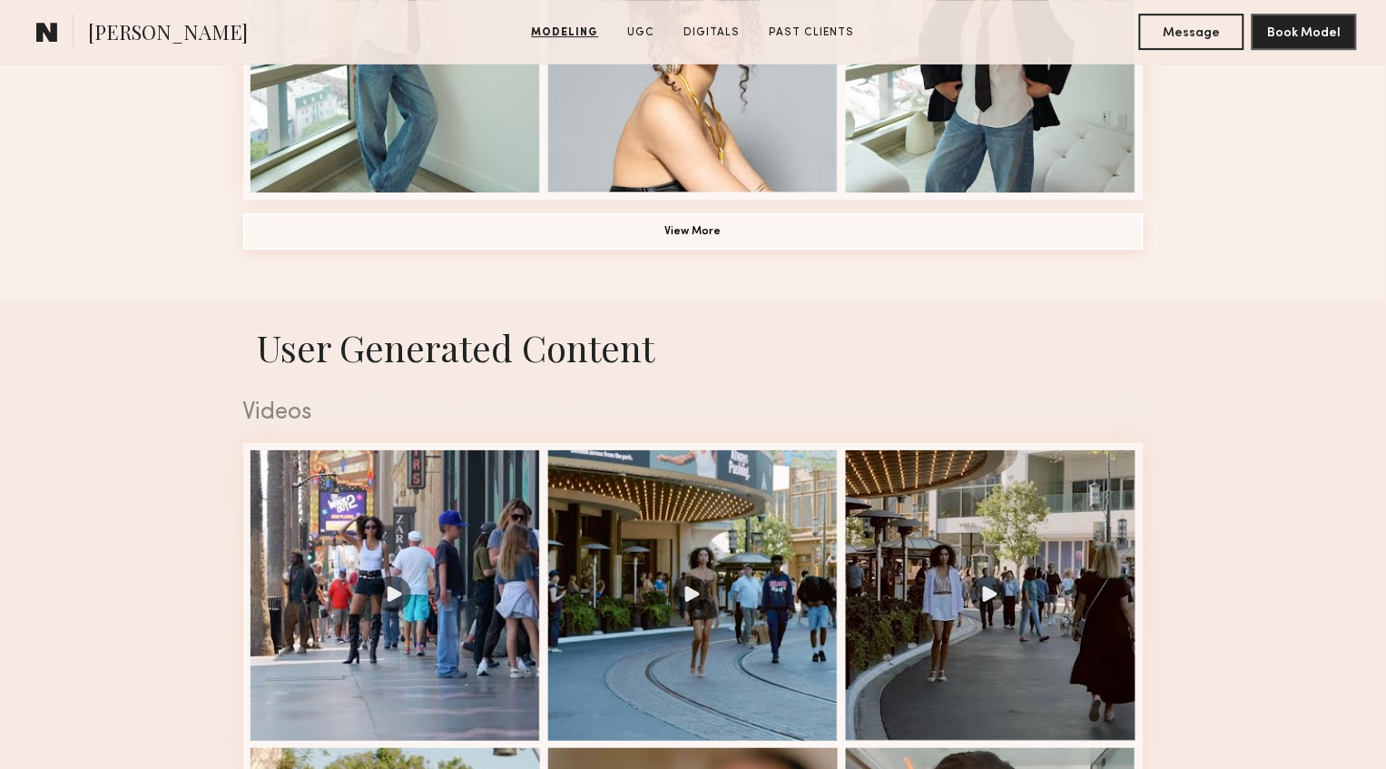
click at [735, 227] on button "View More" at bounding box center [693, 231] width 901 height 36
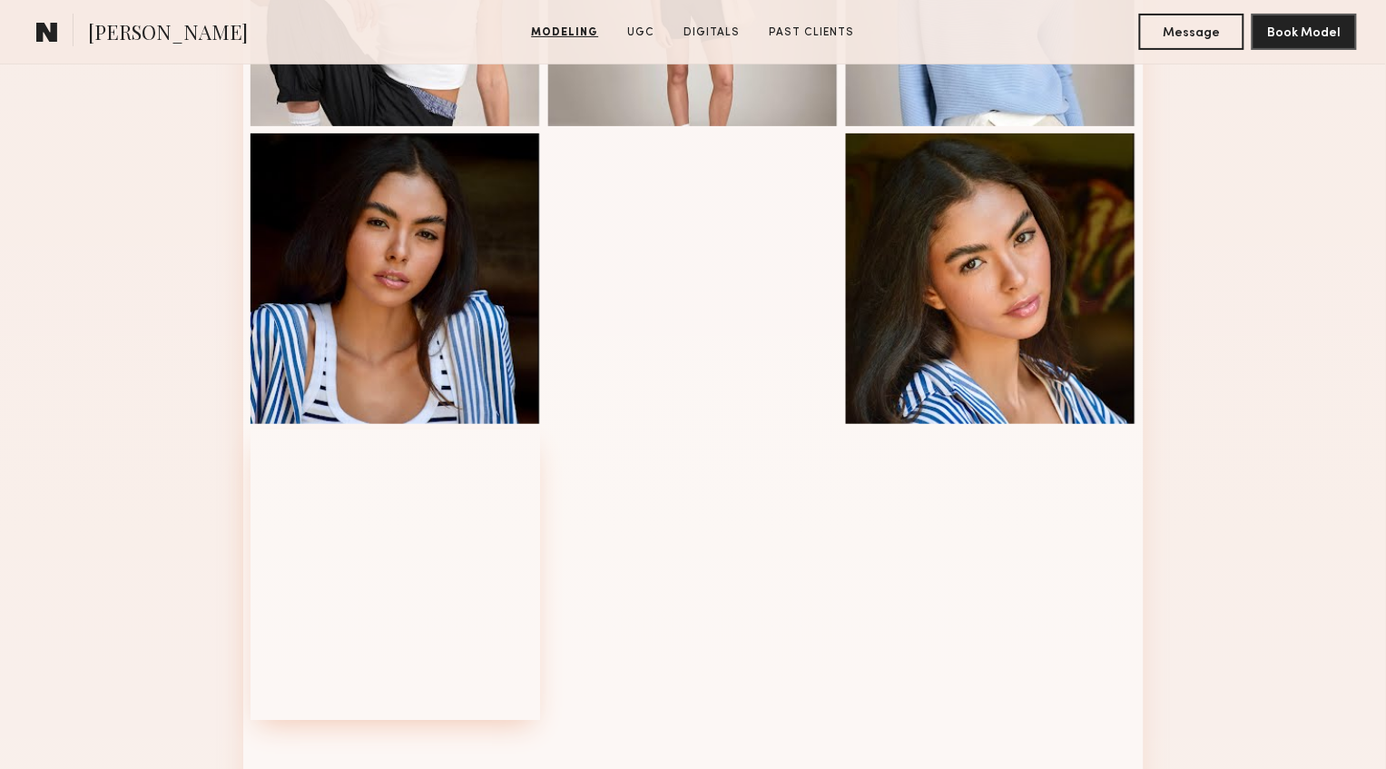
scroll to position [1865, 0]
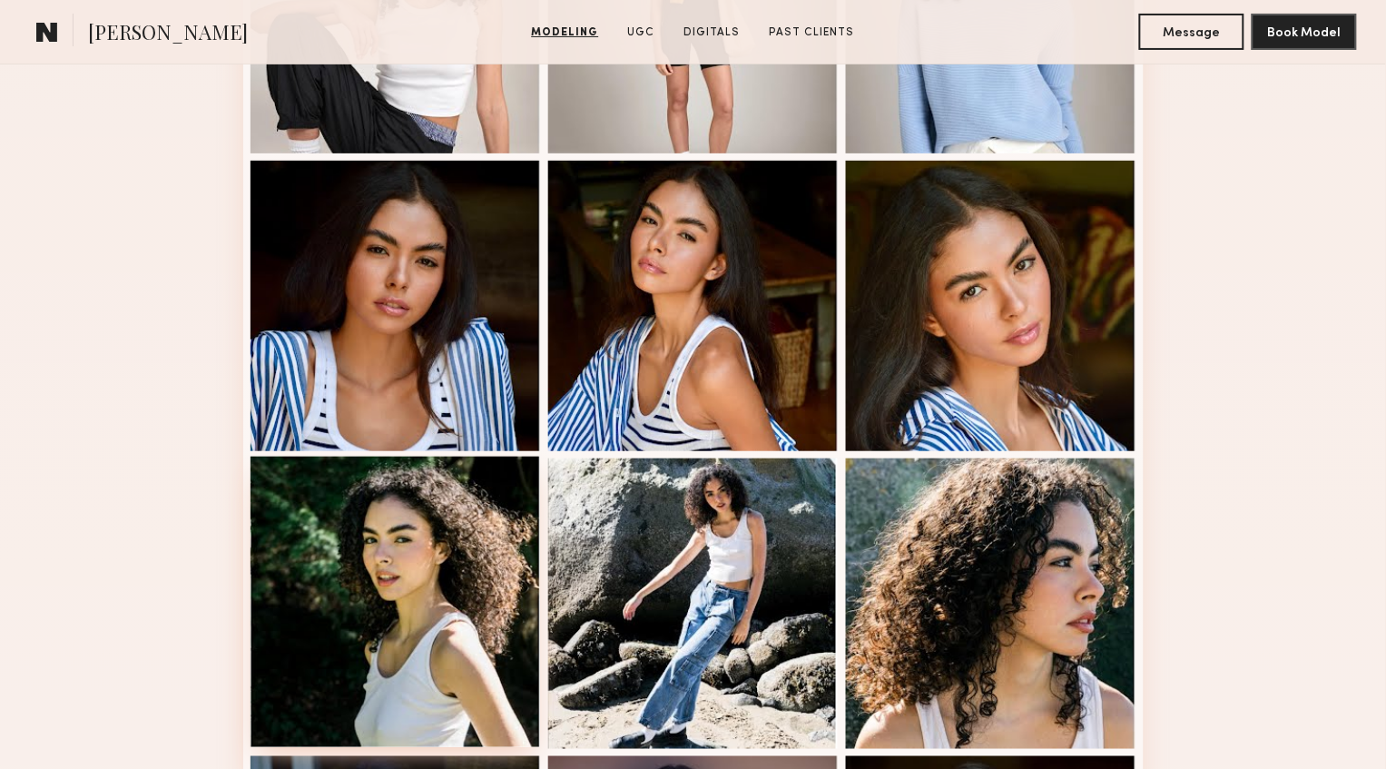
click at [417, 618] on div at bounding box center [396, 602] width 291 height 291
